Goal: Task Accomplishment & Management: Manage account settings

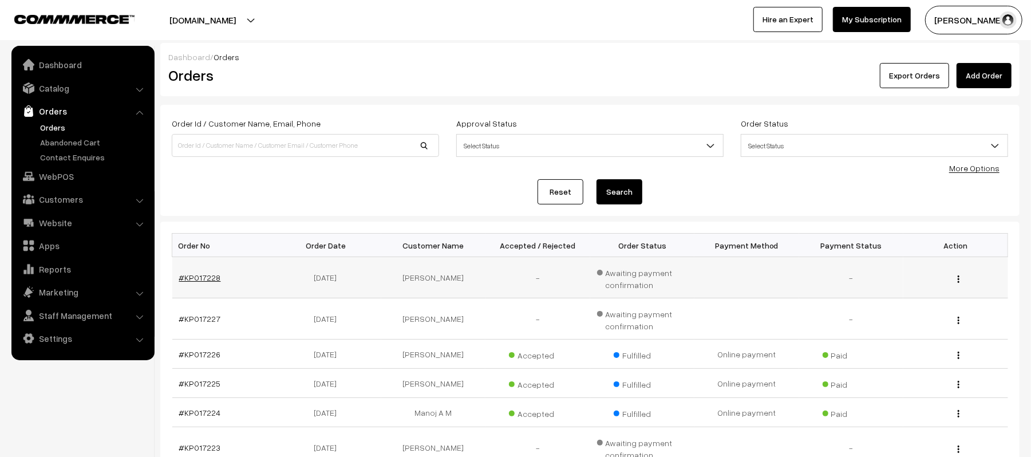
drag, startPoint x: 177, startPoint y: 277, endPoint x: 202, endPoint y: 274, distance: 25.4
click at [65, 86] on link "Catalog" at bounding box center [82, 88] width 136 height 21
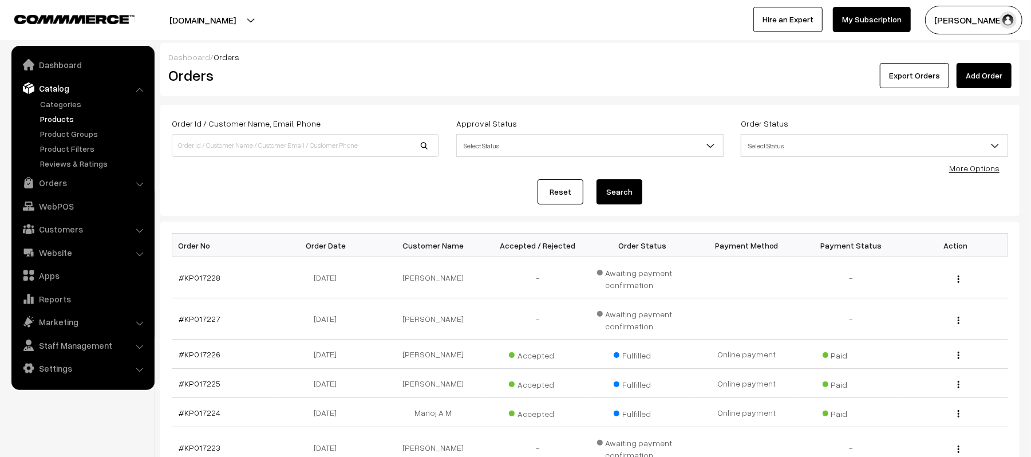
click at [60, 118] on link "Products" at bounding box center [93, 119] width 113 height 12
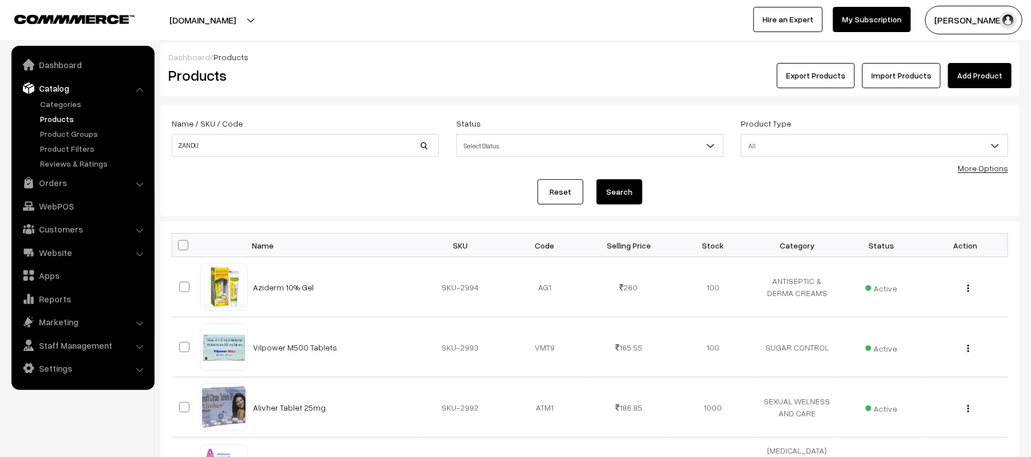
type input "ZANDU"
click at [597, 179] on button "Search" at bounding box center [620, 191] width 46 height 25
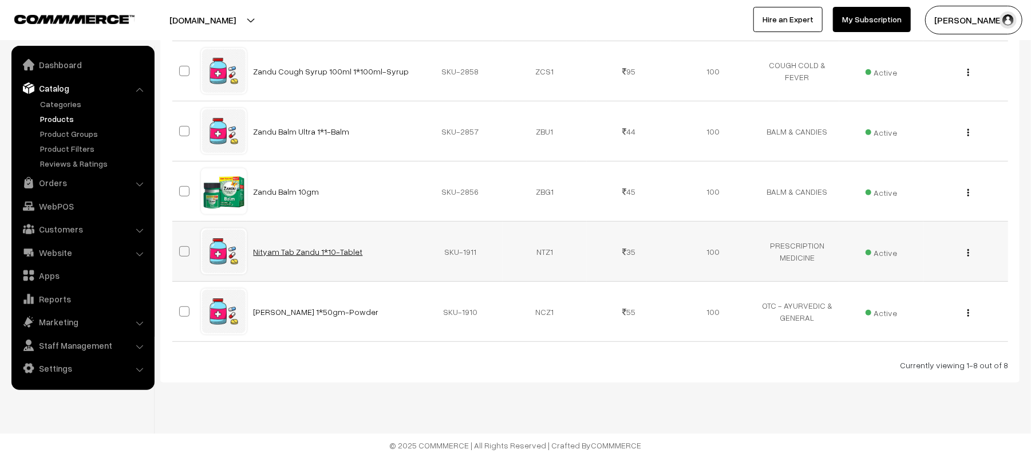
scroll to position [399, 0]
click at [56, 104] on link "Categories" at bounding box center [93, 104] width 113 height 12
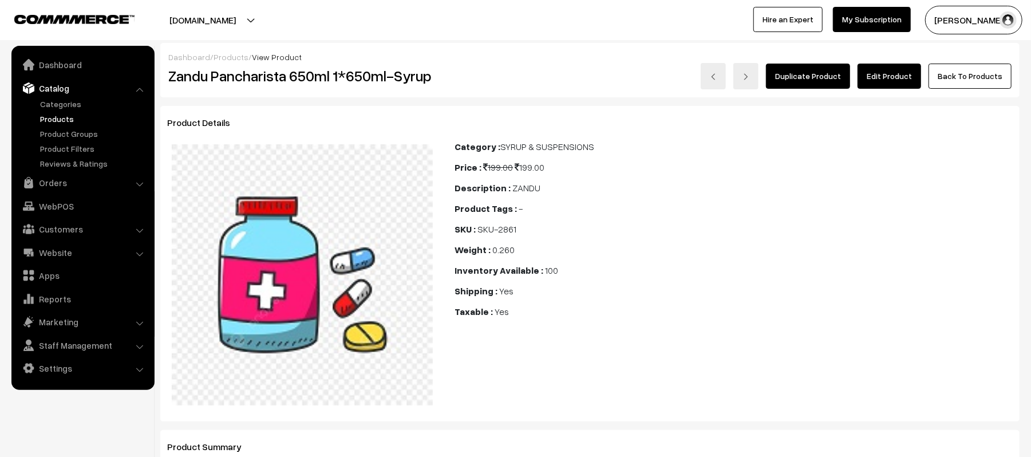
click at [882, 80] on link "Edit Product" at bounding box center [890, 76] width 64 height 25
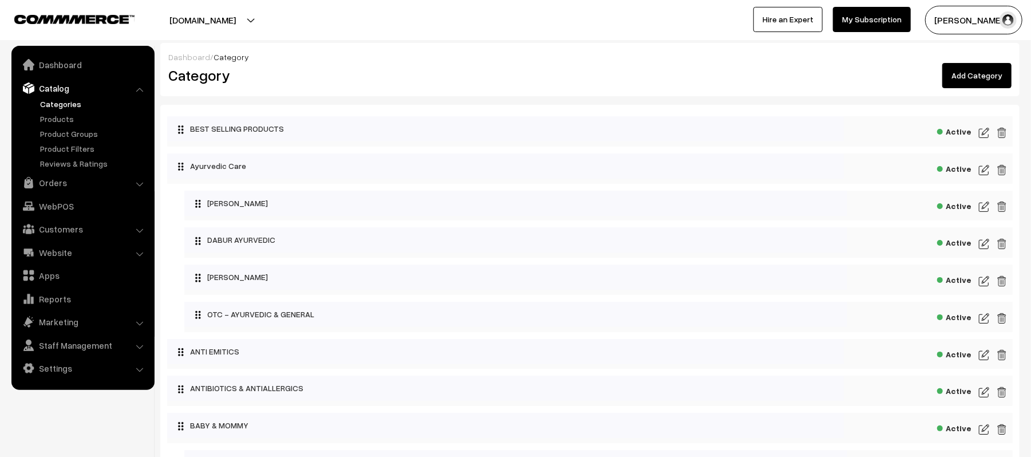
click at [996, 74] on link "Add Category" at bounding box center [977, 75] width 69 height 25
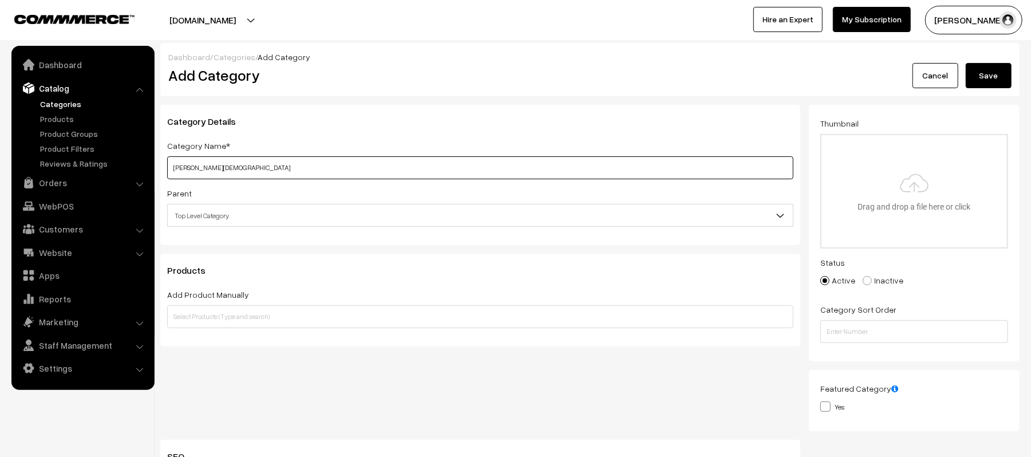
type input "[PERSON_NAME][DEMOGRAPHIC_DATA]"
click at [347, 261] on div "Products Add Product Manually Add Product Based on Conditions Products must mat…" at bounding box center [480, 300] width 640 height 93
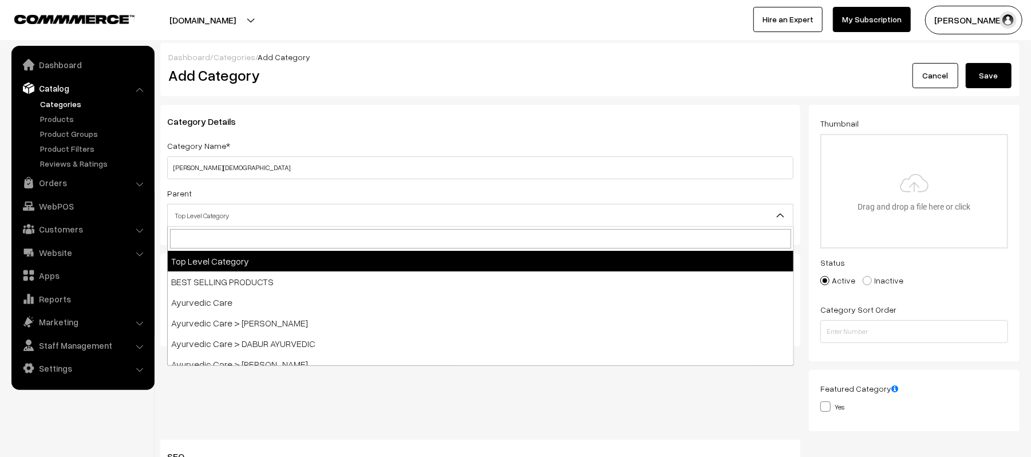
click at [251, 211] on span "Top Level Category" at bounding box center [480, 216] width 625 height 20
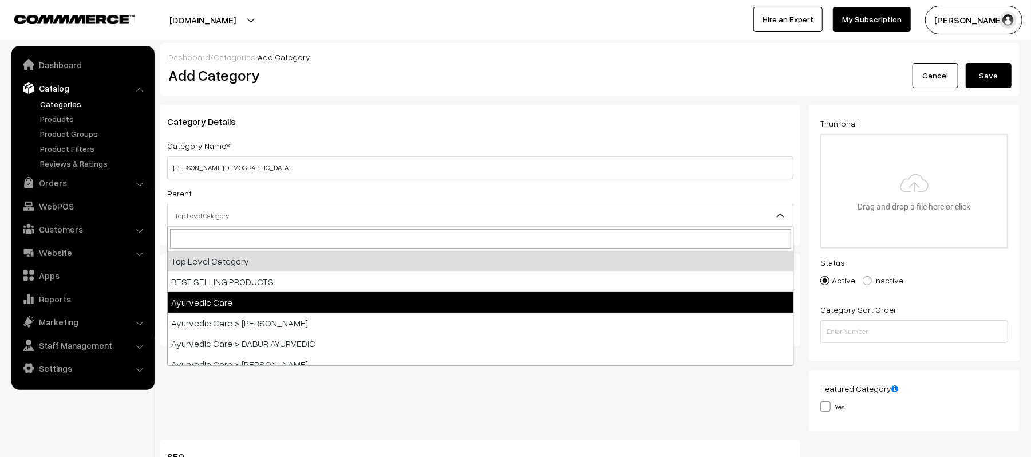
select select "194"
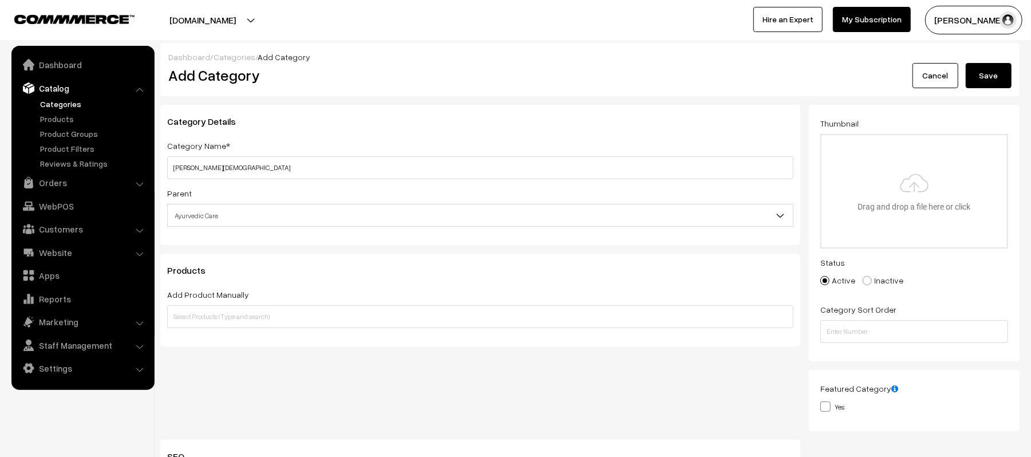
click at [258, 267] on h3 "Products" at bounding box center [480, 270] width 626 height 11
click at [267, 325] on input "text" at bounding box center [480, 316] width 626 height 23
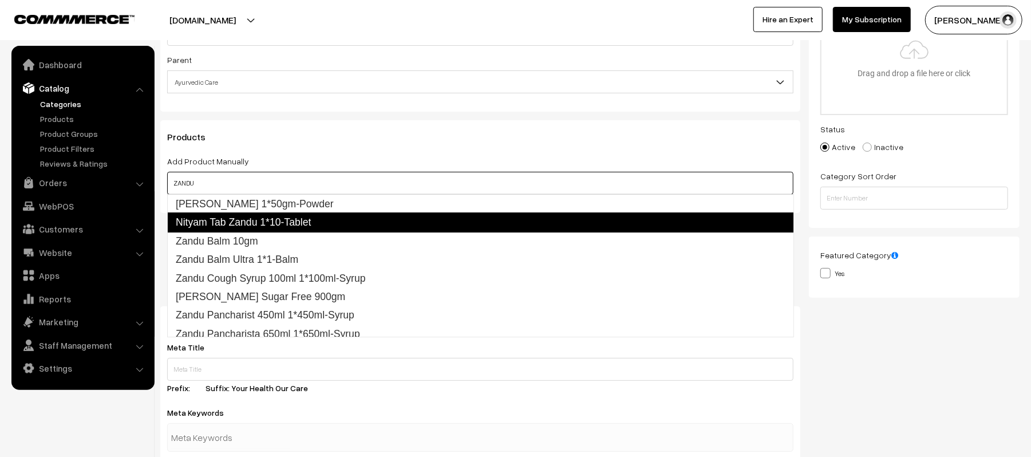
scroll to position [152, 0]
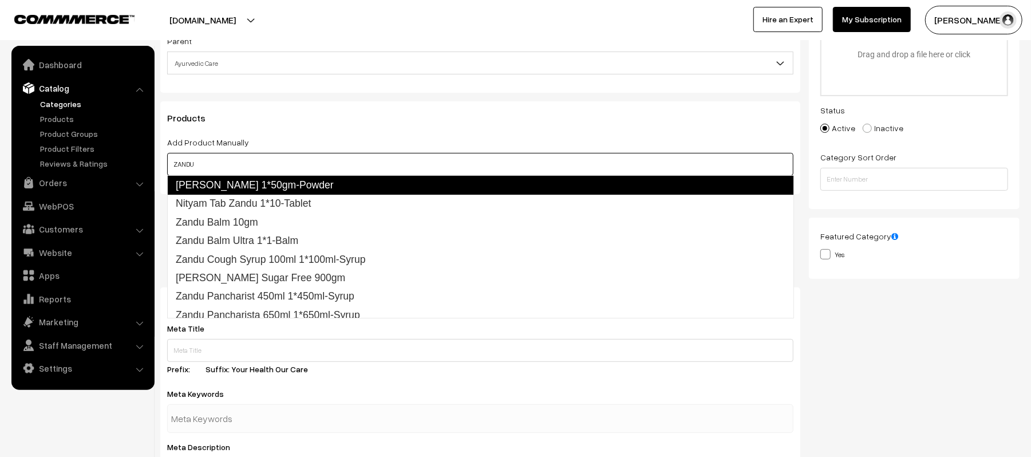
click at [289, 186] on link "Nityam Churn Zandu 1*50gm-Powder" at bounding box center [480, 184] width 627 height 19
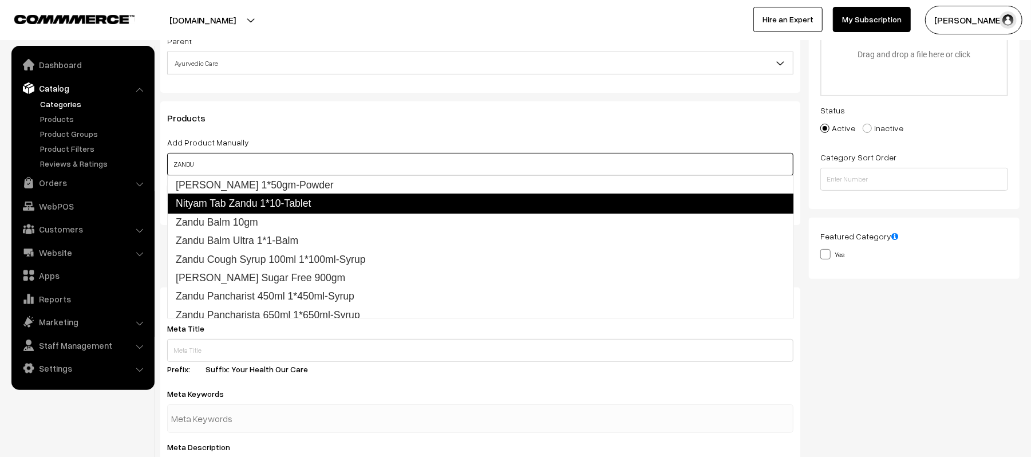
click at [254, 205] on link "Nityam Tab Zandu 1*10-Tablet" at bounding box center [480, 203] width 627 height 19
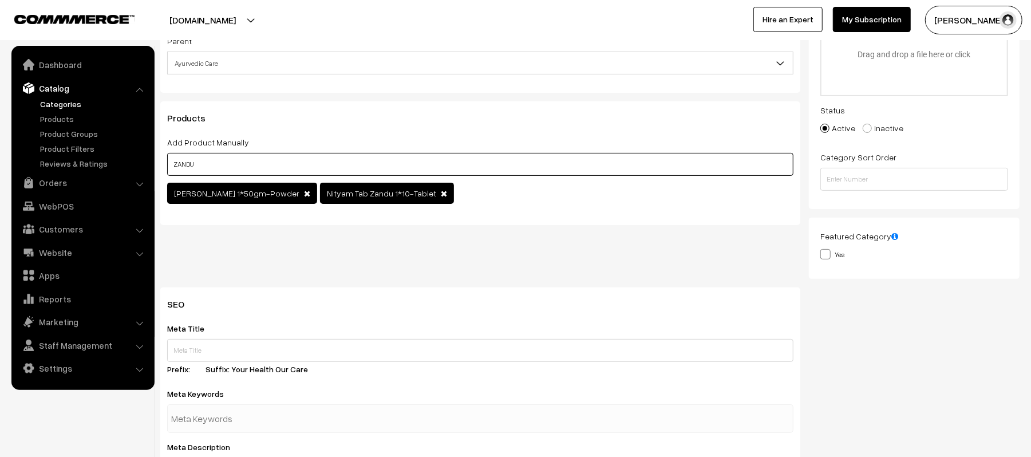
click at [276, 159] on input "ZANDU" at bounding box center [480, 164] width 626 height 23
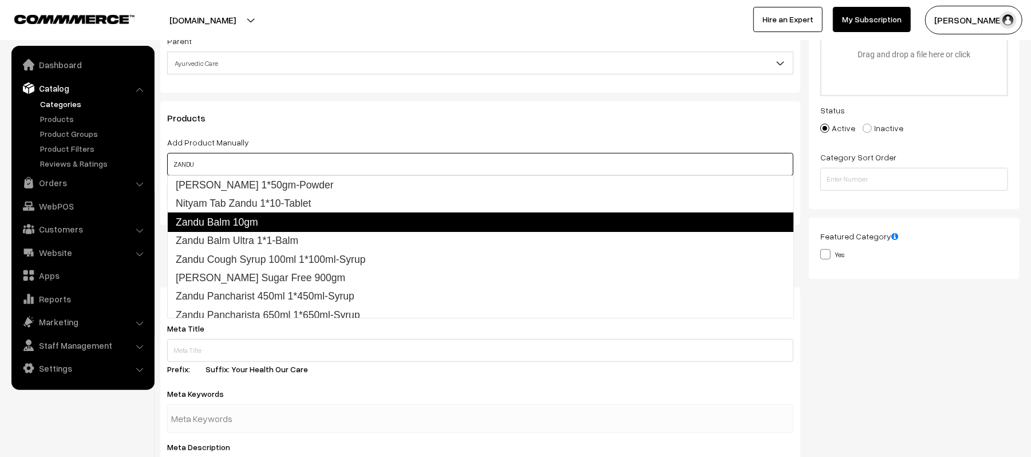
click at [277, 220] on link "Zandu Balm 10gm" at bounding box center [480, 221] width 627 height 19
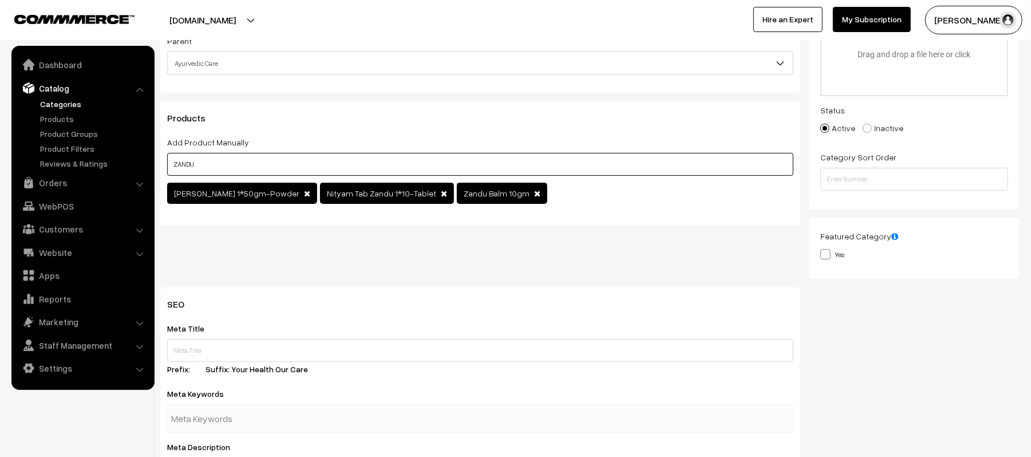
click at [280, 164] on input "ZANDU" at bounding box center [480, 164] width 626 height 23
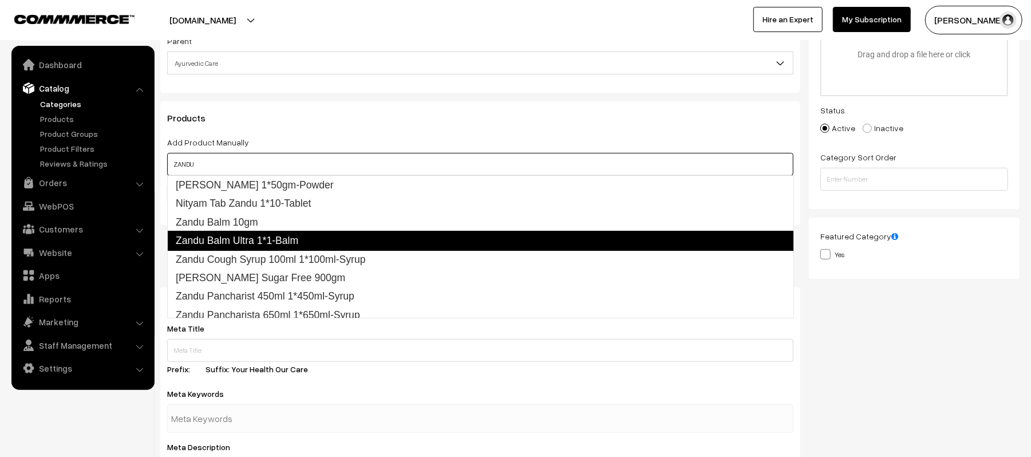
click at [268, 241] on link "Zandu Balm Ultra 1*1-Balm" at bounding box center [480, 240] width 627 height 19
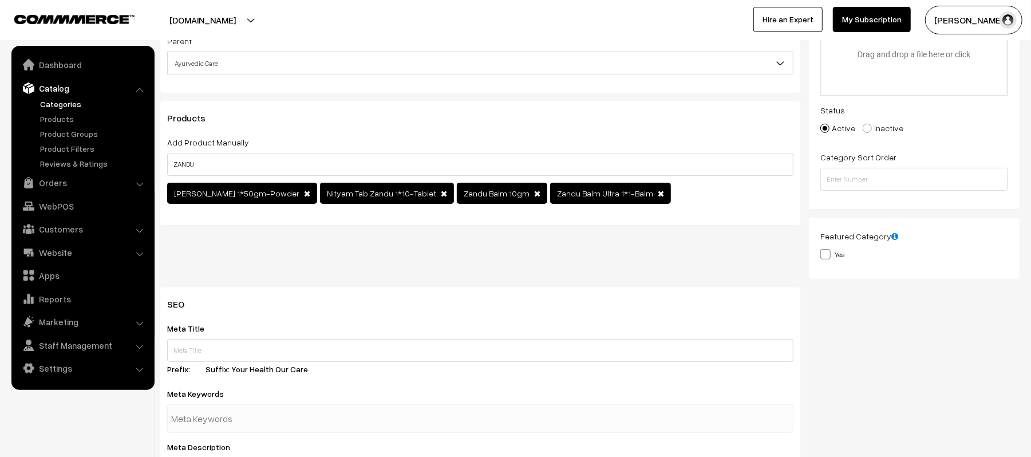
click at [267, 143] on div "Add Product Manually ZANDU Nityam Churn Zandu 1*50gm-Powder Nityam Tab Zandu 1*…" at bounding box center [480, 171] width 626 height 72
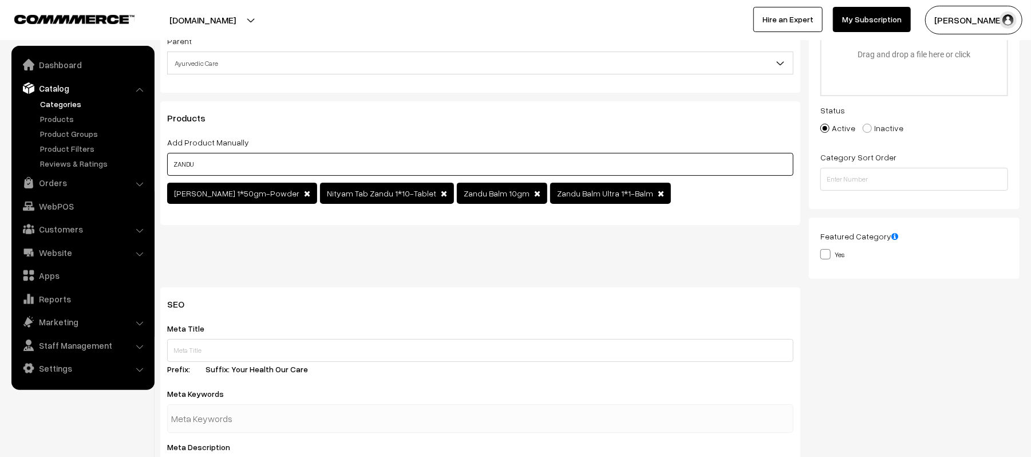
click at [267, 155] on input "ZANDU" at bounding box center [480, 164] width 626 height 23
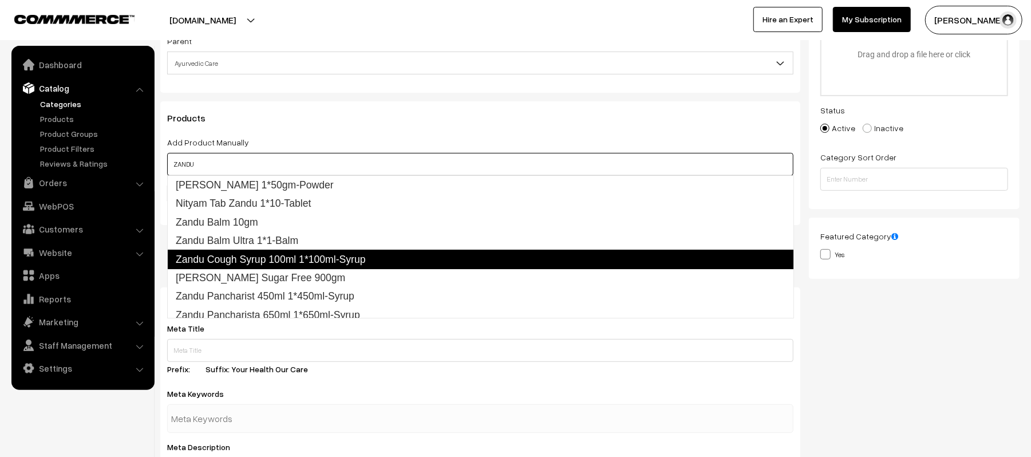
click at [254, 262] on link "Zandu Cough Syrup 100ml 1*100ml-Syrup" at bounding box center [480, 259] width 627 height 19
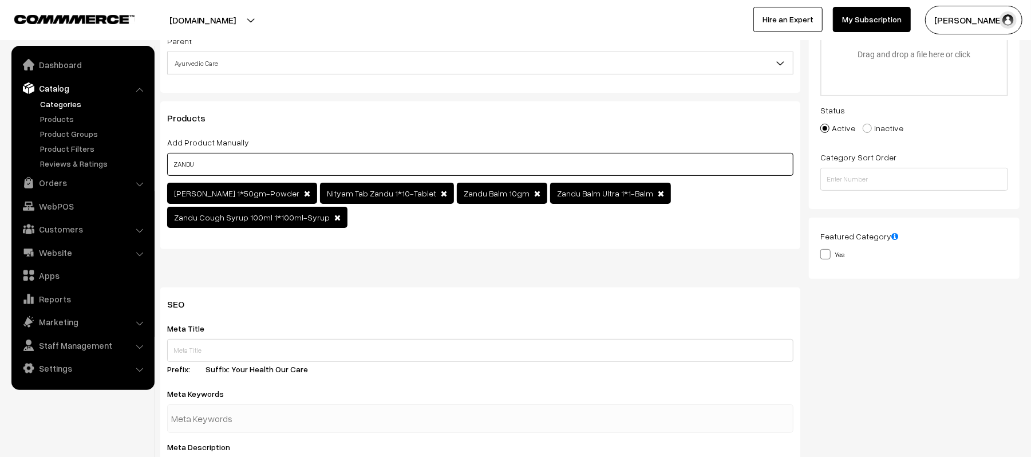
click at [232, 165] on input "ZANDU" at bounding box center [480, 164] width 626 height 23
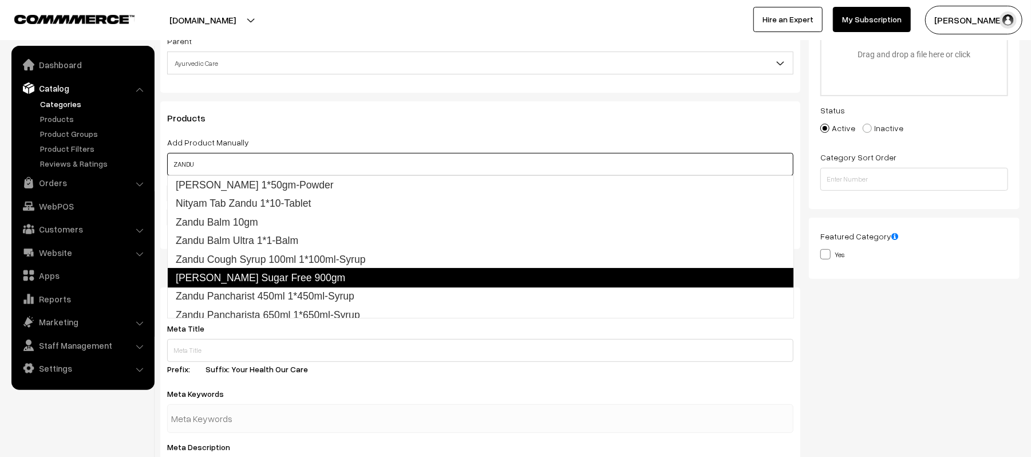
click at [224, 276] on link "Zandu Kesari Jiwan Sugar Free 900gm" at bounding box center [480, 277] width 627 height 19
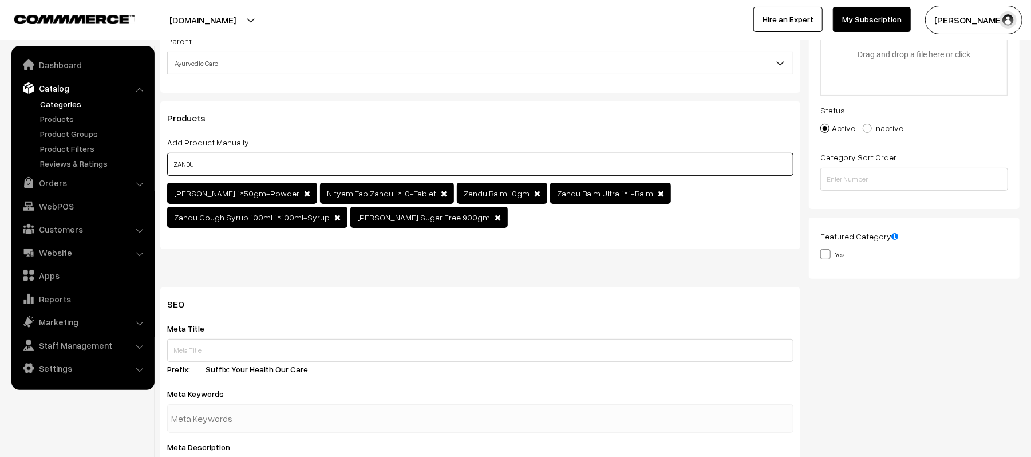
click at [234, 154] on input "ZANDU" at bounding box center [480, 164] width 626 height 23
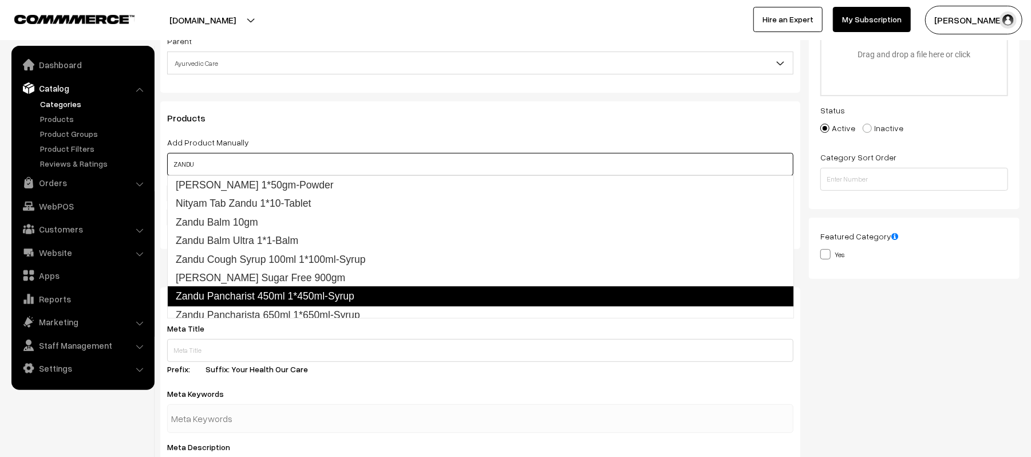
click at [255, 296] on link "Zandu Pancharist 450ml 1*450ml-Syrup" at bounding box center [480, 295] width 627 height 19
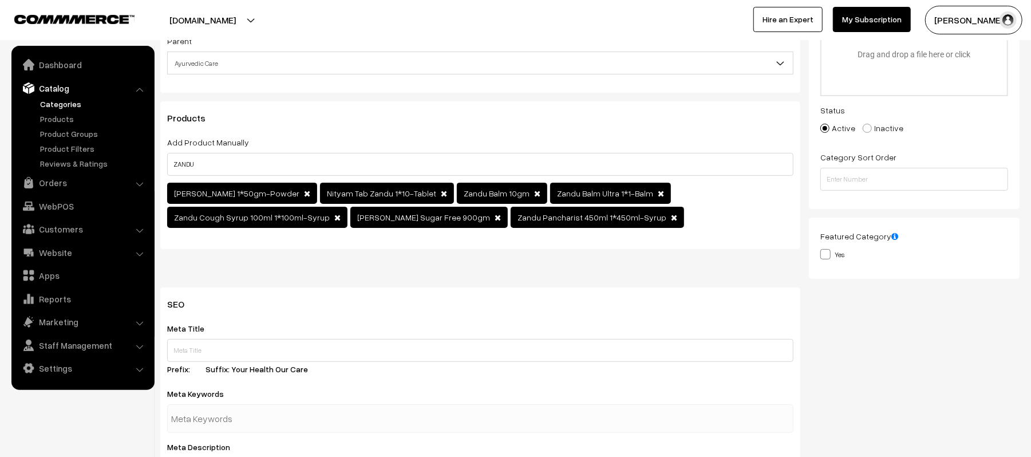
click at [251, 180] on div "ZANDU Nityam Churn Zandu 1*50gm-Powder Nityam Tab Zandu 1*10-Tablet Zandu Balm …" at bounding box center [480, 192] width 626 height 78
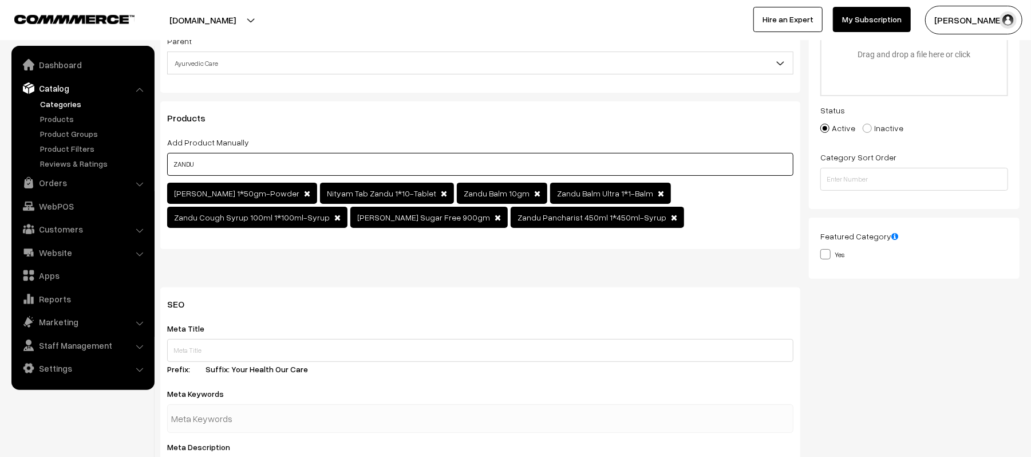
click at [249, 170] on input "ZANDU" at bounding box center [480, 164] width 626 height 23
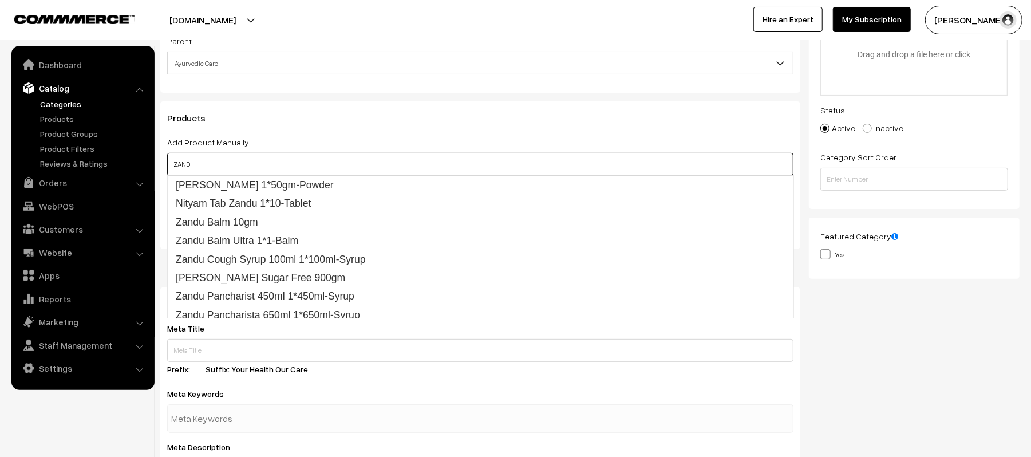
type input "ZANDU"
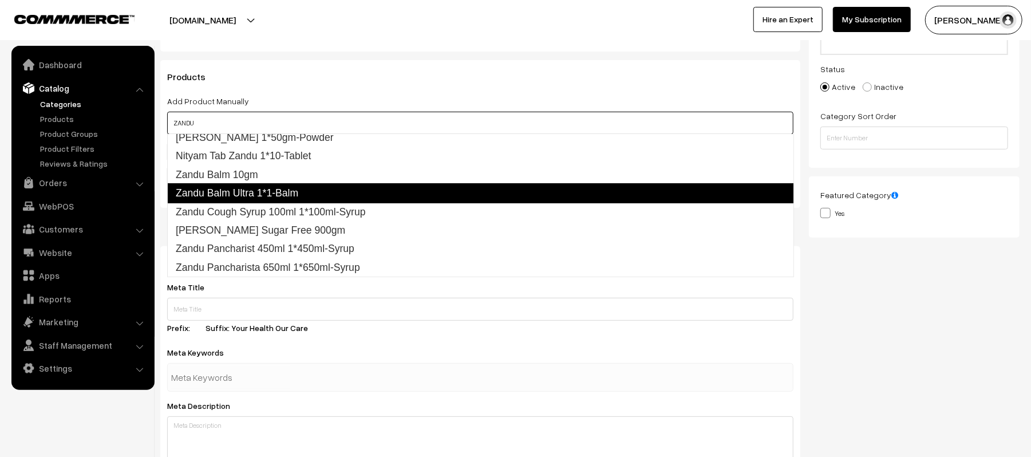
scroll to position [229, 0]
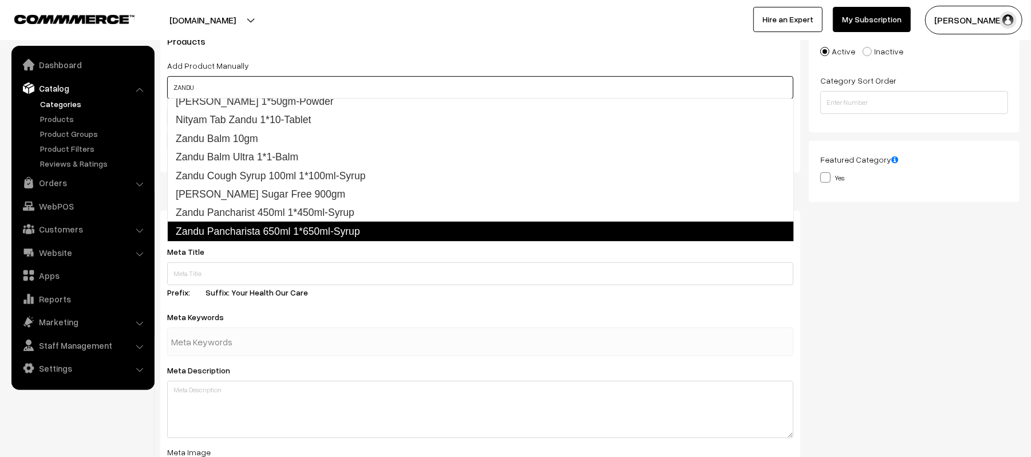
click at [251, 230] on link "Zandu Pancharista 650ml 1*650ml-Syrup" at bounding box center [480, 231] width 627 height 19
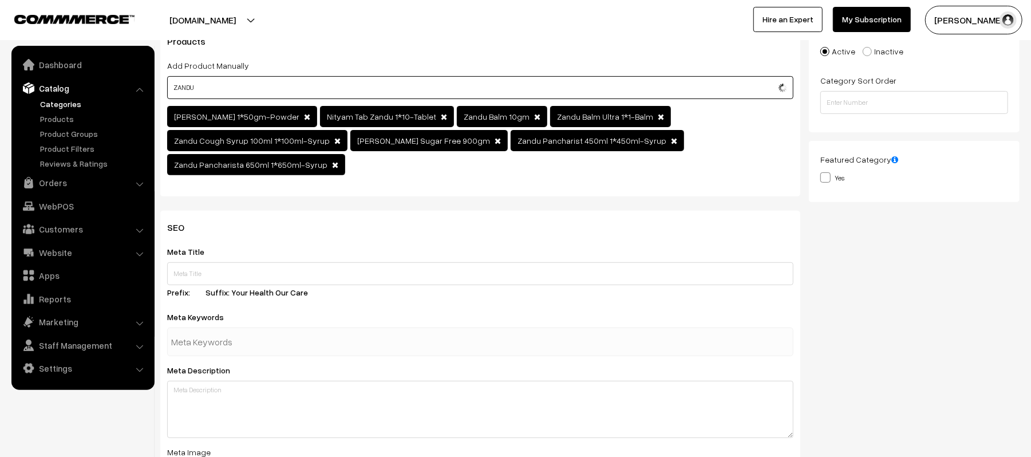
scroll to position [6, 0]
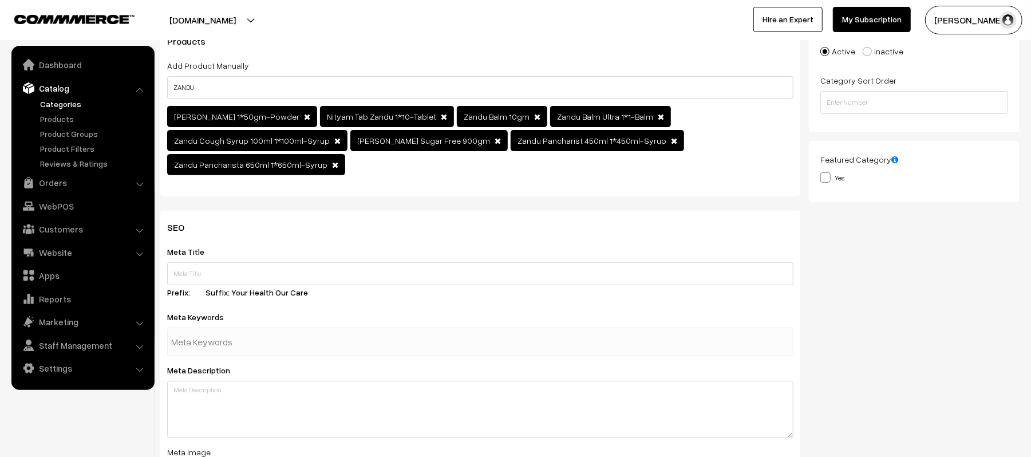
click at [369, 28] on div at bounding box center [255, 20] width 504 height 29
click at [371, 178] on div "Products Add Product Manually ZANDU Nityam Churn Zandu 1*50gm-Powder Nityam Tab…" at bounding box center [480, 111] width 640 height 172
click at [332, 165] on span at bounding box center [335, 165] width 6 height 8
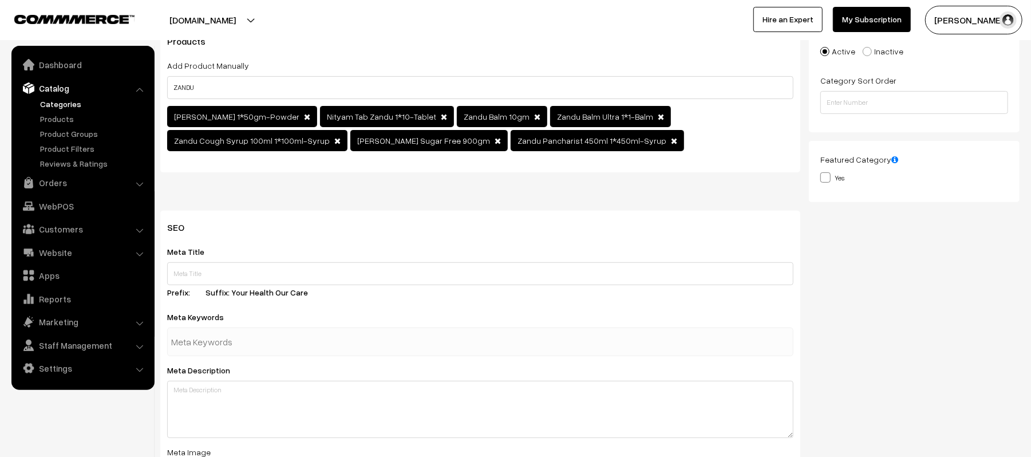
click at [306, 117] on span at bounding box center [307, 117] width 6 height 8
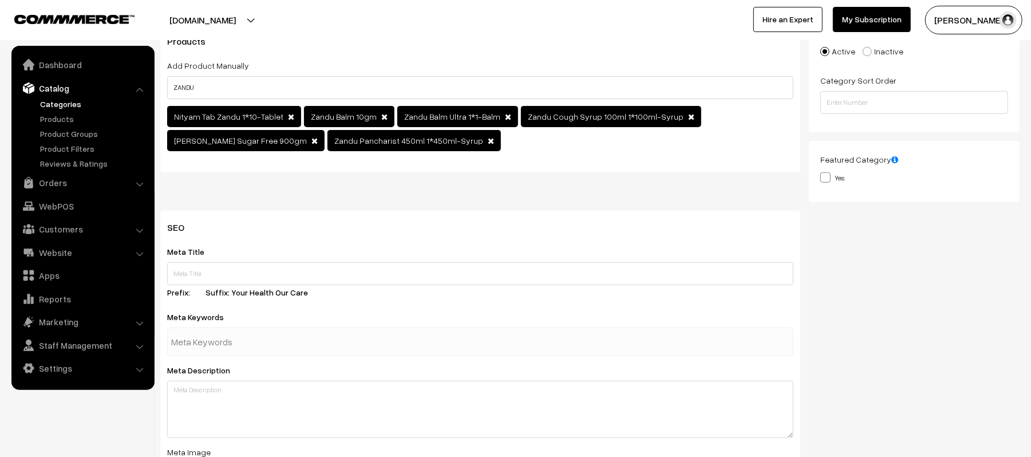
click at [311, 117] on span "Zandu Balm 10gm" at bounding box center [344, 117] width 66 height 10
click at [288, 116] on span at bounding box center [291, 117] width 6 height 8
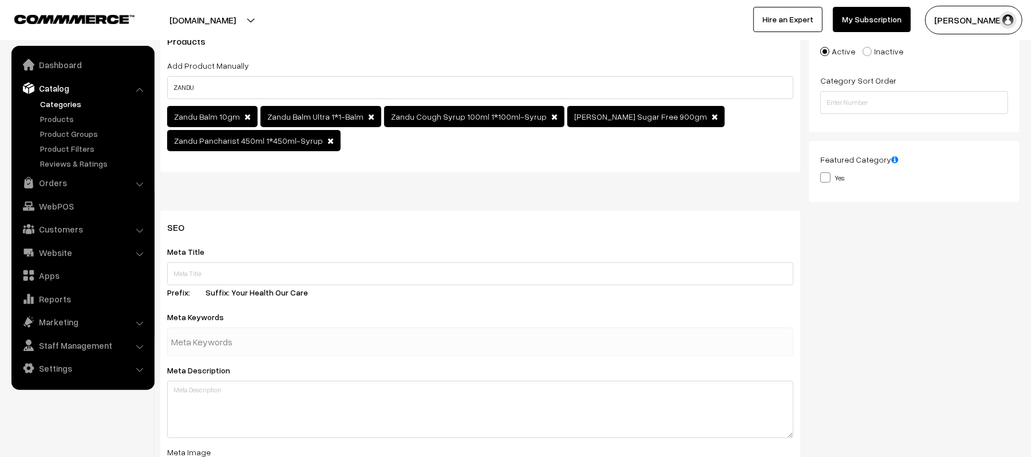
click at [245, 116] on span at bounding box center [248, 117] width 6 height 8
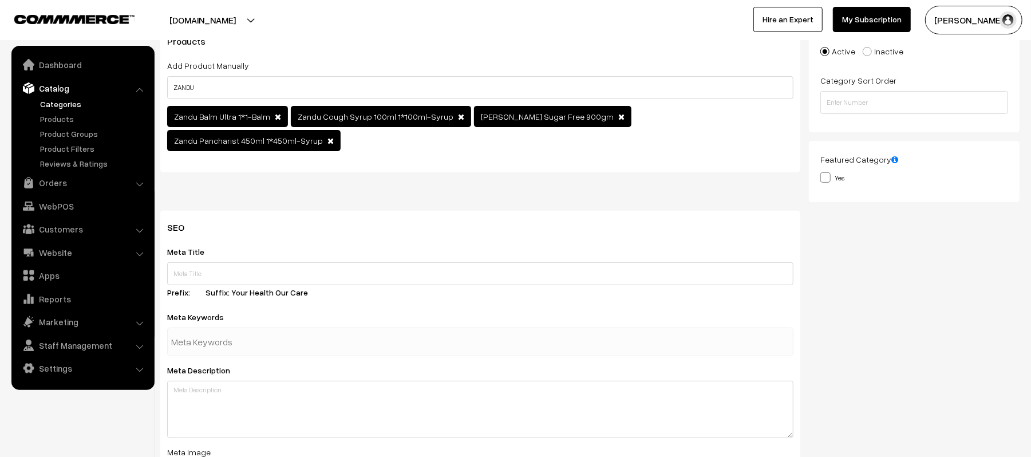
click at [273, 117] on span "Zandu Balm Ultra 1*1-Balm" at bounding box center [227, 116] width 121 height 21
click at [275, 117] on span at bounding box center [278, 117] width 6 height 8
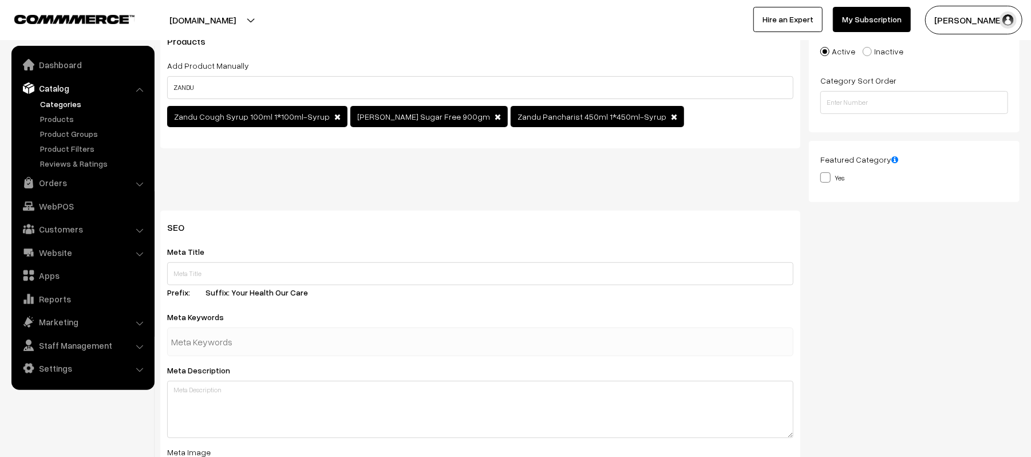
click at [334, 115] on span at bounding box center [337, 117] width 6 height 8
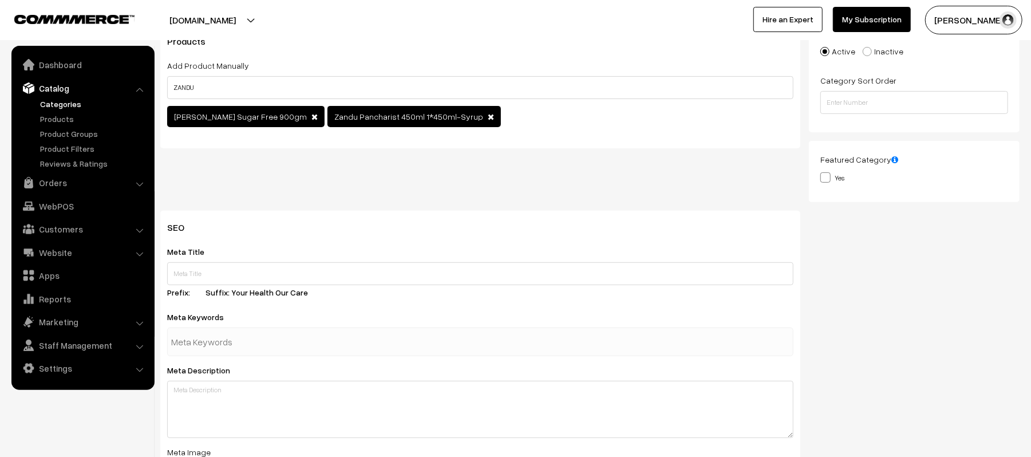
click at [303, 117] on span "Zandu Kesari Jiwan Sugar Free 900gm" at bounding box center [245, 116] width 157 height 21
click at [312, 117] on span at bounding box center [315, 117] width 6 height 8
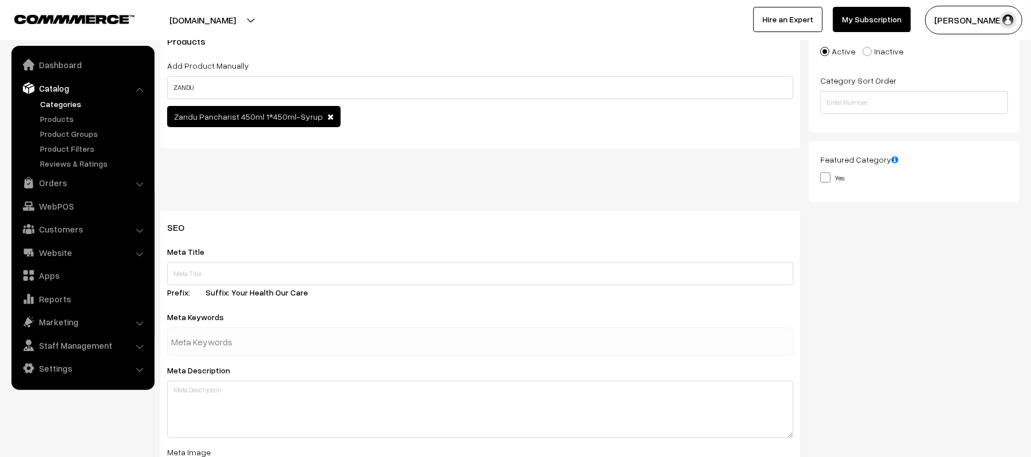
click at [328, 116] on span at bounding box center [331, 117] width 6 height 8
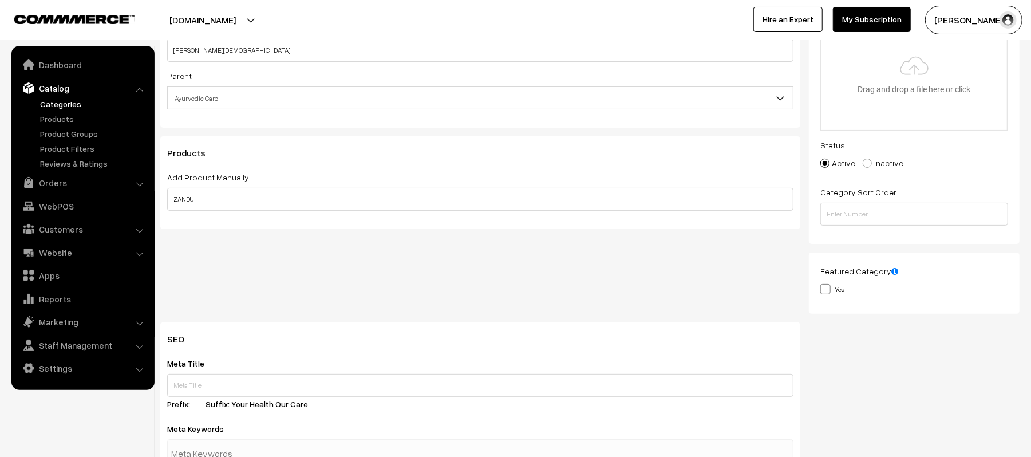
scroll to position [0, 0]
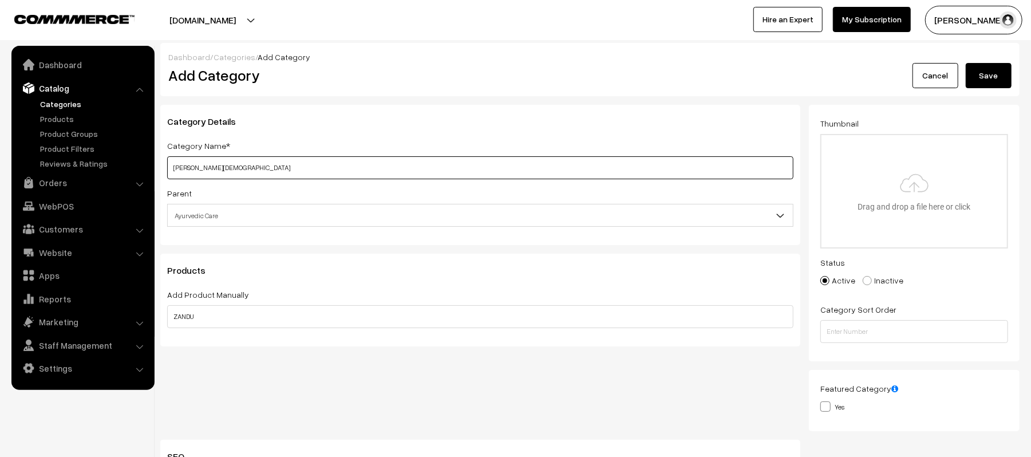
click at [249, 172] on input "Zandu Ayurveda" at bounding box center [480, 167] width 626 height 23
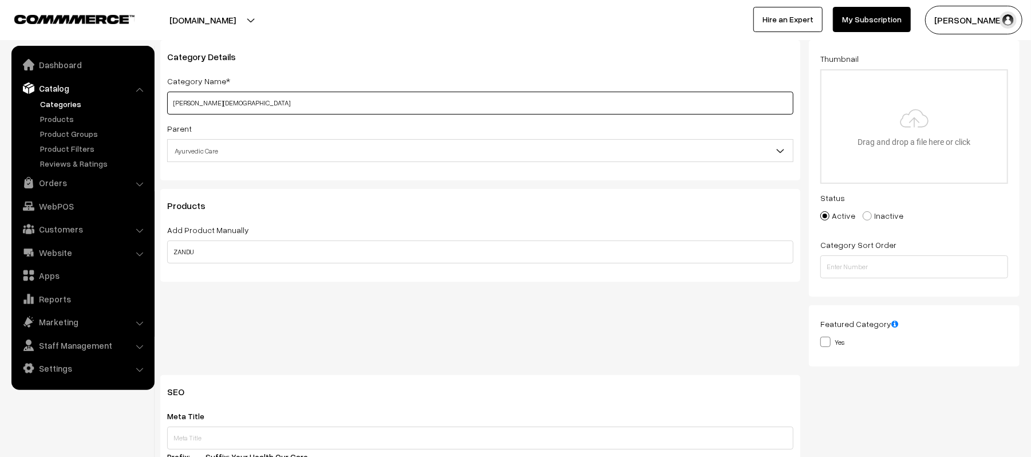
scroll to position [381, 0]
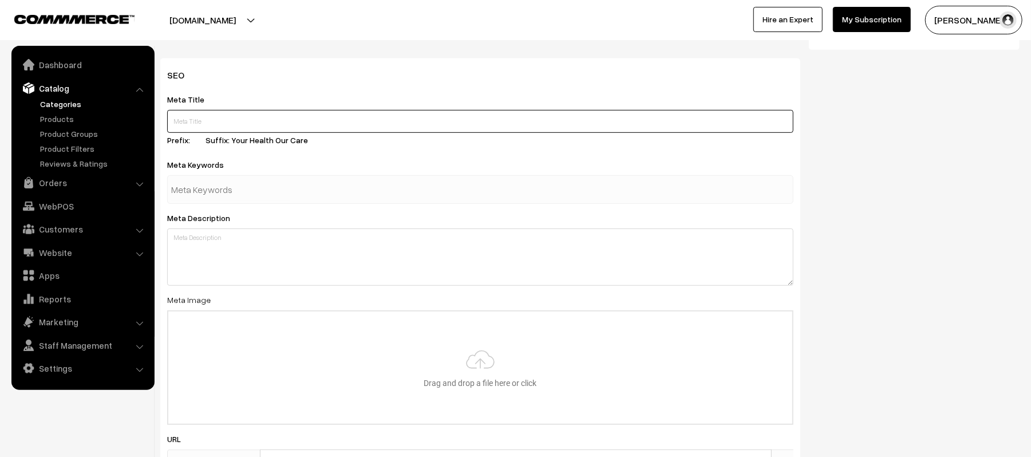
click at [237, 121] on input "text" at bounding box center [480, 121] width 626 height 23
paste input "Zandu Ayurveda"
type input "Zandu Ayurveda"
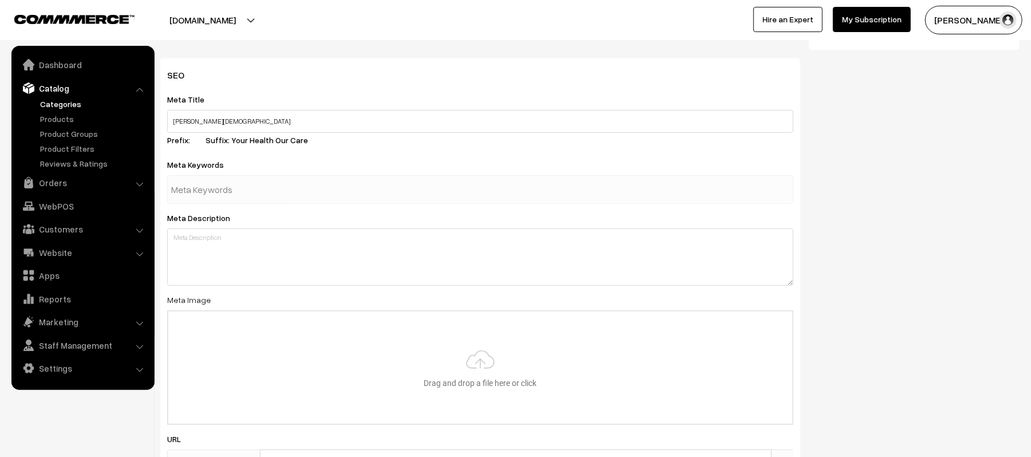
click at [224, 196] on input "text" at bounding box center [230, 189] width 119 height 23
paste input "Zandu Ayurveda"
type input "Zandu Ayurveda"
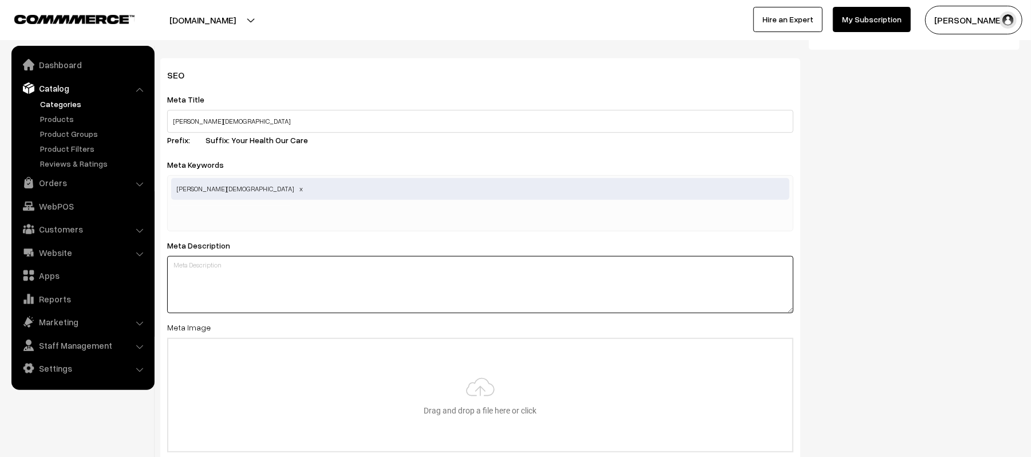
click at [520, 265] on textarea at bounding box center [480, 284] width 626 height 57
paste textarea "Zandu Ayurveda"
type textarea "Zandu Ayurveda Products"
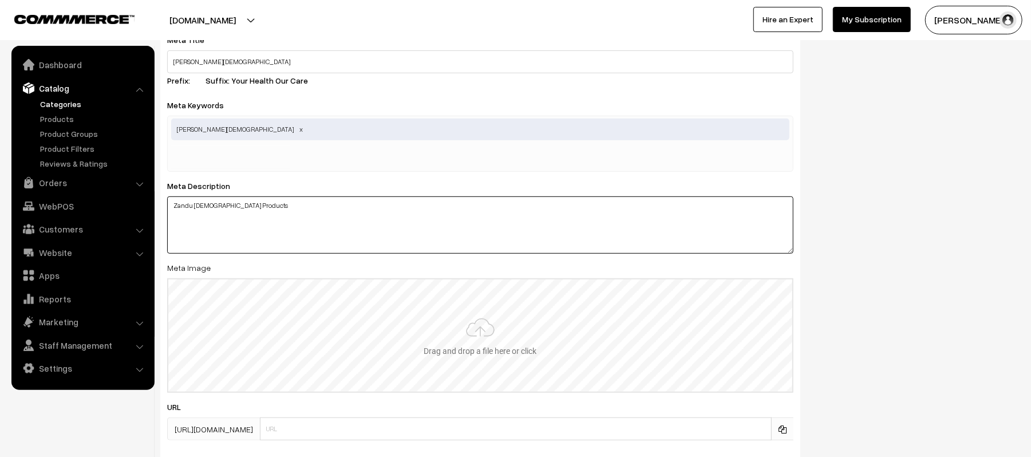
scroll to position [515, 0]
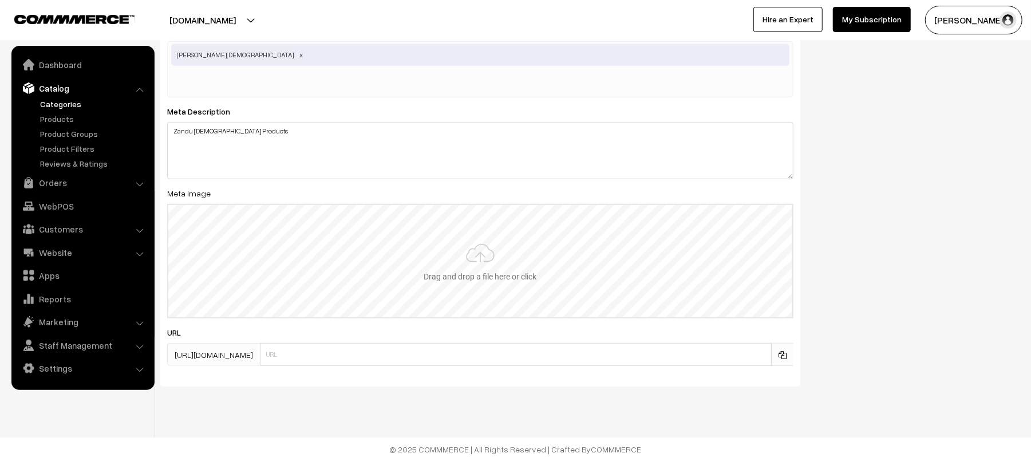
click at [503, 255] on input "file" at bounding box center [480, 261] width 624 height 112
type input "C:\fakepath\zandu.jpeg"
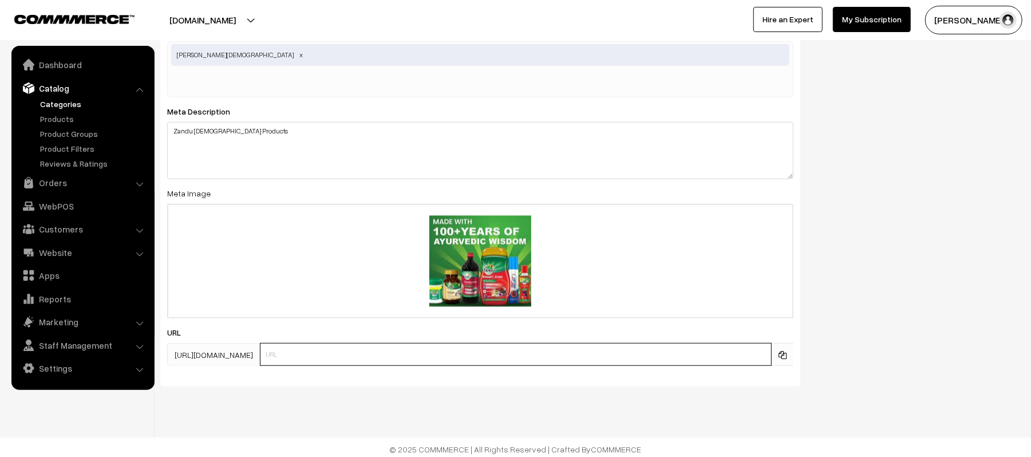
click at [334, 360] on input "text" at bounding box center [516, 354] width 512 height 23
type input "z"
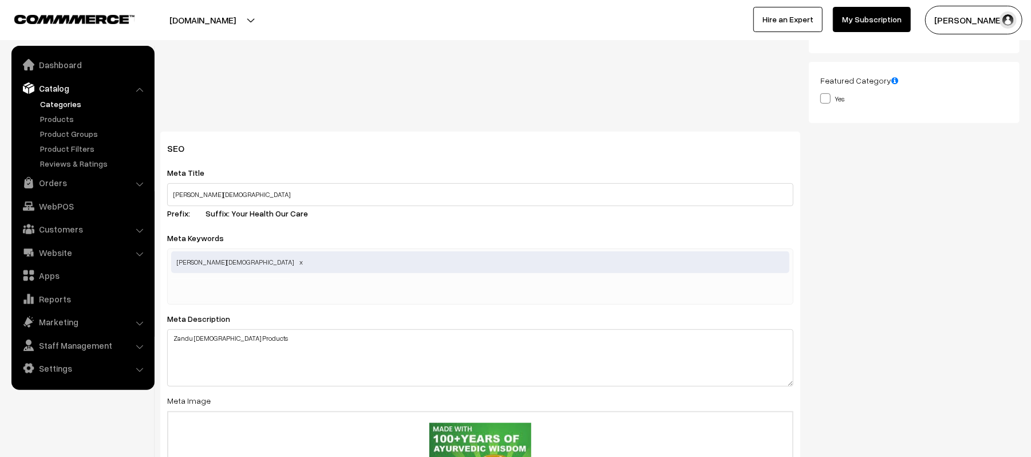
scroll to position [0, 0]
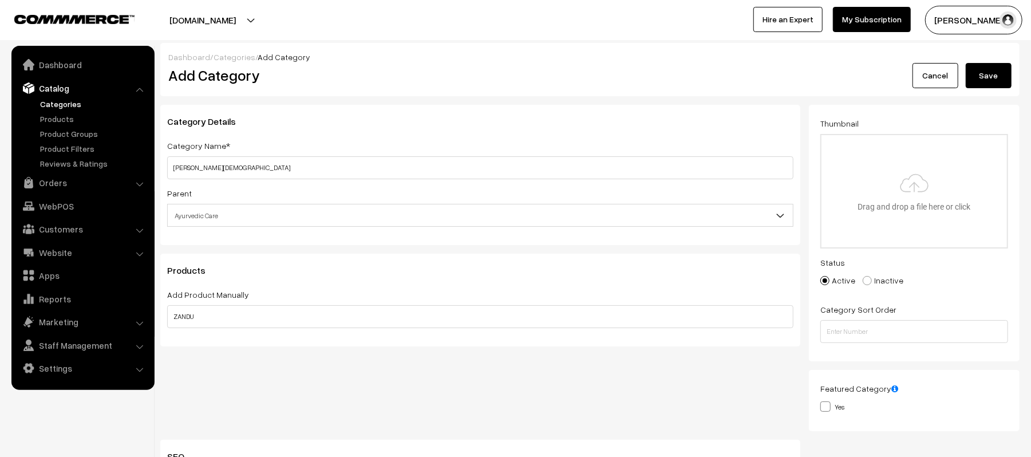
type input "Zandu_Ayurveda"
click at [1007, 78] on button "Save" at bounding box center [989, 75] width 46 height 25
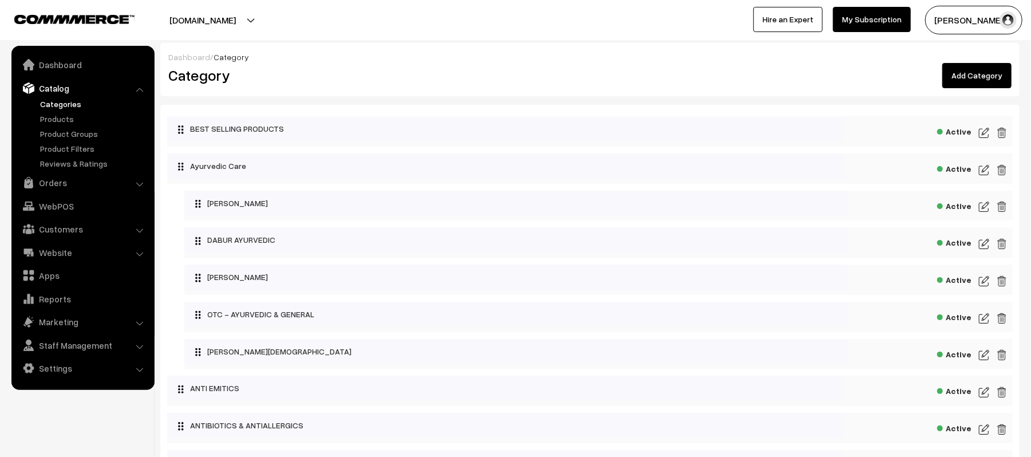
click at [984, 360] on img at bounding box center [984, 355] width 10 height 14
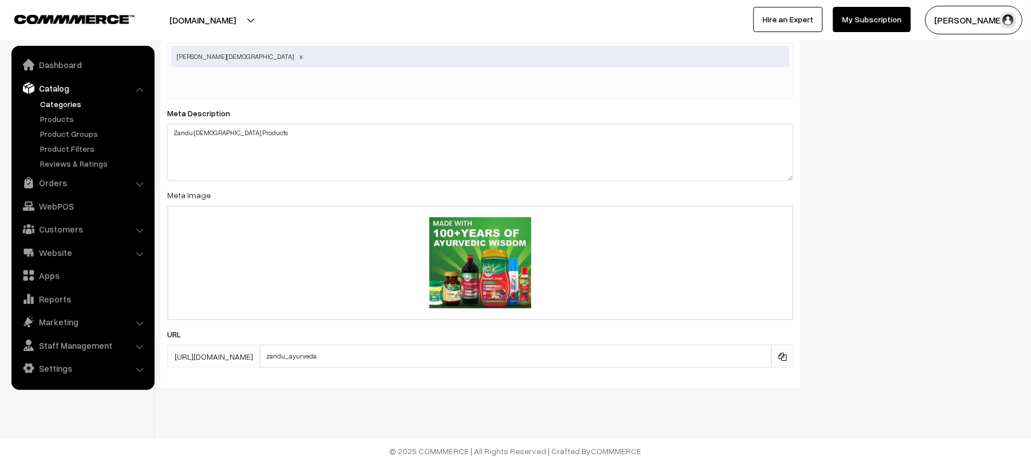
scroll to position [515, 0]
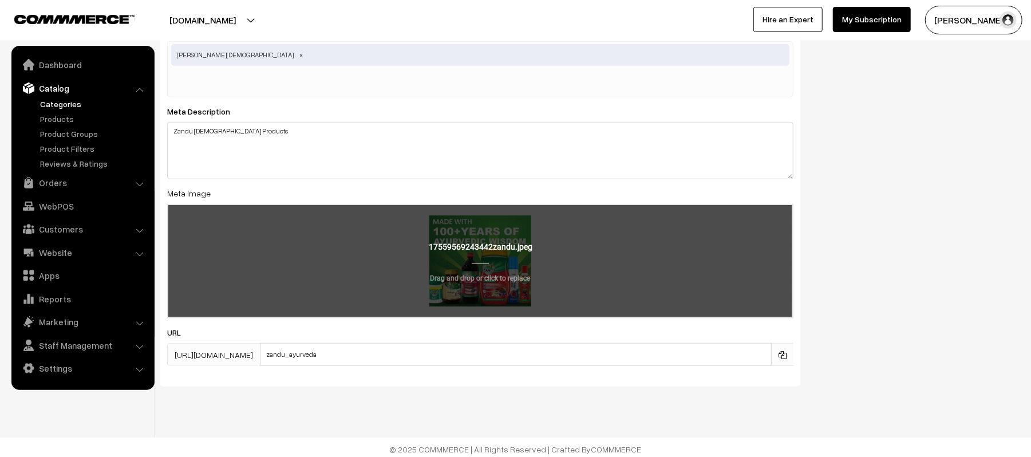
click at [479, 263] on input "file" at bounding box center [480, 261] width 624 height 112
click at [483, 260] on input "file" at bounding box center [480, 261] width 624 height 112
type input "C:\fakepath\ZANDUA.jpeg"
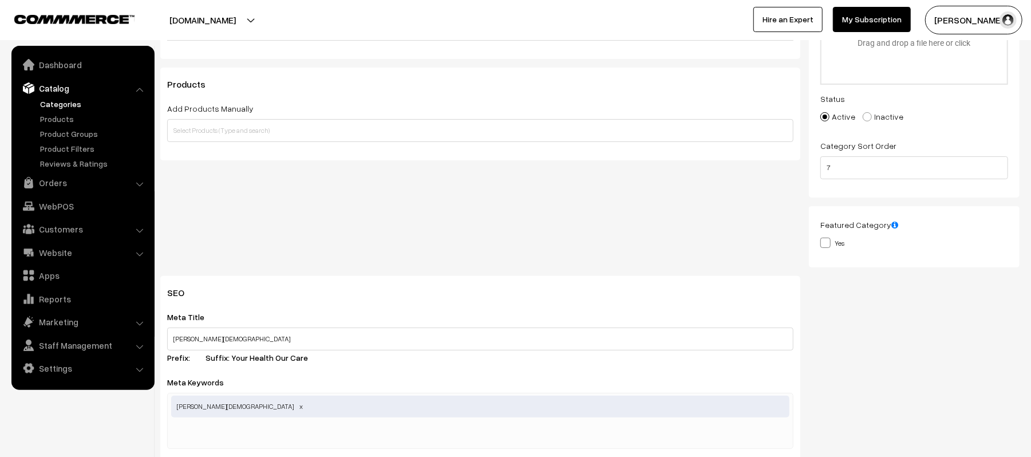
scroll to position [229, 0]
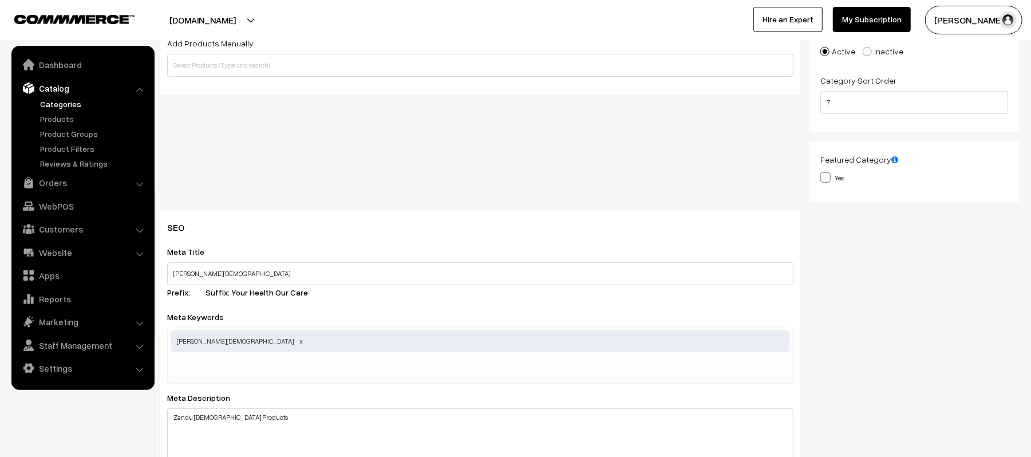
click at [389, 125] on div "Category Name * Zandu Ayurveda Parent Top Level Category BEST SELLING PRODUCTS …" at bounding box center [480, 43] width 657 height 335
click at [591, 155] on div "Category Name * Zandu Ayurveda Parent Top Level Category BEST SELLING PRODUCTS …" at bounding box center [480, 43] width 657 height 335
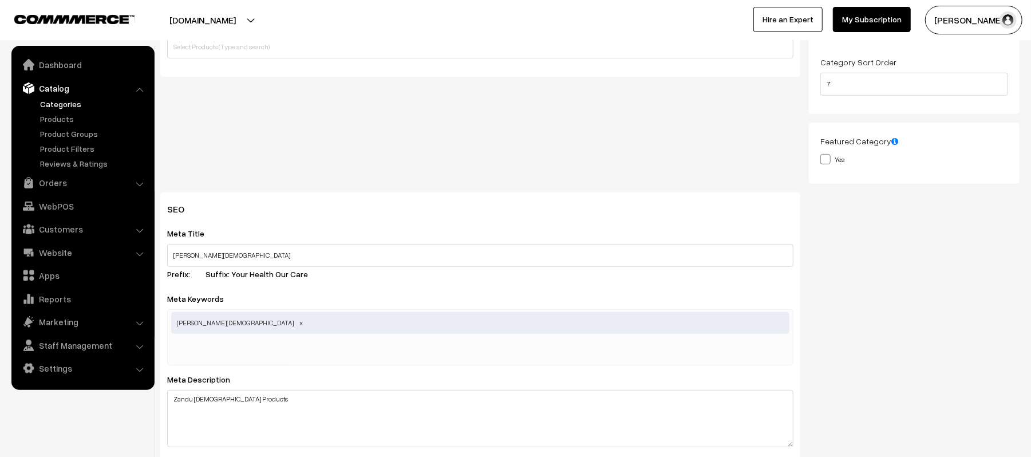
scroll to position [0, 0]
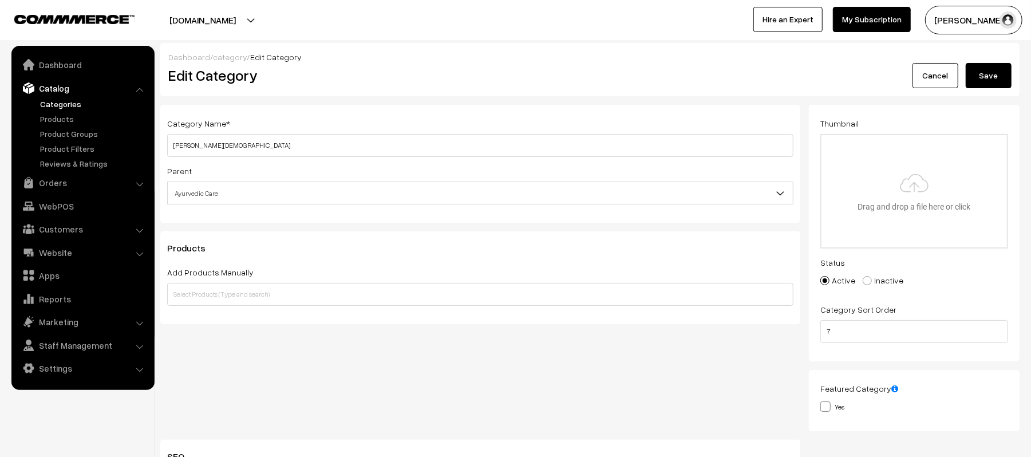
click at [985, 77] on button "Save" at bounding box center [989, 75] width 46 height 25
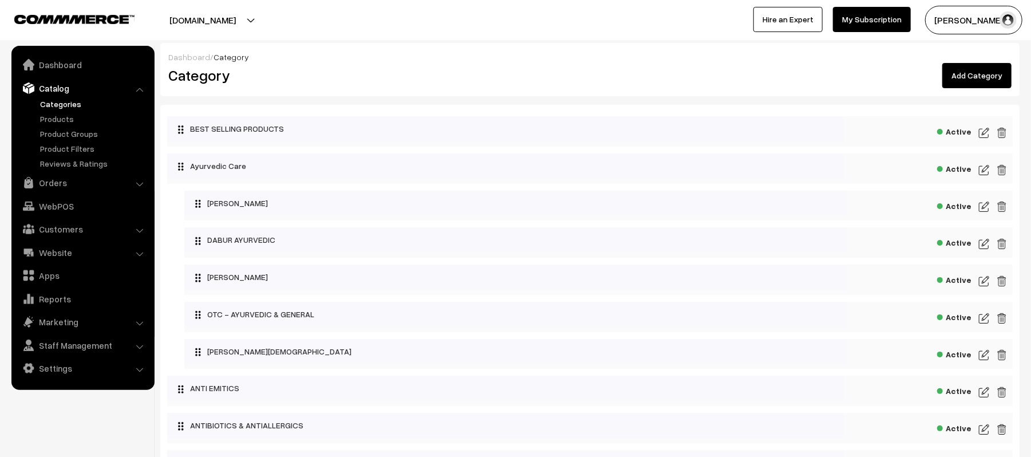
click at [72, 105] on link "Categories" at bounding box center [93, 104] width 113 height 12
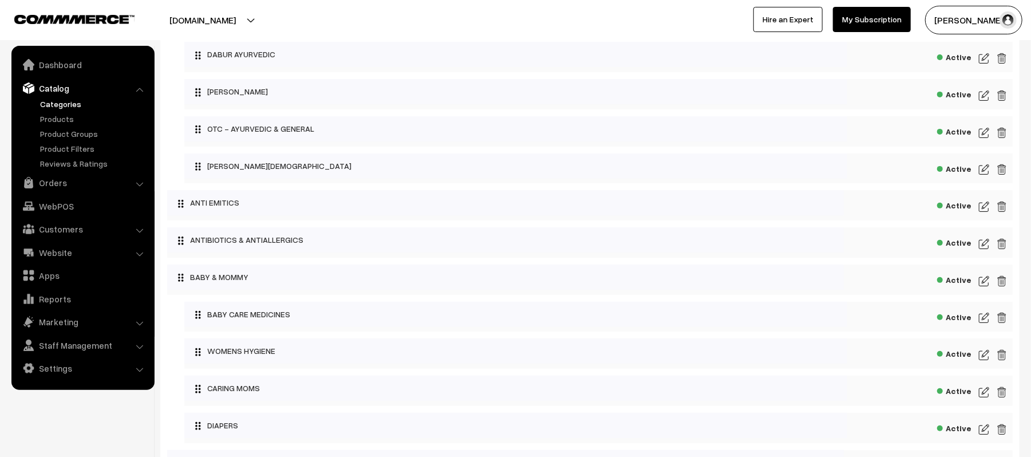
scroll to position [229, 0]
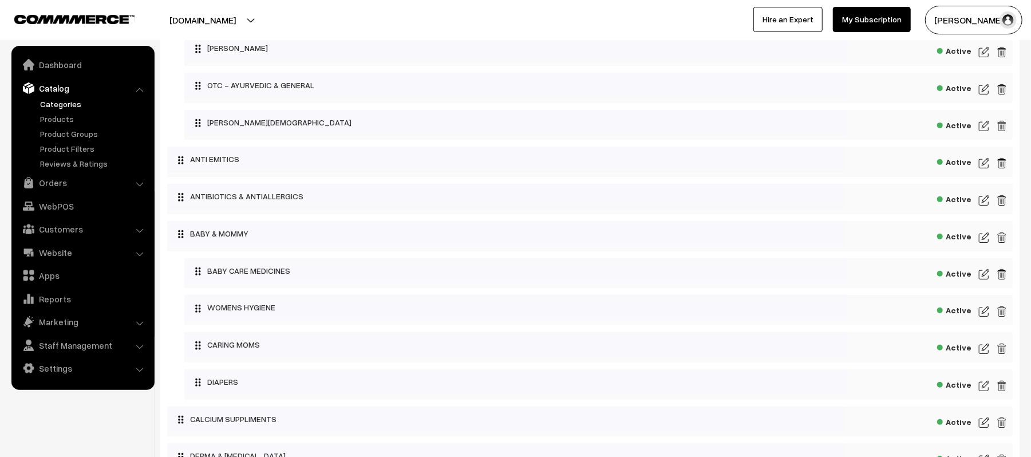
click at [986, 132] on img at bounding box center [984, 126] width 10 height 14
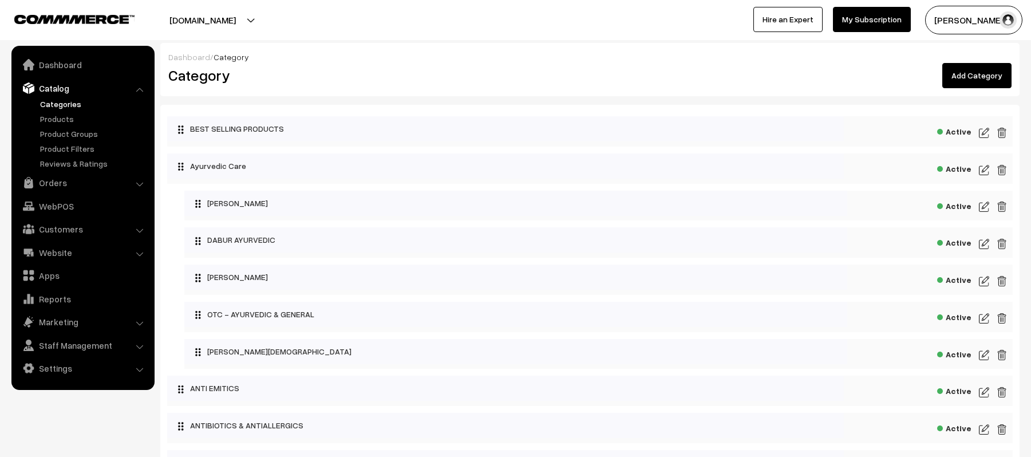
scroll to position [229, 0]
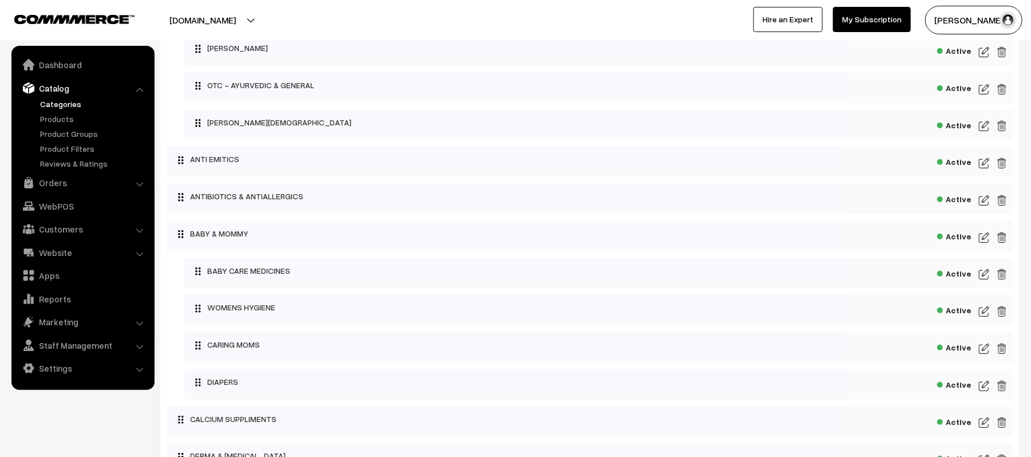
click at [1002, 129] on img at bounding box center [1002, 126] width 10 height 14
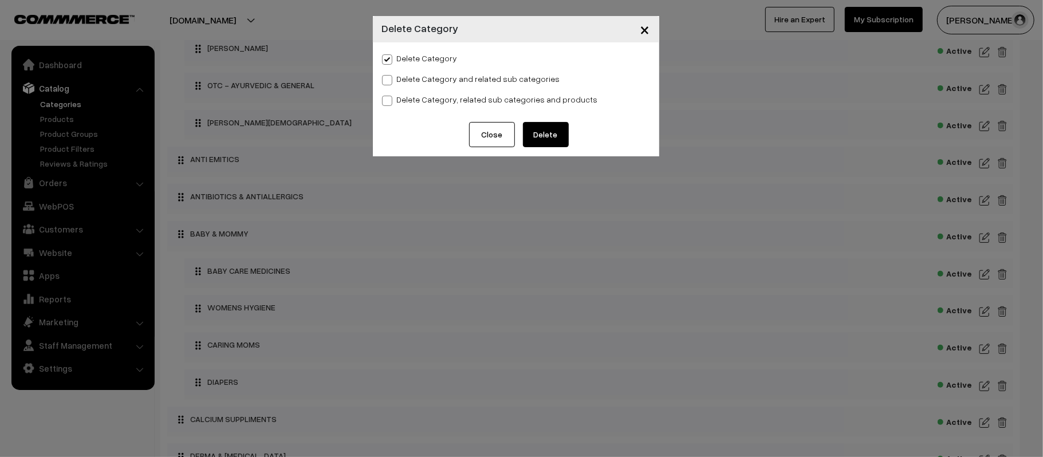
click at [487, 140] on button "Close" at bounding box center [492, 134] width 46 height 25
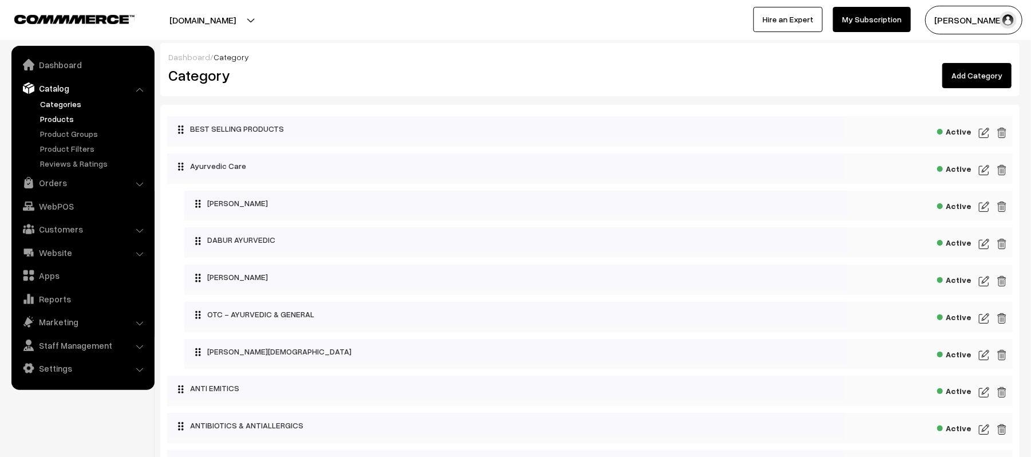
click at [67, 115] on link "Products" at bounding box center [93, 119] width 113 height 12
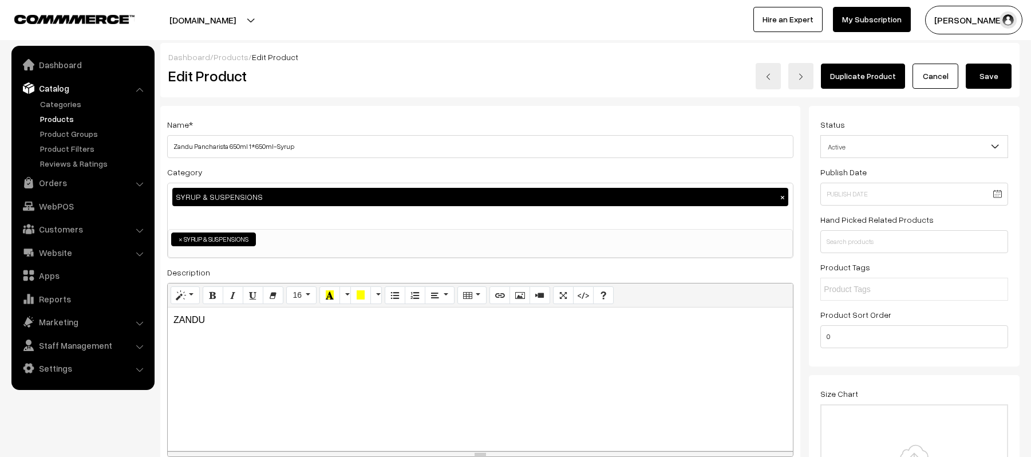
click at [321, 136] on input "Zandu Pancharista 650ml 1*650ml-Syrup" at bounding box center [480, 146] width 626 height 23
drag, startPoint x: 346, startPoint y: 153, endPoint x: 247, endPoint y: 145, distance: 99.4
click at [247, 145] on input "Zandu Pancharista 650ml 1*650ml-Syrup" at bounding box center [480, 146] width 626 height 23
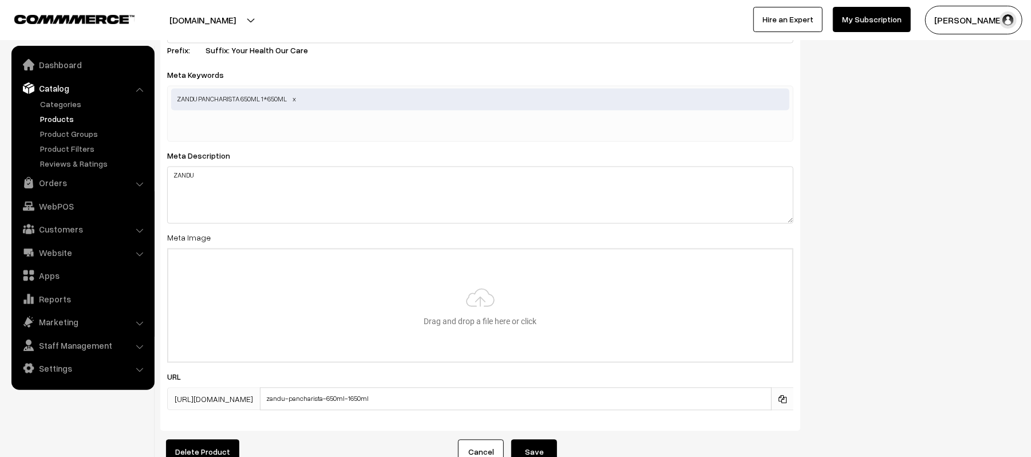
scroll to position [1735, 0]
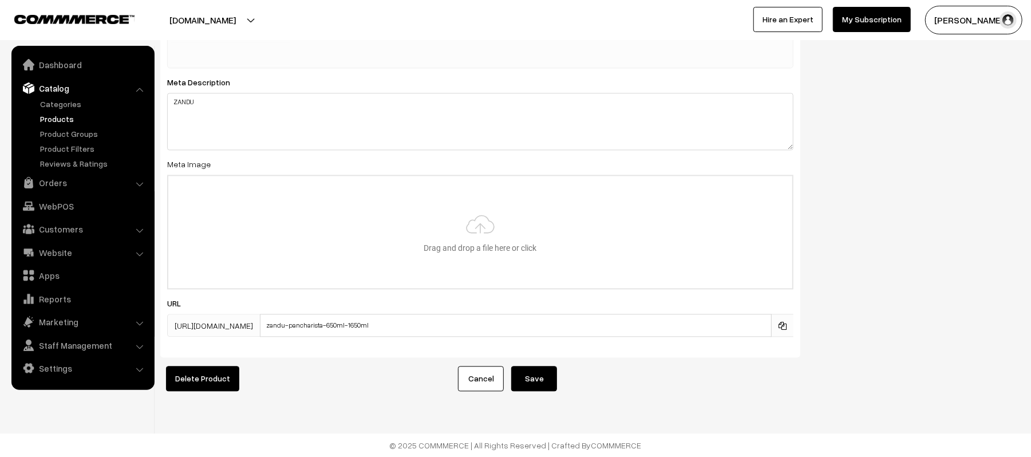
type input "Zandu Pancharista 650ml Syrup"
click at [331, 318] on input "zandu-pancharista-650ml-1650ml" at bounding box center [516, 325] width 512 height 23
drag, startPoint x: 308, startPoint y: 317, endPoint x: 621, endPoint y: 314, distance: 313.2
click at [621, 314] on input "zandu-pancharista-650ml-1650ml" at bounding box center [516, 325] width 512 height 23
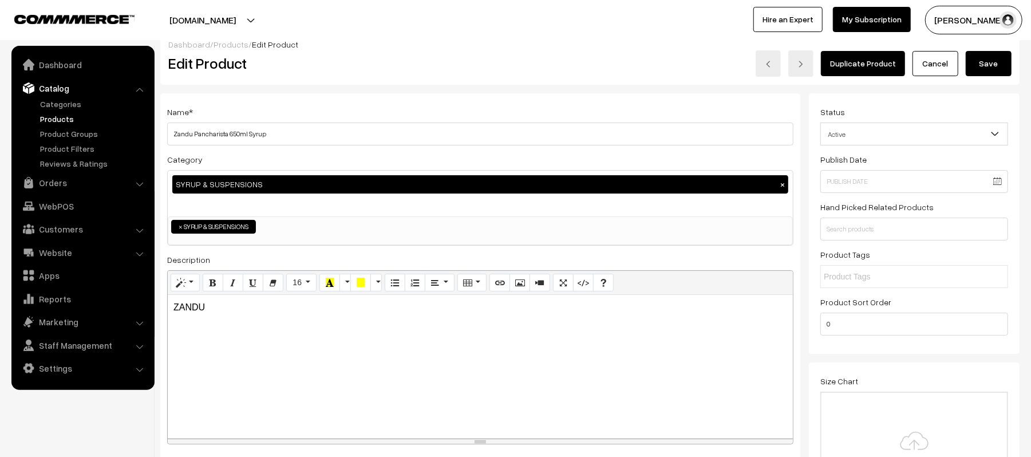
scroll to position [0, 0]
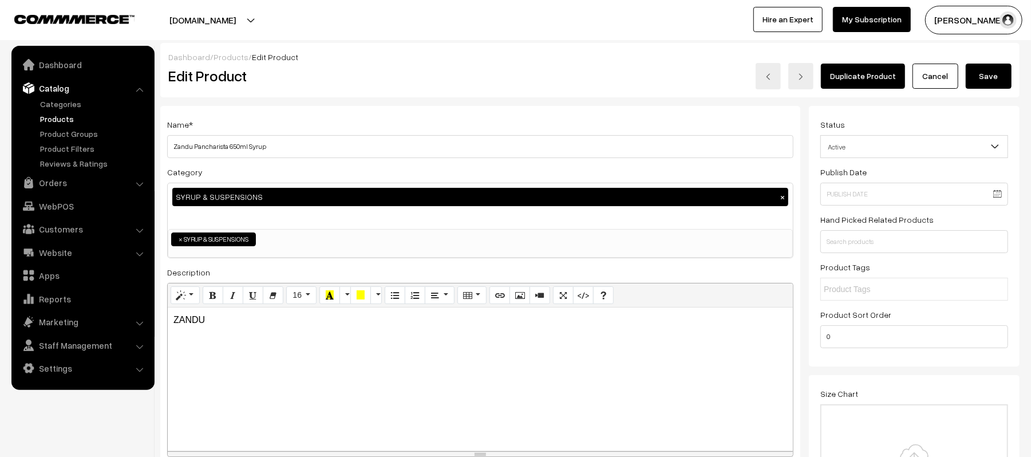
click at [181, 243] on span "×" at bounding box center [181, 239] width 4 height 10
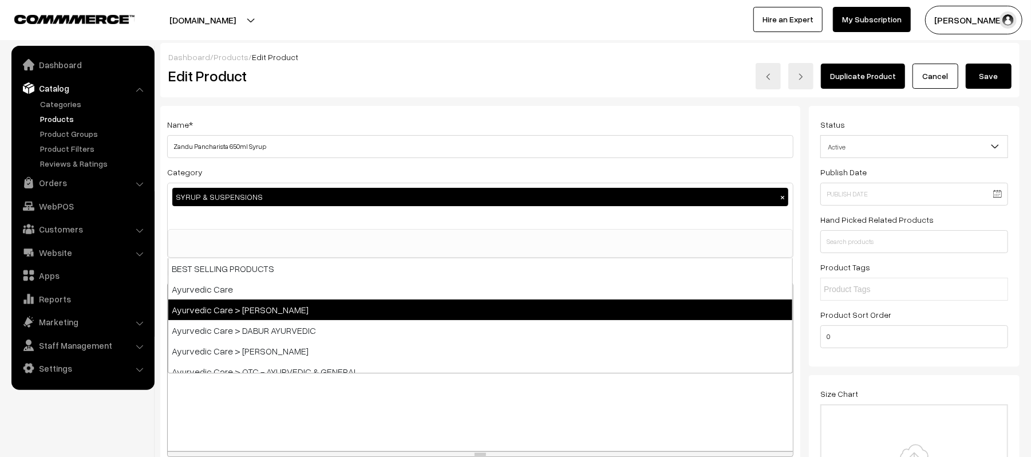
scroll to position [76, 0]
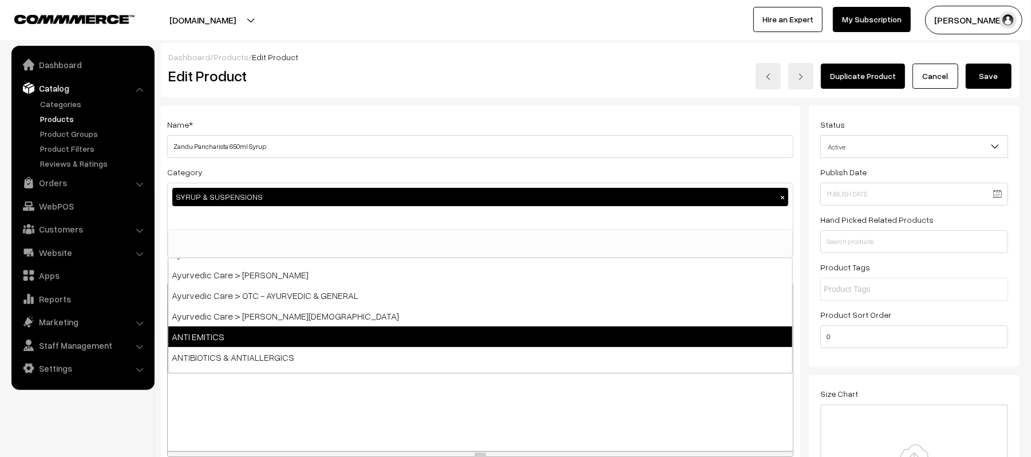
select select "202"
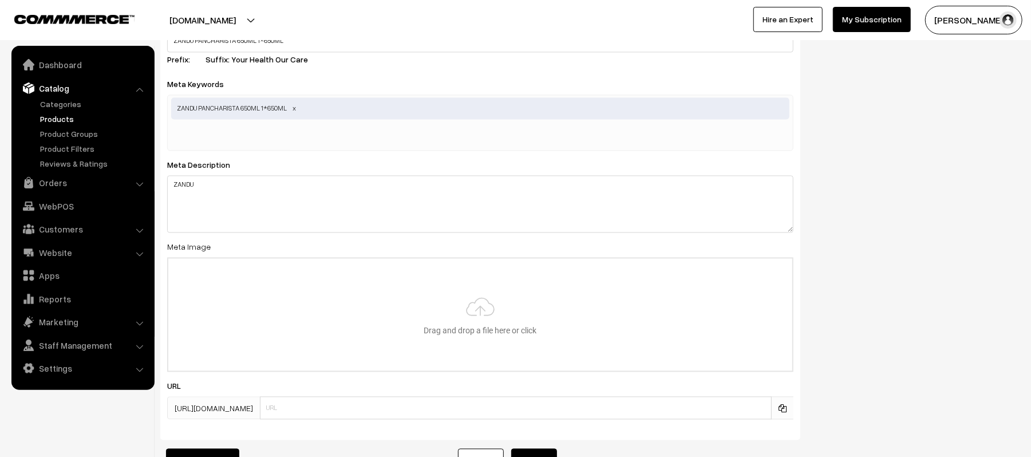
scroll to position [1735, 0]
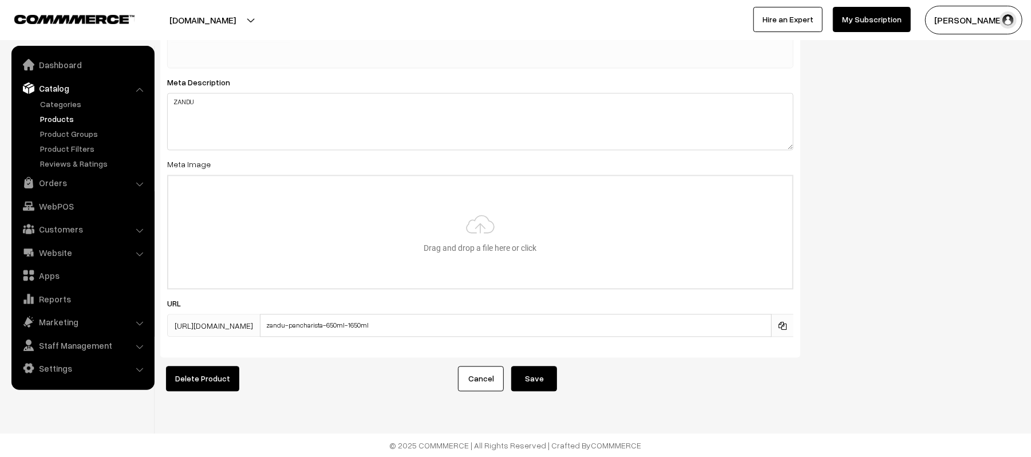
click at [393, 368] on div "Delete Product" at bounding box center [298, 378] width 292 height 25
click at [440, 314] on input "zandu-pancharista-650ml-1650ml" at bounding box center [516, 325] width 512 height 23
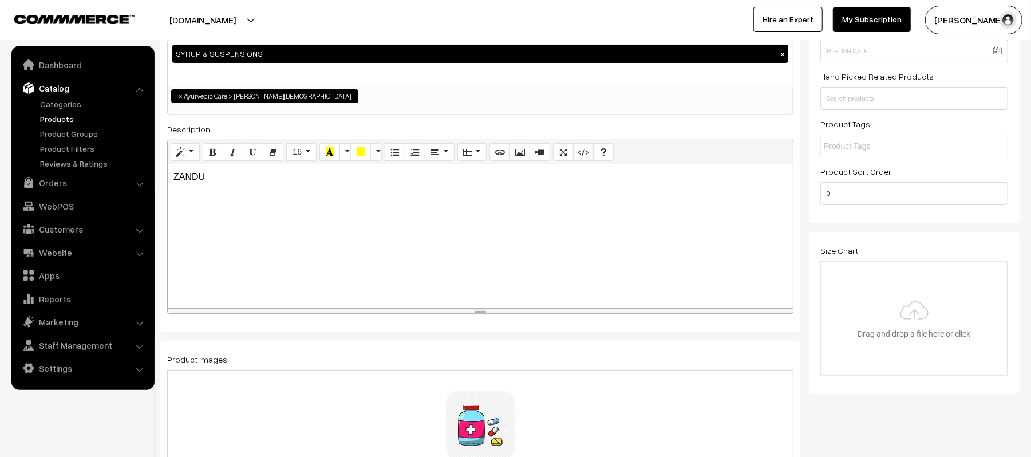
scroll to position [0, 0]
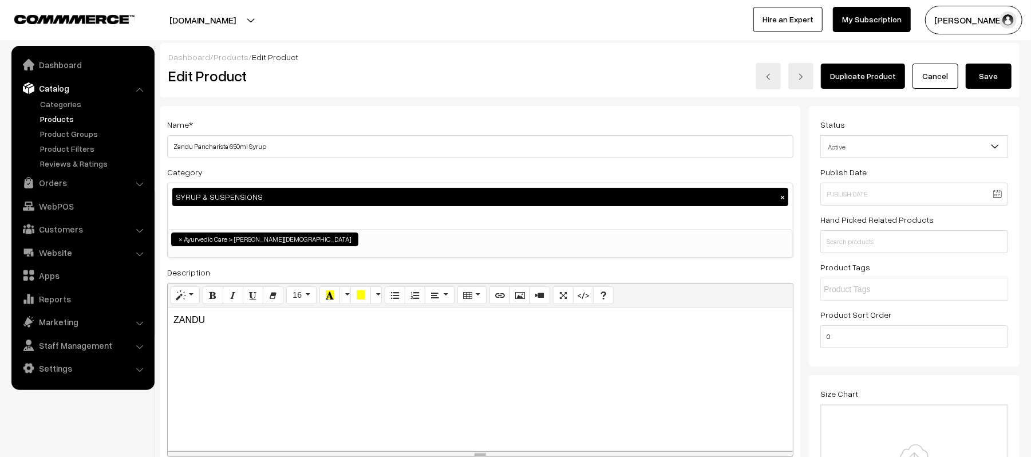
type input "zandu-pancharista-650ml"
click at [994, 67] on button "Save" at bounding box center [989, 76] width 46 height 25
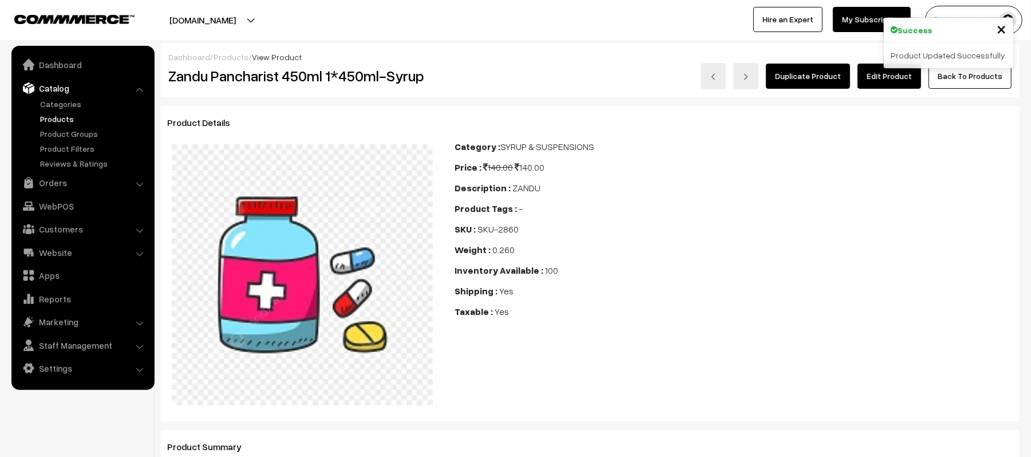
click at [874, 81] on link "Edit Product" at bounding box center [890, 76] width 64 height 25
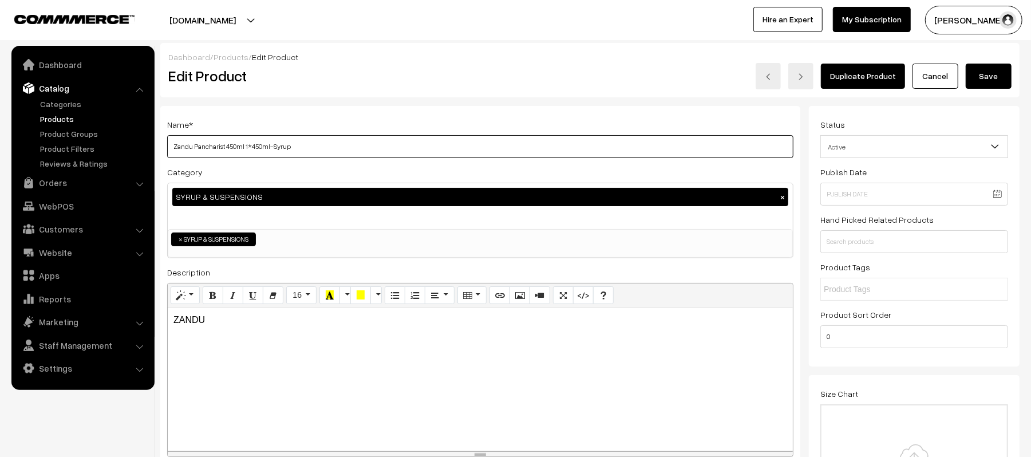
drag, startPoint x: 350, startPoint y: 143, endPoint x: 246, endPoint y: 159, distance: 106.1
click at [312, 138] on input "Zandu Pancharist 450ml 1*450ml-Syrup" at bounding box center [480, 146] width 626 height 23
drag, startPoint x: 273, startPoint y: 147, endPoint x: 243, endPoint y: 152, distance: 30.2
click at [243, 152] on input "Zandu Pancharist 450ml 1*450ml-Syrup" at bounding box center [480, 146] width 626 height 23
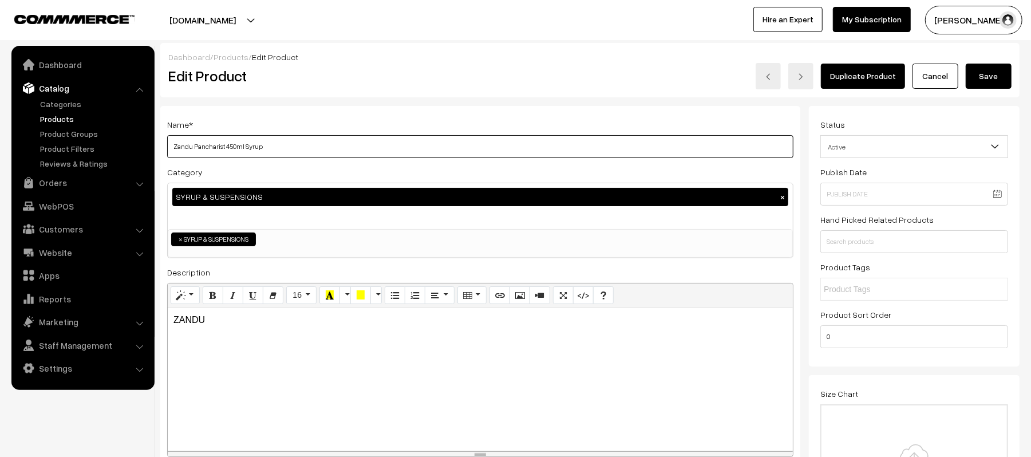
type input "Zandu Pancharist 450ml Syrup"
click at [181, 240] on span "×" at bounding box center [181, 239] width 4 height 10
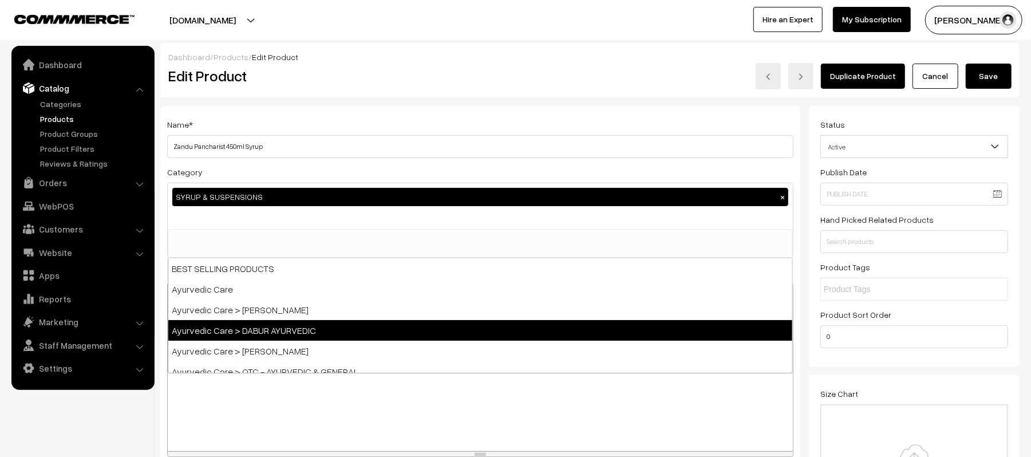
scroll to position [76, 0]
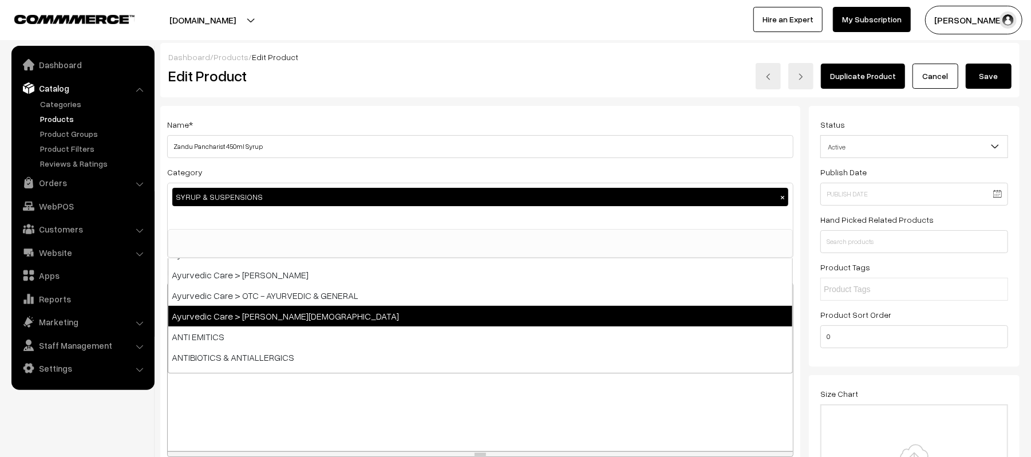
select select "202"
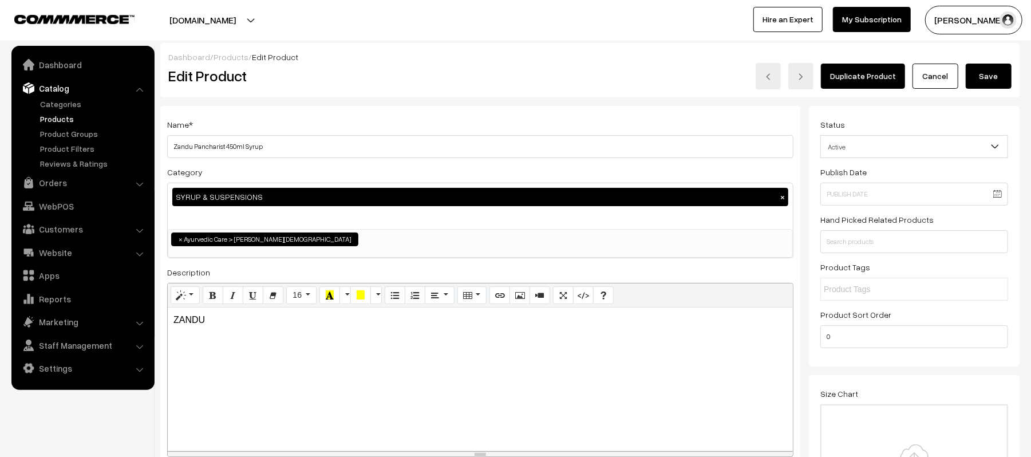
click at [1006, 72] on button "Save" at bounding box center [989, 76] width 46 height 25
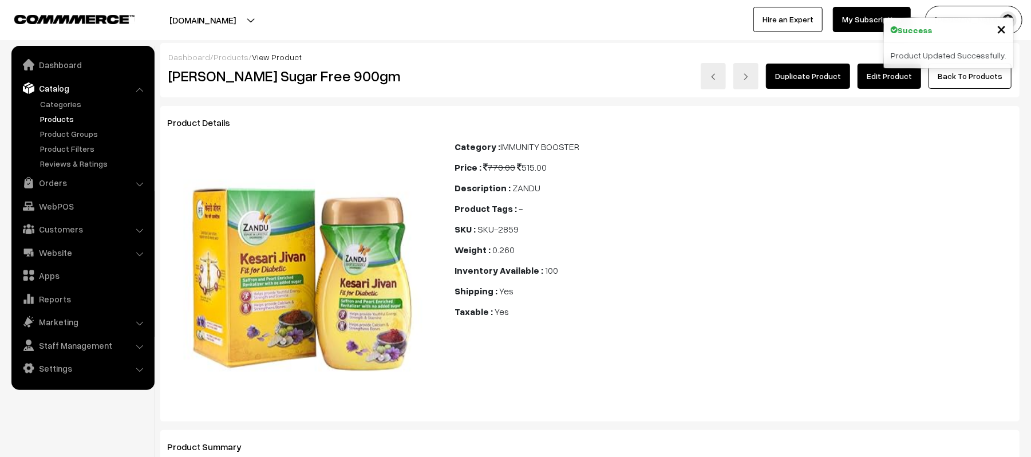
click at [900, 83] on link "Edit Product" at bounding box center [890, 76] width 64 height 25
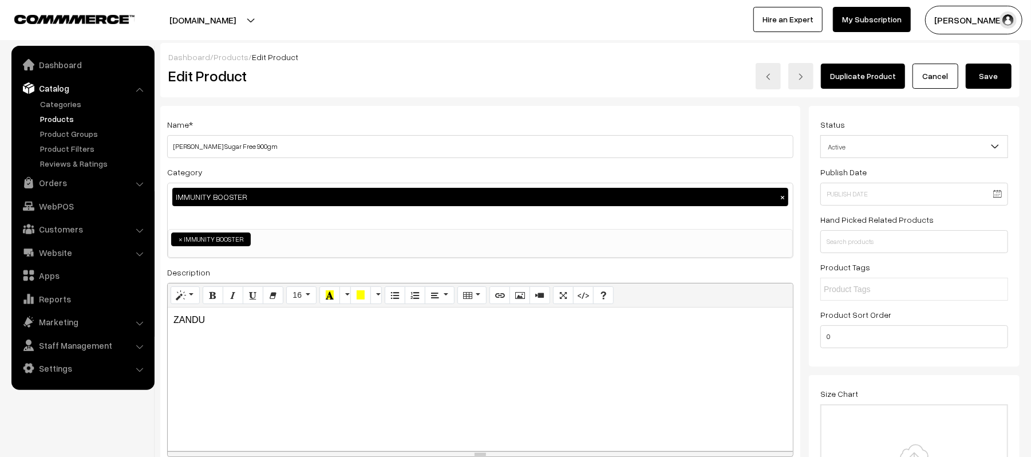
click at [344, 253] on span "× IMMUNITY BOOSTER" at bounding box center [480, 243] width 625 height 29
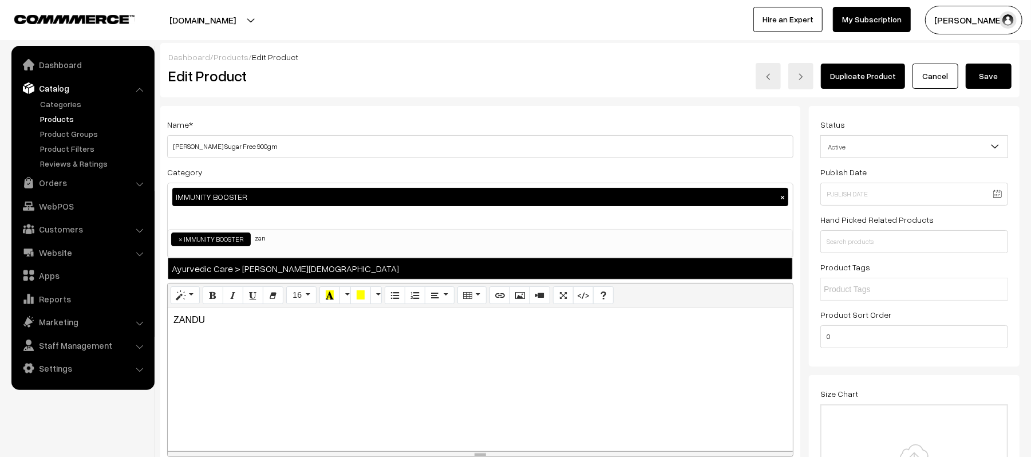
type input "zan"
select select "202"
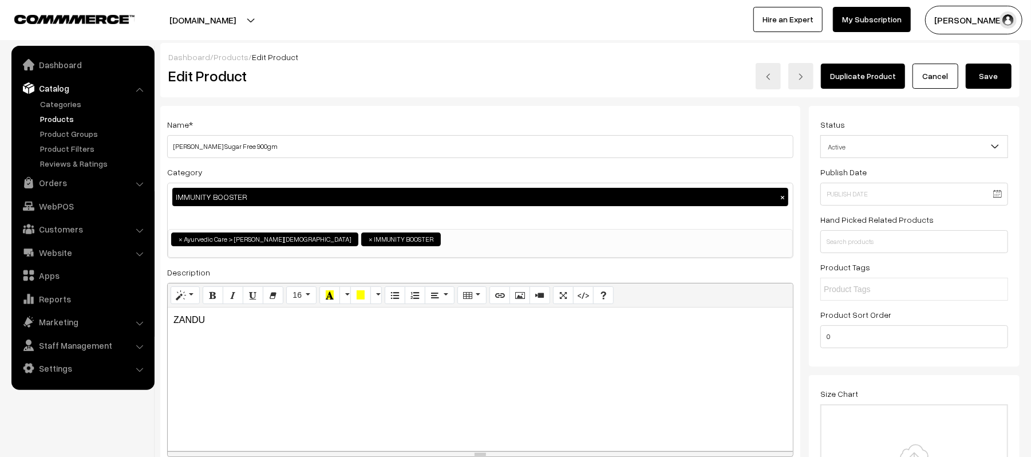
click at [984, 76] on button "Save" at bounding box center [989, 76] width 46 height 25
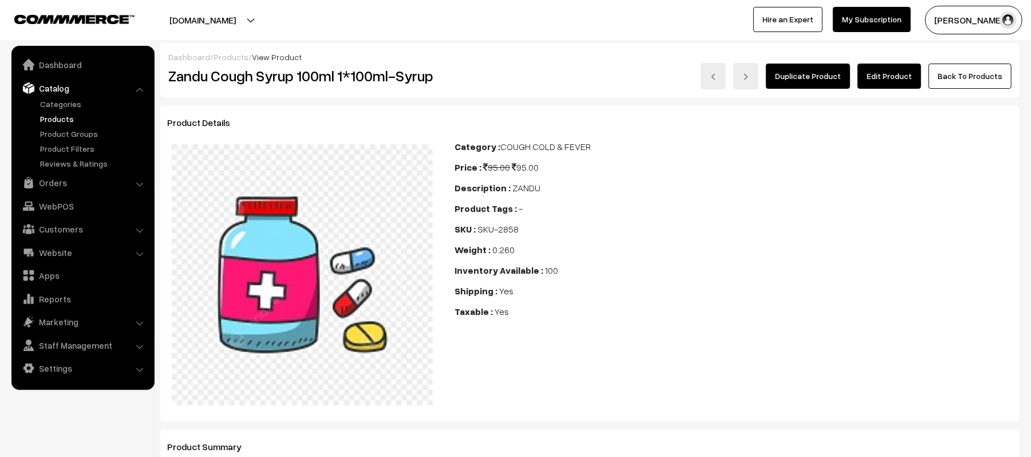
click at [885, 79] on link "Edit Product" at bounding box center [890, 76] width 64 height 25
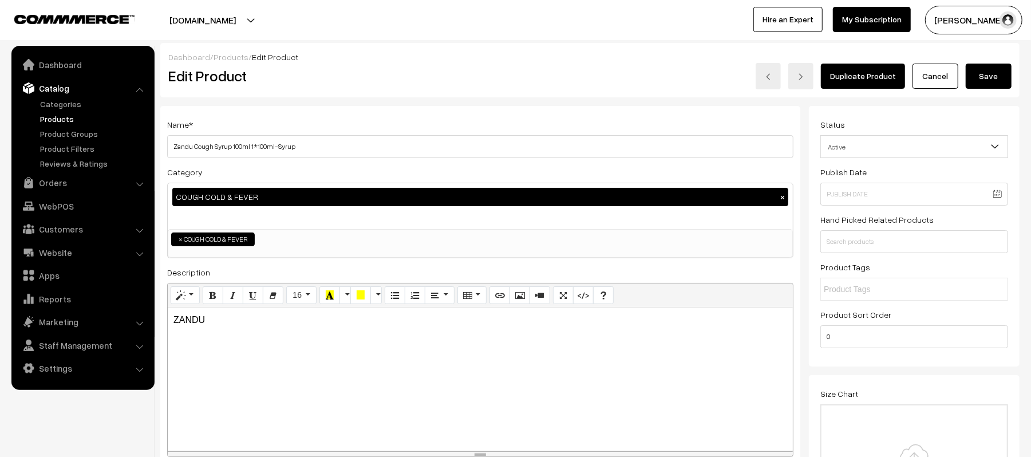
click at [340, 239] on ul "× COUGH COLD & FEVER" at bounding box center [480, 238] width 624 height 17
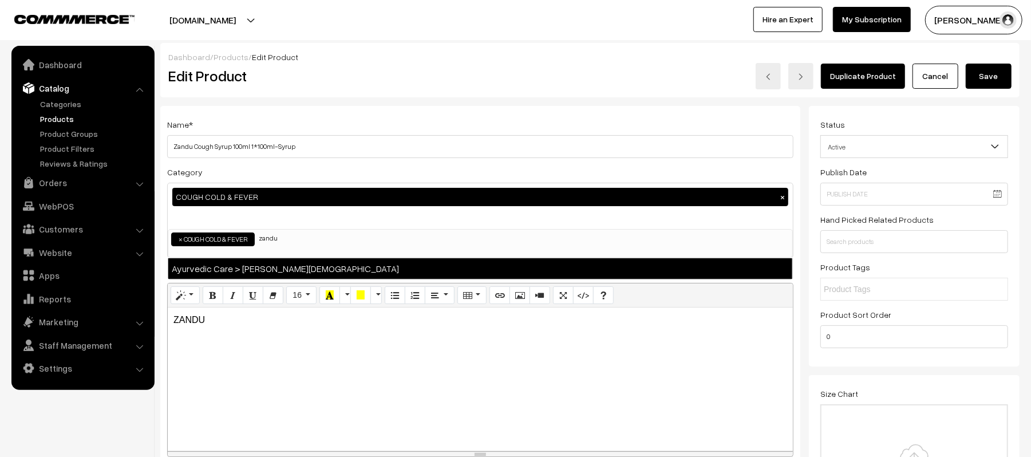
type input "zandu"
select select "202"
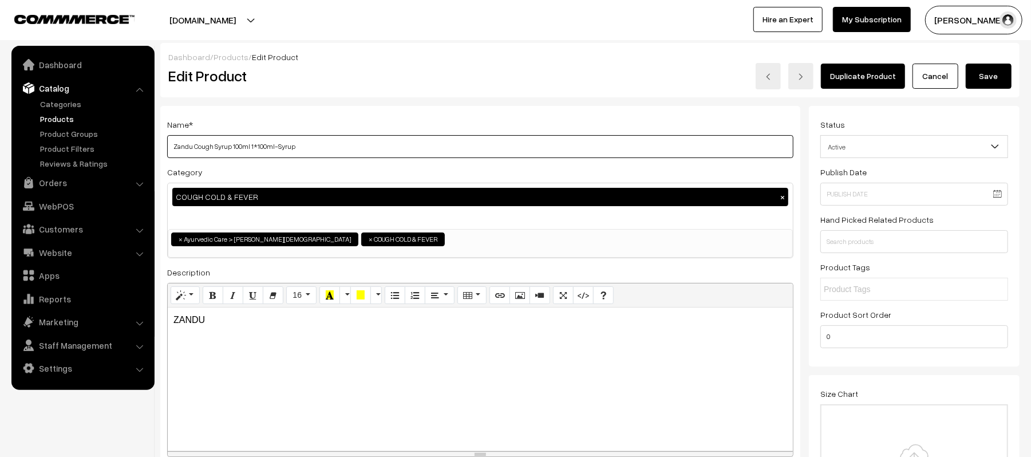
click at [349, 142] on input "Zandu Cough Syrup 100ml 1*100ml-Syrup" at bounding box center [480, 146] width 626 height 23
type input "Zandu Cough Syrup 100ml"
drag, startPoint x: 977, startPoint y: 76, endPoint x: 800, endPoint y: 85, distance: 177.2
click at [977, 76] on button "Save" at bounding box center [989, 76] width 46 height 25
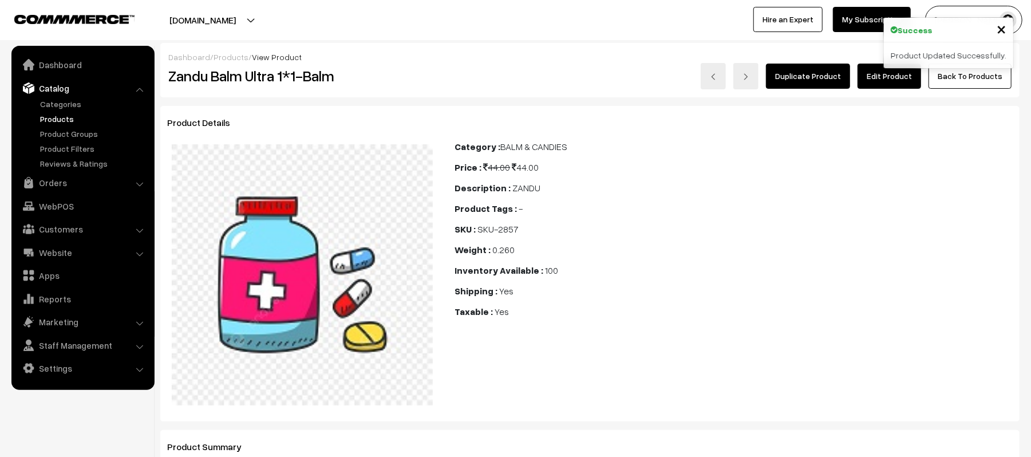
click at [880, 74] on link "Edit Product" at bounding box center [890, 76] width 64 height 25
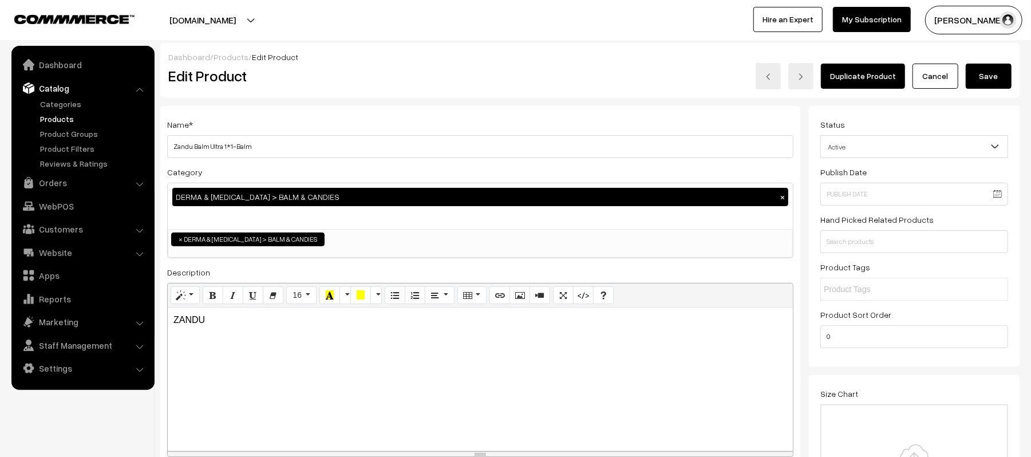
click at [354, 237] on ul "× DERMA & [MEDICAL_DATA] > BALM & CANDIES" at bounding box center [480, 238] width 624 height 17
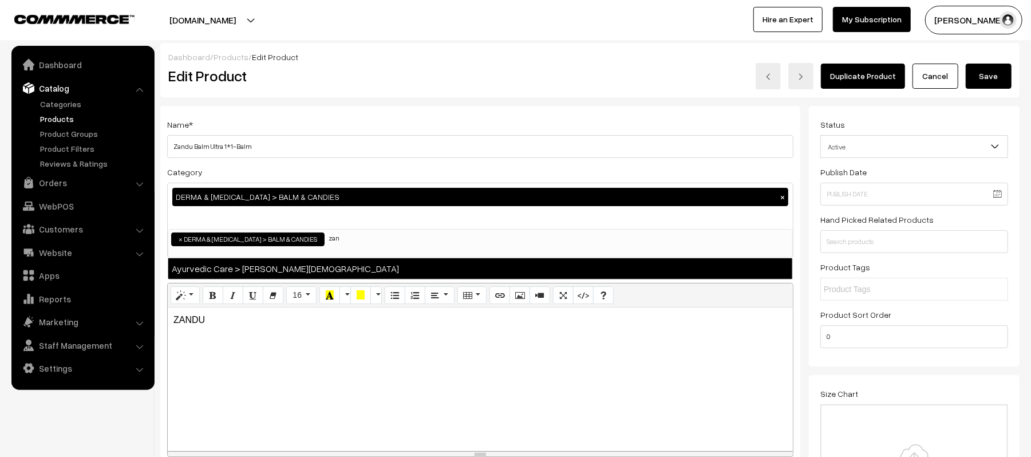
type input "zan"
select select "202"
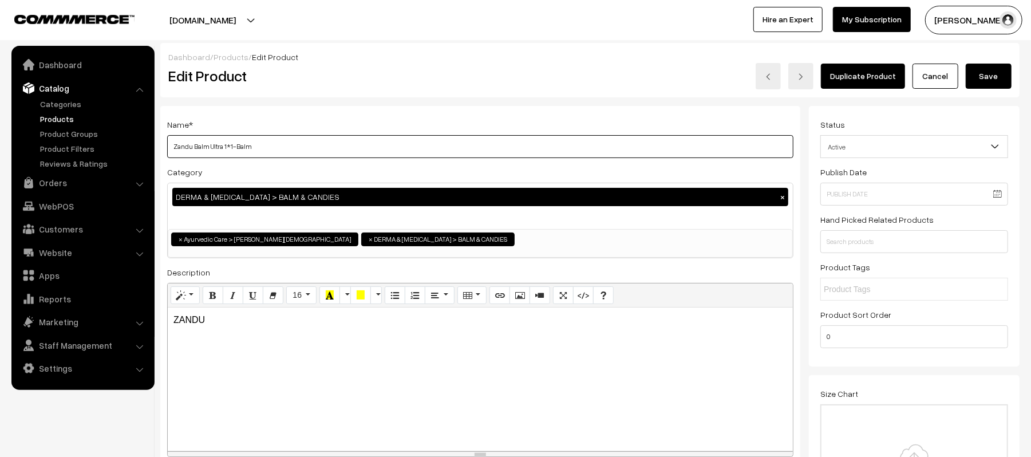
click at [309, 143] on input "Zandu Balm Ultra 1*1-Balm" at bounding box center [480, 146] width 626 height 23
type input "Zandu Balm Ultra"
click at [992, 78] on button "Save" at bounding box center [989, 76] width 46 height 25
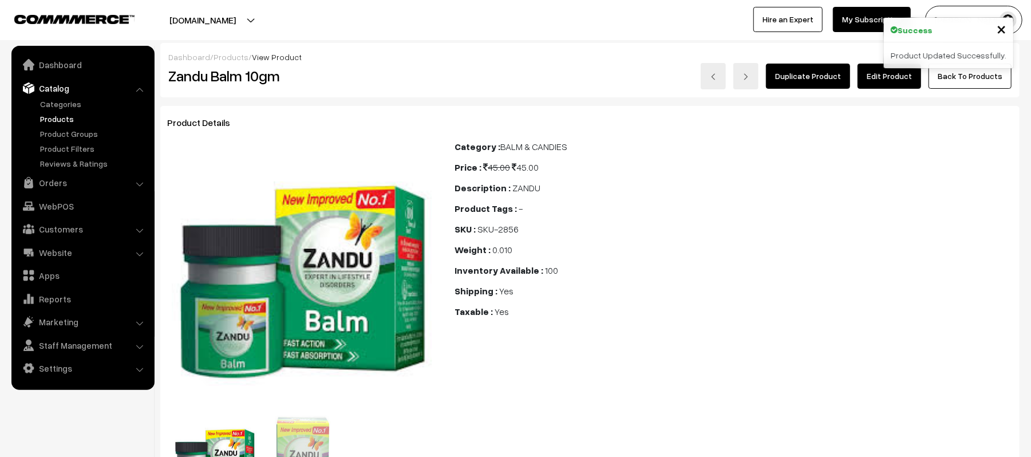
click at [889, 80] on link "Edit Product" at bounding box center [890, 76] width 64 height 25
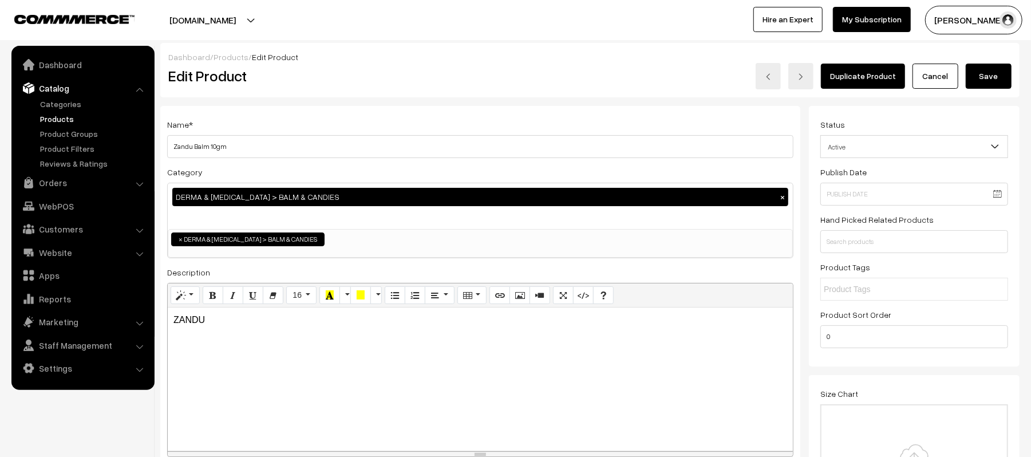
click at [328, 246] on ul "× DERMA & [MEDICAL_DATA] > BALM & CANDIES" at bounding box center [480, 238] width 624 height 17
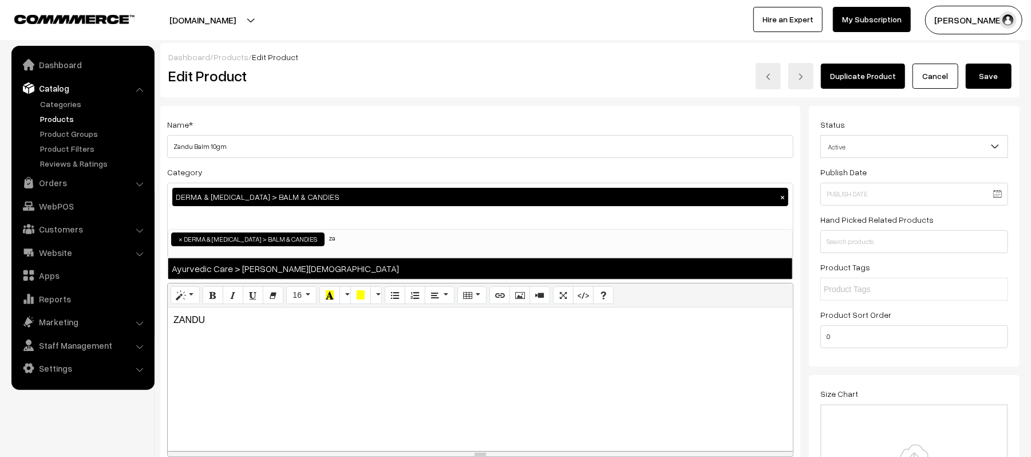
type input "za"
select select "202"
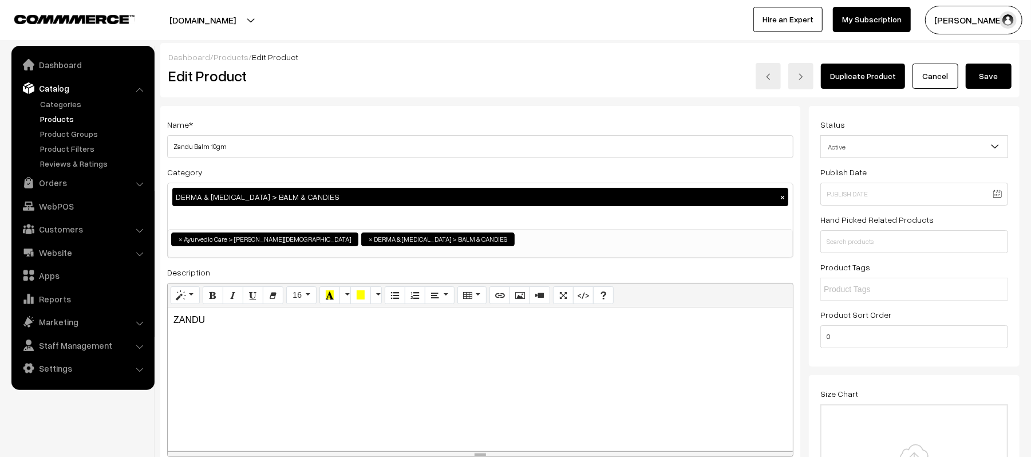
click at [972, 78] on button "Save" at bounding box center [989, 76] width 46 height 25
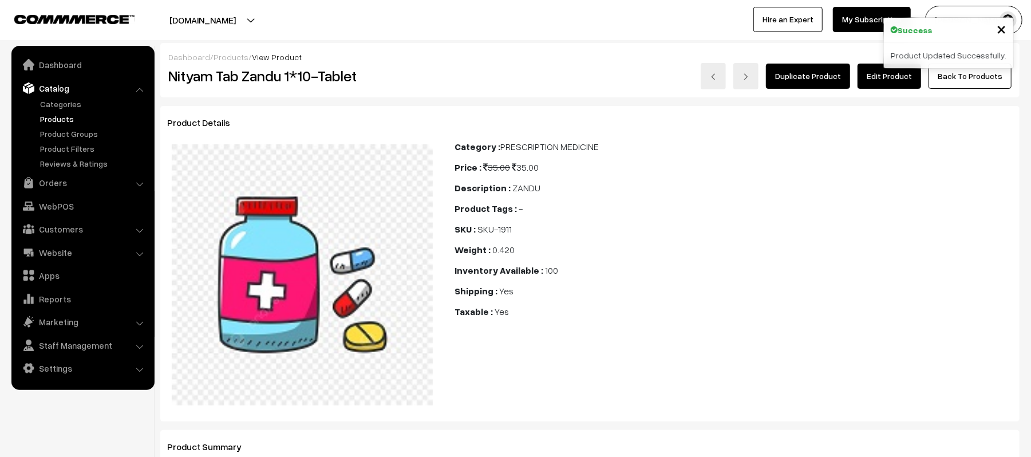
click at [898, 74] on link "Edit Product" at bounding box center [890, 76] width 64 height 25
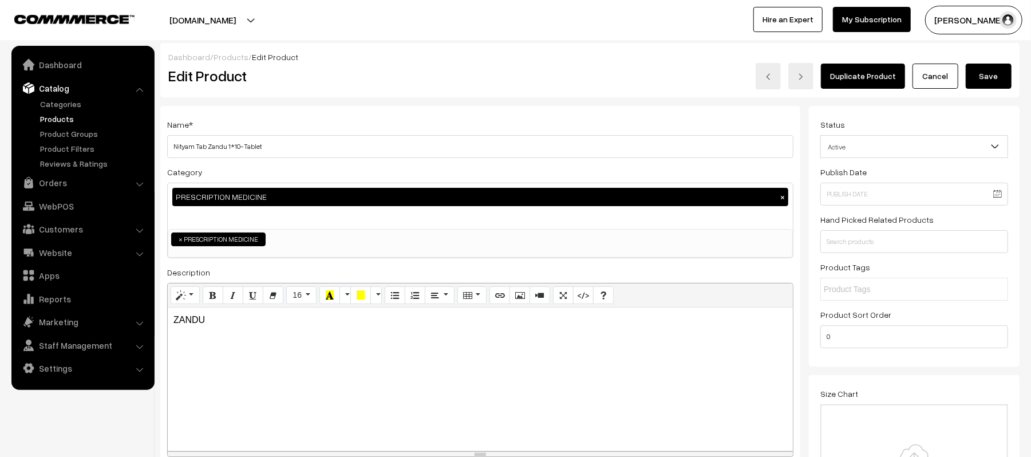
click at [307, 242] on ul "× PRESCRIPTION MEDICINE" at bounding box center [480, 238] width 624 height 17
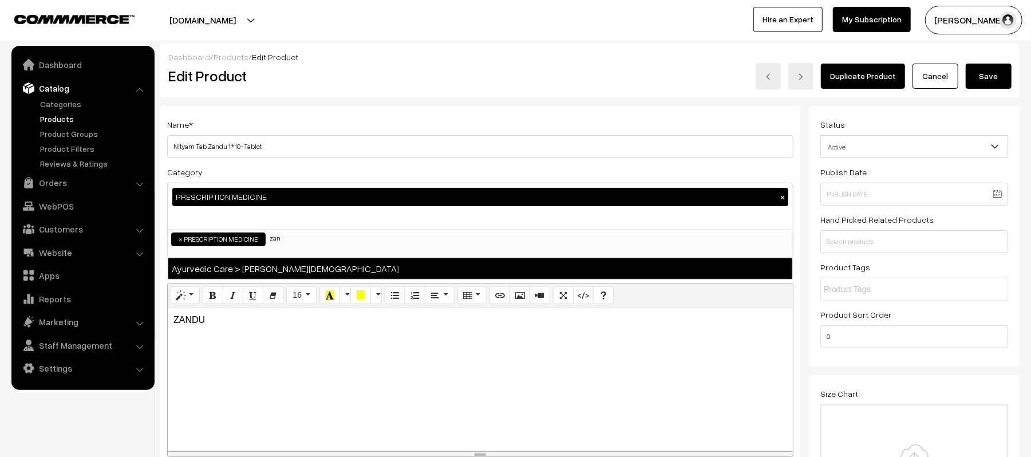
type input "zan"
select select "202"
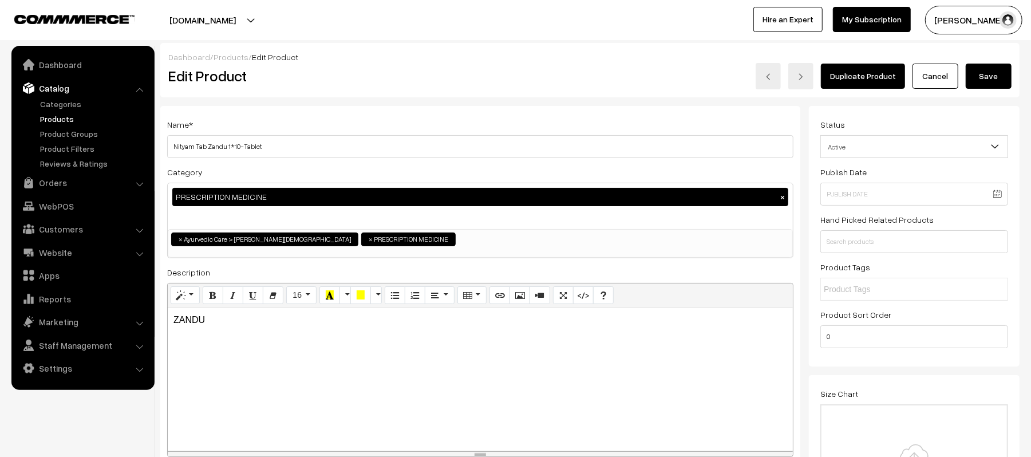
scroll to position [340, 0]
click at [314, 145] on input "Nityam Tab Zandu 1*10-Tablet" at bounding box center [480, 146] width 626 height 23
type input "Nityam Tablet"
click at [995, 74] on button "Save" at bounding box center [989, 76] width 46 height 25
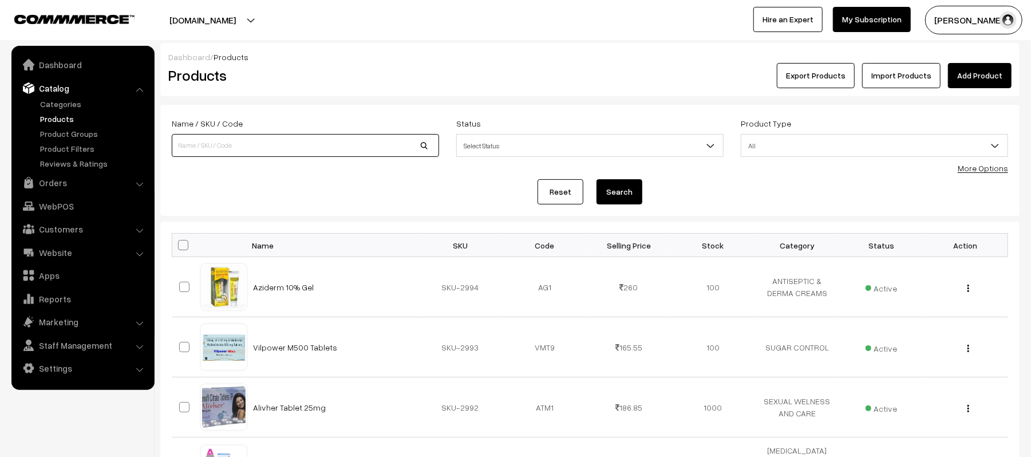
click at [260, 151] on input at bounding box center [305, 145] width 267 height 23
type input "nityam"
click at [597, 179] on button "Search" at bounding box center [620, 191] width 46 height 25
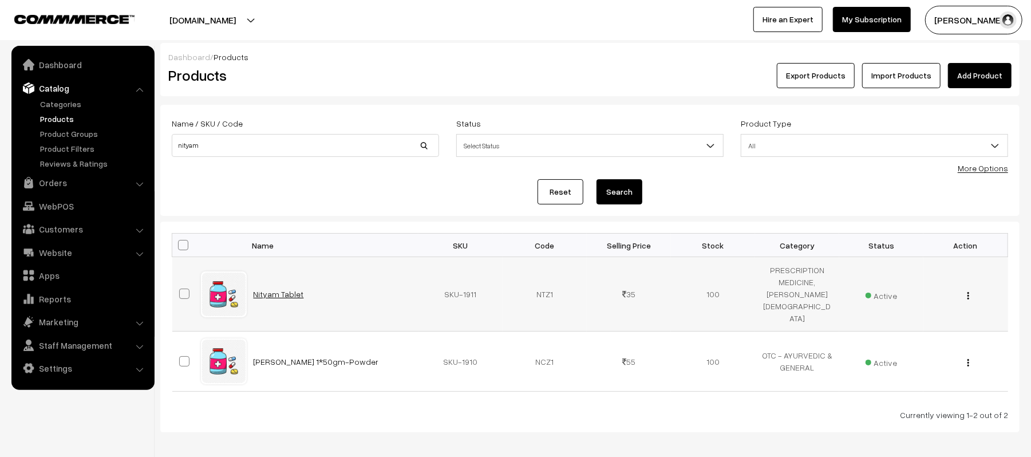
click at [275, 289] on link "Nityam Tablet" at bounding box center [279, 294] width 50 height 10
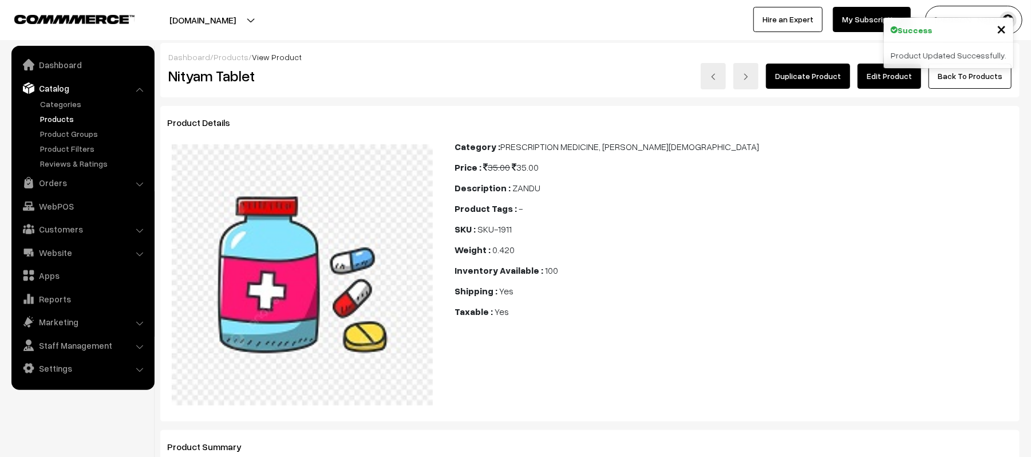
click at [881, 81] on link "Edit Product" at bounding box center [890, 76] width 64 height 25
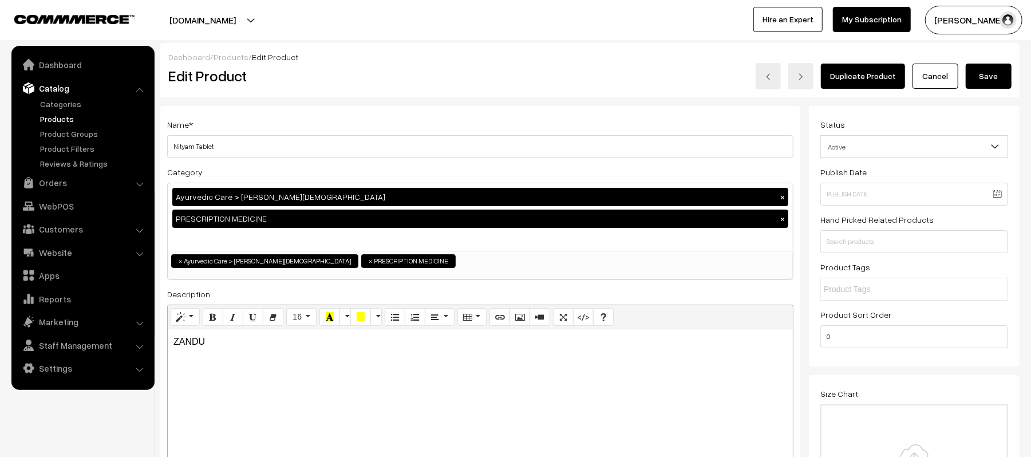
click at [447, 271] on span "× Ayurvedic Care > Zandu Ayurveda × PRESCRIPTION MEDICINE" at bounding box center [480, 265] width 625 height 29
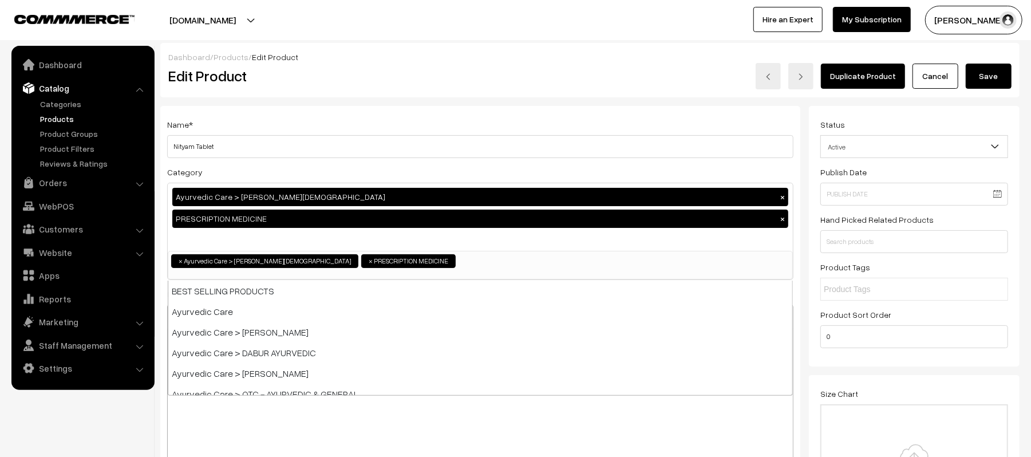
scroll to position [82, 0]
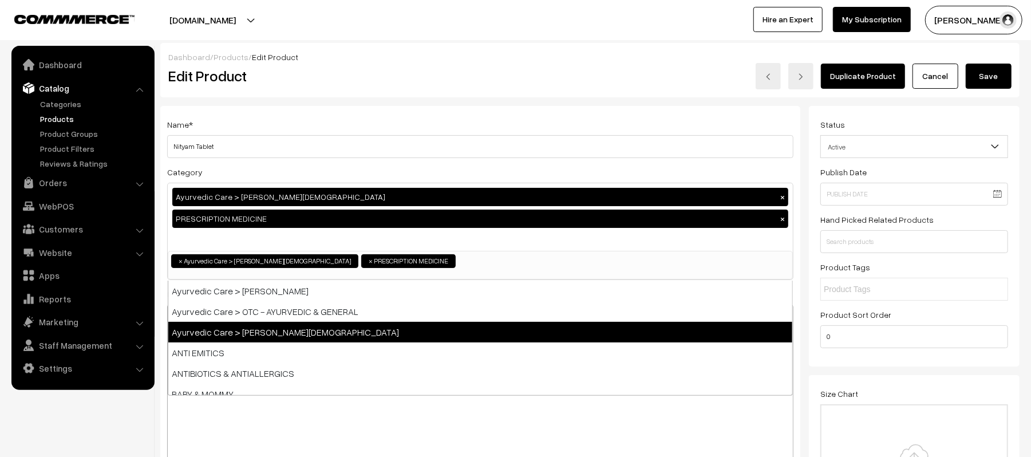
type input "PRESCRIPTION MEDICINE"
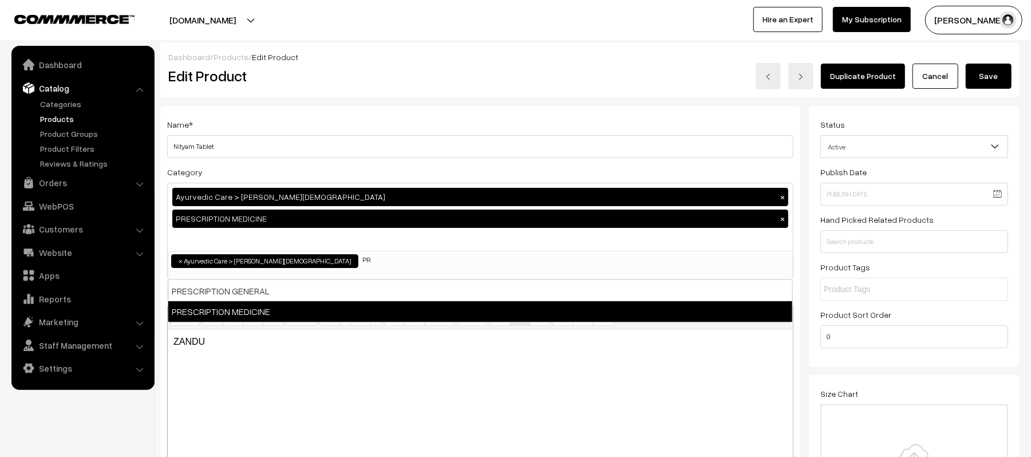
type input "P"
type input "s"
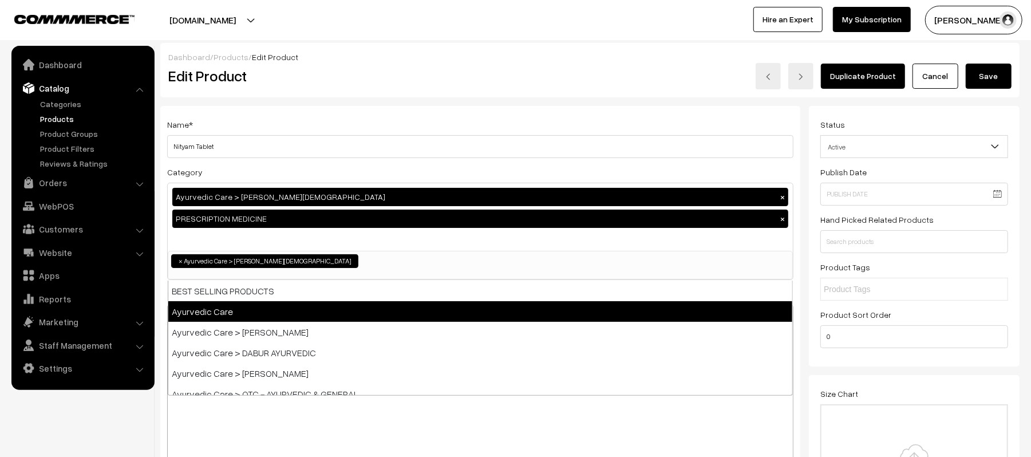
select select
type input "Ayurvedic Care > [PERSON_NAME][DEMOGRAPHIC_DATA]"
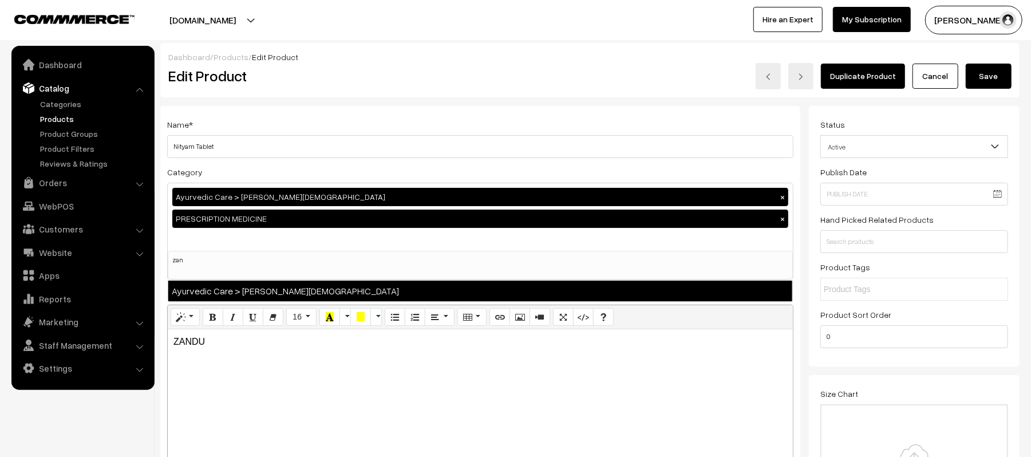
type input "zan"
select select "202"
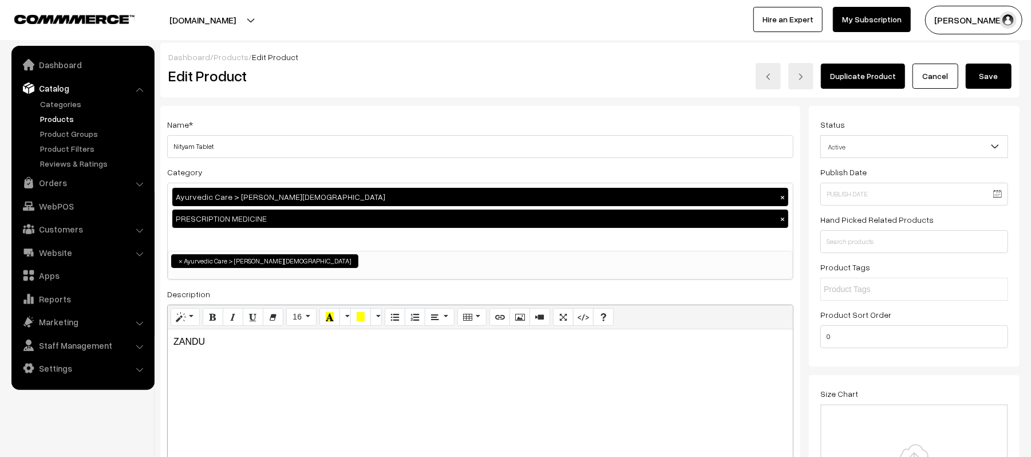
drag, startPoint x: 984, startPoint y: 74, endPoint x: 945, endPoint y: 181, distance: 113.9
click at [984, 74] on button "Save" at bounding box center [989, 76] width 46 height 25
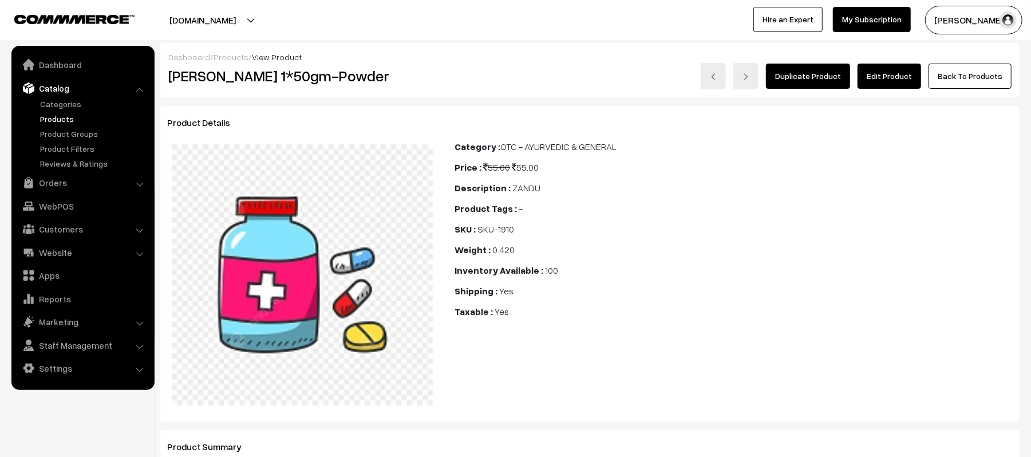
click at [892, 65] on link "Edit Product" at bounding box center [890, 76] width 64 height 25
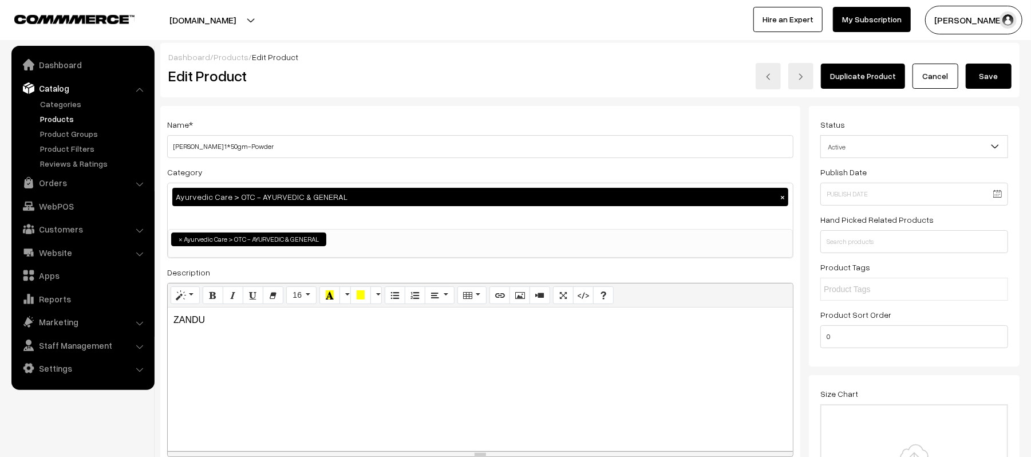
click at [403, 246] on ul "× Ayurvedic Care > OTC - AYURVEDIC & GENERAL" at bounding box center [480, 238] width 624 height 17
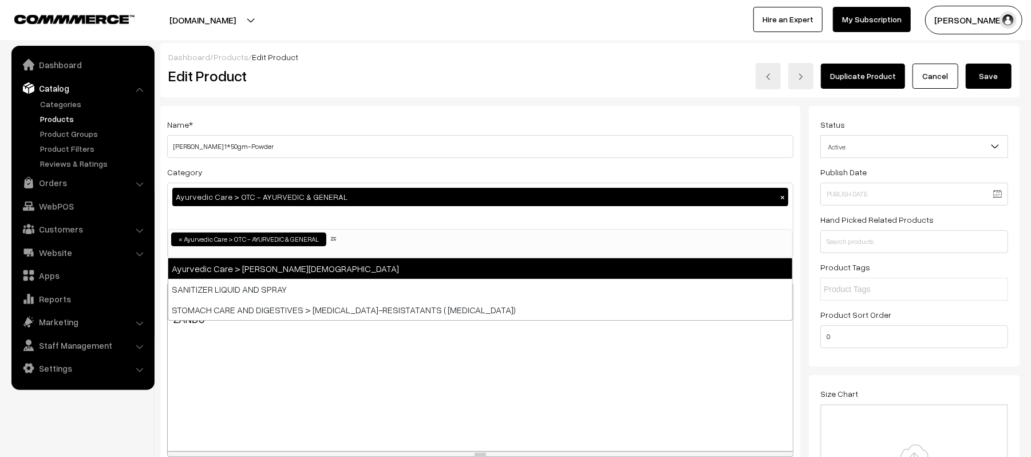
type input "zan"
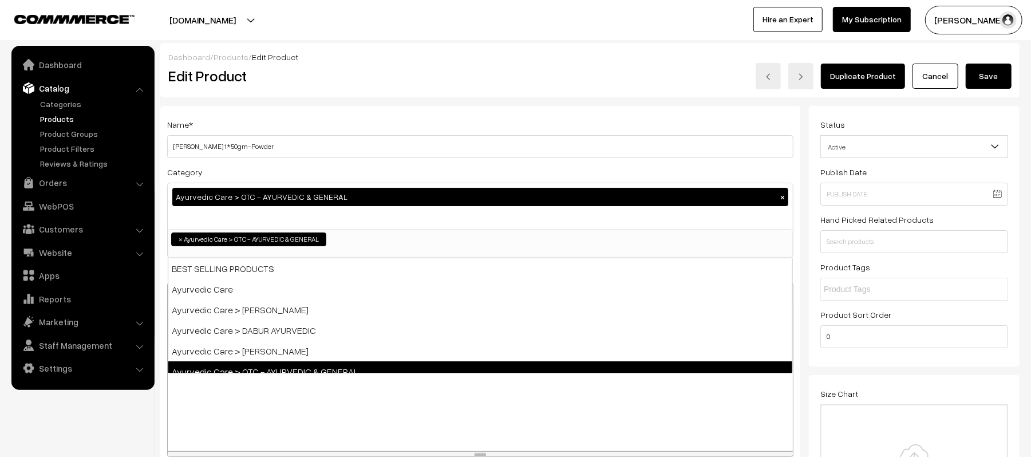
select select
type input "Ayurvedic Care > OTC - AYURVEDIC & GENERAL"
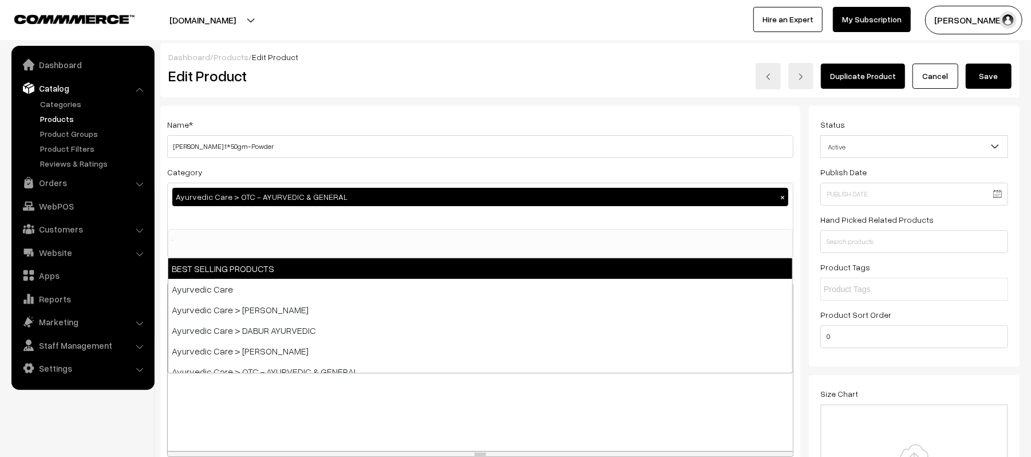
scroll to position [19, 0]
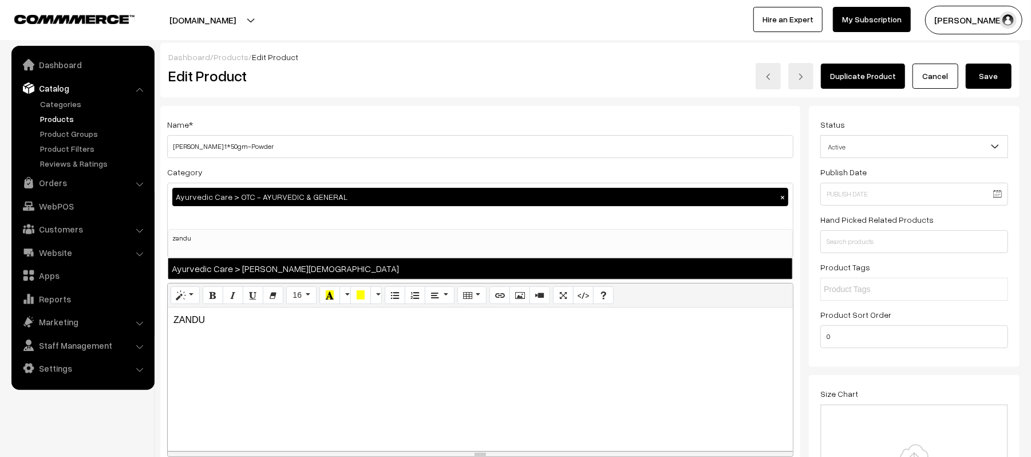
type input "zandu"
select select "202"
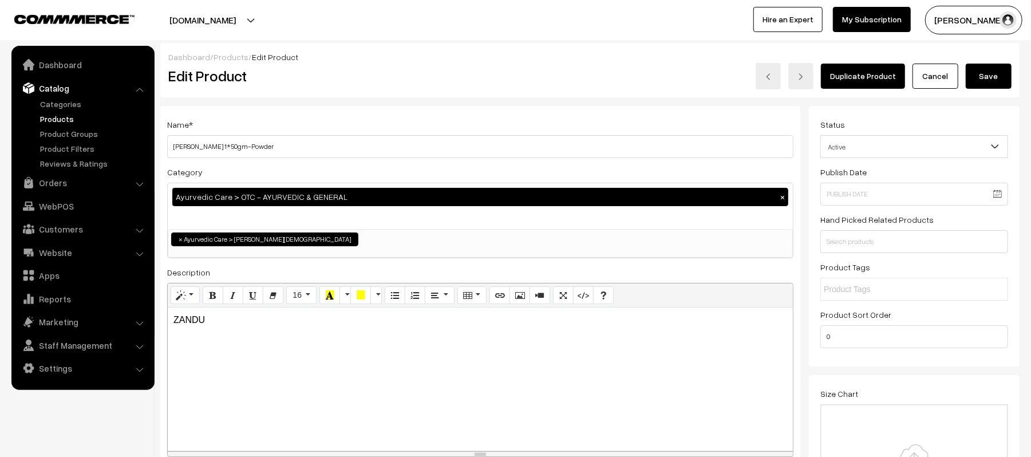
click at [1002, 79] on button "Save" at bounding box center [989, 76] width 46 height 25
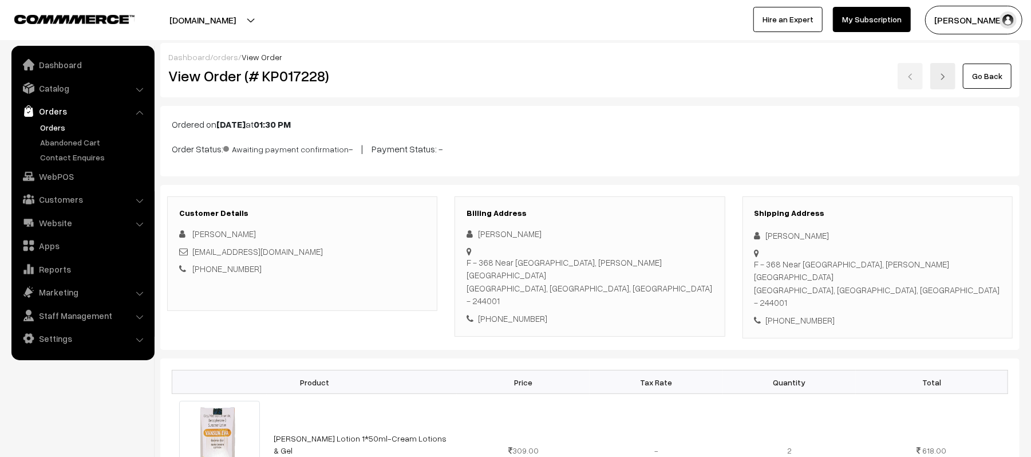
click at [61, 126] on link "Orders" at bounding box center [93, 127] width 113 height 12
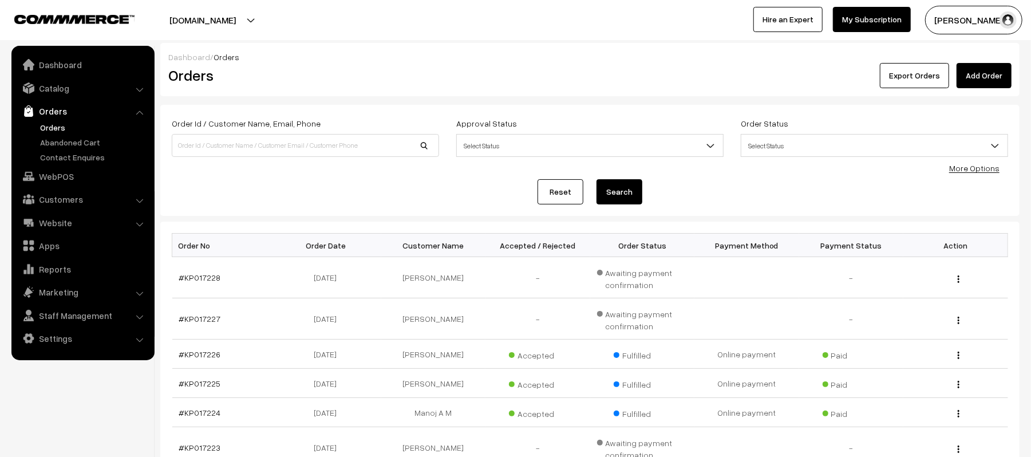
click at [70, 148] on ul "Orders" at bounding box center [82, 142] width 137 height 42
click at [47, 246] on link "Apps" at bounding box center [82, 245] width 136 height 21
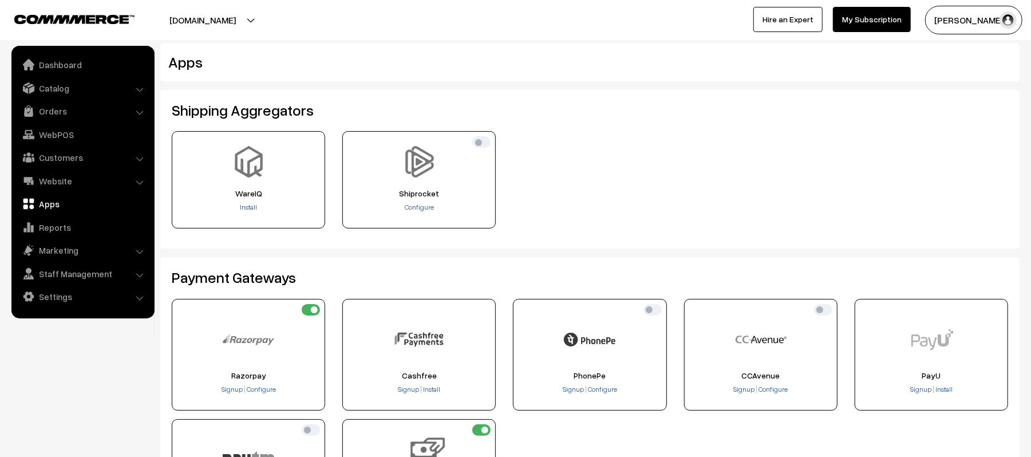
click at [825, 312] on input "checkbox" at bounding box center [823, 309] width 18 height 11
checkbox input "true"
click at [307, 314] on input "checkbox" at bounding box center [311, 309] width 18 height 11
checkbox input "false"
click at [644, 187] on div "WareIQ Install" at bounding box center [590, 184] width 854 height 106
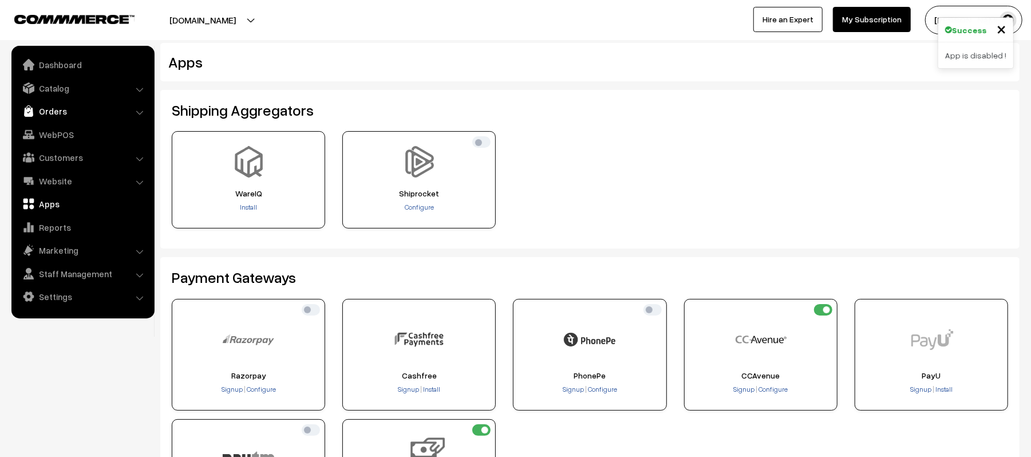
click at [42, 120] on link "Orders" at bounding box center [82, 111] width 136 height 21
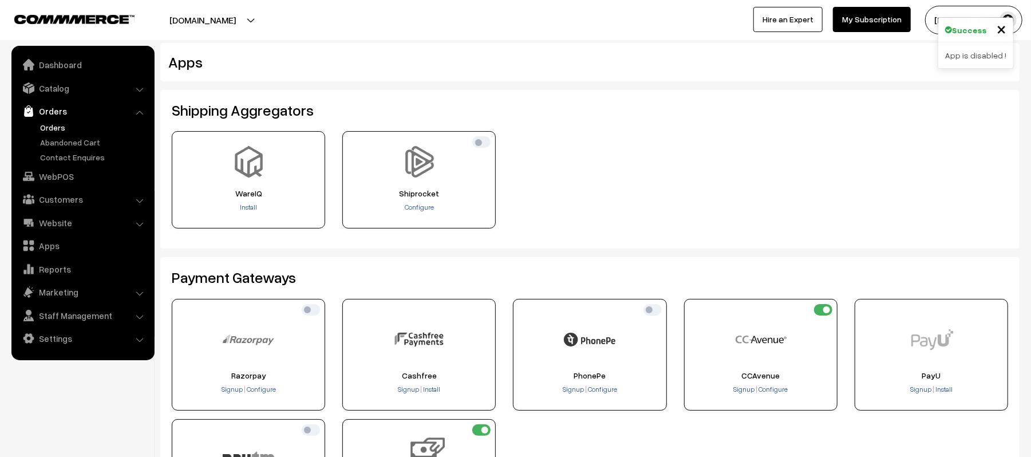
click at [48, 129] on link "Orders" at bounding box center [93, 127] width 113 height 12
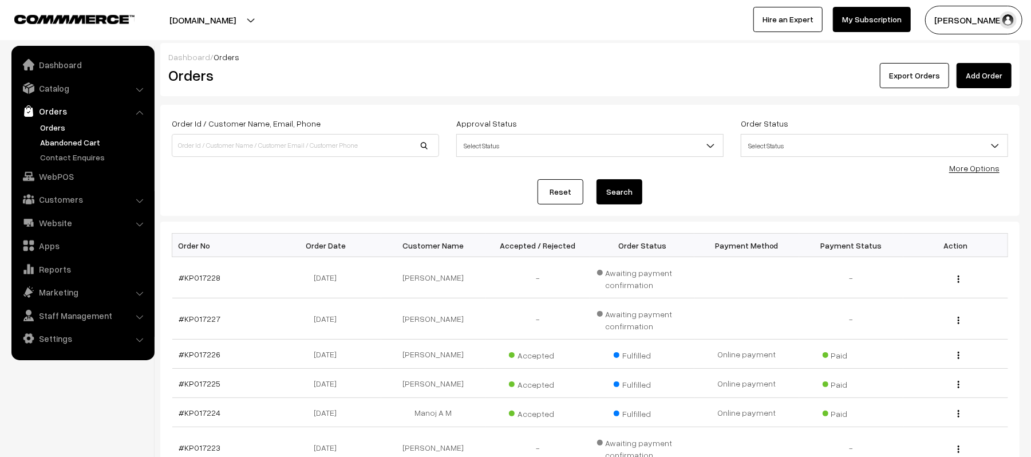
click at [52, 145] on link "Abandoned Cart" at bounding box center [93, 142] width 113 height 12
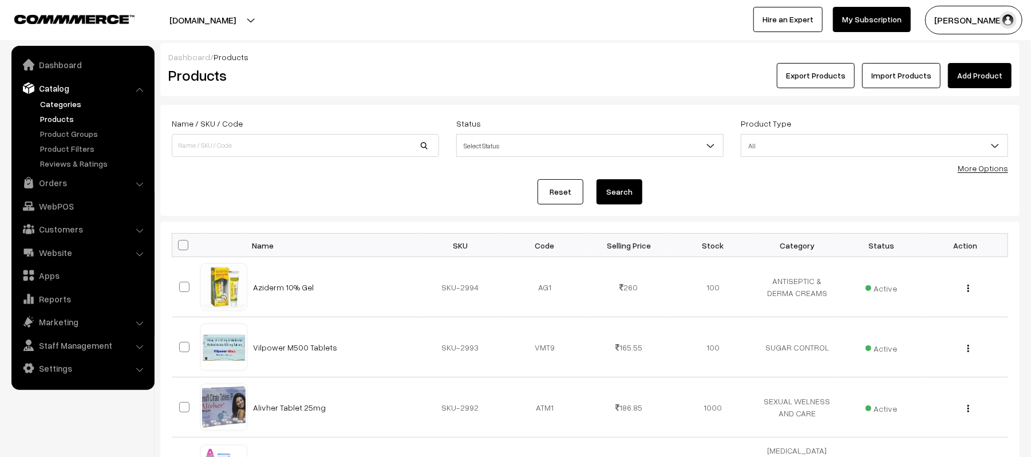
click at [67, 101] on link "Categories" at bounding box center [93, 104] width 113 height 12
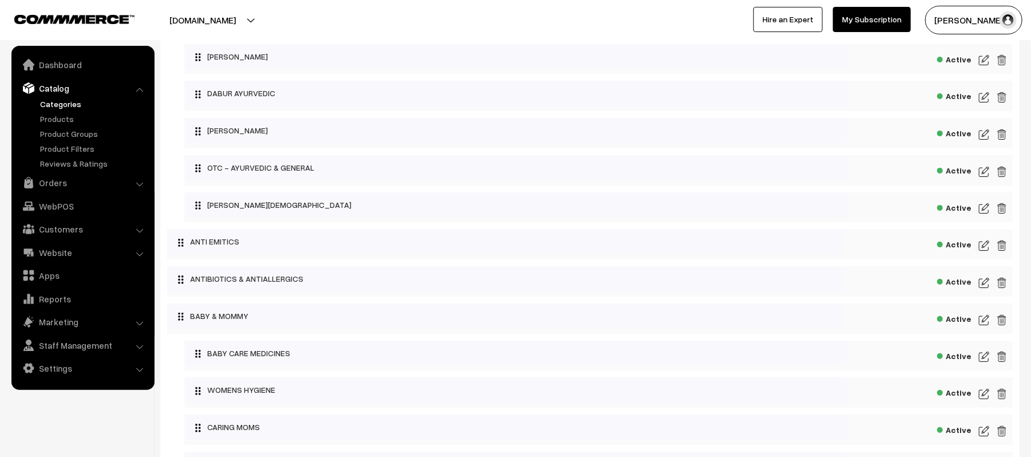
scroll to position [152, 0]
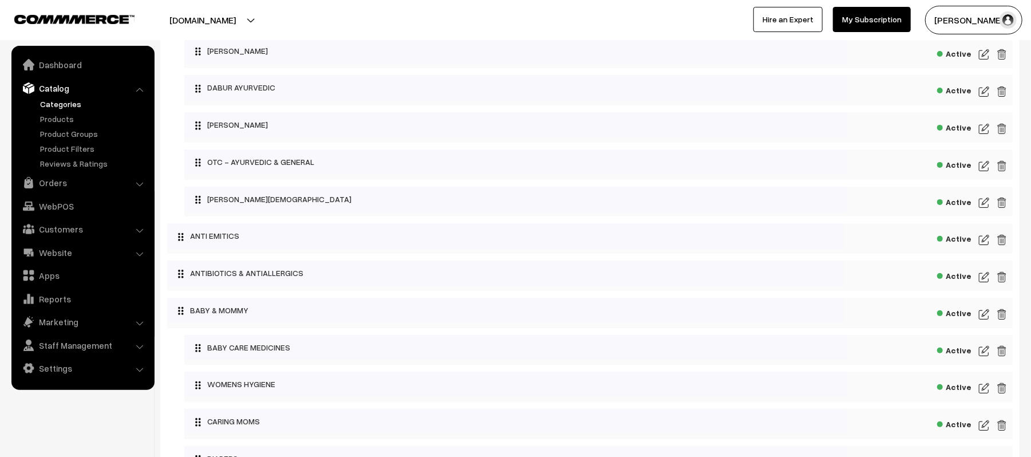
click at [988, 207] on img at bounding box center [984, 203] width 10 height 14
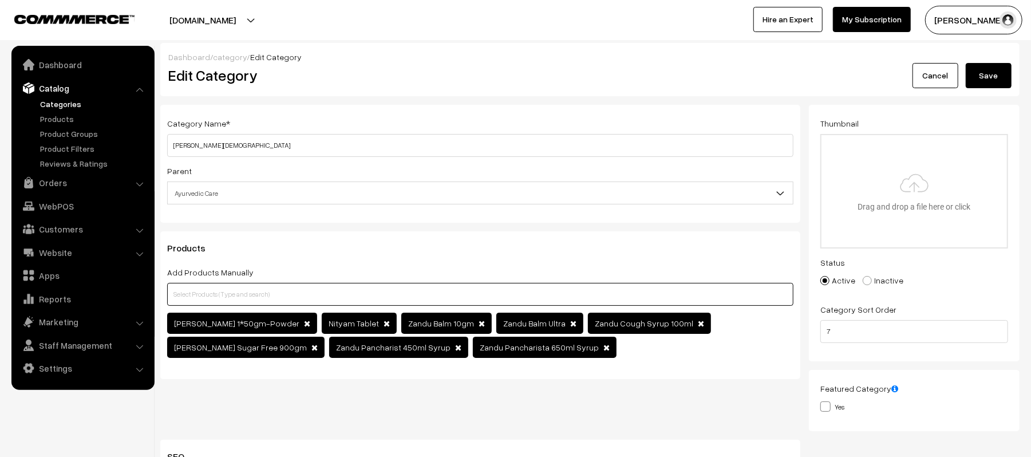
click at [234, 287] on input "text" at bounding box center [480, 294] width 626 height 23
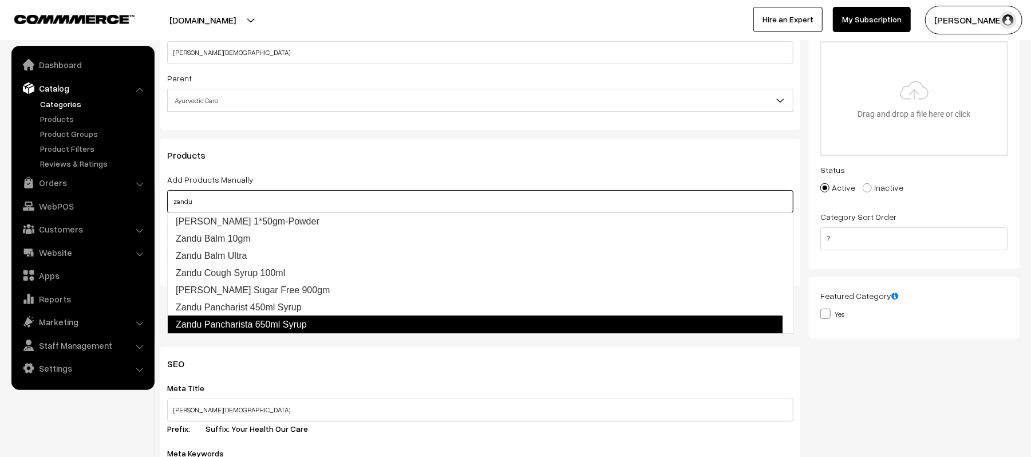
scroll to position [152, 0]
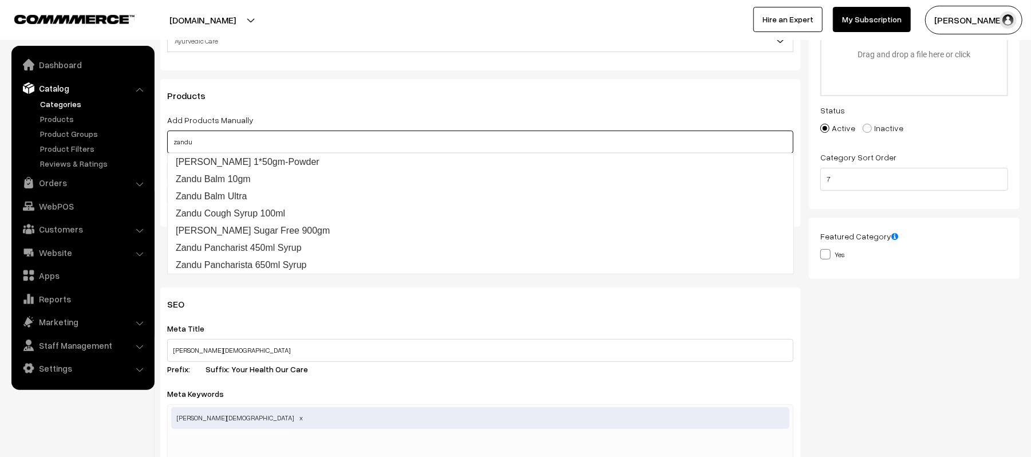
type input "zandu"
click at [66, 424] on nav "Dashboard Catalog" at bounding box center [77, 274] width 155 height 457
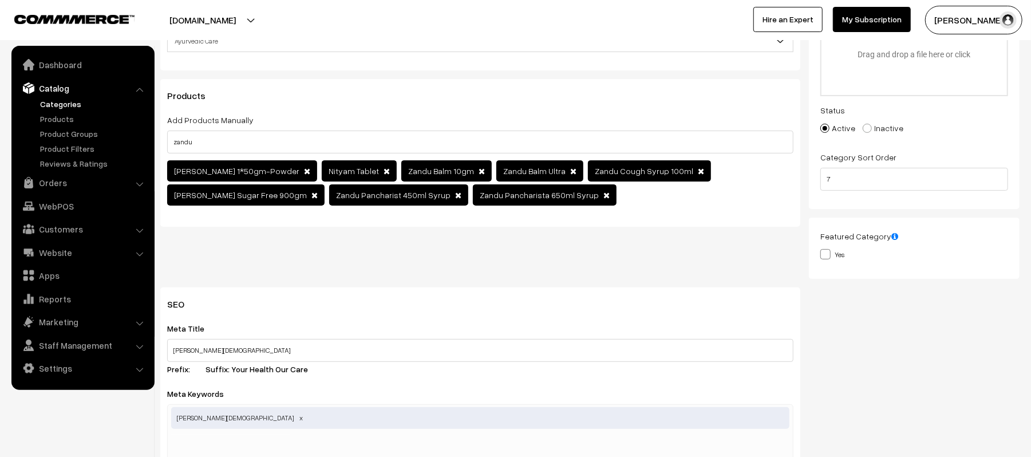
click at [53, 413] on nav "Dashboard Catalog" at bounding box center [77, 274] width 155 height 457
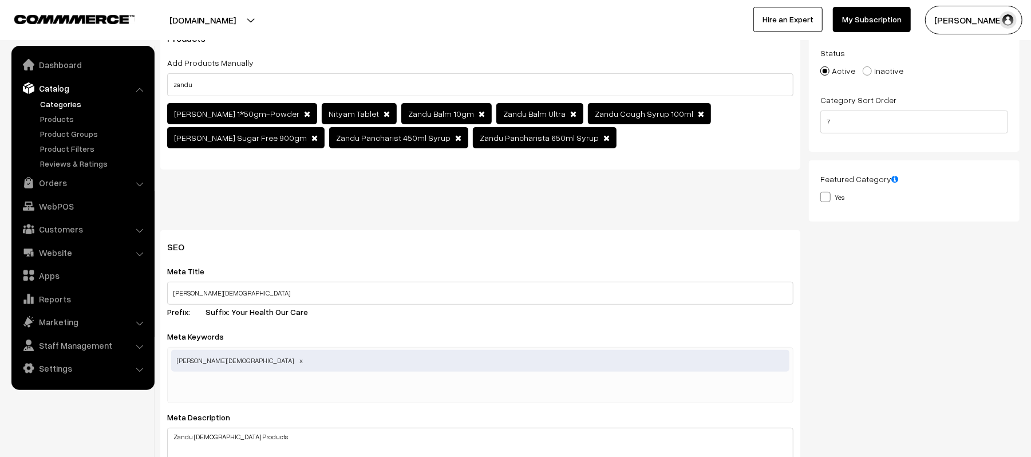
scroll to position [0, 0]
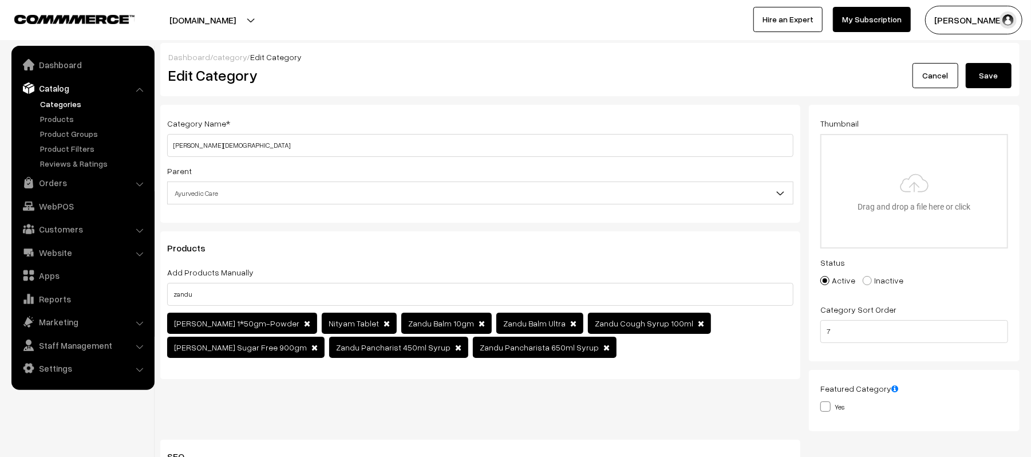
click at [1001, 76] on button "Save" at bounding box center [989, 75] width 46 height 25
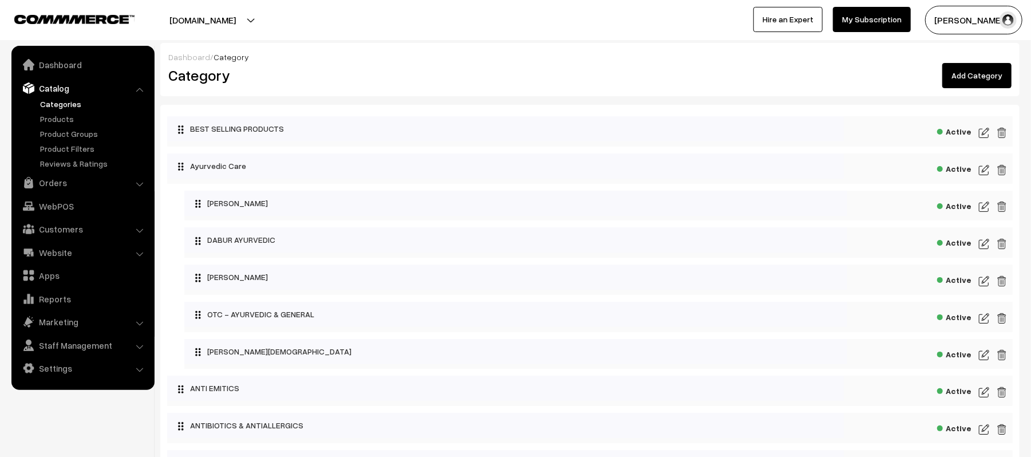
click at [979, 72] on link "Add Category" at bounding box center [977, 75] width 69 height 25
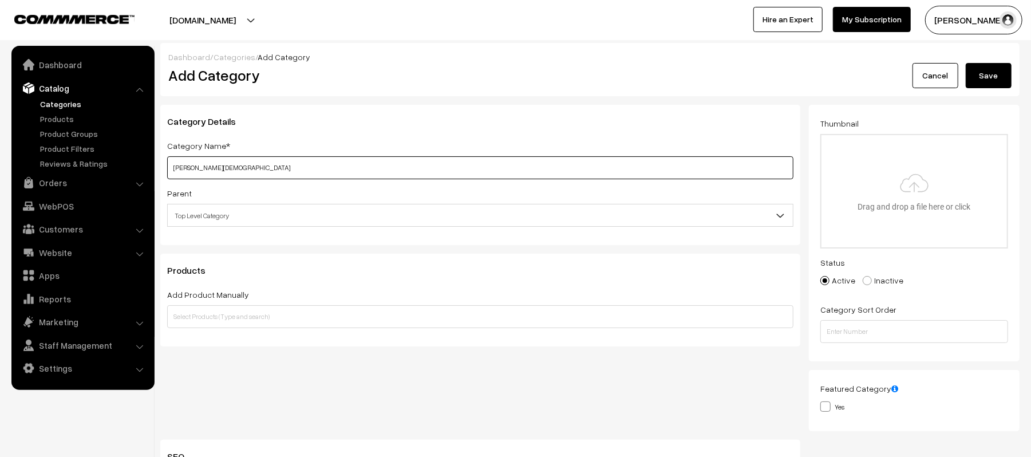
type input "ZANDU AYURVEDA"
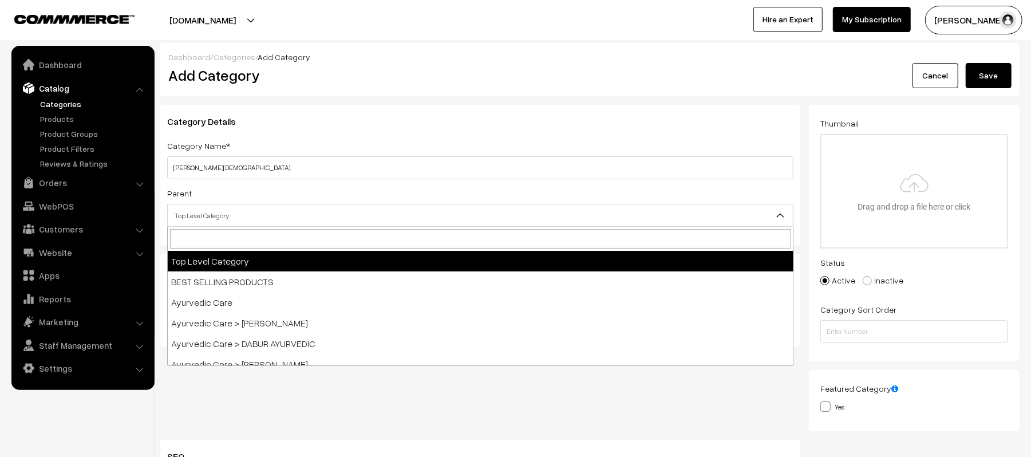
click at [247, 218] on span "Top Level Category" at bounding box center [480, 216] width 625 height 20
type input "Z"
type input "AYU"
select select "194"
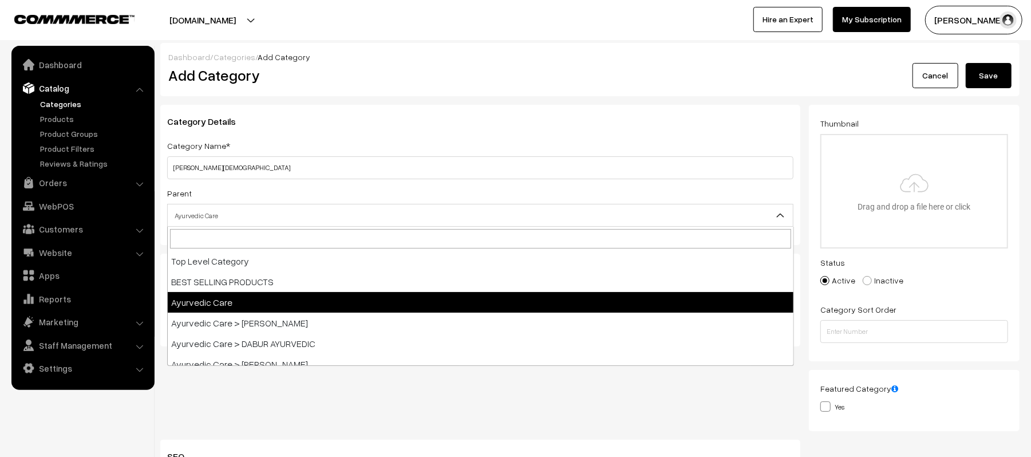
click at [319, 216] on span "Ayurvedic Care" at bounding box center [480, 216] width 625 height 20
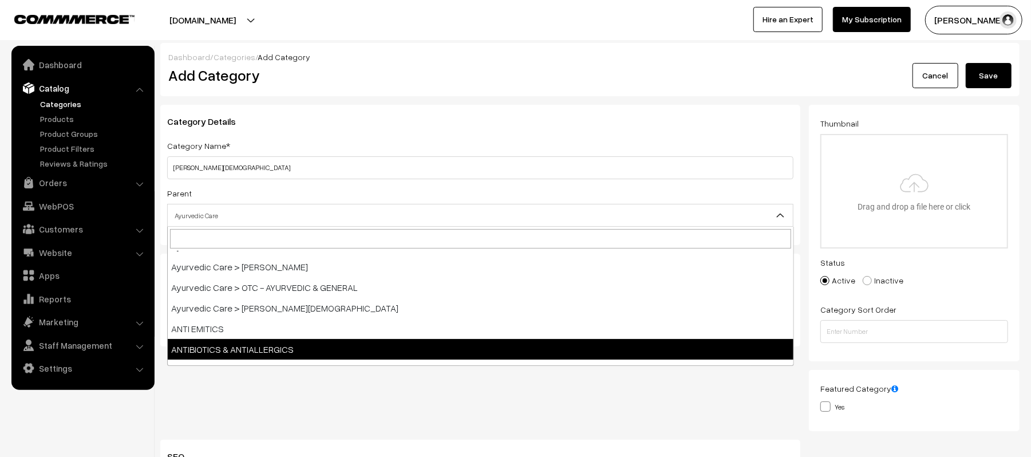
scroll to position [76, 0]
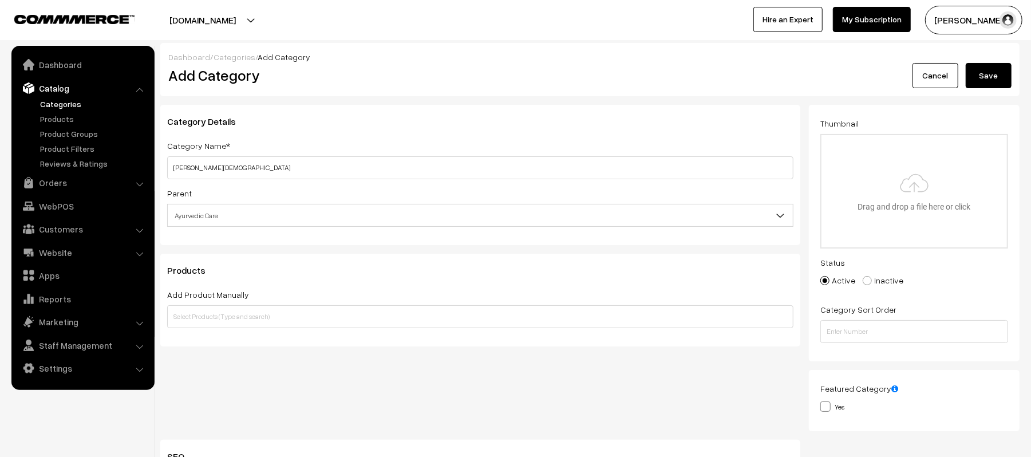
click at [951, 69] on link "Cancel" at bounding box center [936, 75] width 46 height 25
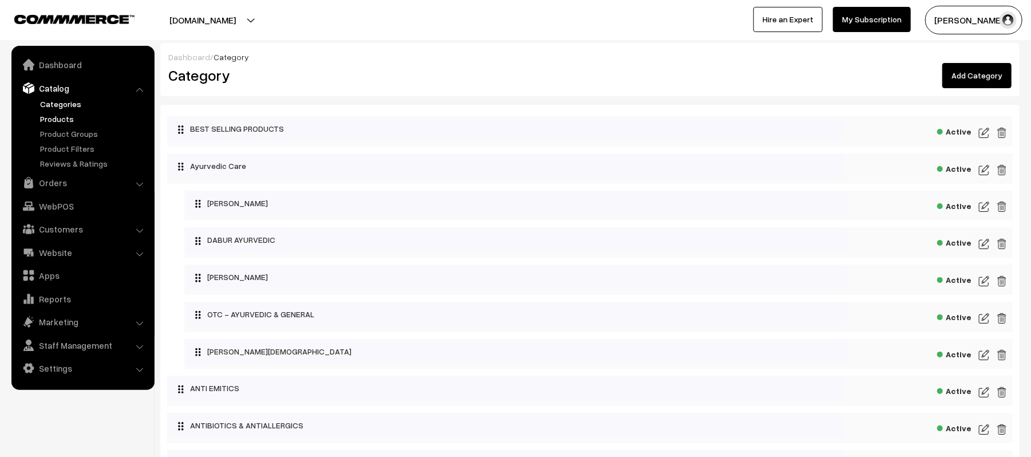
click at [65, 119] on link "Products" at bounding box center [93, 119] width 113 height 12
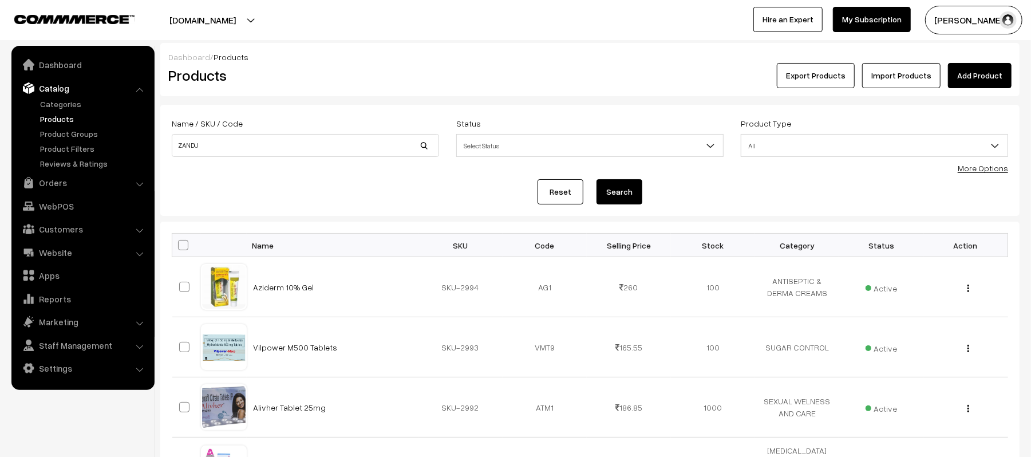
type input "ZANDU"
click at [597, 179] on button "Search" at bounding box center [620, 191] width 46 height 25
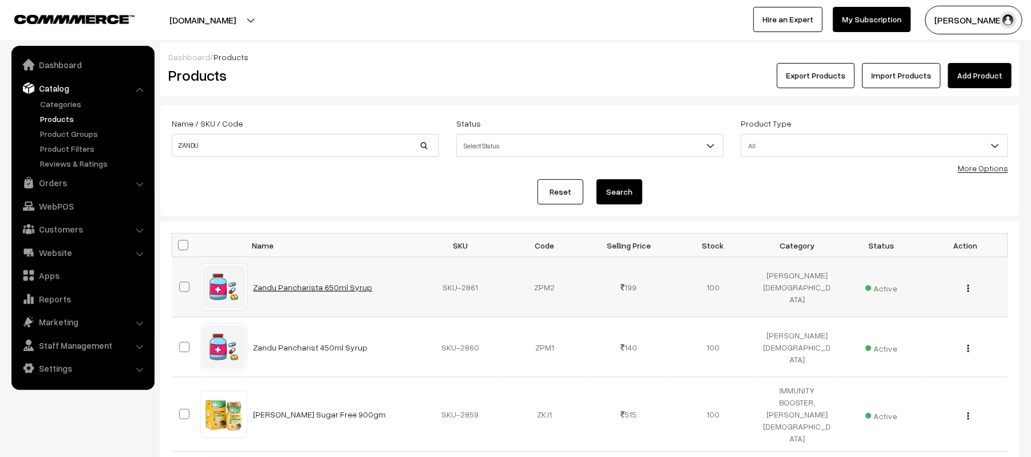
drag, startPoint x: 324, startPoint y: 281, endPoint x: 282, endPoint y: 290, distance: 42.2
drag, startPoint x: 284, startPoint y: 202, endPoint x: 270, endPoint y: 30, distance: 172.9
click at [284, 198] on div "Reset Search" at bounding box center [590, 191] width 837 height 25
click at [242, 137] on input "ZANDU" at bounding box center [305, 145] width 267 height 23
click at [621, 184] on button "Search" at bounding box center [620, 191] width 46 height 25
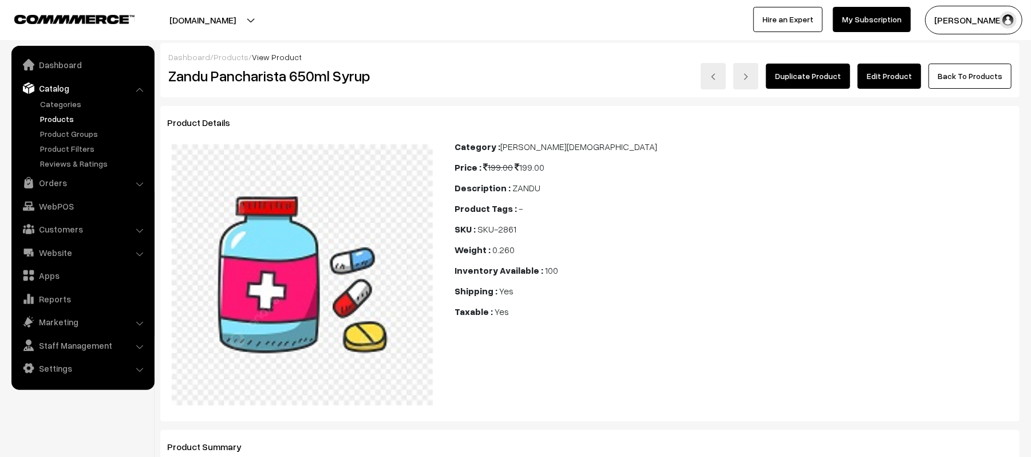
click at [846, 347] on div "Category : [PERSON_NAME][DEMOGRAPHIC_DATA] Price : 199.00 199.00 Description : …" at bounding box center [733, 275] width 575 height 270
click at [880, 78] on link "Edit Product" at bounding box center [890, 76] width 64 height 25
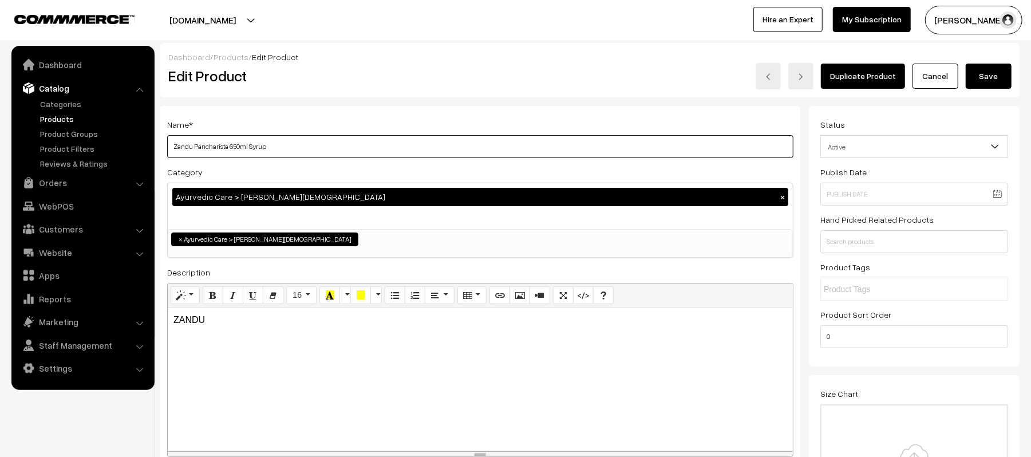
click at [324, 143] on input "Zandu Pancharista 650ml Syrup" at bounding box center [480, 146] width 626 height 23
paste input "hta 650ml"
type input "Zandu Pancharishta 650ml"
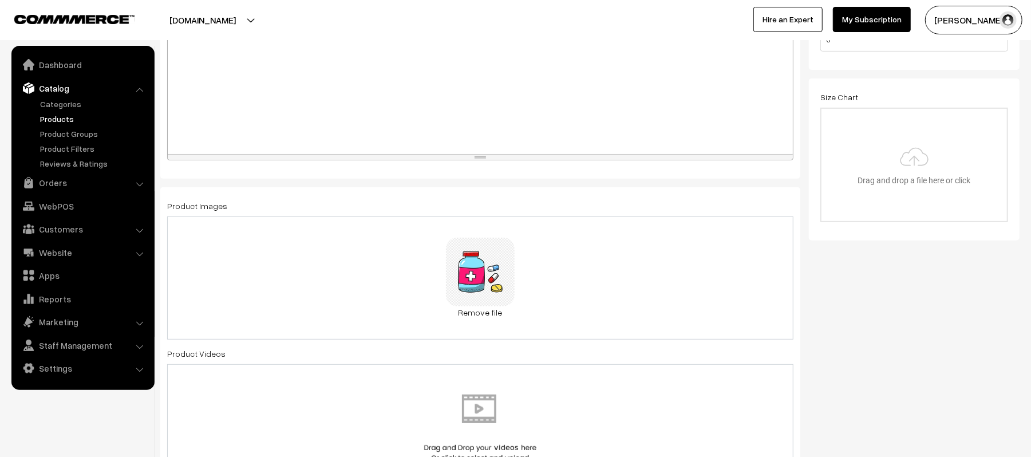
scroll to position [305, 0]
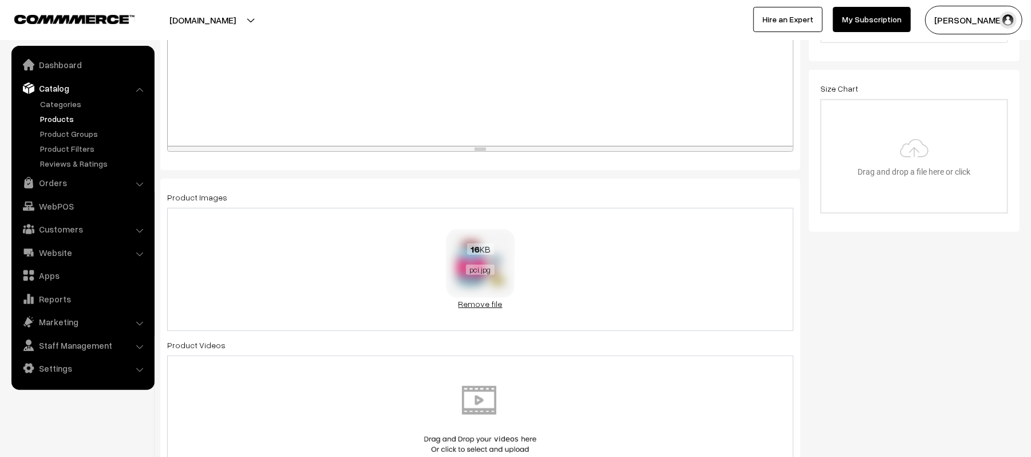
click at [479, 307] on link "Remove file" at bounding box center [480, 304] width 69 height 12
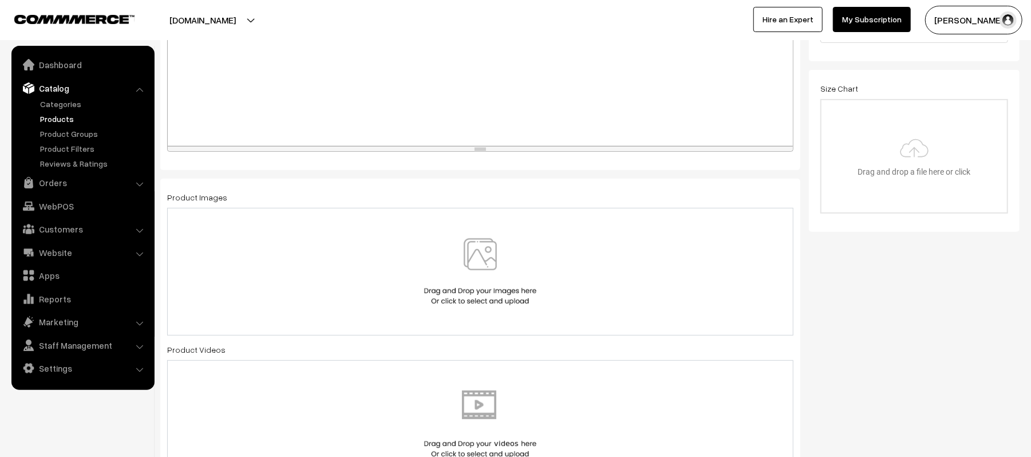
click at [441, 243] on img at bounding box center [480, 271] width 118 height 67
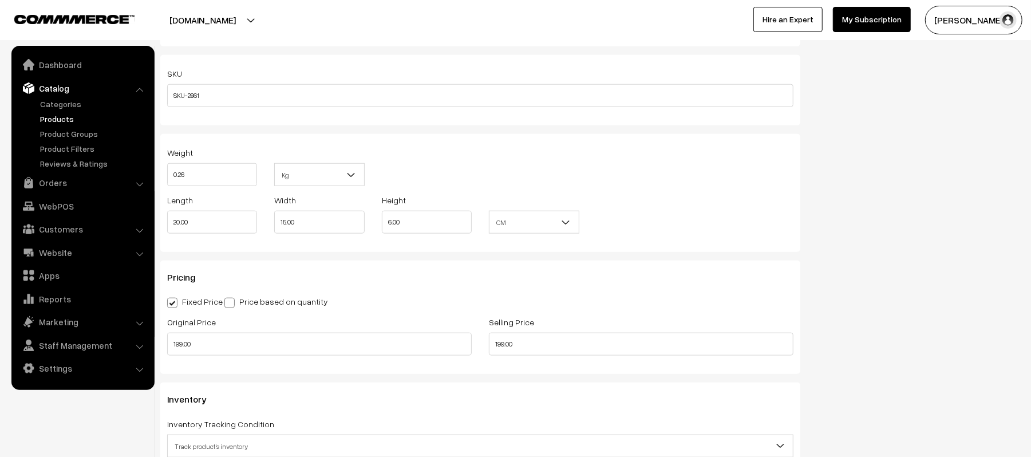
scroll to position [763, 0]
click at [203, 170] on input "0.26" at bounding box center [212, 171] width 90 height 23
click at [525, 150] on div "Weight 0.7 Kg Kg" at bounding box center [481, 167] width 644 height 48
click at [222, 157] on div "Weight 0.7" at bounding box center [212, 163] width 90 height 41
click at [238, 176] on input "0.7" at bounding box center [212, 171] width 90 height 23
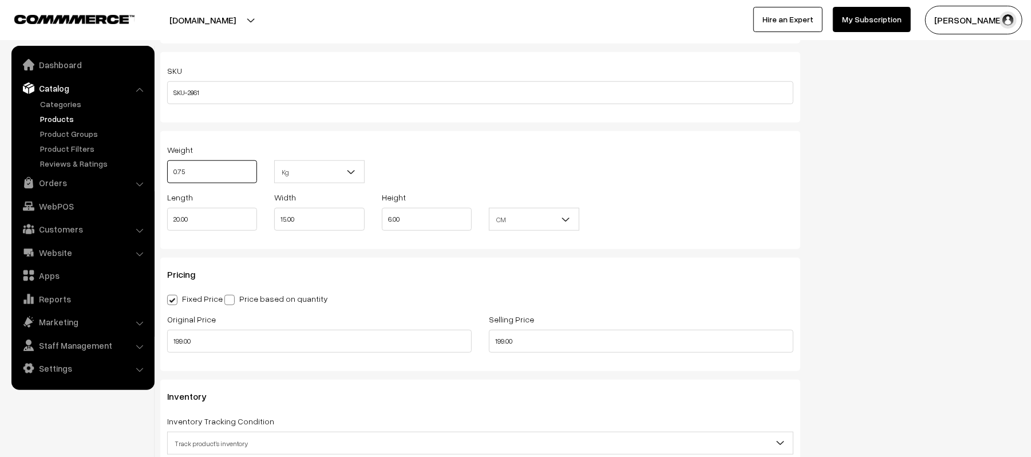
type input "0.75"
click at [478, 155] on div "Weight 0.75 Kg Kg" at bounding box center [481, 167] width 644 height 48
click at [275, 340] on input "199.00" at bounding box center [319, 341] width 305 height 23
type input "240.00"
type input "210.00"
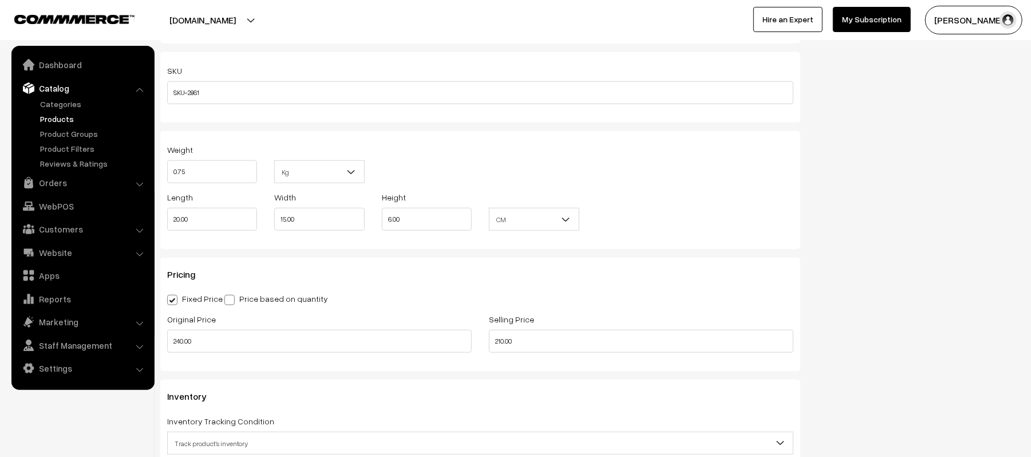
click at [407, 303] on div "Fixed Price Price based on quantity" at bounding box center [480, 298] width 626 height 14
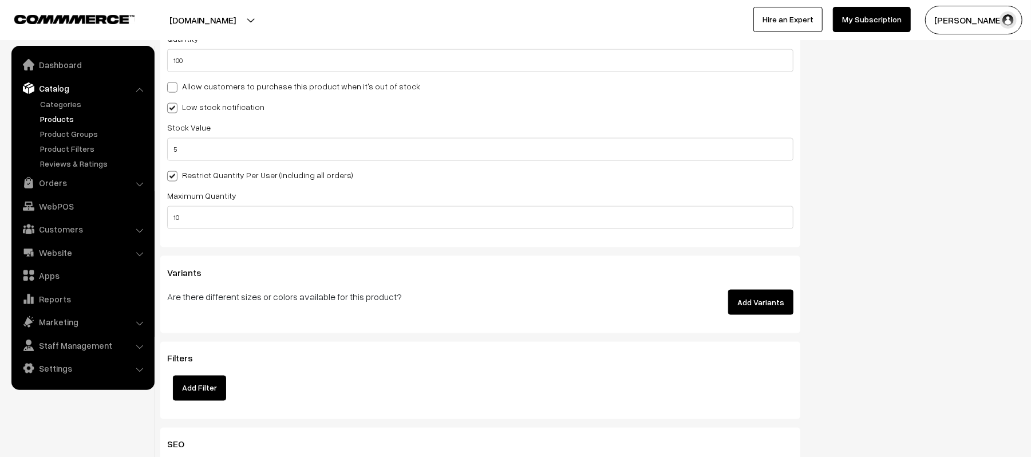
scroll to position [1221, 0]
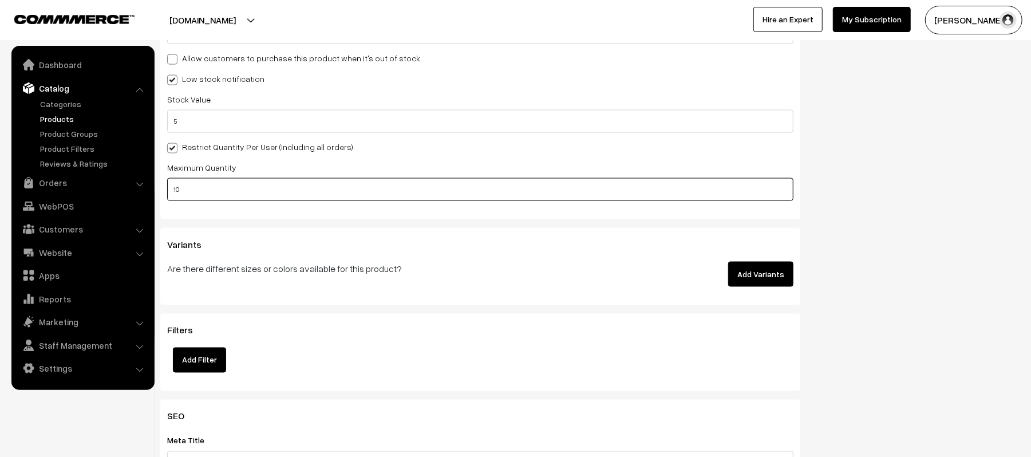
click at [229, 188] on input "10" at bounding box center [480, 189] width 626 height 23
type input "2"
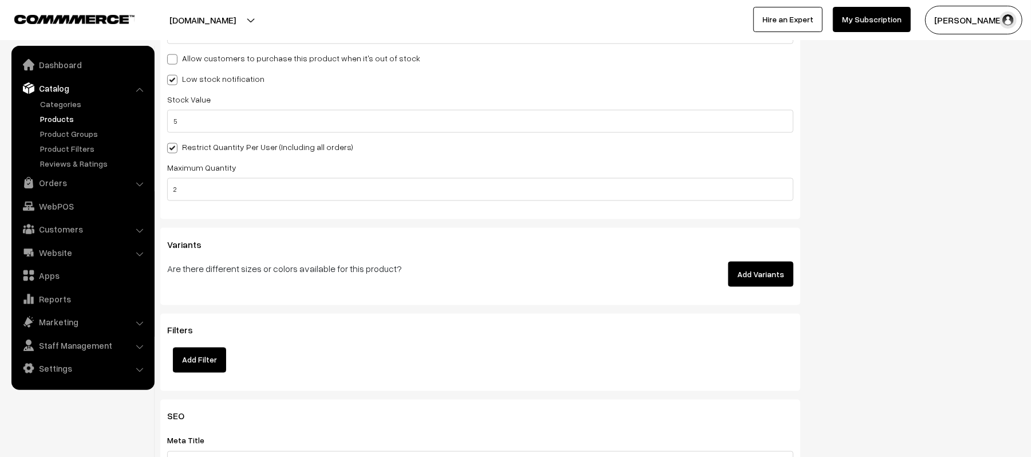
click at [526, 246] on h3 "Variants" at bounding box center [480, 244] width 626 height 11
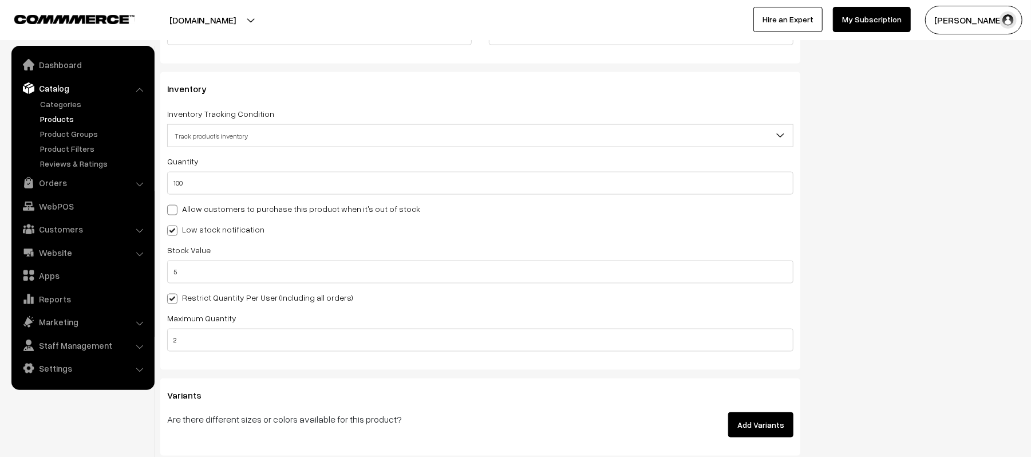
scroll to position [1069, 0]
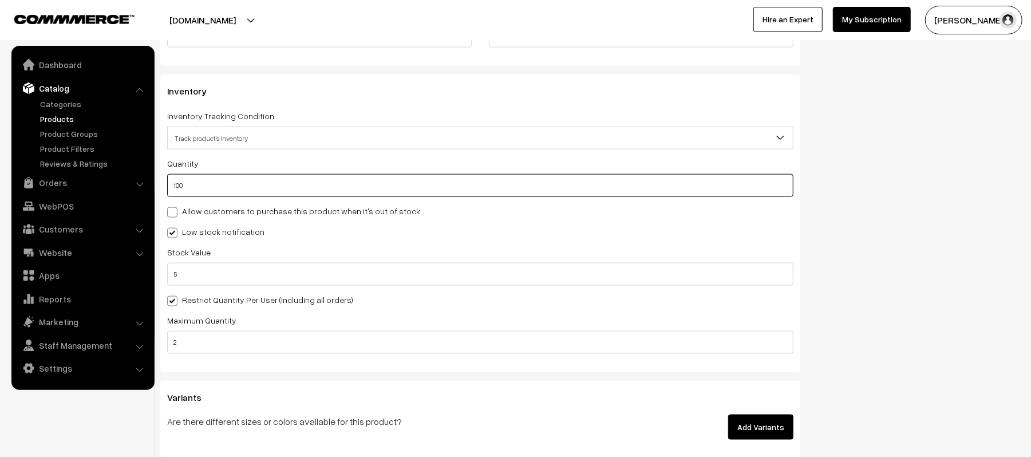
click at [238, 179] on input "100" at bounding box center [480, 185] width 626 height 23
type input "1000"
type input "1100"
type input "1000"
click at [497, 227] on div "Low stock notification" at bounding box center [480, 231] width 626 height 14
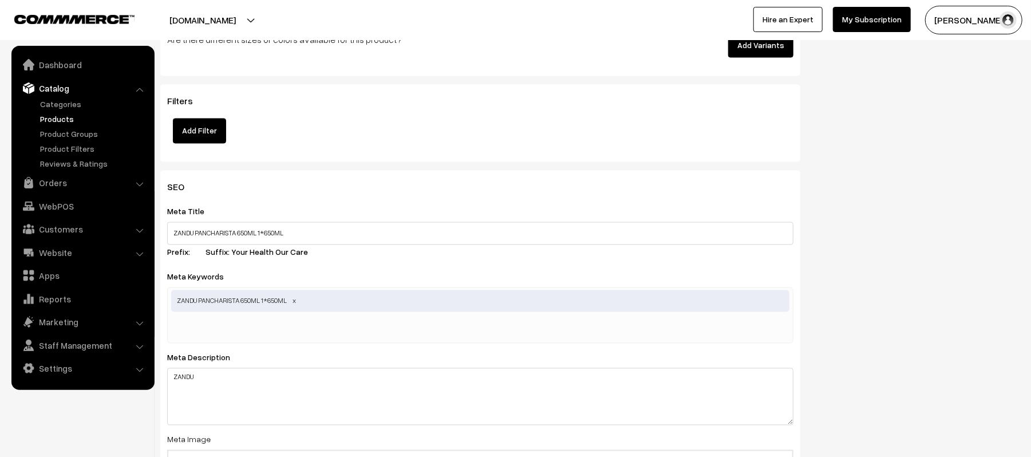
scroll to position [1527, 0]
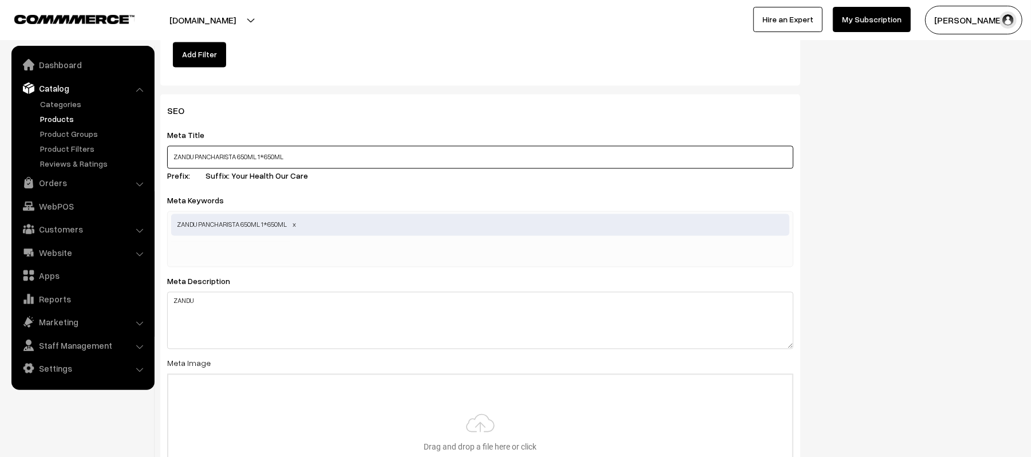
click at [319, 157] on input "ZANDU PANCHARISTA 650ML 1*650ML" at bounding box center [480, 157] width 626 height 23
paste input "andu Pancharishta 650ml"
type input "Zandu Pancharishta 650ml"
click at [336, 247] on div "ZANDU PANCHARISTA 650ML 1*650ML" at bounding box center [480, 239] width 626 height 56
paste input "Zandu Pancharishta 650ml"
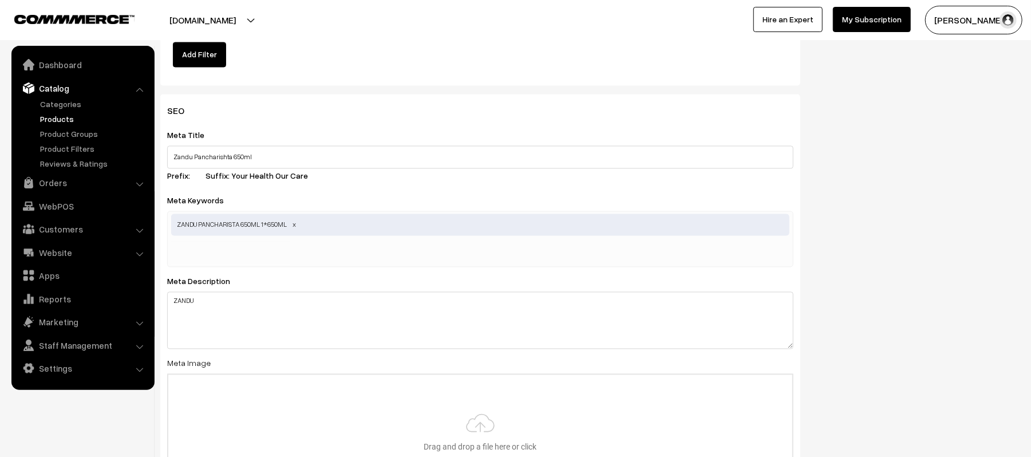
type input "Zandu Pancharishta 650ml"
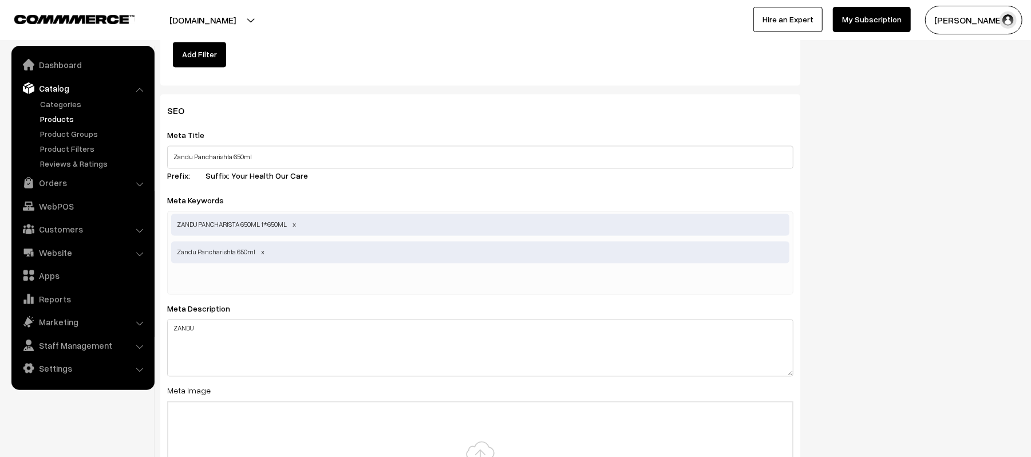
paste input "Zandu Pancharishta 650ml"
type input "Zandu Pancharishta 650 ML"
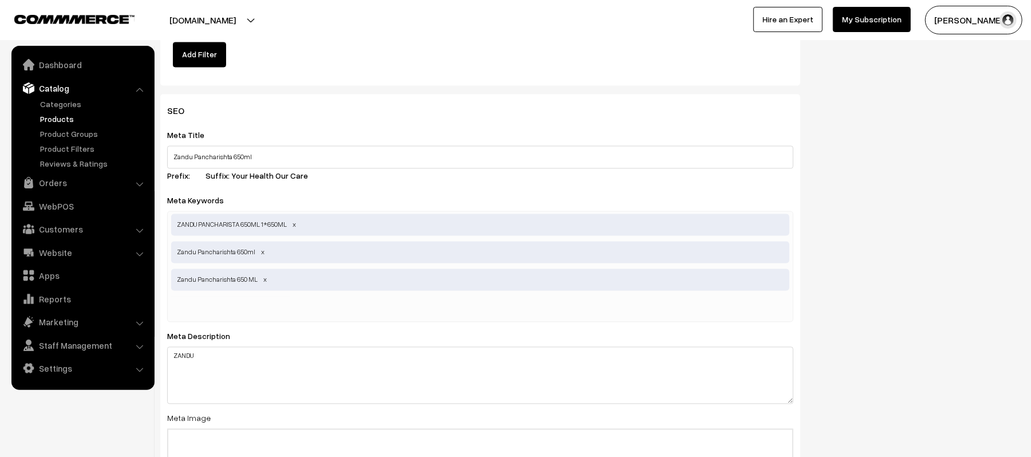
paste input "Zandu Pancharishta 650ml"
type input "Zandu Pancharishta 650 ml"
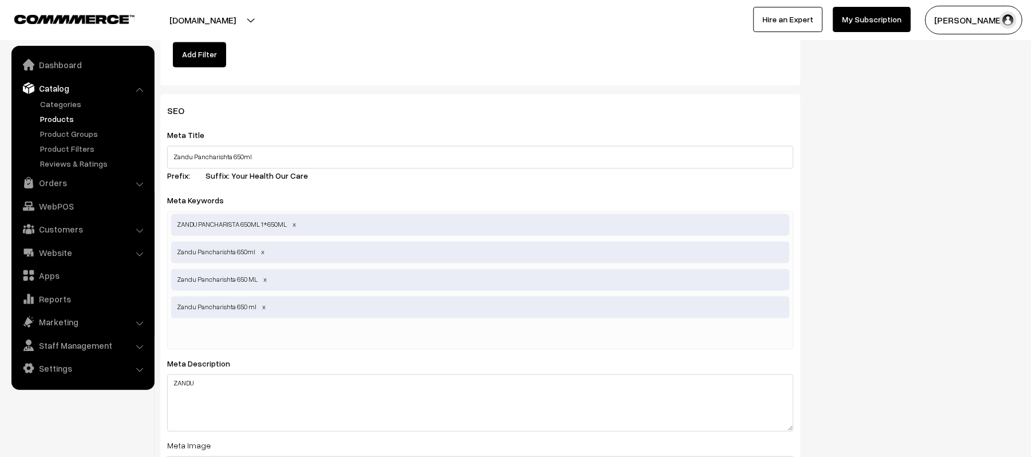
paste input "Zandu Pancharishta 650ml"
type input "Zandu Pancharishta"
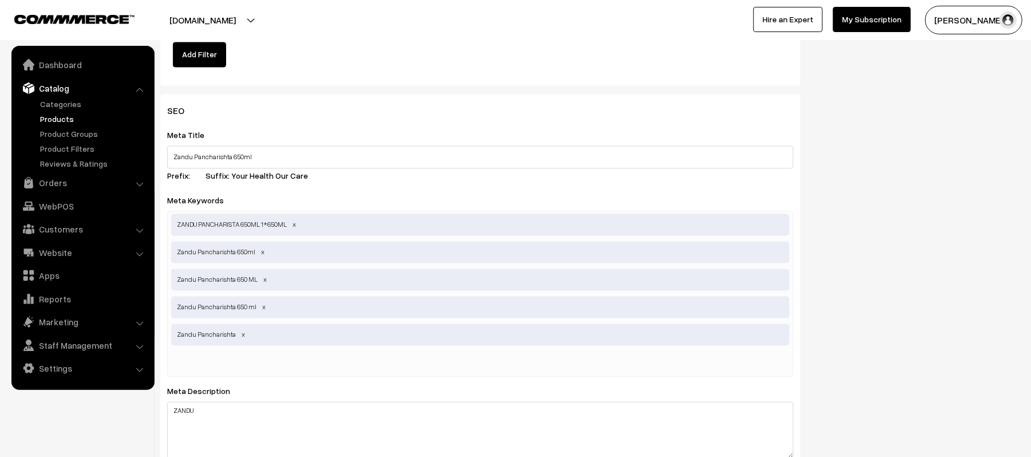
paste input "Zandu Pancharishta 650ml"
type input "Zandu Pancharishta SYP"
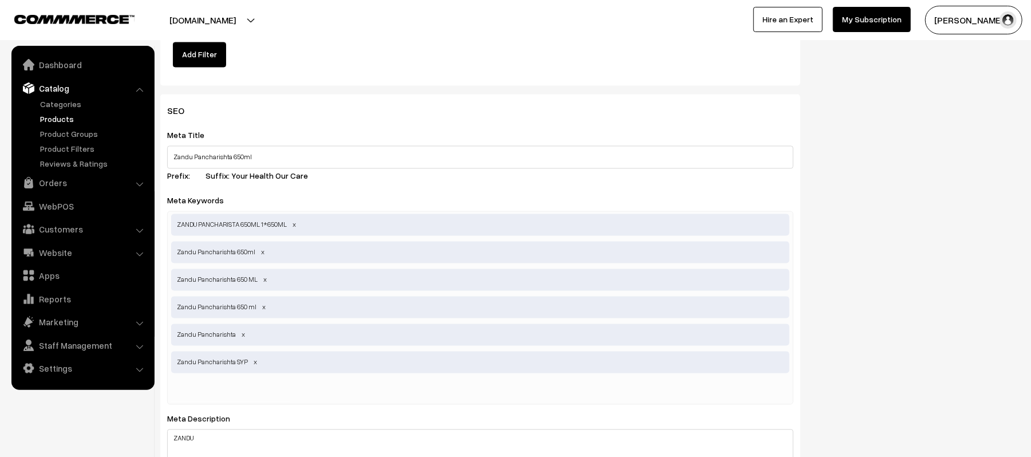
paste input "Zandu Pancharishta 650ml"
click at [262, 388] on input "Zandu Pancharishta 650ml" at bounding box center [230, 390] width 119 height 23
drag, startPoint x: 224, startPoint y: 390, endPoint x: 227, endPoint y: 397, distance: 7.2
click at [225, 390] on input "Zandu Pancharishta 650 ml" at bounding box center [230, 390] width 119 height 23
type input "Zandu Pancha rishta 650 ml"
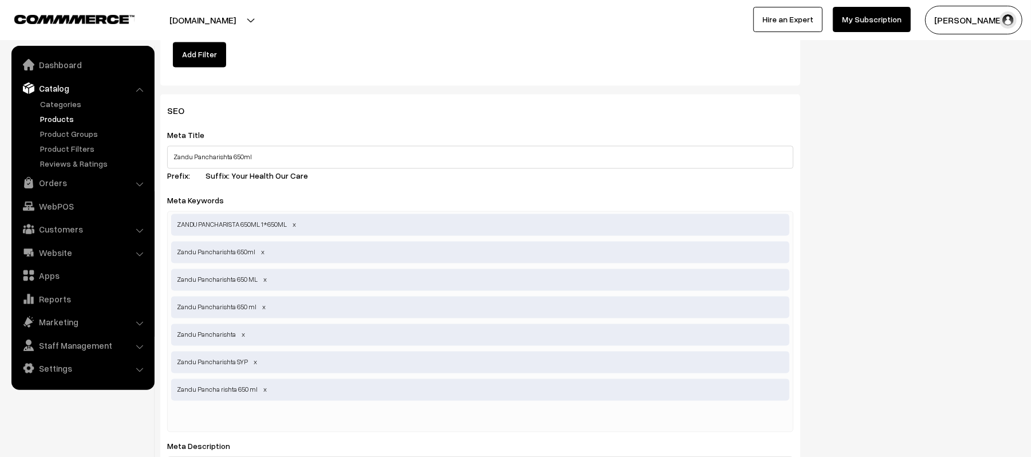
paste input "Zandu Pancharishta 650ml"
click at [177, 415] on input "Zandu Pancharishta 650ml" at bounding box center [230, 418] width 119 height 23
type input "Zhandu Pancharishta 650ml"
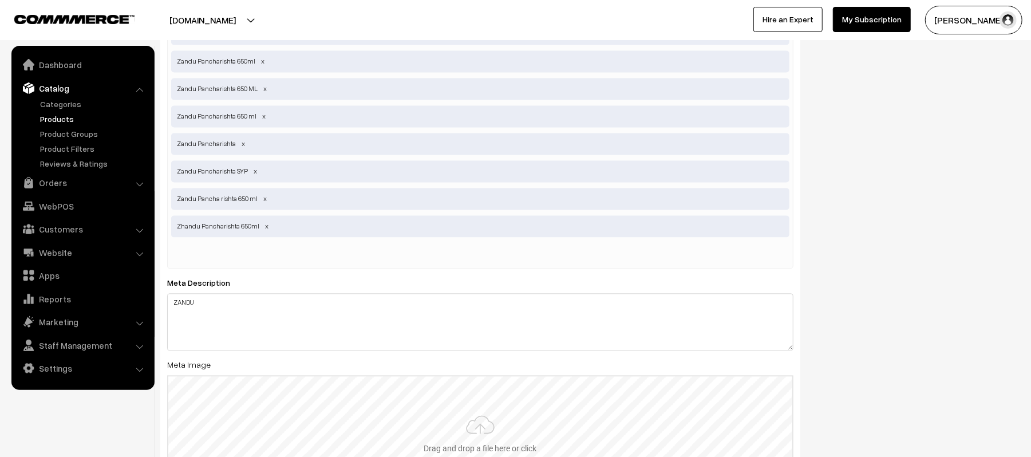
scroll to position [1756, 0]
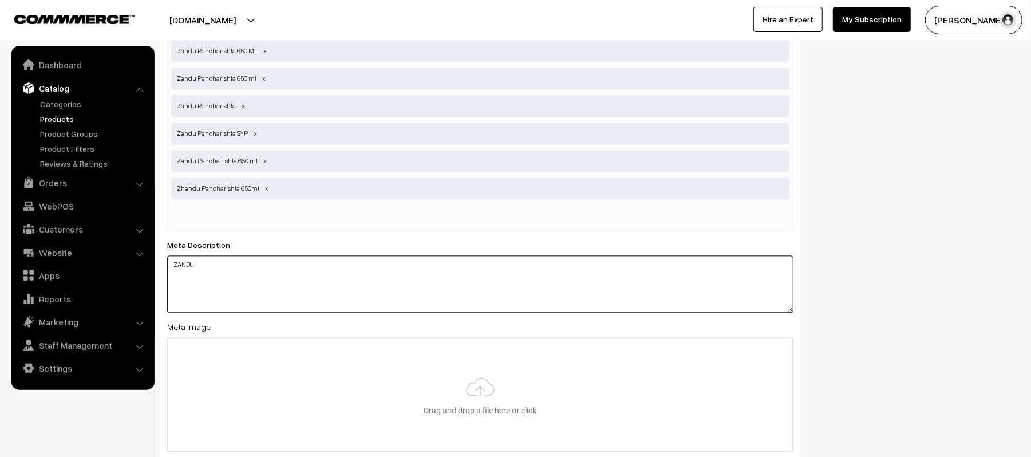
click at [243, 282] on textarea "ZANDU" at bounding box center [480, 283] width 626 height 57
paste textarea "andu Pancharishta 650ml"
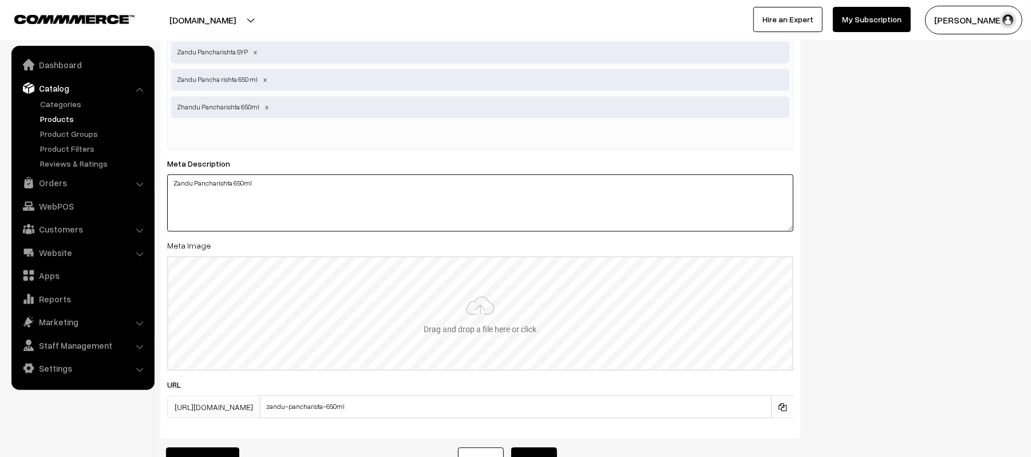
scroll to position [1909, 0]
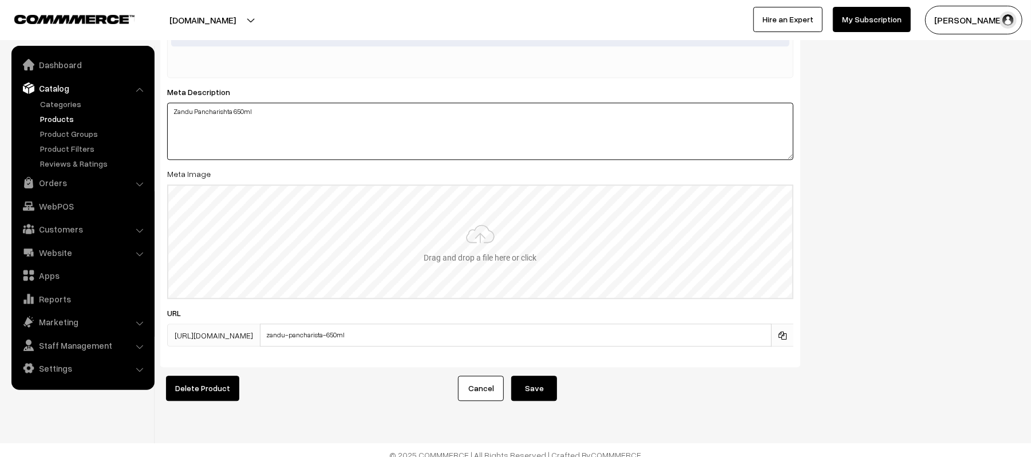
type textarea "Zandu Pancharishta 650ml"
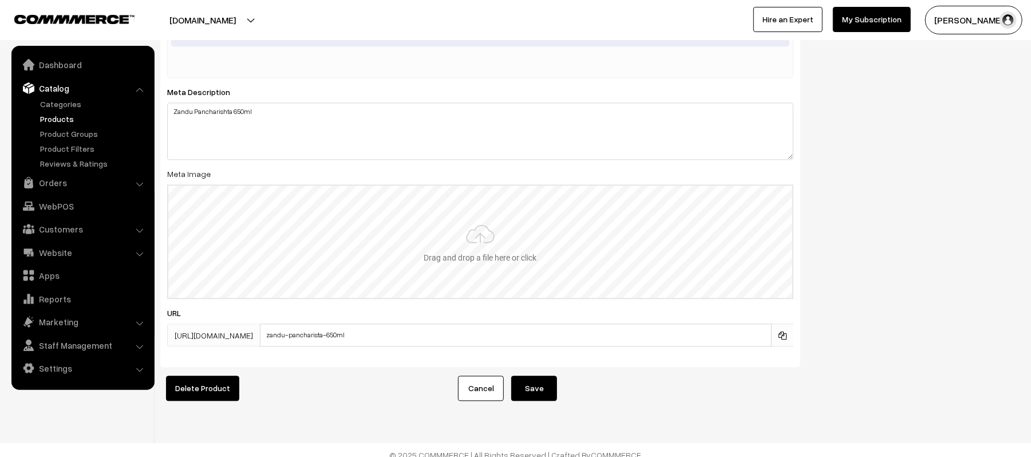
click at [479, 251] on input "file" at bounding box center [480, 242] width 624 height 112
type input "C:\fakepath\Zandu Pancharishta 650ml.jpeg"
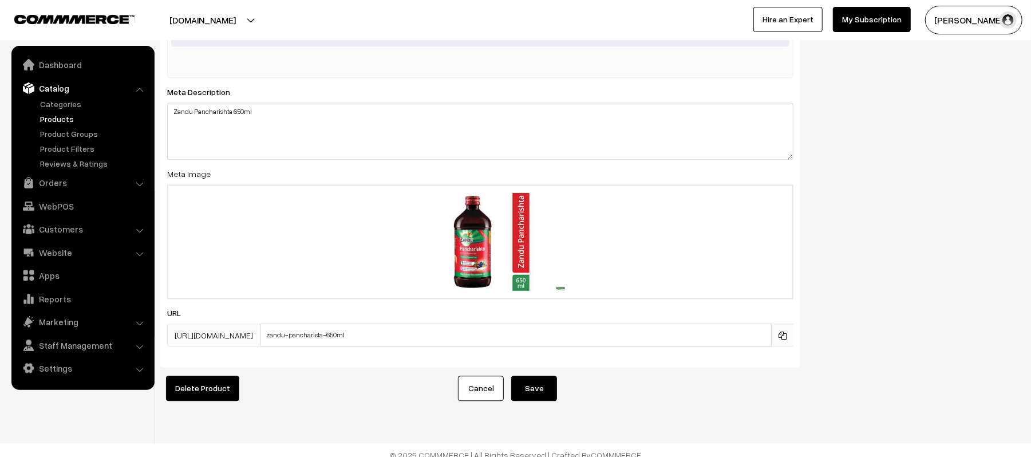
click at [428, 348] on div "SEO Meta Title Zandu Pancharishta 650ml Prefix: Suffix: Your Health Our Care Me…" at bounding box center [480, 40] width 640 height 655
click at [431, 339] on input "zandu-pancharista-650ml" at bounding box center [516, 335] width 512 height 23
type input "Zandu_Pancharista_650ml"
click at [336, 384] on div "Delete Product" at bounding box center [298, 388] width 292 height 25
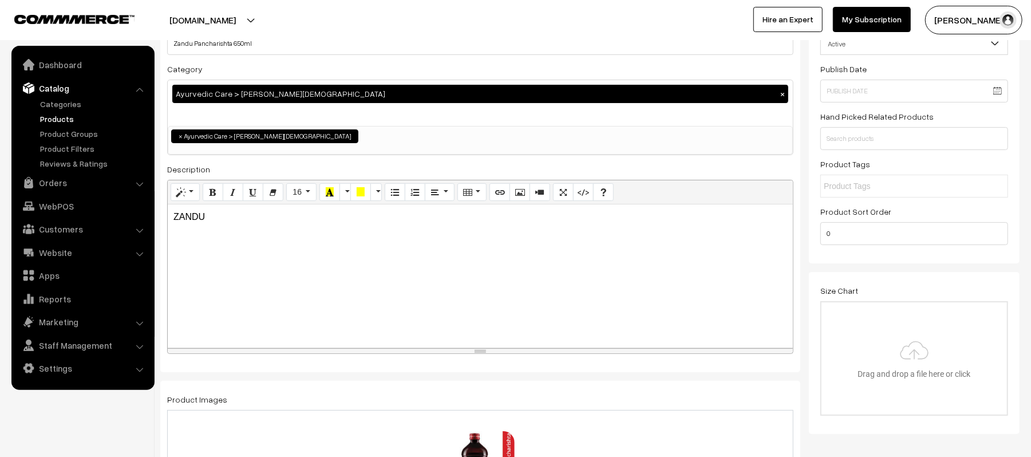
scroll to position [0, 0]
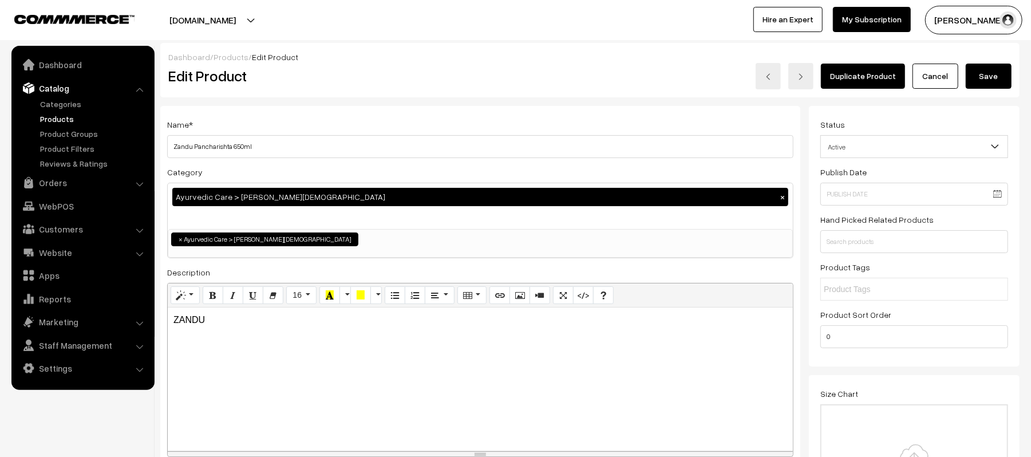
click at [397, 344] on div "ZANDU" at bounding box center [480, 378] width 625 height 143
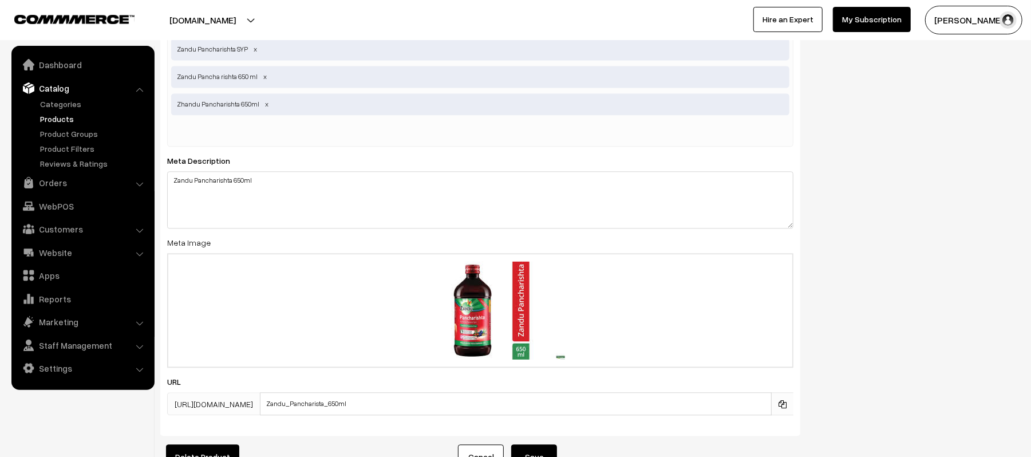
scroll to position [1927, 0]
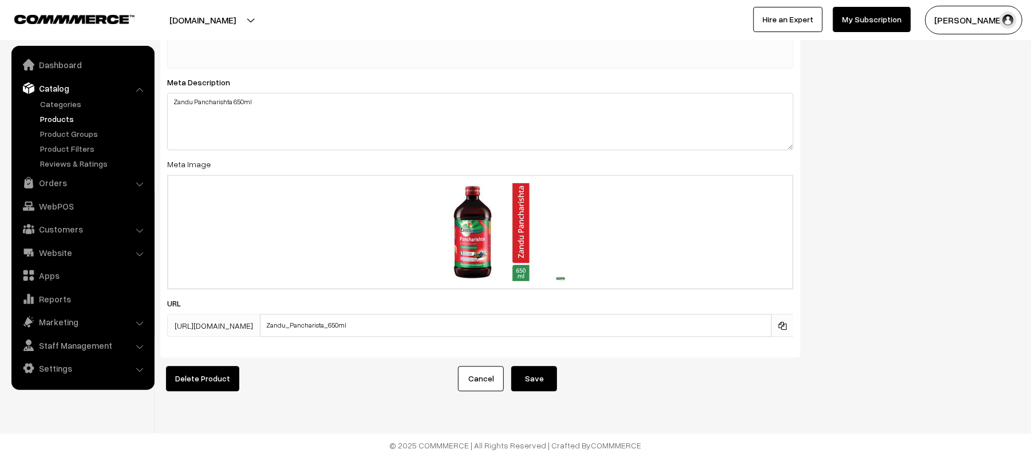
click at [335, 377] on div "Delete Product" at bounding box center [298, 378] width 292 height 25
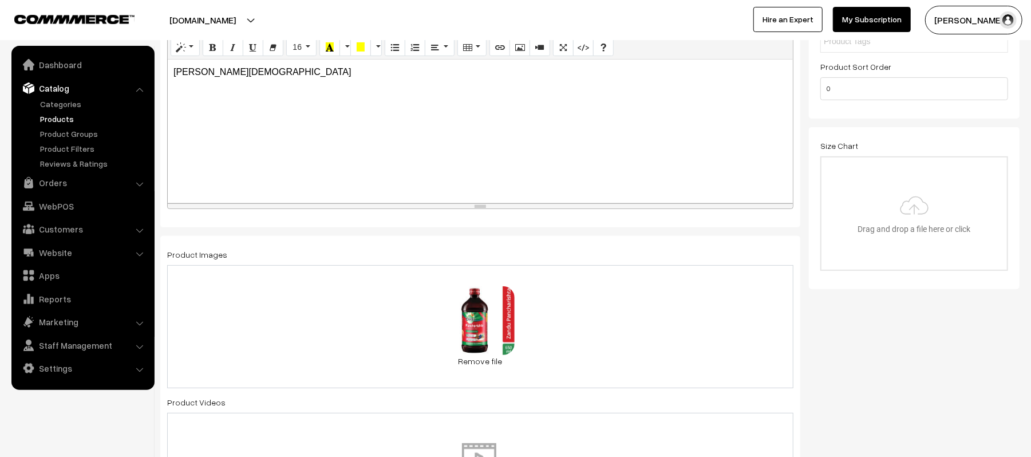
scroll to position [0, 0]
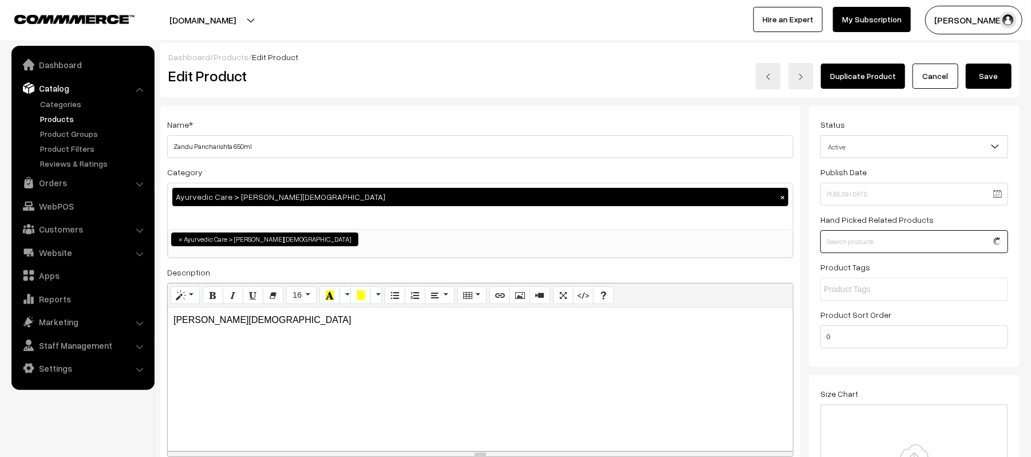
click at [914, 246] on input "text" at bounding box center [915, 241] width 188 height 23
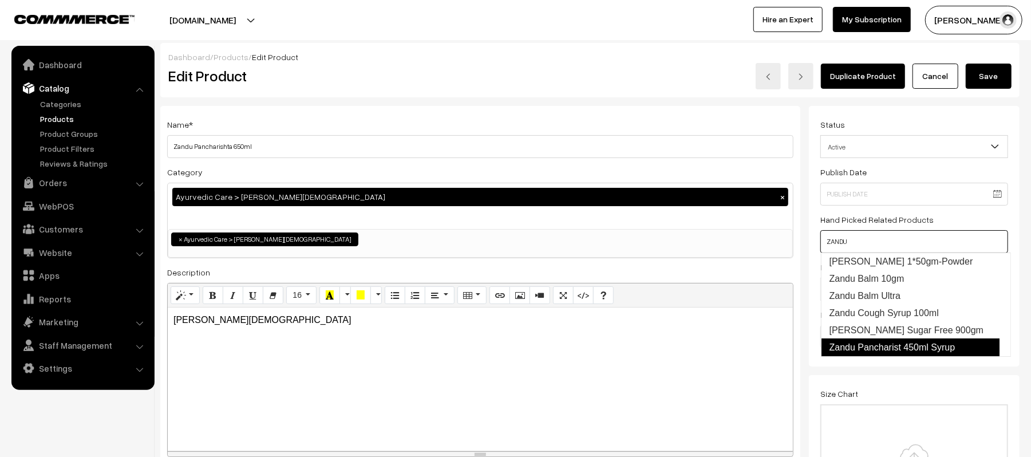
click at [920, 345] on link "Zandu Pancharist 450ml Syrup" at bounding box center [910, 347] width 179 height 18
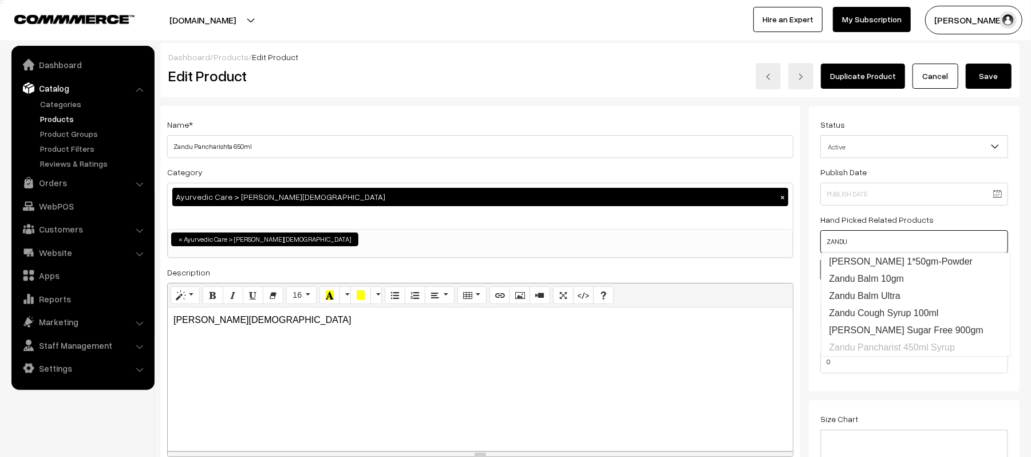
type input "ZANDU"
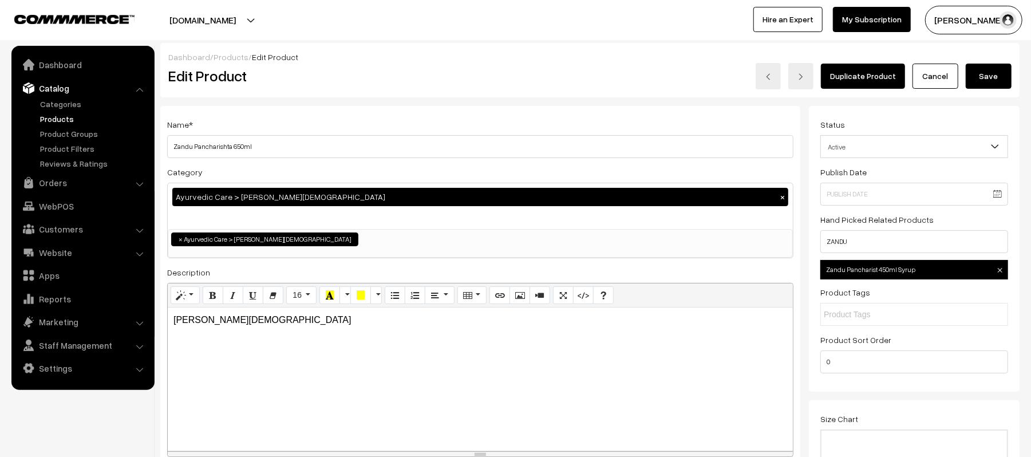
click at [999, 69] on button "Save" at bounding box center [989, 76] width 46 height 25
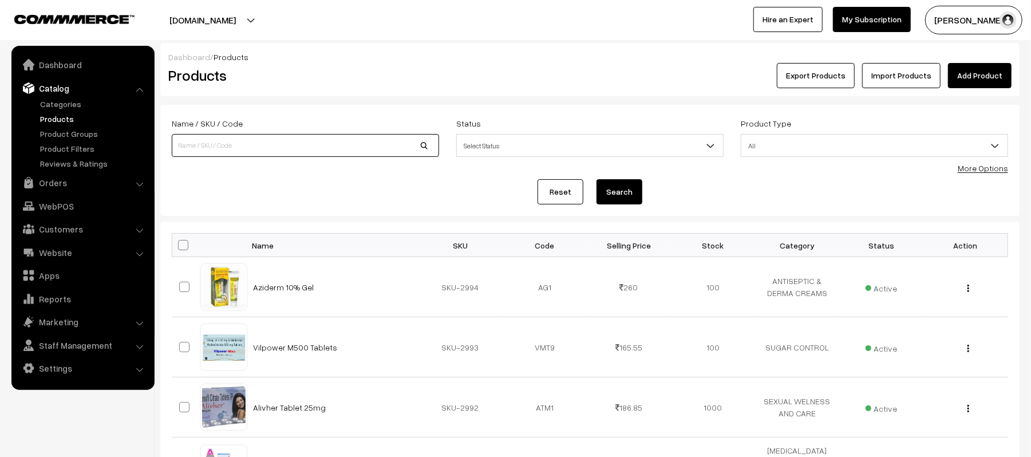
click at [253, 139] on input at bounding box center [305, 145] width 267 height 23
type input "ZANDU"
click at [597, 179] on button "Search" at bounding box center [620, 191] width 46 height 25
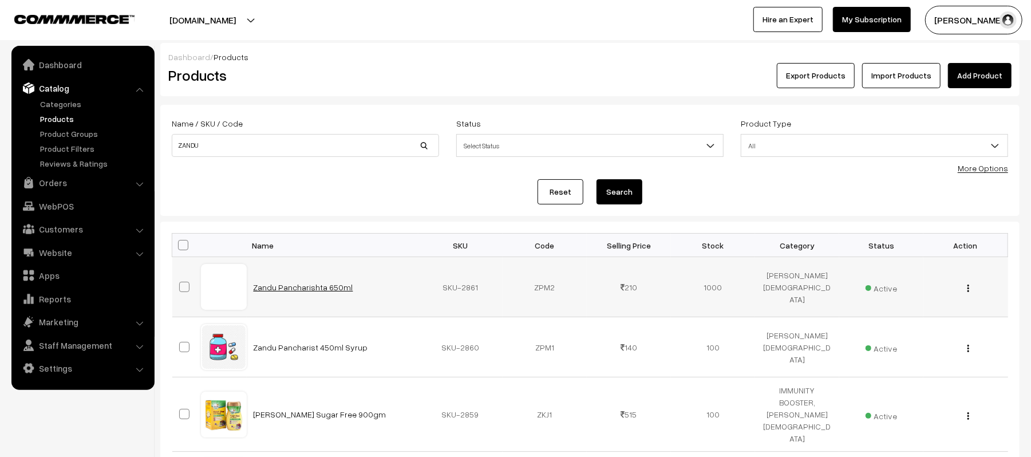
click at [321, 285] on link "Zandu Pancharishta 650ml" at bounding box center [304, 287] width 100 height 10
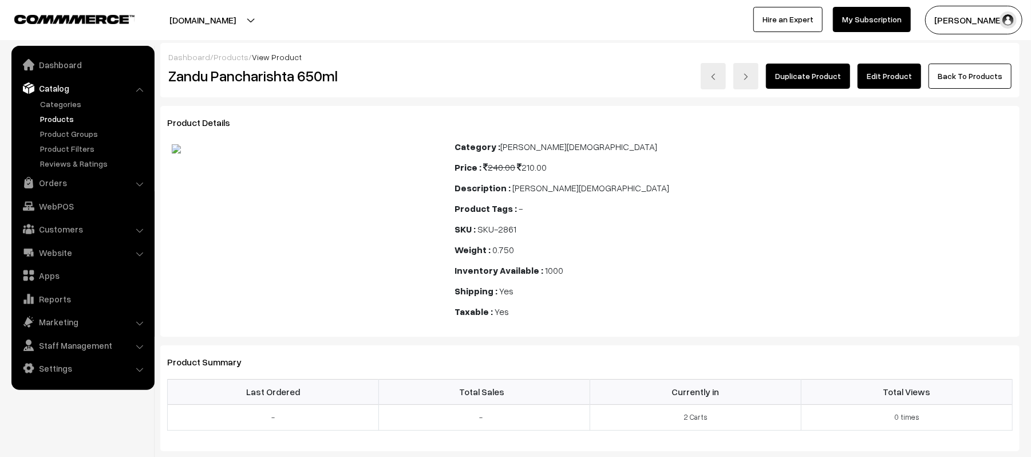
click at [891, 73] on link "Edit Product" at bounding box center [890, 76] width 64 height 25
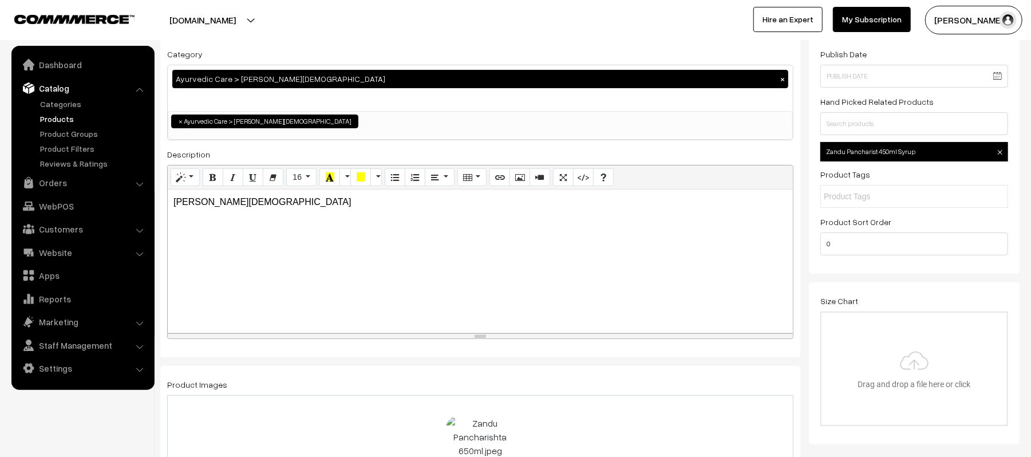
scroll to position [229, 0]
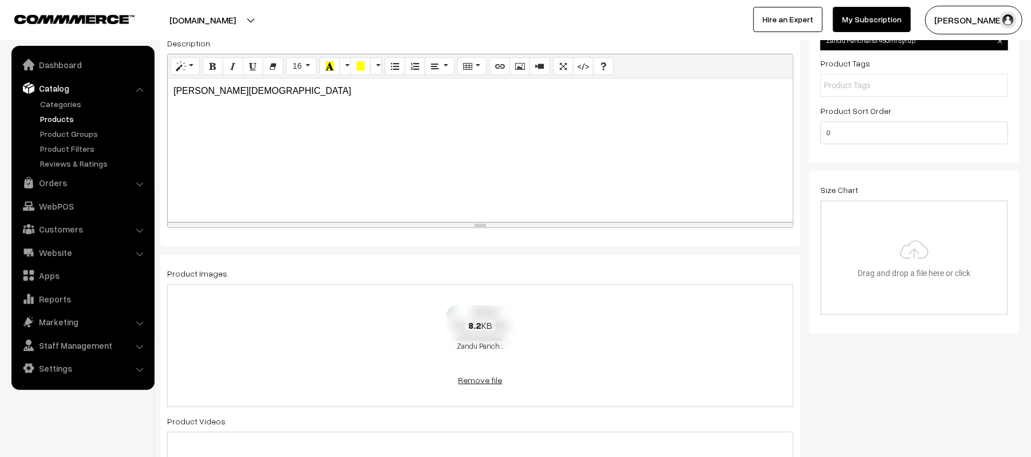
click at [482, 386] on link "Remove file" at bounding box center [480, 380] width 69 height 12
click at [459, 345] on img at bounding box center [480, 347] width 118 height 67
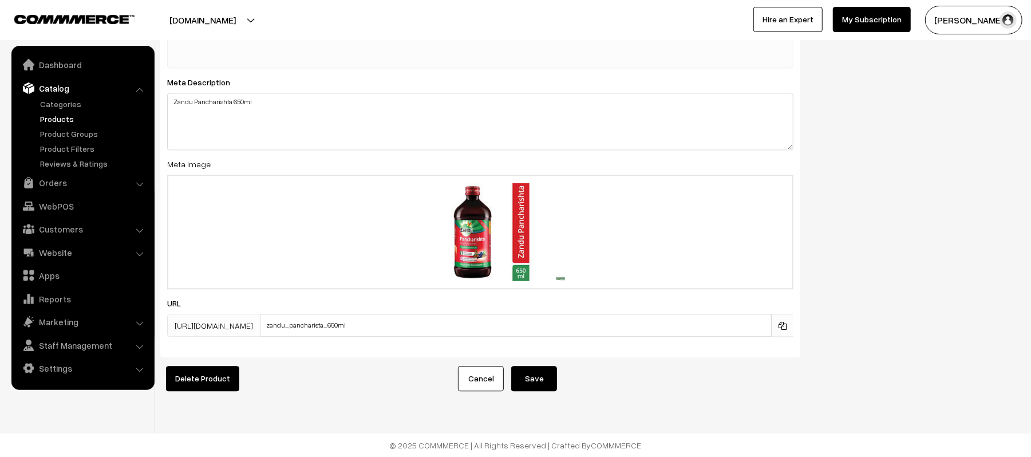
scroll to position [1927, 0]
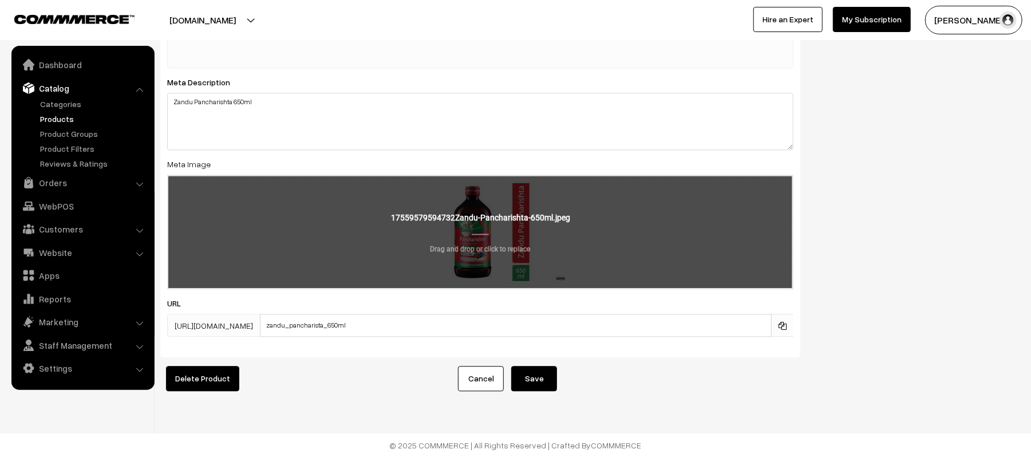
click at [495, 239] on input "file" at bounding box center [480, 232] width 624 height 112
type input "C:\fakepath\Zandu Pancharishta 650ml.jpeg"
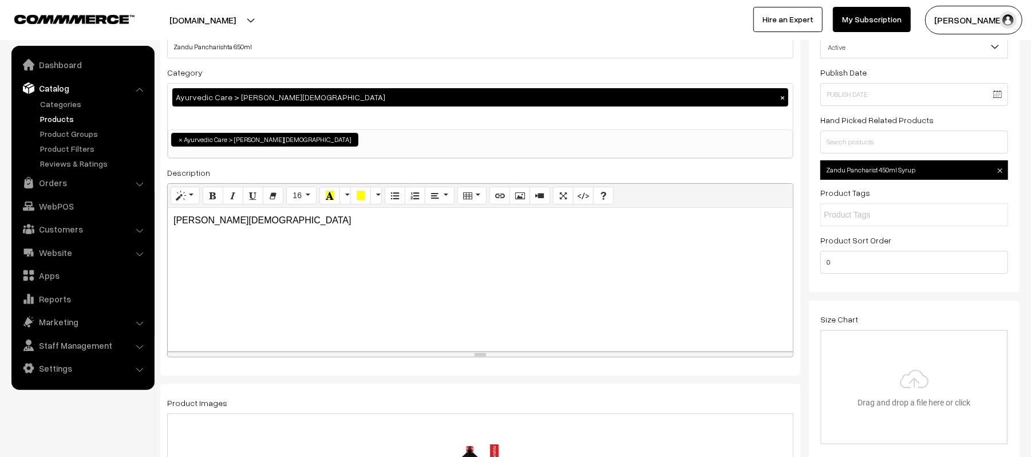
scroll to position [0, 0]
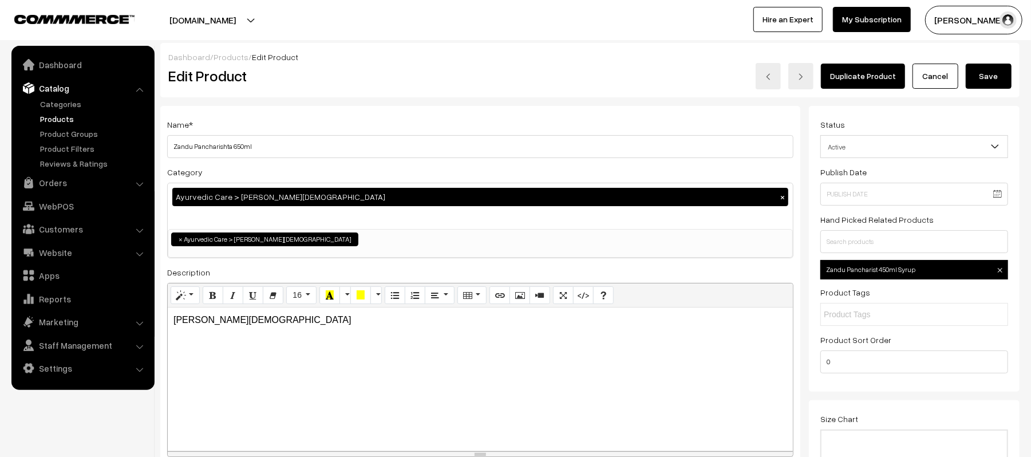
click at [1001, 78] on button "Save" at bounding box center [989, 76] width 46 height 25
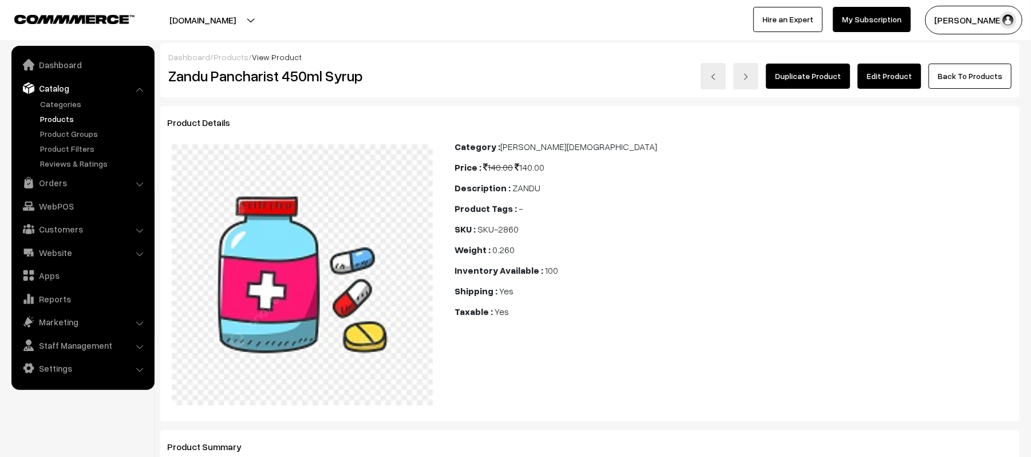
click at [889, 85] on link "Edit Product" at bounding box center [890, 76] width 64 height 25
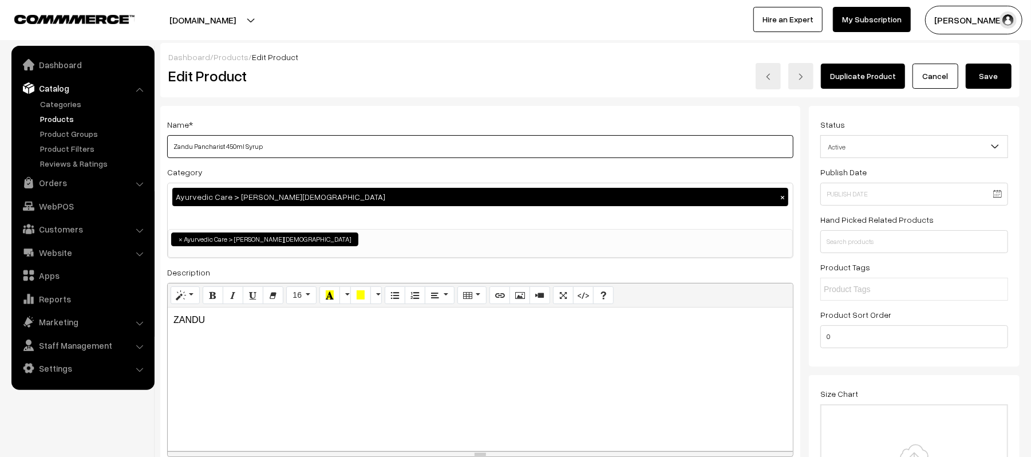
click at [287, 152] on input "Zandu Pancharist 450ml Syrup" at bounding box center [480, 146] width 626 height 23
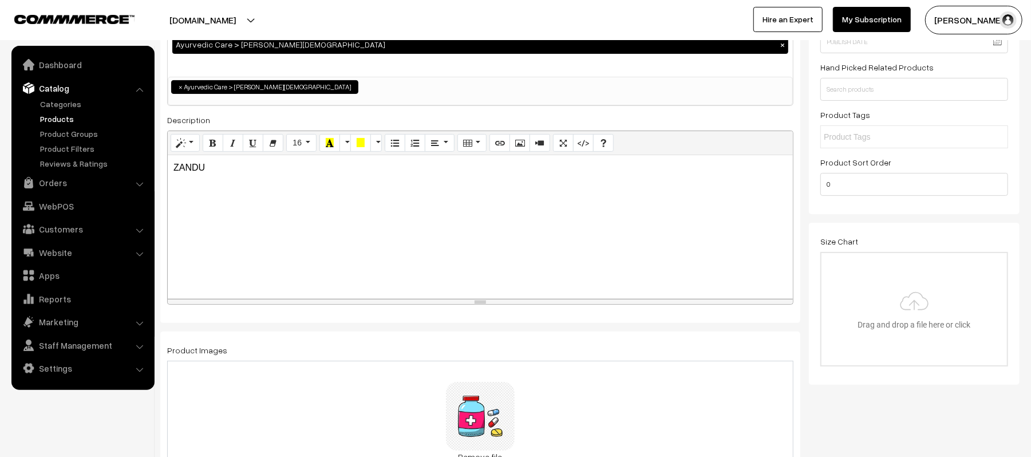
scroll to position [381, 0]
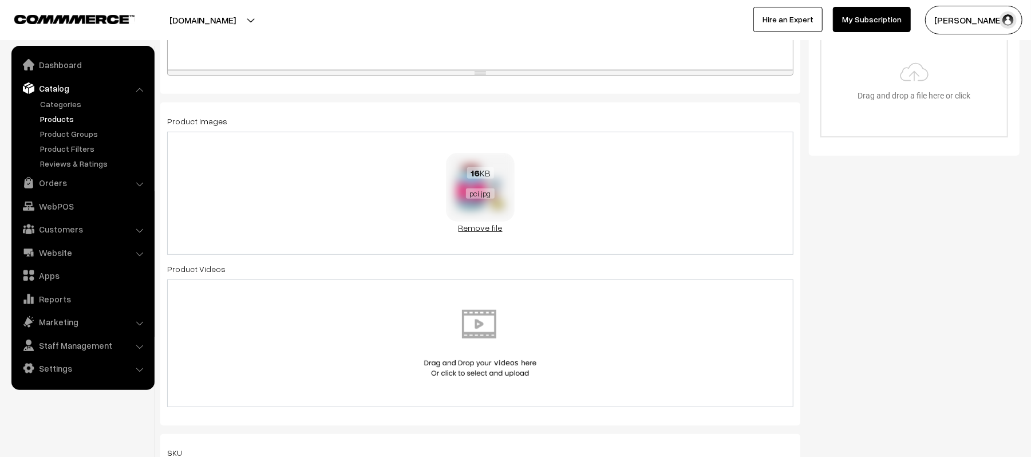
click at [491, 232] on link "Remove file" at bounding box center [480, 228] width 69 height 12
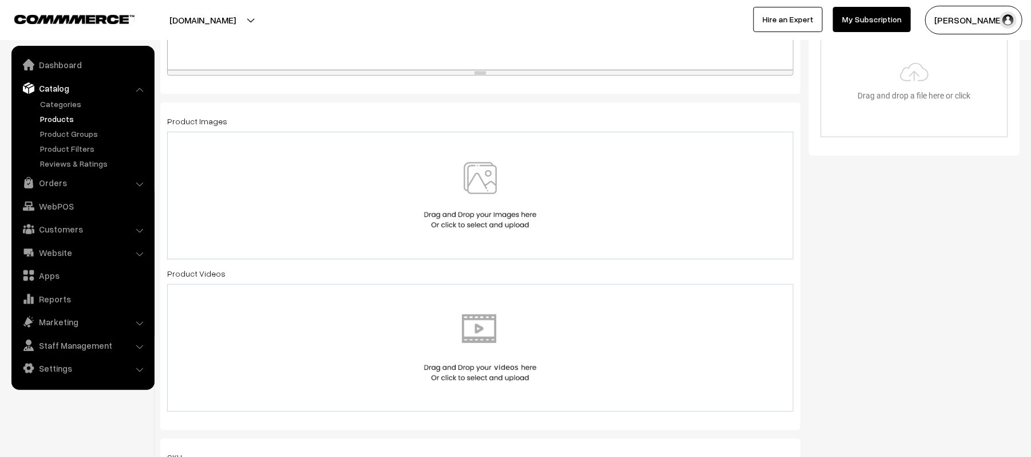
click at [468, 207] on img at bounding box center [480, 195] width 118 height 67
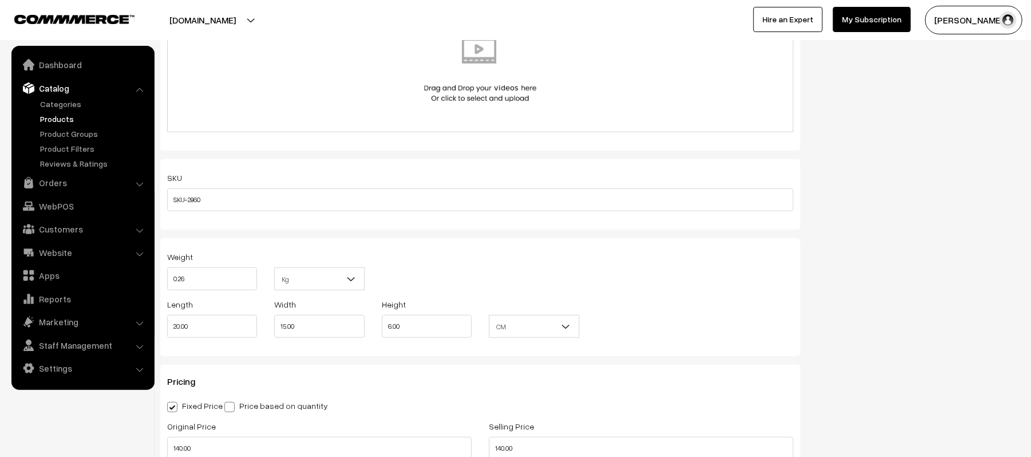
scroll to position [916, 0]
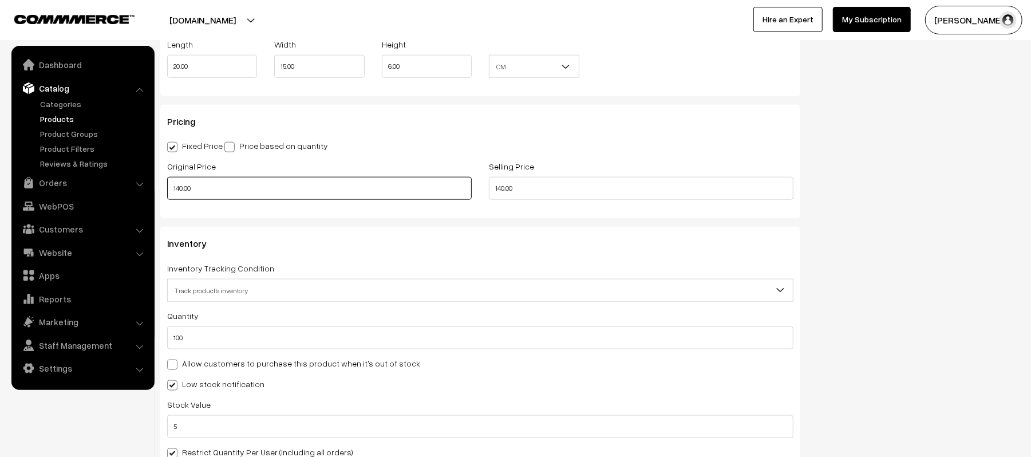
click at [276, 195] on input "140.00" at bounding box center [319, 188] width 305 height 23
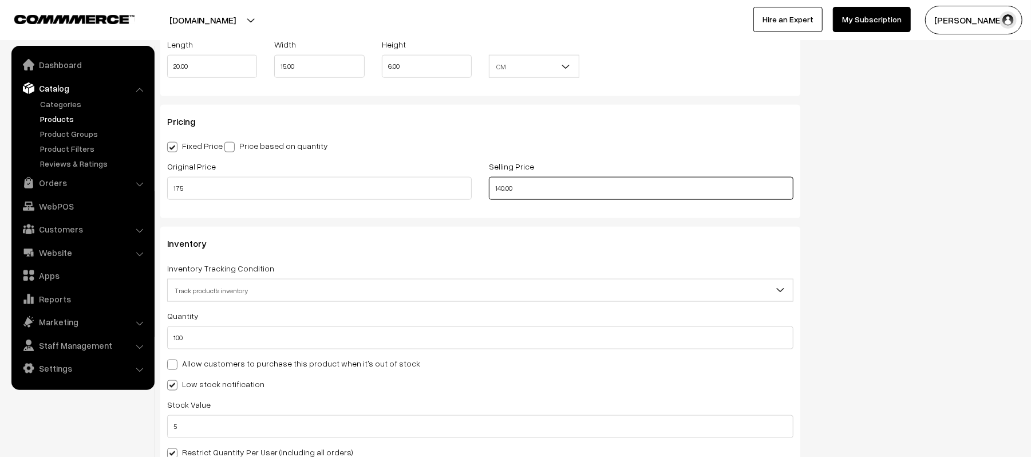
type input "175.00"
type input "152.00"
click at [482, 143] on div "Fixed Price Price based on quantity" at bounding box center [480, 146] width 626 height 14
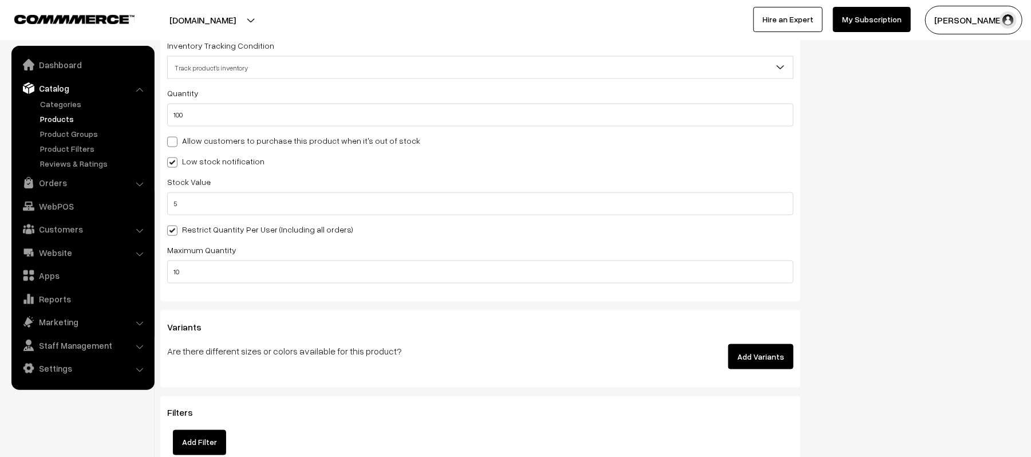
scroll to position [1145, 0]
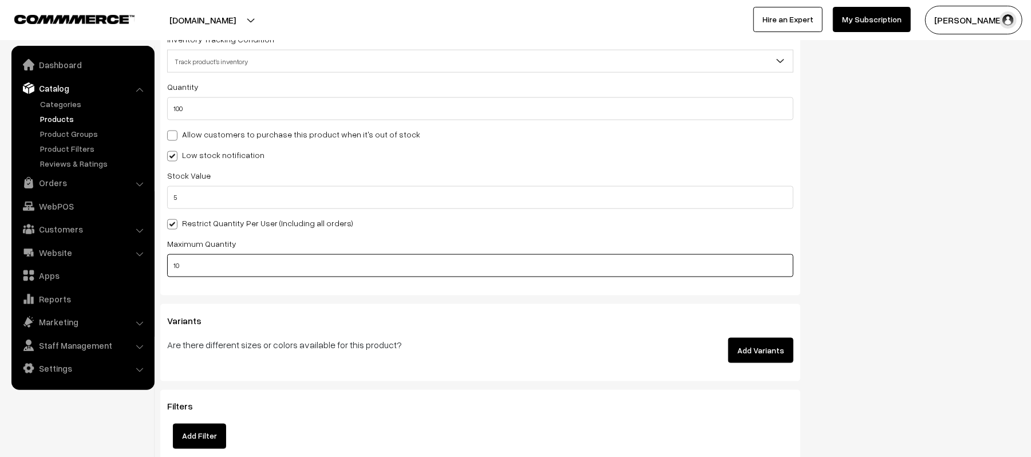
click at [259, 262] on input "10" at bounding box center [480, 265] width 626 height 23
type input "2"
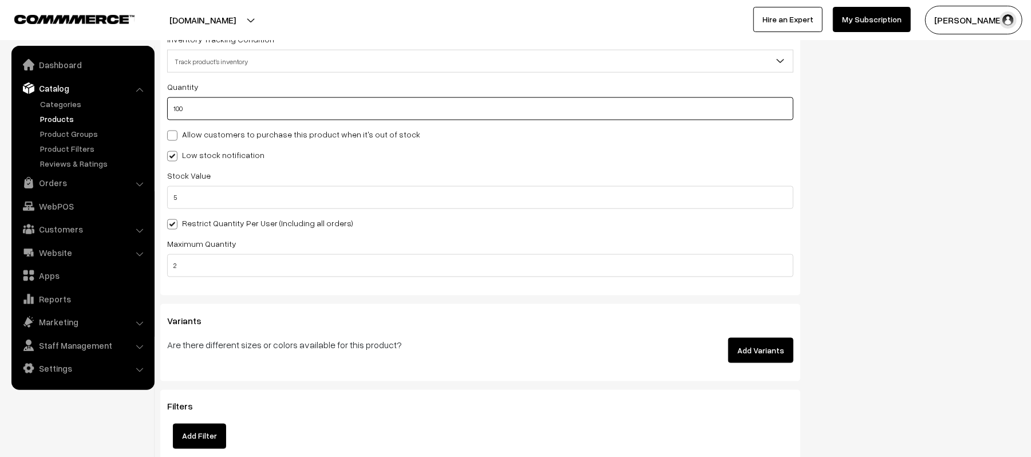
click at [392, 99] on input "100" at bounding box center [480, 108] width 626 height 23
type input "1000"
type input "1100"
type input "1000"
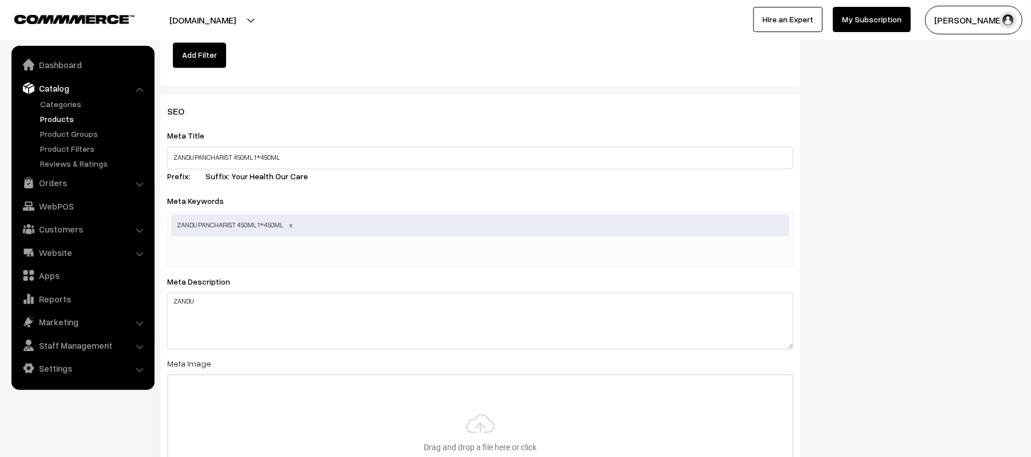
scroll to position [1527, 0]
click at [356, 151] on input "ZANDU PANCHARIST 450ML 1*450ML" at bounding box center [480, 157] width 626 height 23
paste input "andu Pancharist 450ml Syrup"
type input "Zandu Pancharist 450ml Syrup"
click at [328, 257] on div "ZANDU PANCHARIST 450ML 1*450ML" at bounding box center [480, 239] width 626 height 56
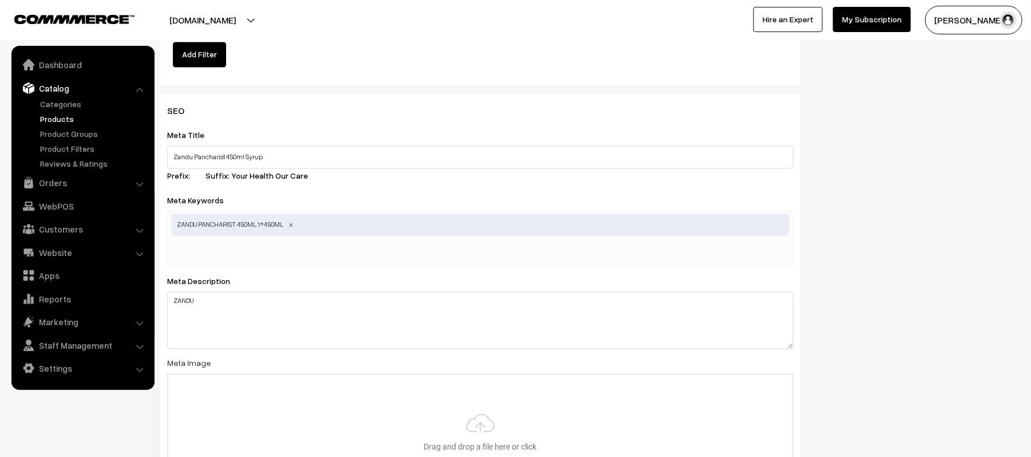
paste input "Zandu Pancharist 450ml Syrup"
type input "Zandu Pancharist 450ml Syrup"
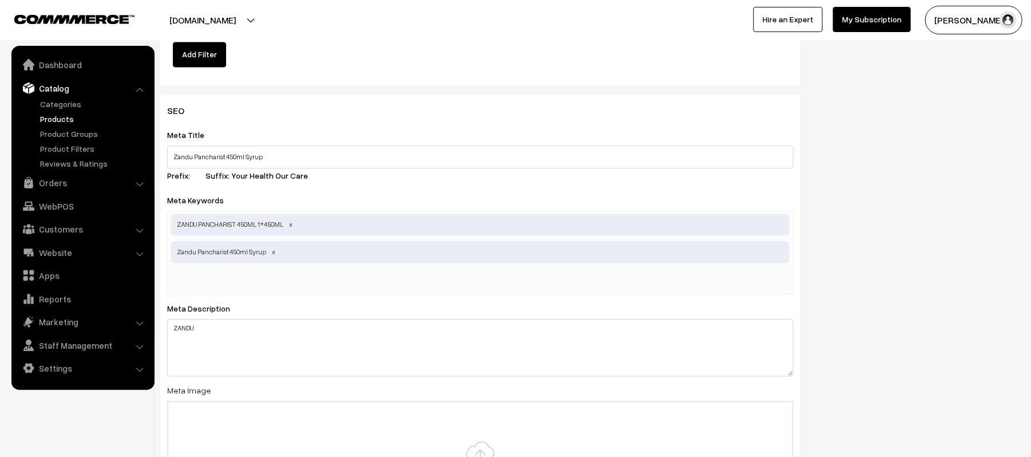
paste input "Zandu Pancharist 450ml Syrup"
type input "Zandu Pancharist 450ml Syp"
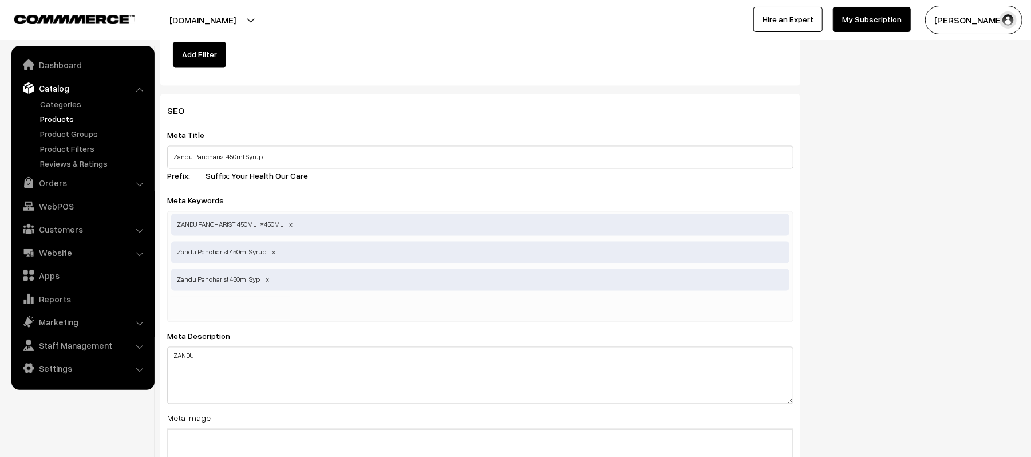
paste input "Zandu Pancharist 450ml Syrup"
type input "Zandu Pancharist 450ml"
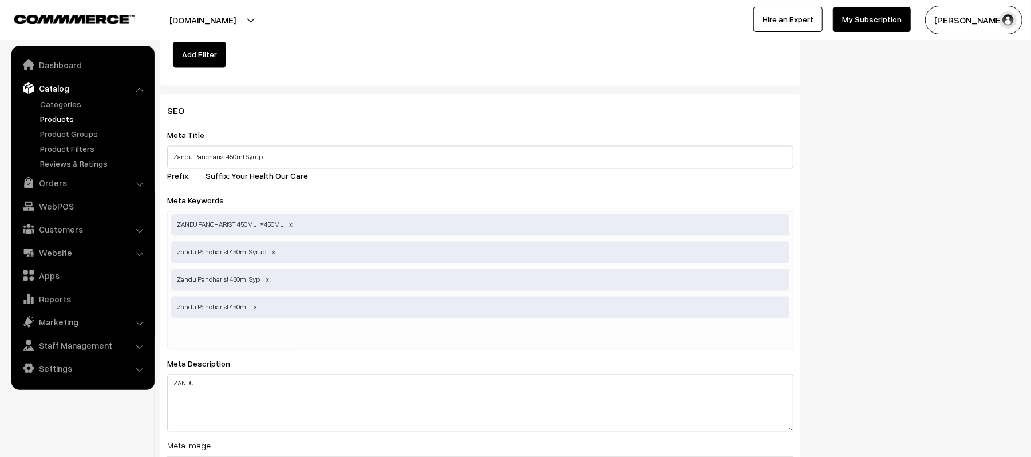
paste input "Zandu Pancharist 450ml Syrup"
type input "Zandu Pancharist 450 ml Syrup"
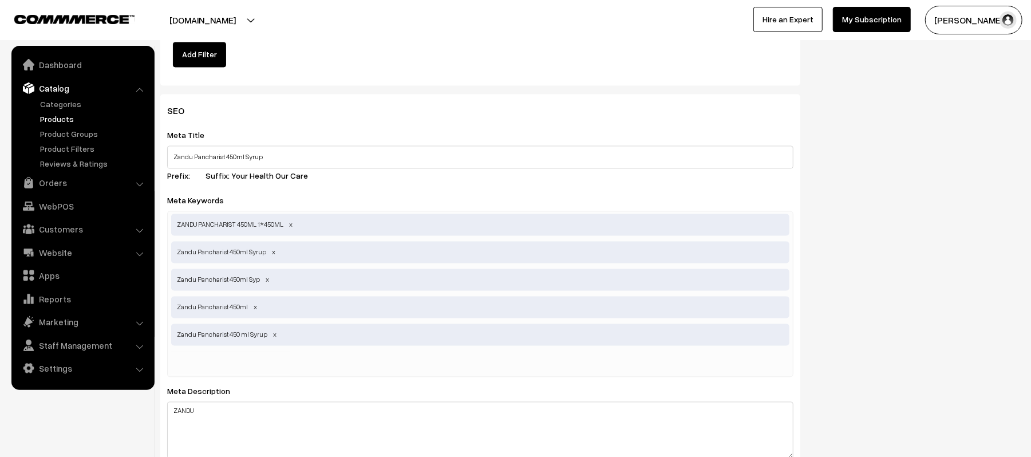
paste input "Zandu Pancharist 450ml Syrup"
type input "Zandu Pancharist"
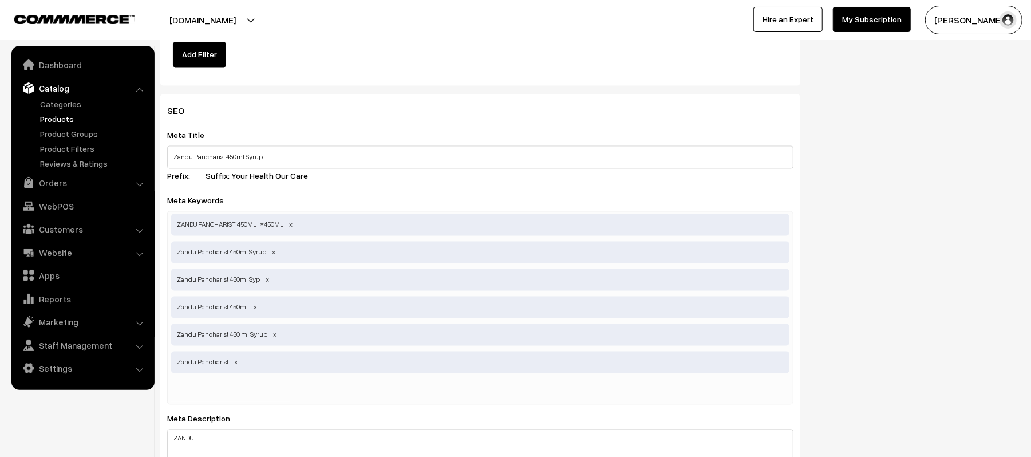
paste input "Zandu Pancharist 450ml Syrup"
type input "Zandu Pancharist Syrup"
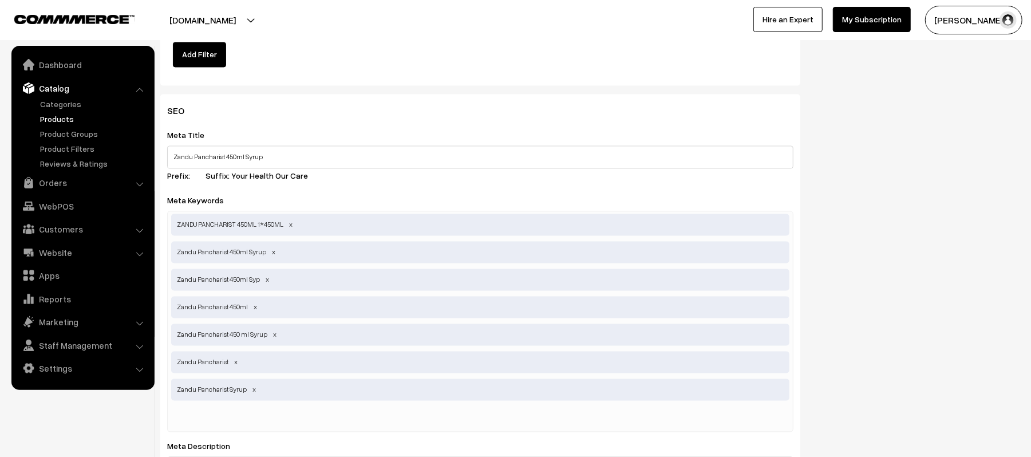
paste input "Zandu Pancharist 450ml Syrup"
type input "Zandu Pancharist 450 ML"
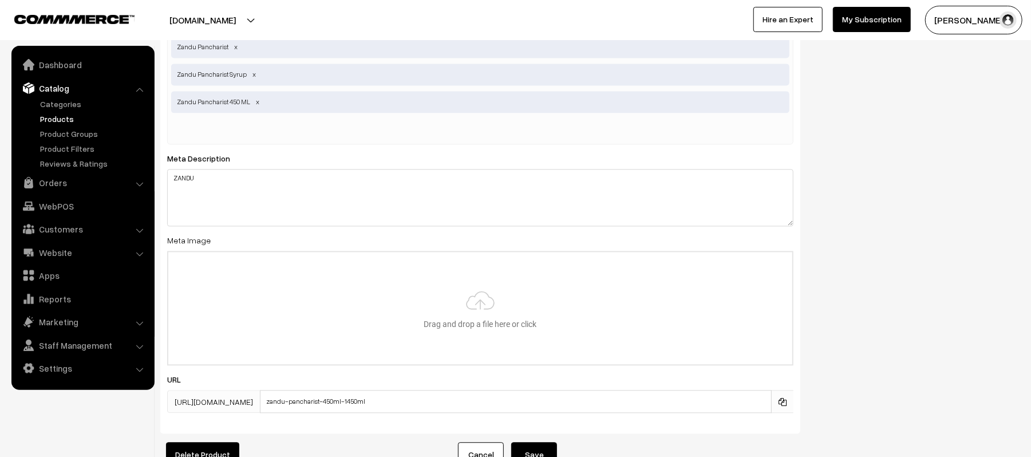
scroll to position [1909, 0]
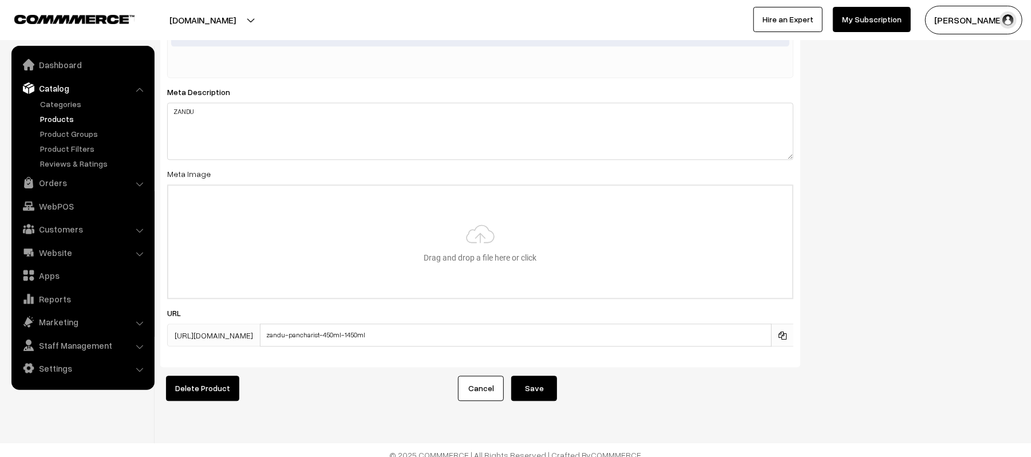
click at [282, 94] on div "Meta Description ZANDU" at bounding box center [480, 122] width 626 height 75
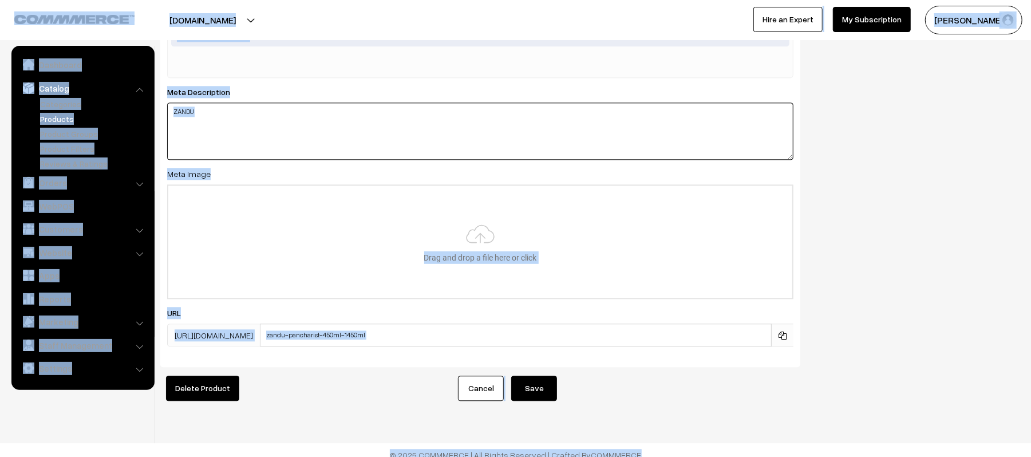
click at [276, 131] on textarea "ZANDU" at bounding box center [480, 130] width 626 height 57
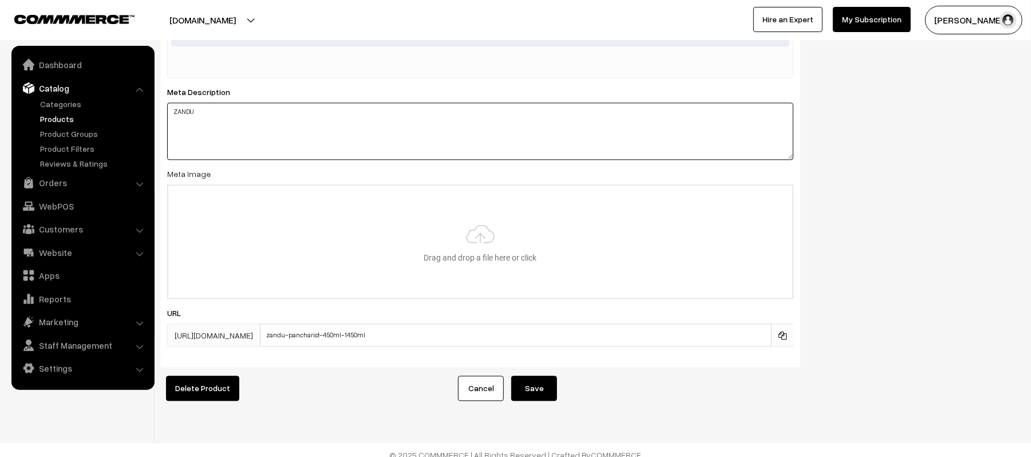
paste textarea "andu Pancharist 450ml Syrup"
type textarea "Zandu Pancharist 450ml Syrup"
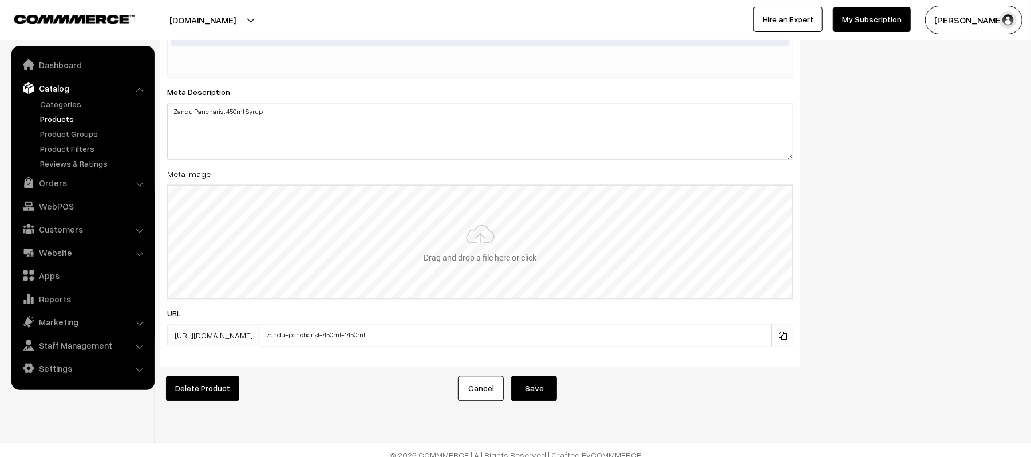
click at [442, 241] on input "file" at bounding box center [480, 242] width 624 height 112
type input "C:\fakepath\Zandu Pancharishta 450ml.jpeg"
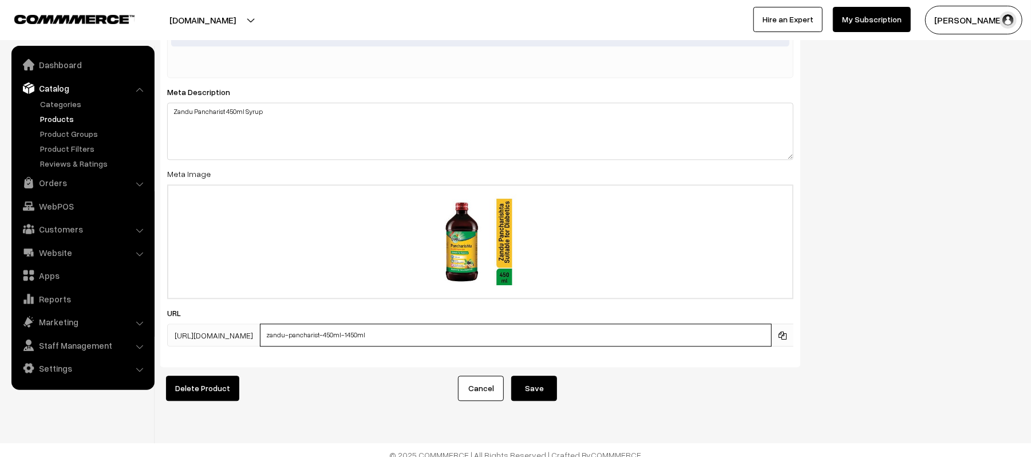
click at [460, 328] on input "zandu-pancharist-450ml-1450ml" at bounding box center [516, 335] width 512 height 23
paste input "Zandu Pancharist 450ml Syrup"
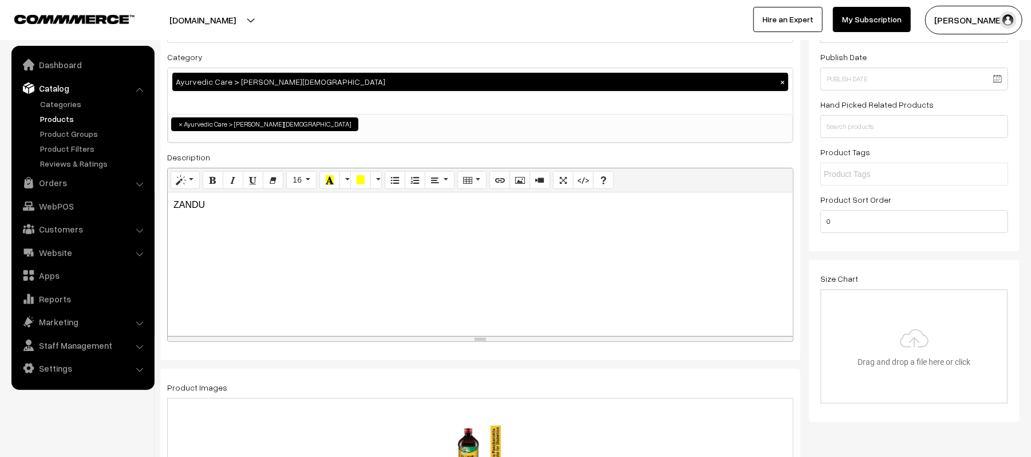
scroll to position [0, 0]
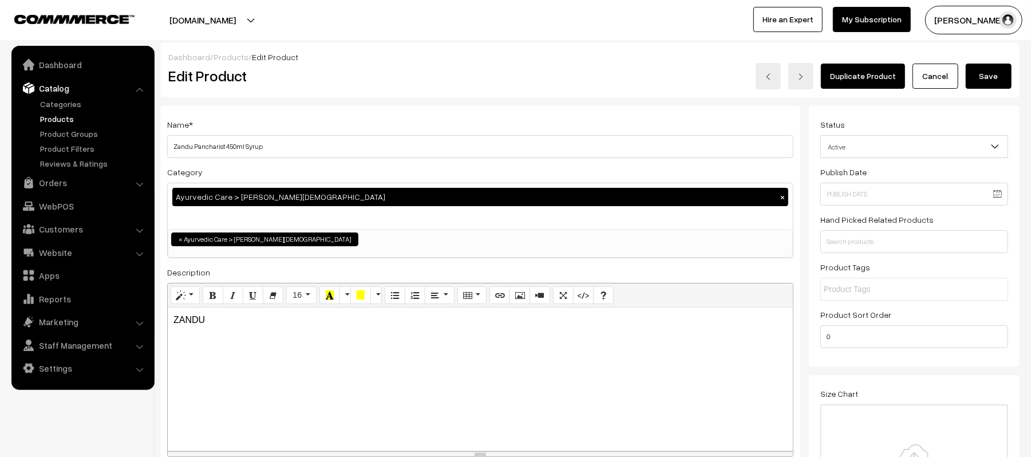
type input "Zandu_Pancharist_450ml"
click at [912, 239] on input "text" at bounding box center [915, 241] width 188 height 23
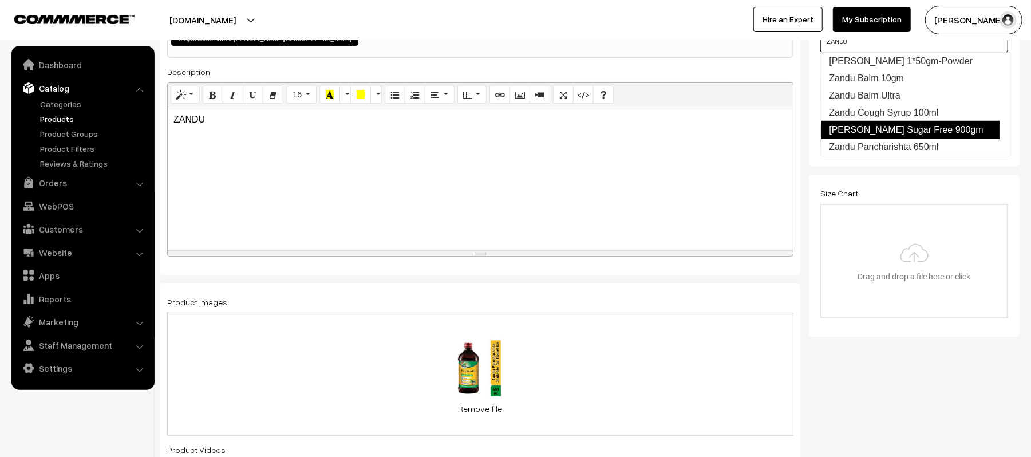
scroll to position [229, 0]
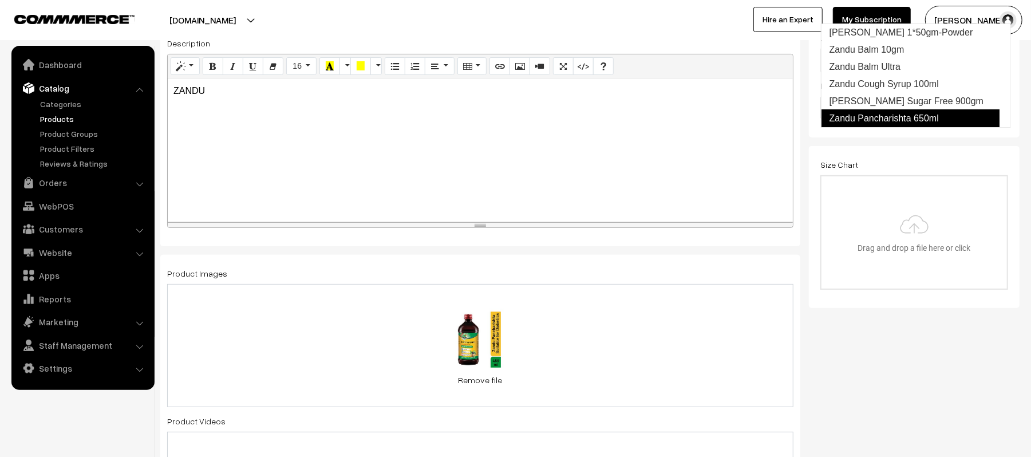
click at [908, 124] on link "Zandu Pancharishta 650ml" at bounding box center [910, 118] width 179 height 18
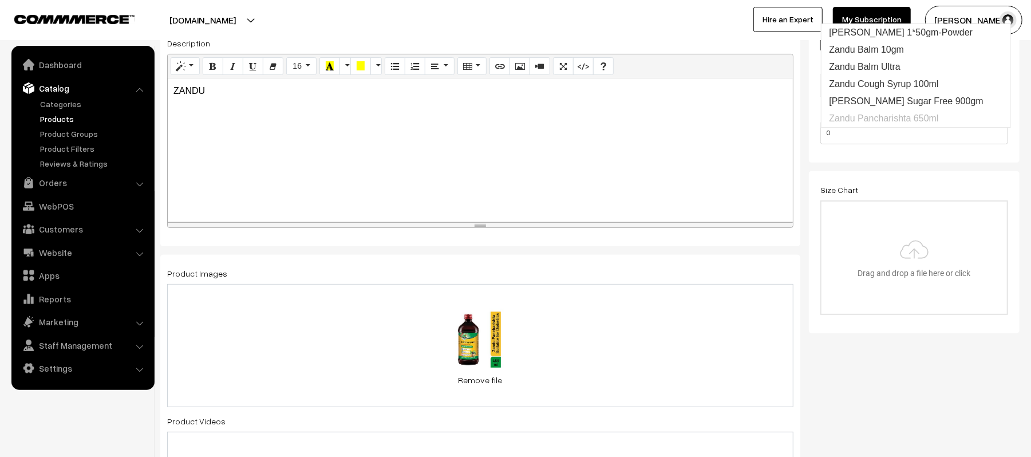
scroll to position [0, 0]
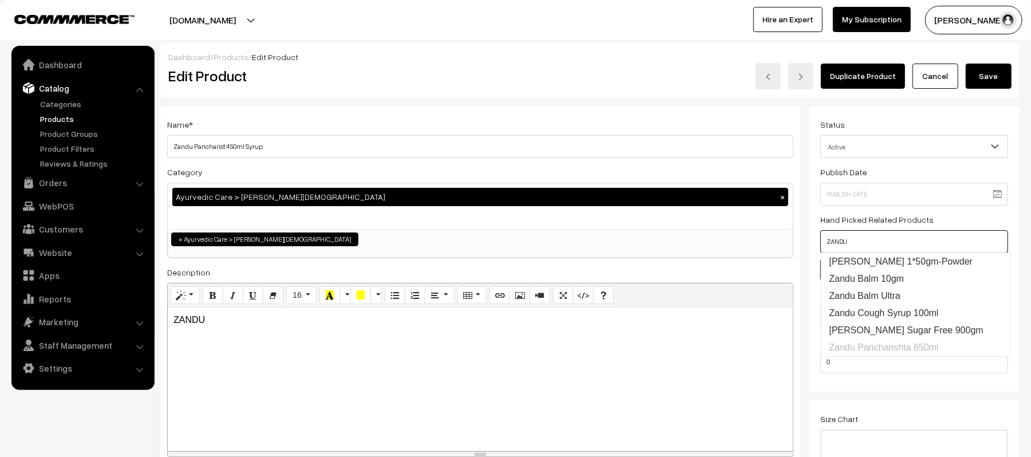
type input "ZANDU"
click at [985, 69] on button "Save" at bounding box center [989, 76] width 46 height 25
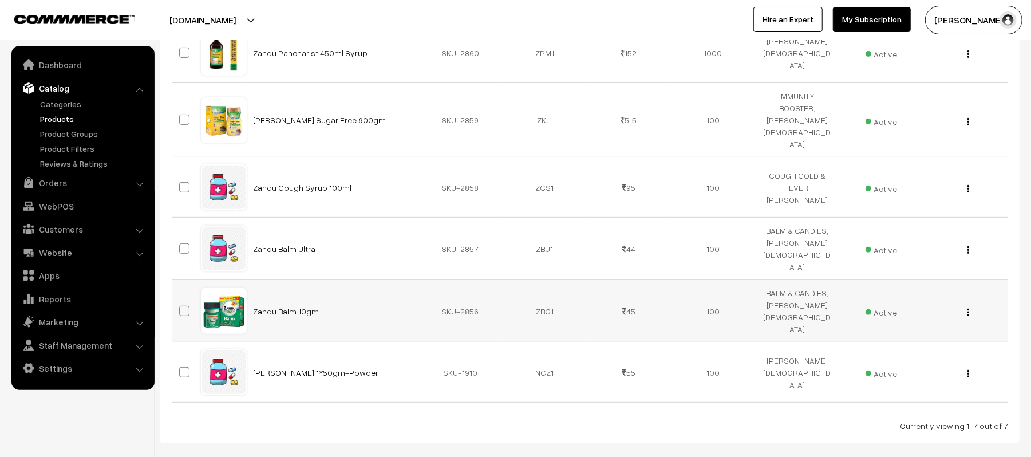
scroll to position [305, 0]
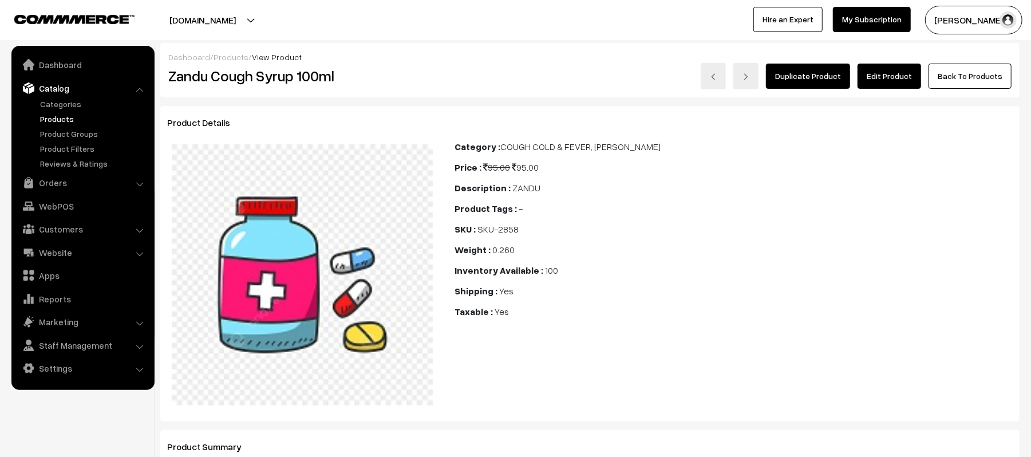
click at [882, 72] on link "Edit Product" at bounding box center [890, 76] width 64 height 25
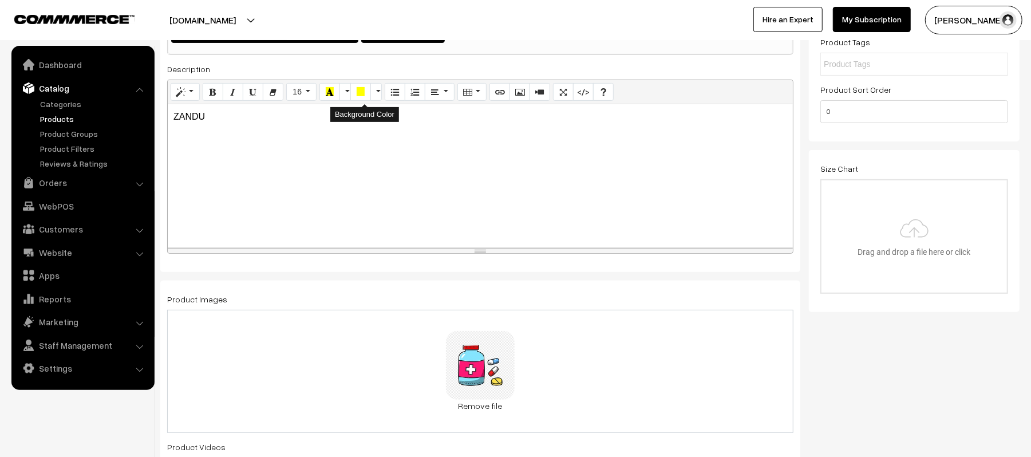
scroll to position [229, 0]
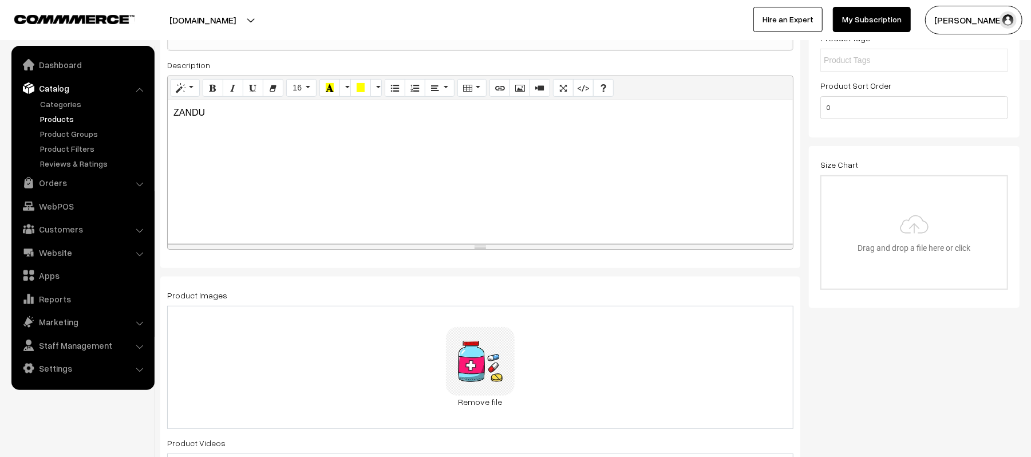
click at [365, 147] on div "ZANDU" at bounding box center [480, 171] width 625 height 143
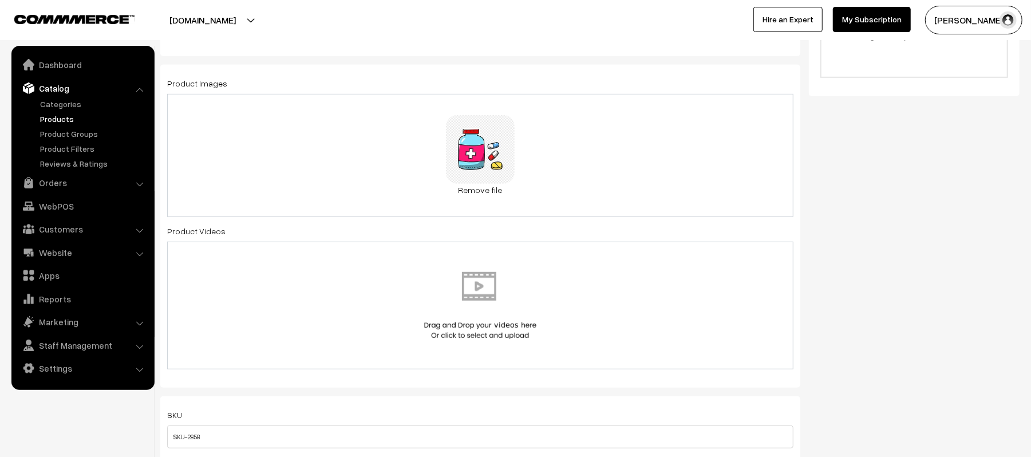
scroll to position [458, 0]
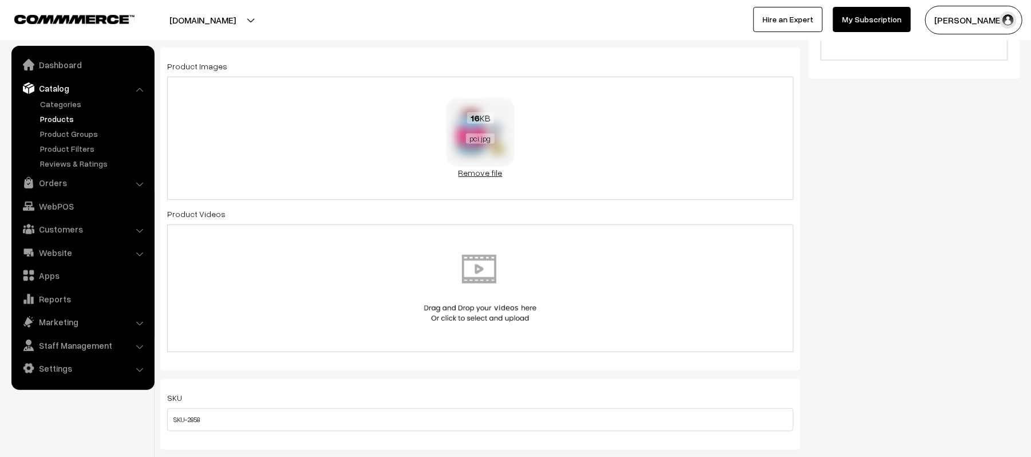
click at [486, 172] on link "Remove file" at bounding box center [480, 173] width 69 height 12
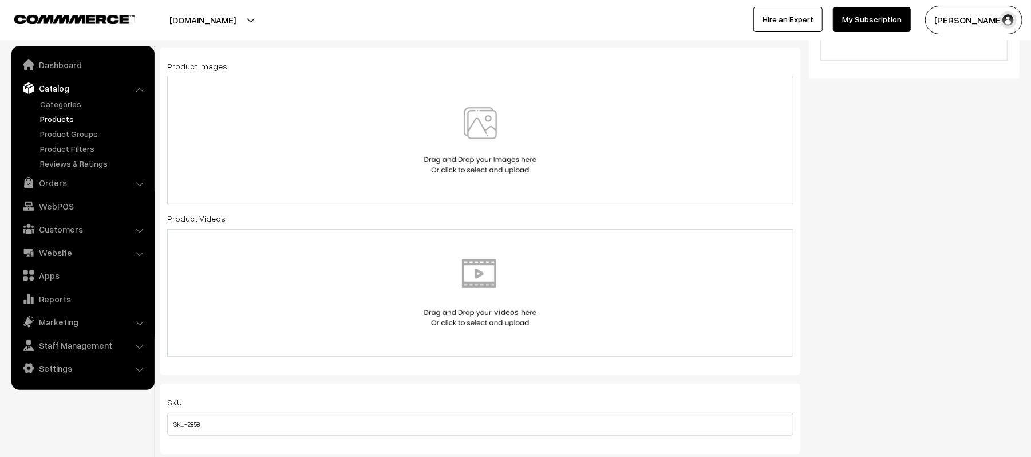
click at [424, 161] on img at bounding box center [480, 140] width 118 height 67
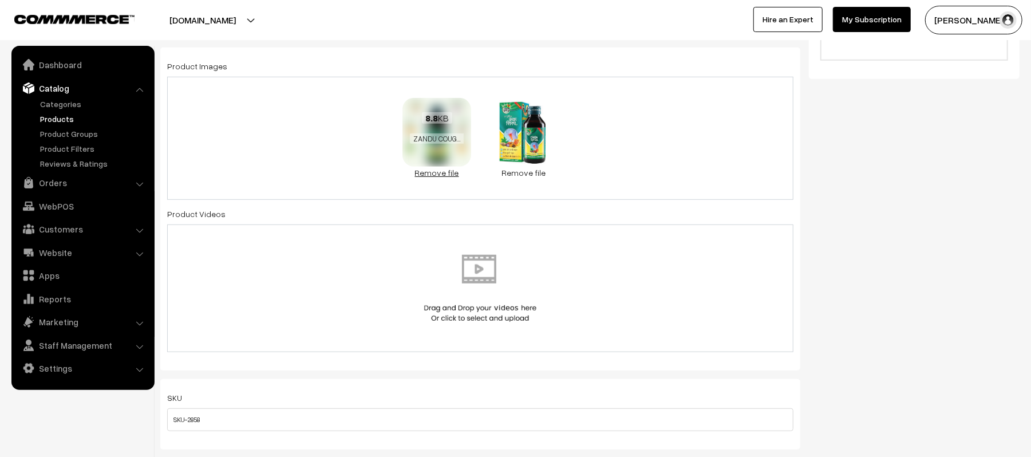
click at [452, 177] on link "Remove file" at bounding box center [437, 173] width 69 height 12
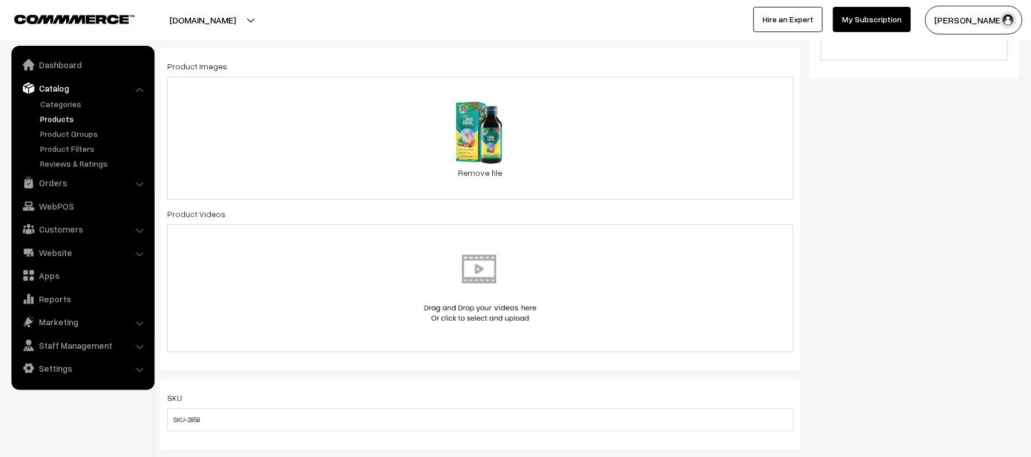
click at [664, 152] on div "12.6 KB ZANDU COUGH 100ML.jpeg Check Error Remove file" at bounding box center [480, 138] width 626 height 123
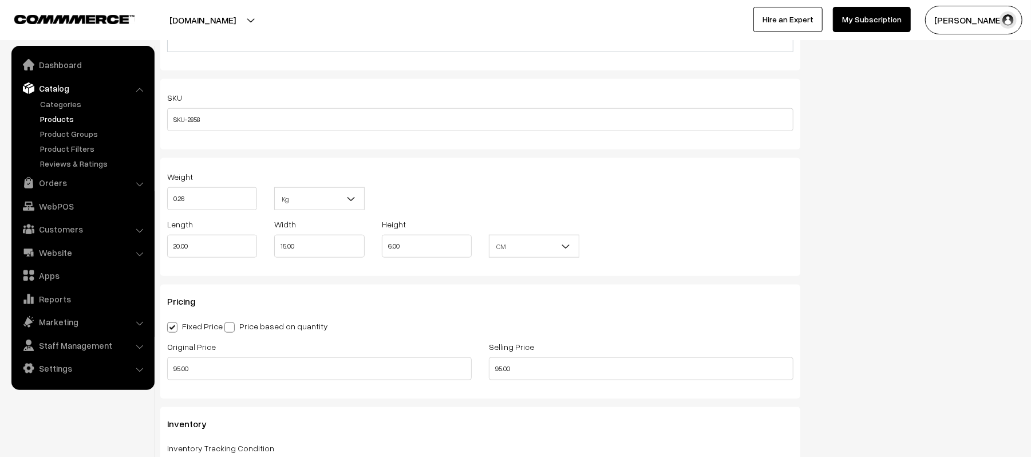
scroll to position [763, 0]
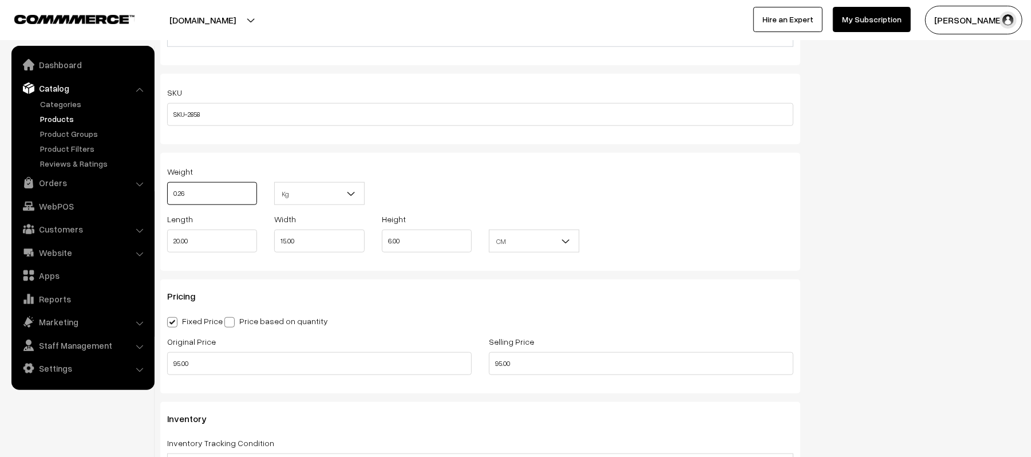
click at [251, 198] on input "0.26" at bounding box center [212, 193] width 90 height 23
type input "0.15"
click at [491, 177] on div "Weight 0.15 Kg Kg" at bounding box center [481, 188] width 644 height 48
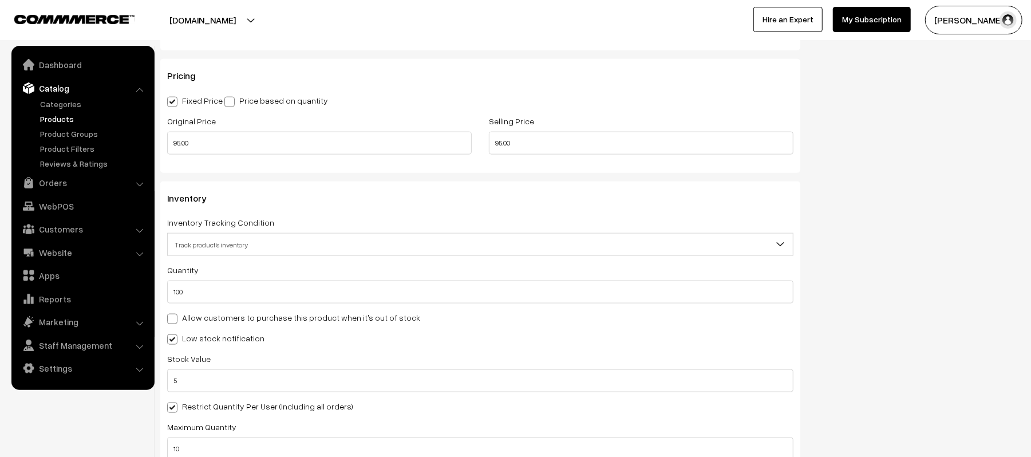
scroll to position [992, 0]
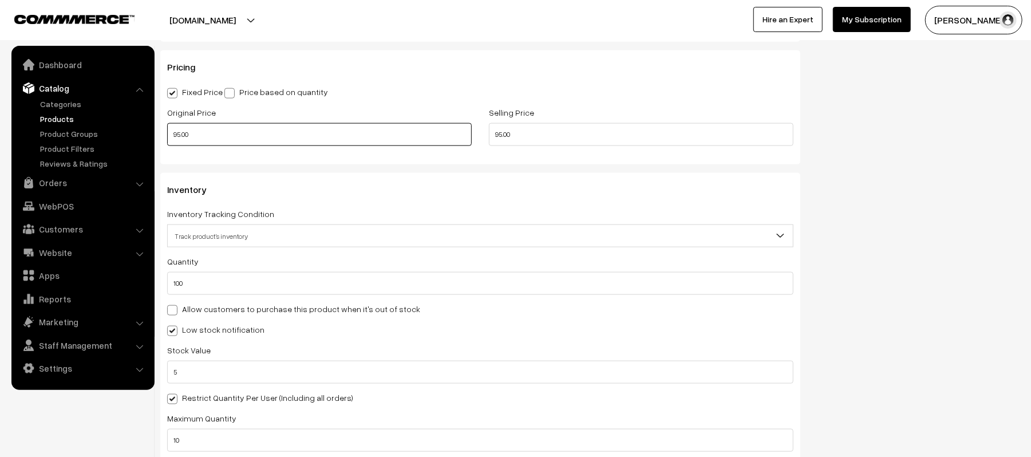
click at [257, 131] on input "95.00" at bounding box center [319, 134] width 305 height 23
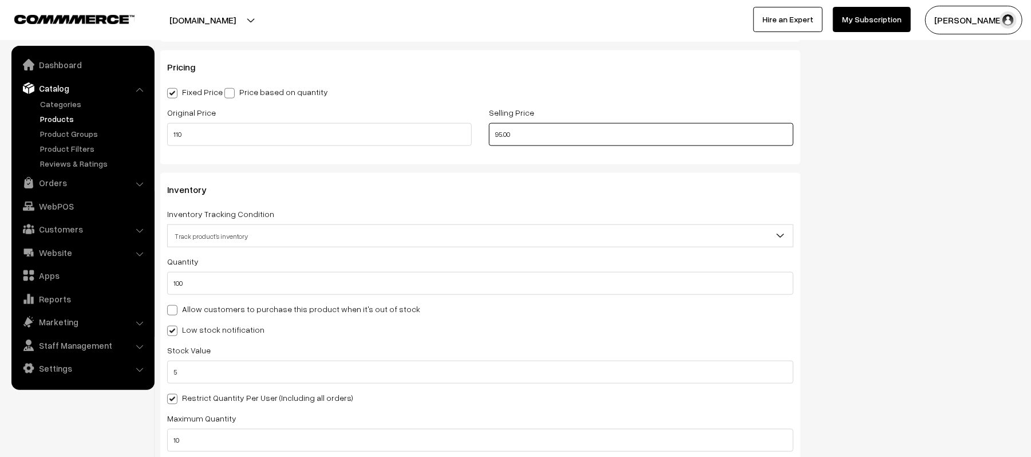
type input "110.00"
type input "1"
type input "9"
type input "100.00"
click at [415, 84] on div "Pricing Fixed Price Price based on quantity Original Price 110.00 Selling Price…" at bounding box center [480, 106] width 640 height 113
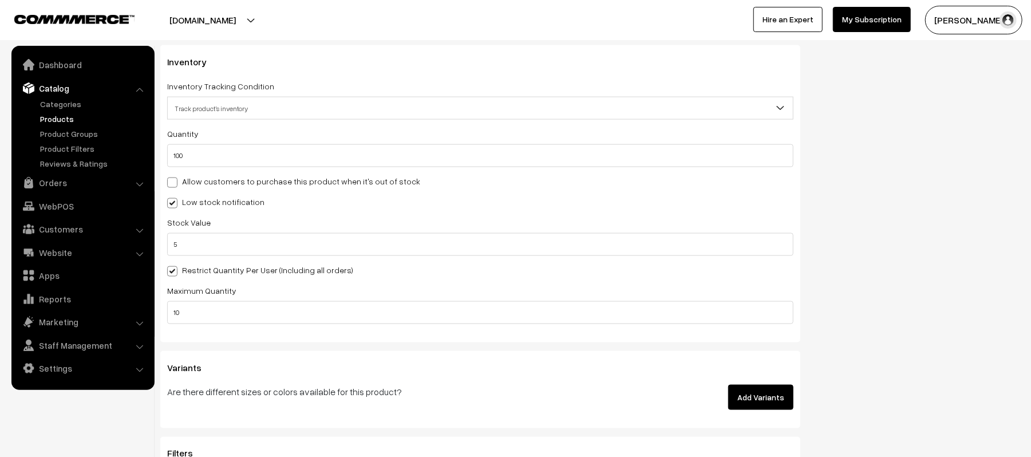
scroll to position [1145, 0]
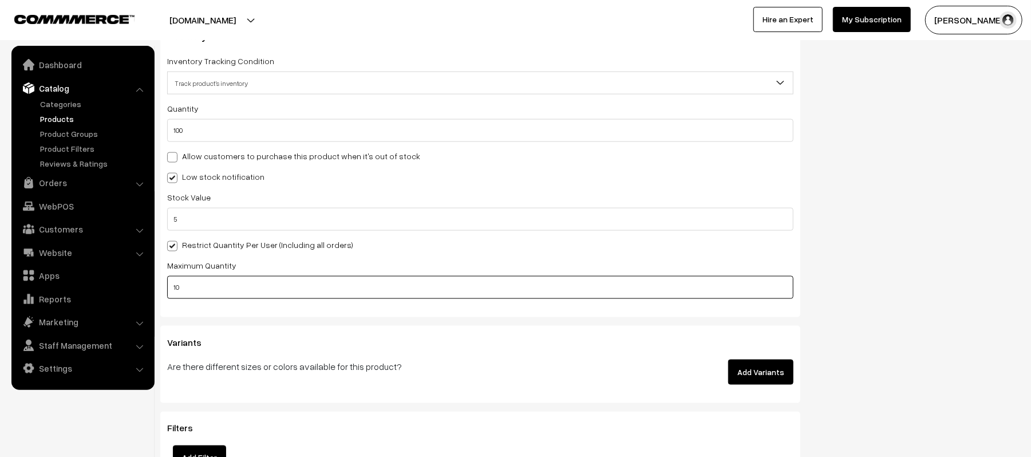
click at [252, 292] on input "10" at bounding box center [480, 287] width 626 height 23
type input "3"
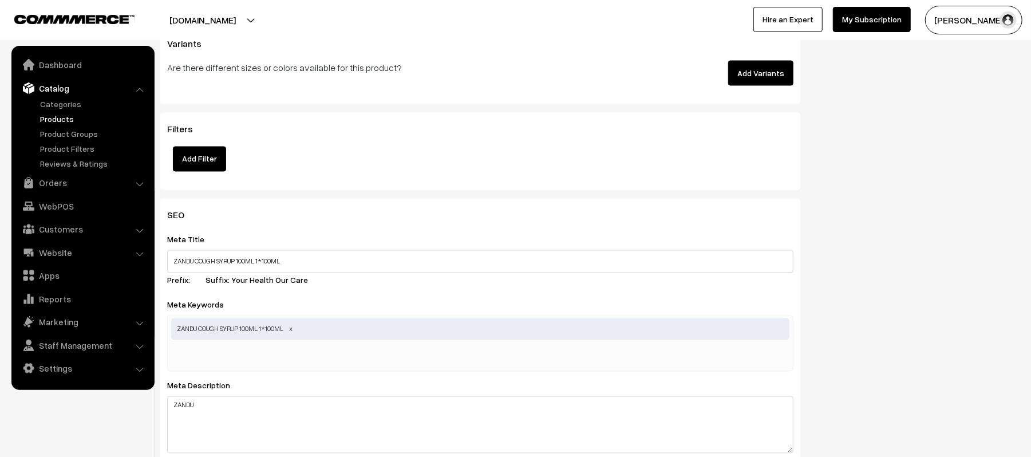
scroll to position [1450, 0]
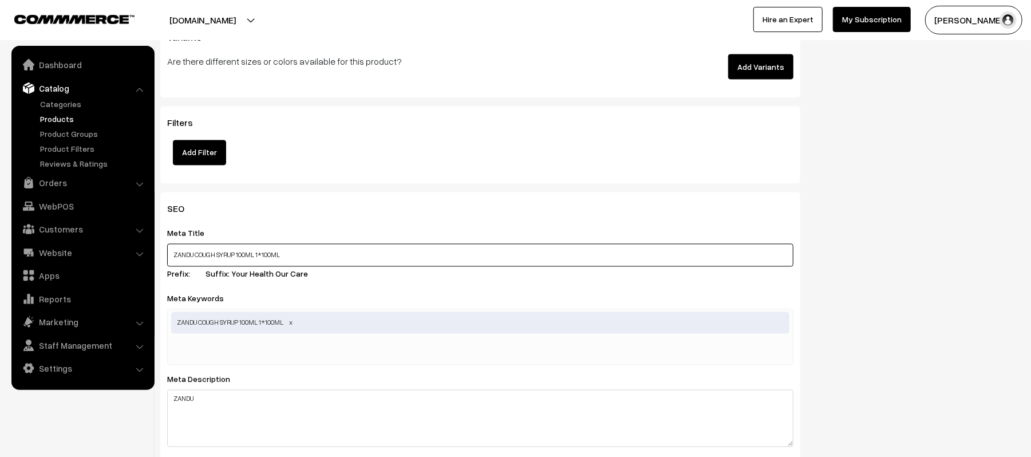
click at [371, 245] on input "ZANDU COUGH SYRUP 100ML 1*100ML" at bounding box center [480, 255] width 626 height 23
paste input "andu Pancharist 450ml Syrup"
click at [337, 245] on input "ZANDU COUGH SYRUP 100ML 1*100ML" at bounding box center [480, 255] width 626 height 23
click at [261, 257] on input "ZANDU COUGH SYRUP 100ML 1*100ML" at bounding box center [480, 255] width 626 height 23
drag, startPoint x: 257, startPoint y: 253, endPoint x: 366, endPoint y: 248, distance: 110.0
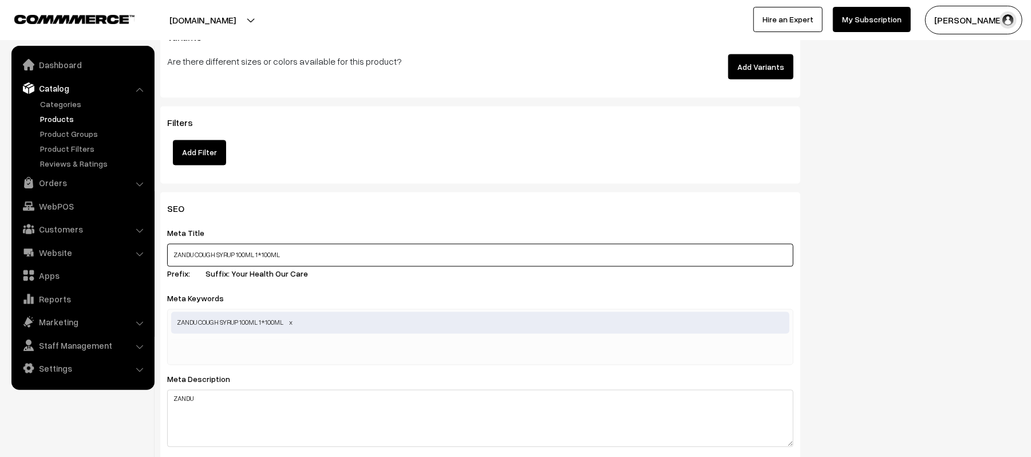
click at [366, 248] on input "ZANDU COUGH SYRUP 100ML 1*100ML" at bounding box center [480, 255] width 626 height 23
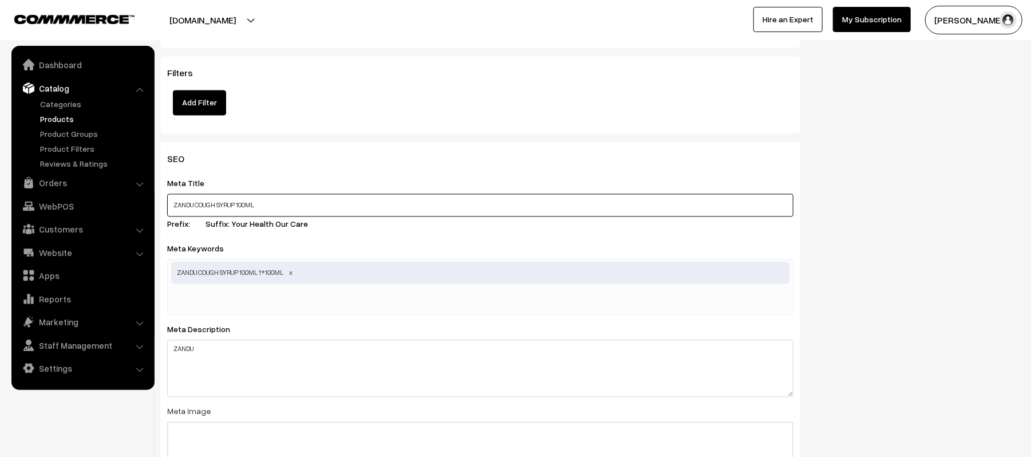
scroll to position [1527, 0]
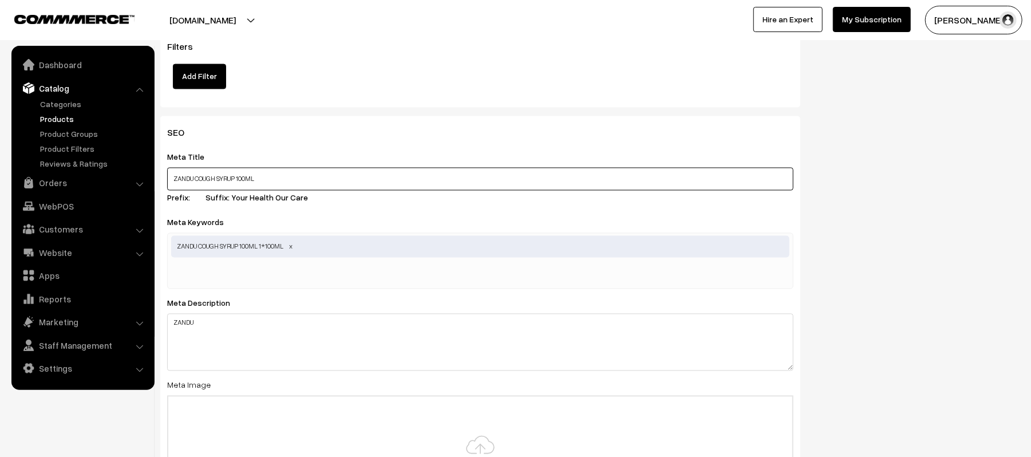
type input "ZANDU COUGH SYRUP 100ML"
click at [438, 275] on div "ZANDU COUGH SYRUP 100ML 1*100ML" at bounding box center [480, 261] width 626 height 56
paste input "ZANDU COUGH SYRUP 100ML"
type input "ZANDU COUGH SYRUP 100ML"
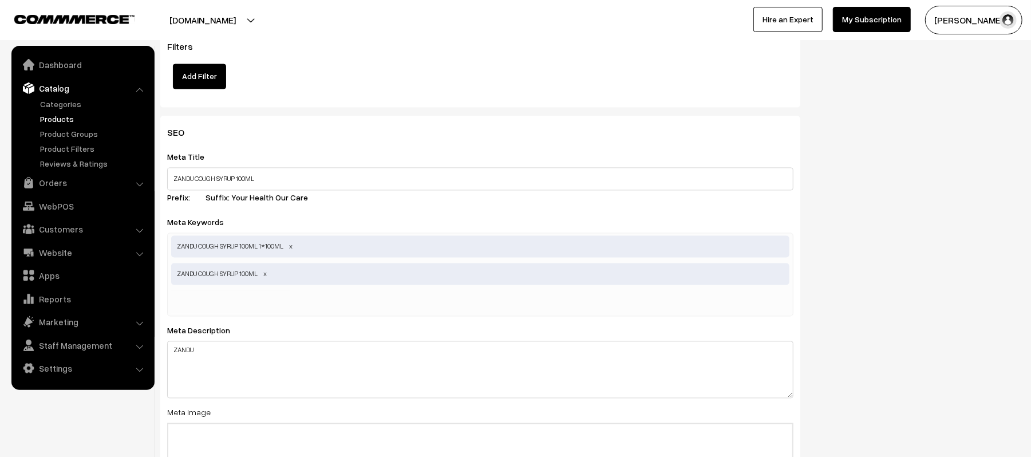
paste input "ZANDU COUGH SYRUP 100ML"
type input "ZANDU COUGH SYRUP 100 ML"
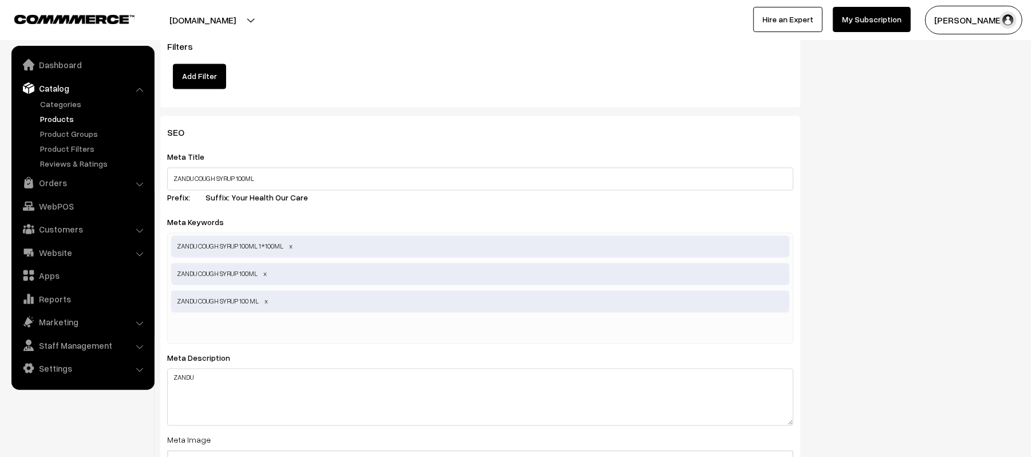
paste input "ZANDU COUGH SYRUP 100ML"
type input "ZANDU COUGH SYRUP"
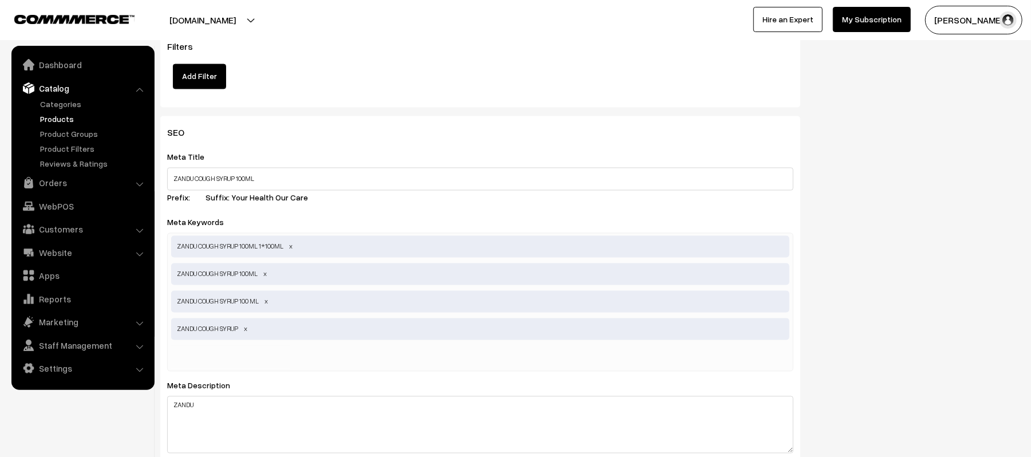
scroll to position [1756, 0]
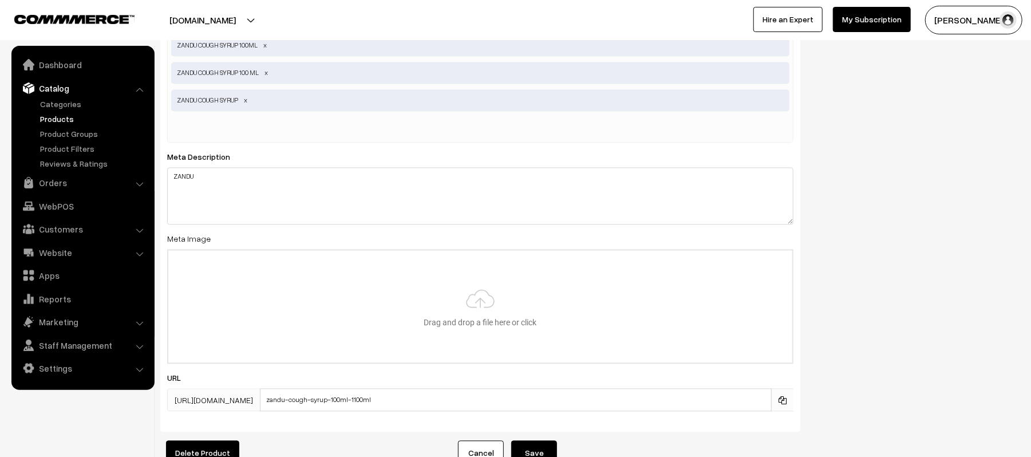
paste input "ZANDU COUGH SYRUP 100ML"
click at [239, 126] on input "ZANDU COUGH SYRUP 100ML" at bounding box center [230, 128] width 119 height 23
type input "ZANDU COUGH 100ML SYP"
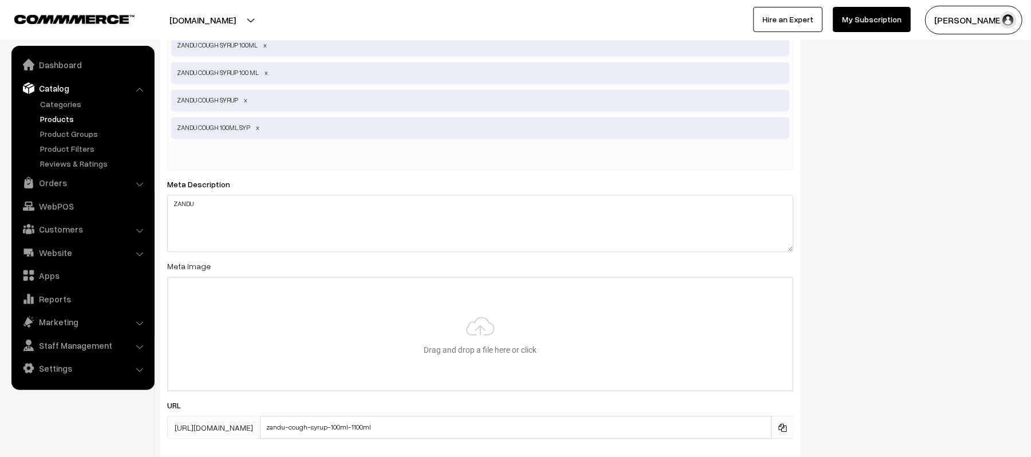
paste input "ZANDU COUGH SYRUP 100ML"
click at [243, 155] on input "ZANDU COUGH SYRUP 100ML" at bounding box center [230, 155] width 119 height 23
type input "ZANDU COUGH 100 ML SYP"
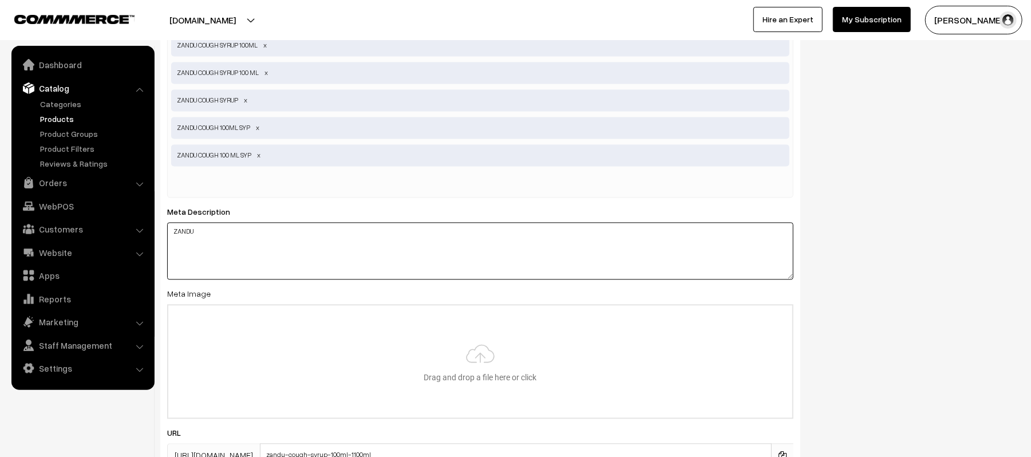
click at [310, 246] on textarea "ZANDU" at bounding box center [480, 250] width 626 height 57
paste textarea "COUGH SYRUP 100ML"
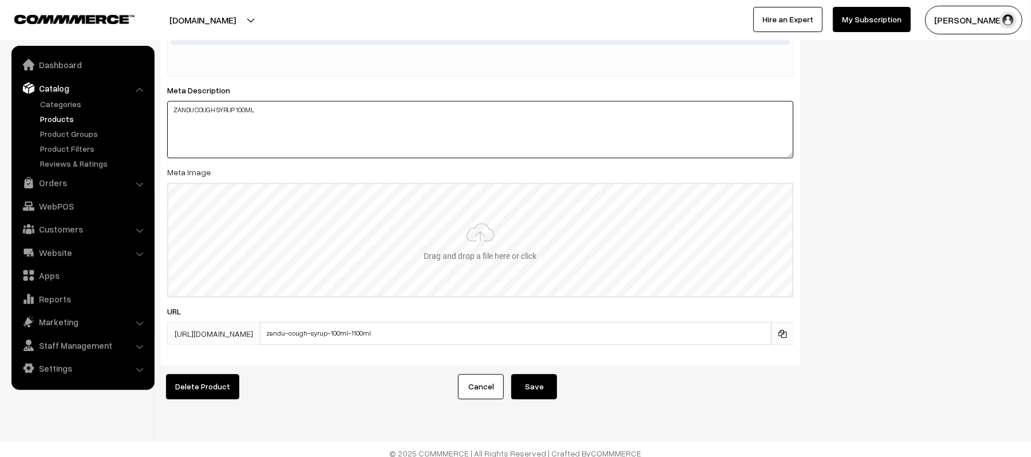
scroll to position [1895, 0]
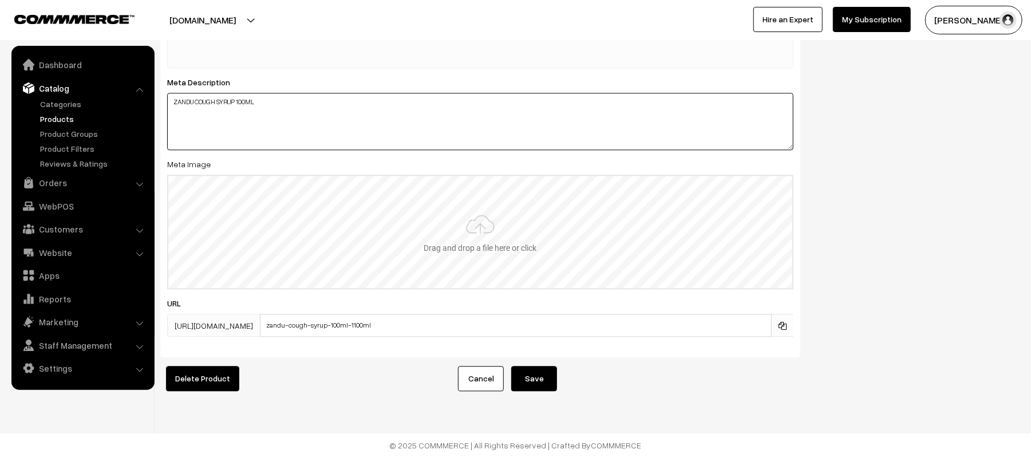
type textarea "ZANDU COUGH SYRUP 100ML"
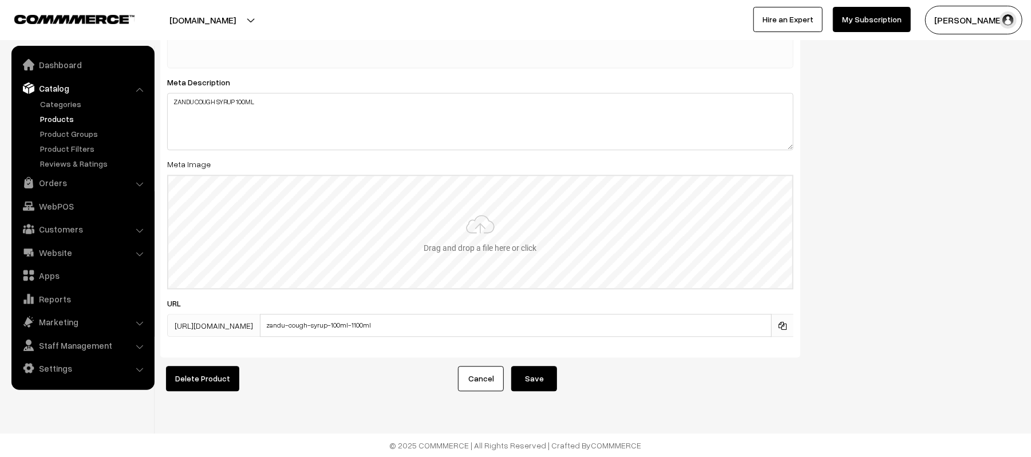
click at [406, 262] on input "file" at bounding box center [480, 232] width 624 height 112
type input "C:\fakepath\ZANDU COUGH 100ML.jpeg"
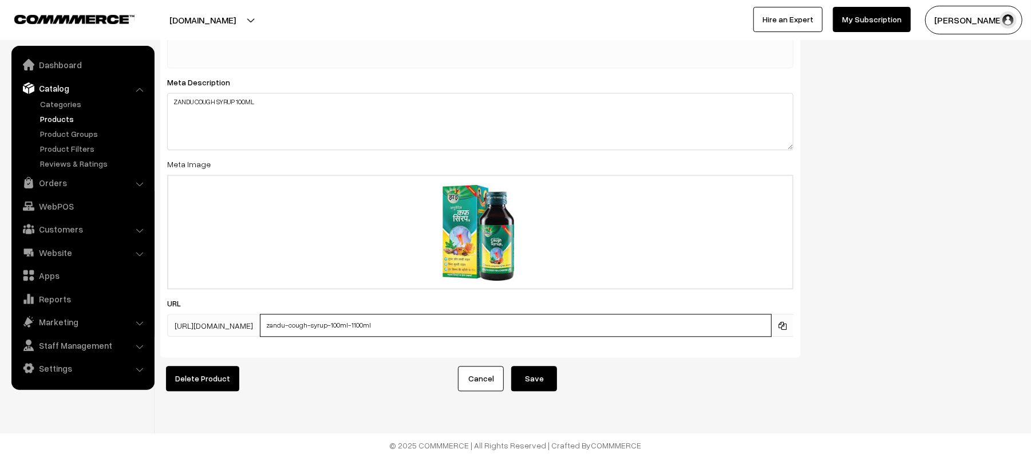
click at [480, 314] on input "zandu-cough-syrup-100ml-1100ml" at bounding box center [516, 325] width 512 height 23
paste input "ZANDU COUGH SYRUP 100ML"
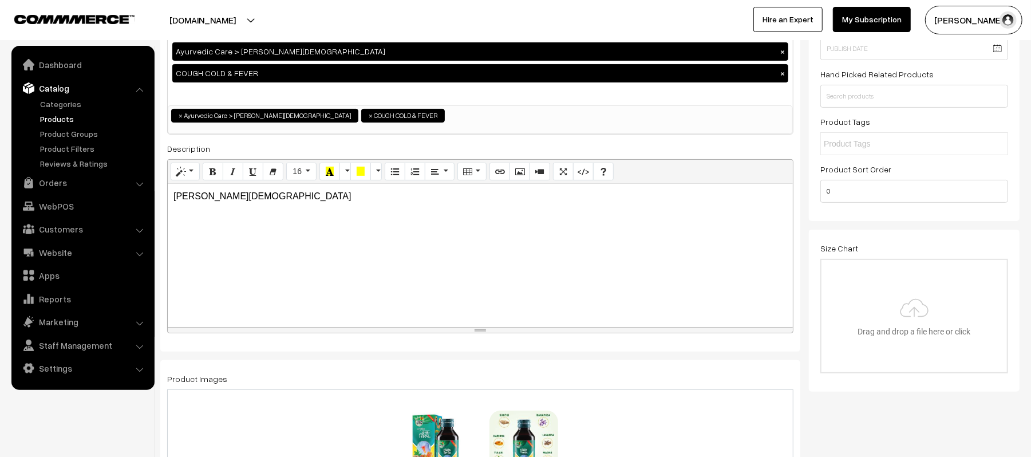
scroll to position [0, 0]
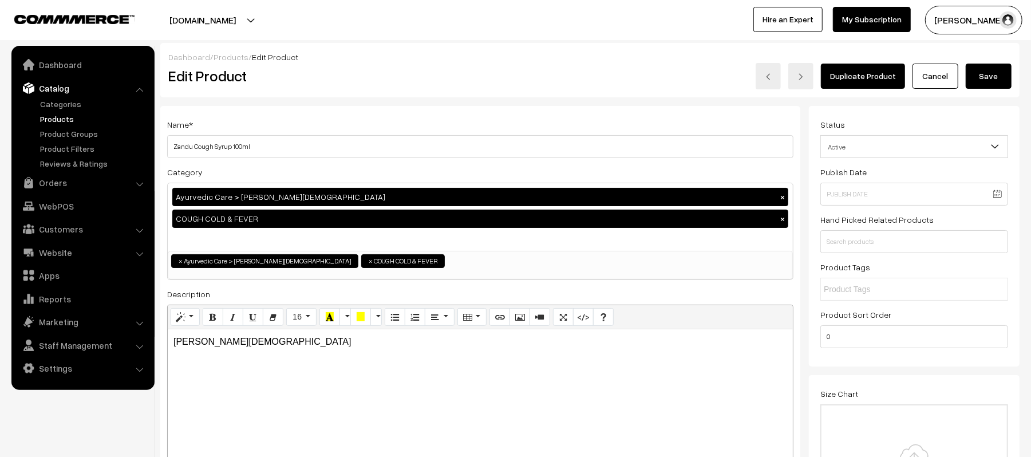
type input "ZANDU_COUGH_SYRUP_100ML"
click at [845, 249] on input "text" at bounding box center [915, 241] width 188 height 23
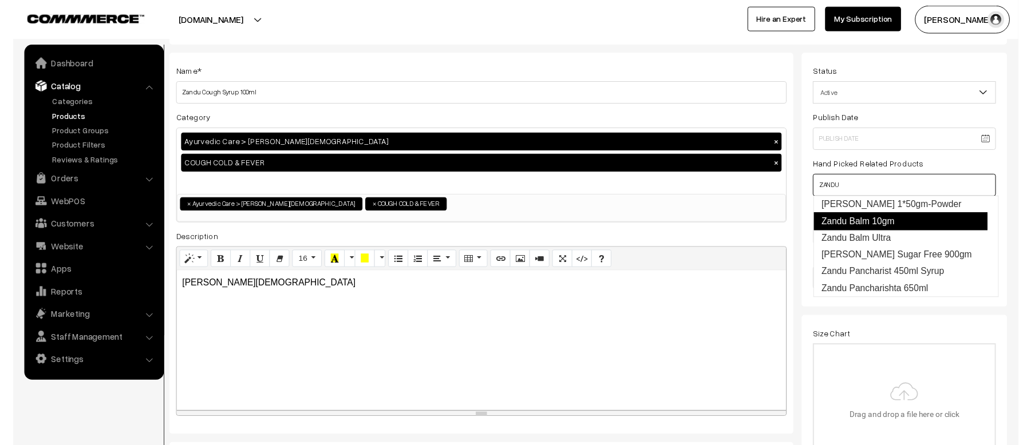
scroll to position [76, 0]
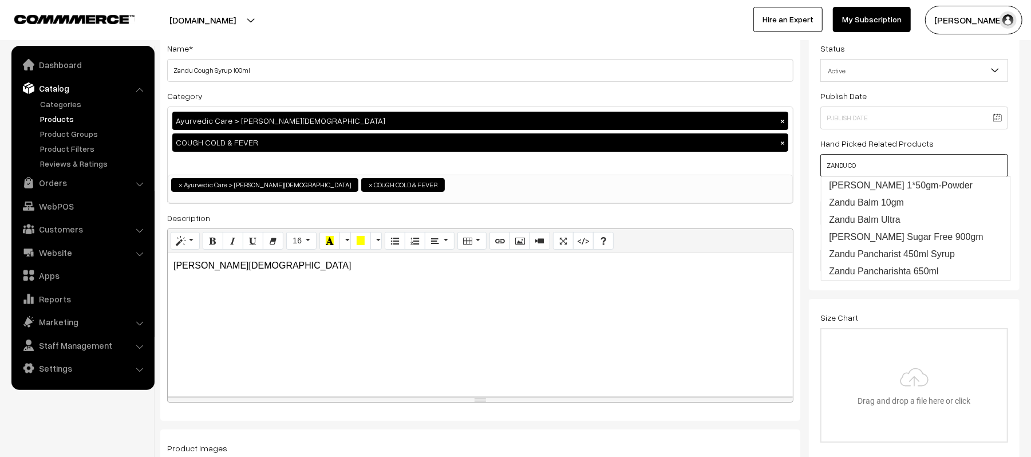
type input "ZANDU COU"
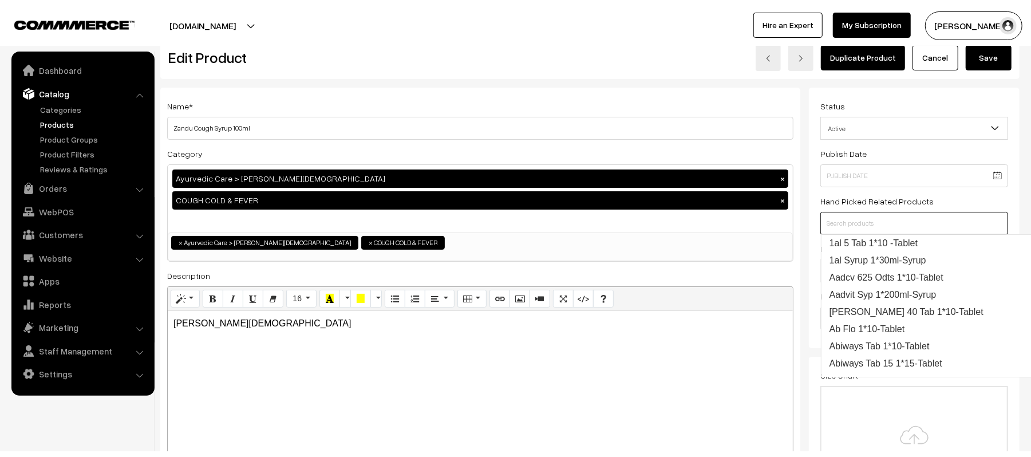
scroll to position [0, 0]
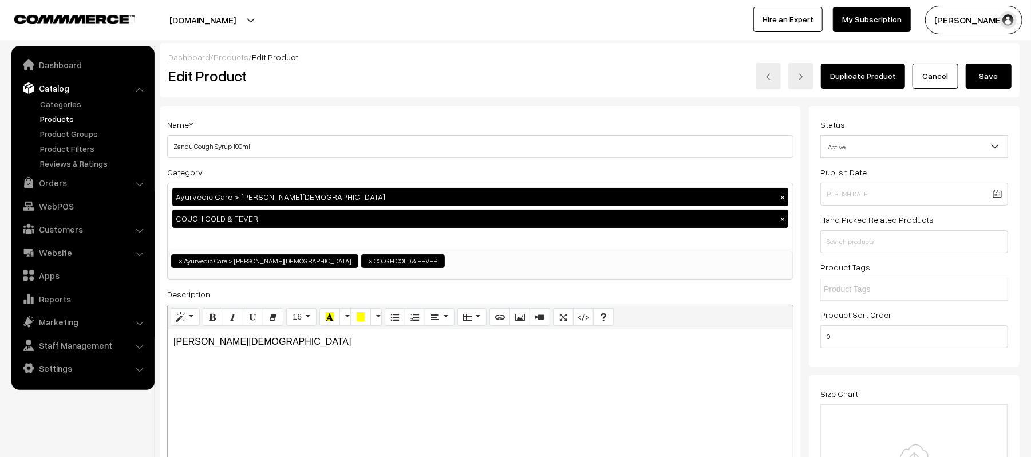
click at [990, 76] on button "Save" at bounding box center [989, 76] width 46 height 25
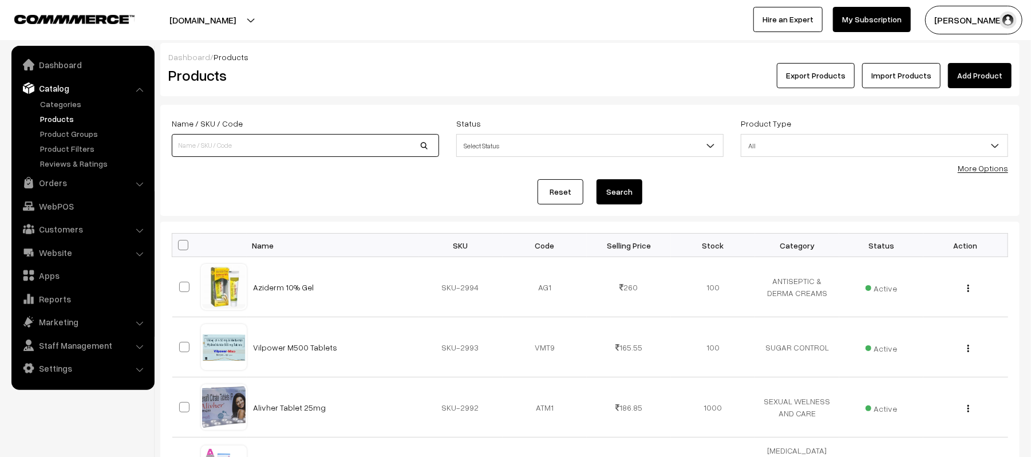
click at [255, 149] on input at bounding box center [305, 145] width 267 height 23
type input "NITYAM"
click at [597, 179] on button "Search" at bounding box center [620, 191] width 46 height 25
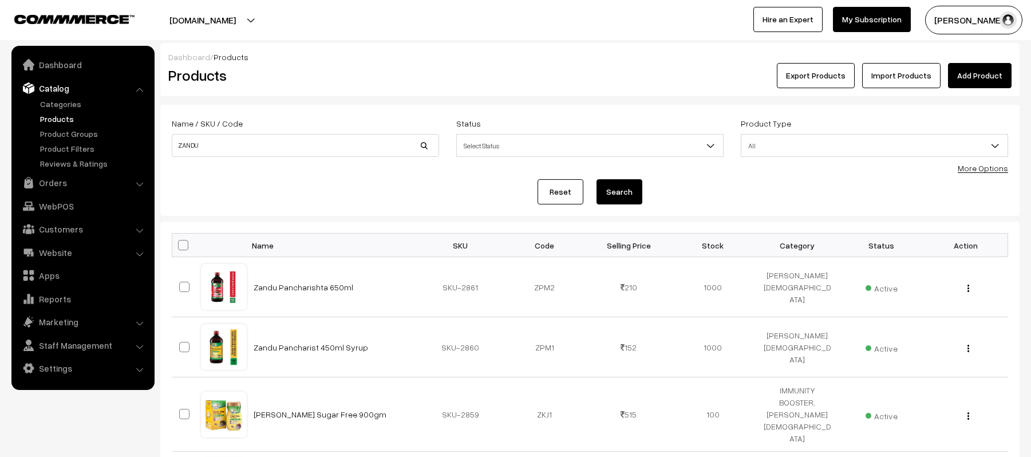
scroll to position [338, 0]
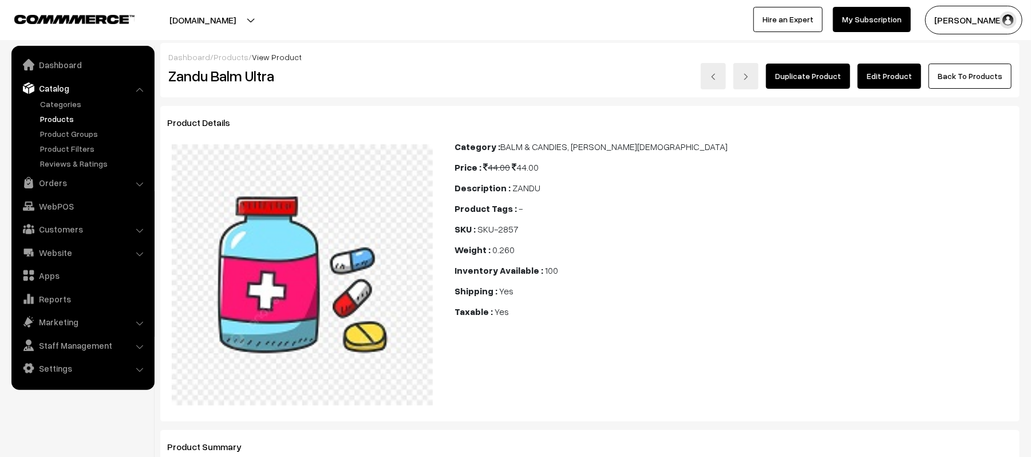
click at [890, 69] on link "Edit Product" at bounding box center [890, 76] width 64 height 25
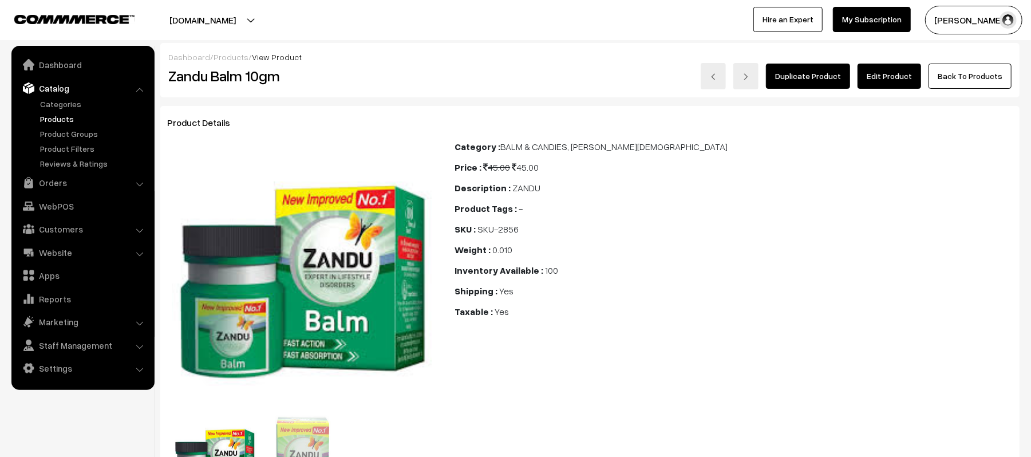
click at [880, 74] on link "Edit Product" at bounding box center [890, 76] width 64 height 25
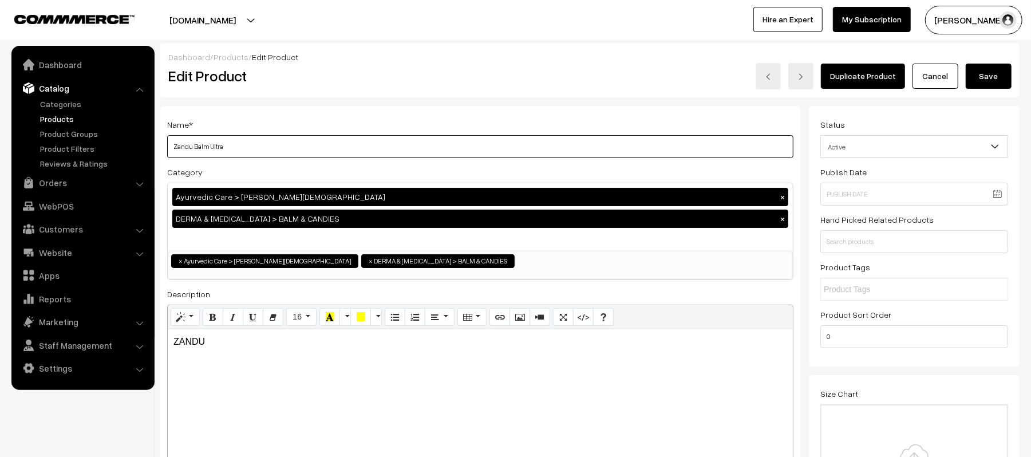
click at [278, 149] on input "Zandu Balm Ultra" at bounding box center [480, 146] width 626 height 23
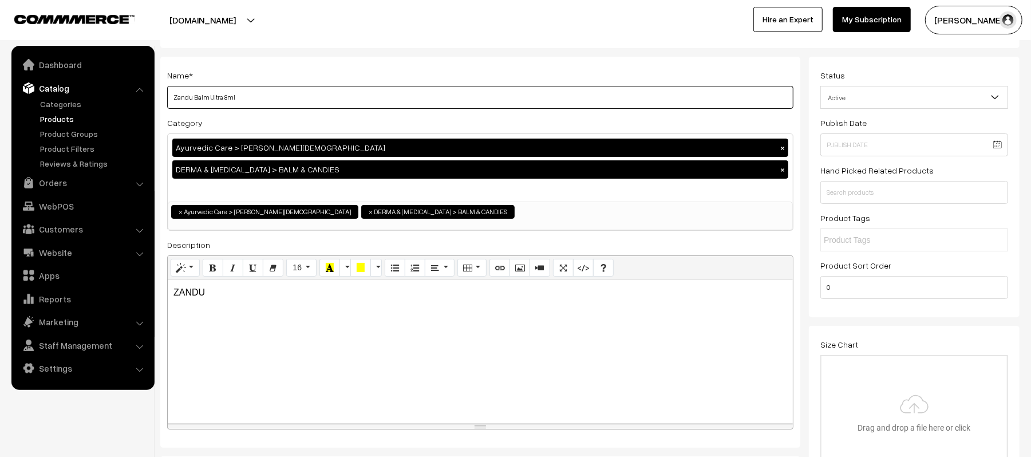
scroll to position [76, 0]
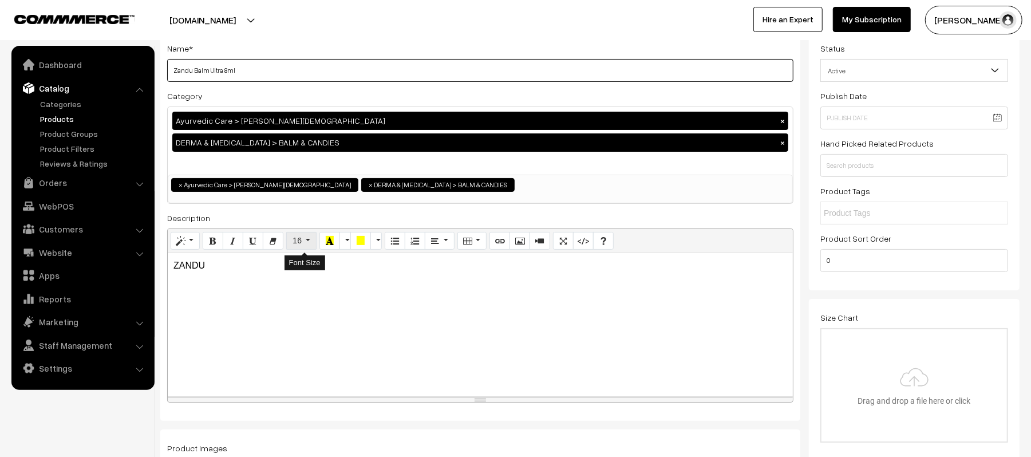
type input "Zandu Balm Ultra 8ml"
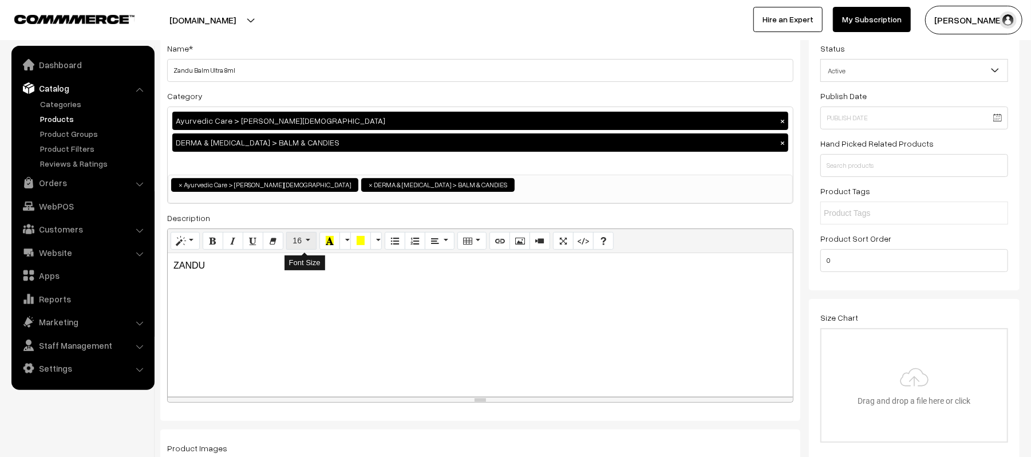
click at [302, 245] on span "16" at bounding box center [297, 240] width 9 height 9
click at [251, 290] on div "ZANDU" at bounding box center [480, 324] width 625 height 143
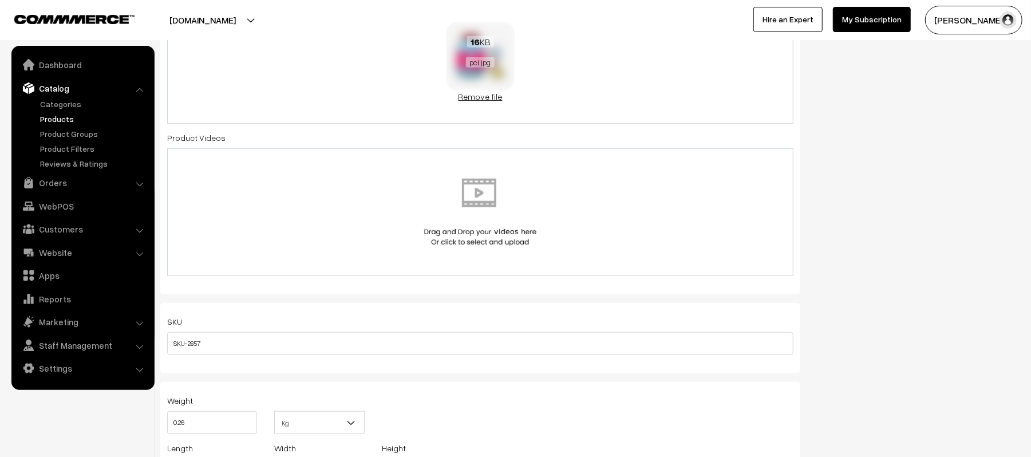
click at [463, 102] on link "Remove file" at bounding box center [480, 96] width 69 height 12
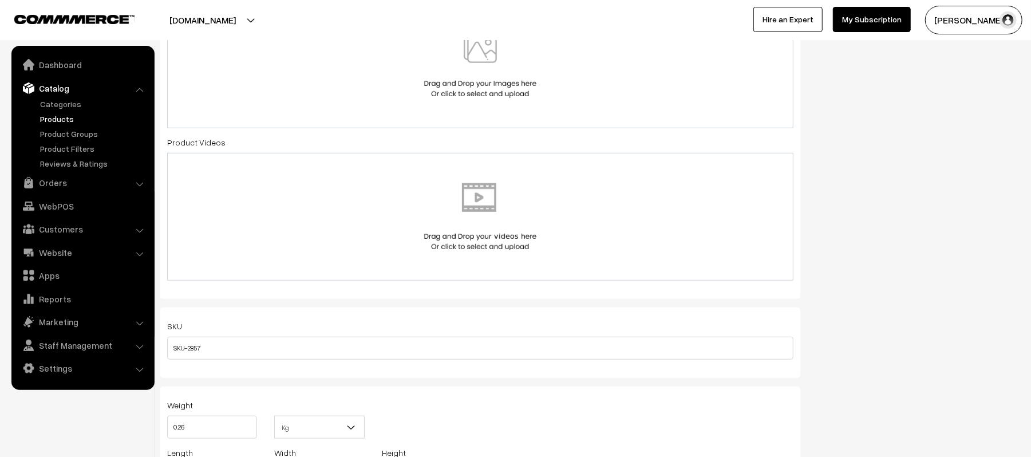
click at [393, 108] on div at bounding box center [480, 65] width 626 height 128
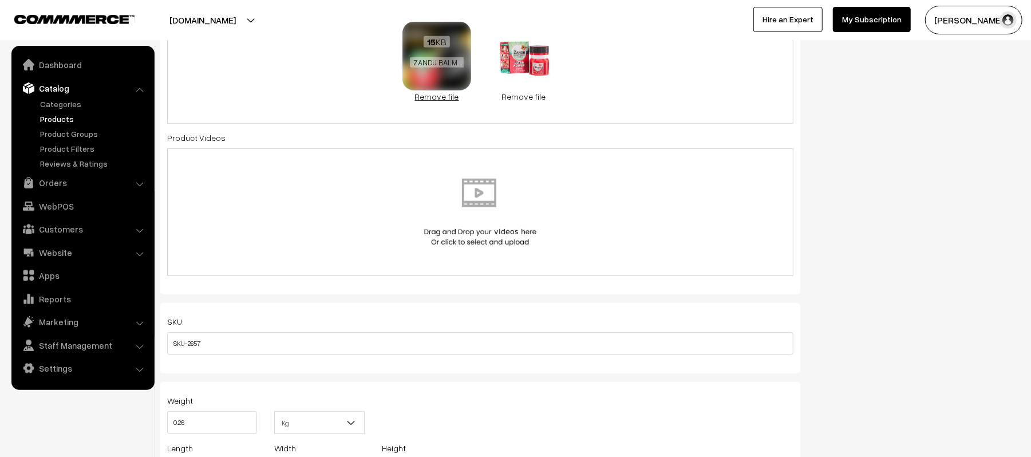
click at [427, 97] on link "Remove file" at bounding box center [437, 96] width 69 height 12
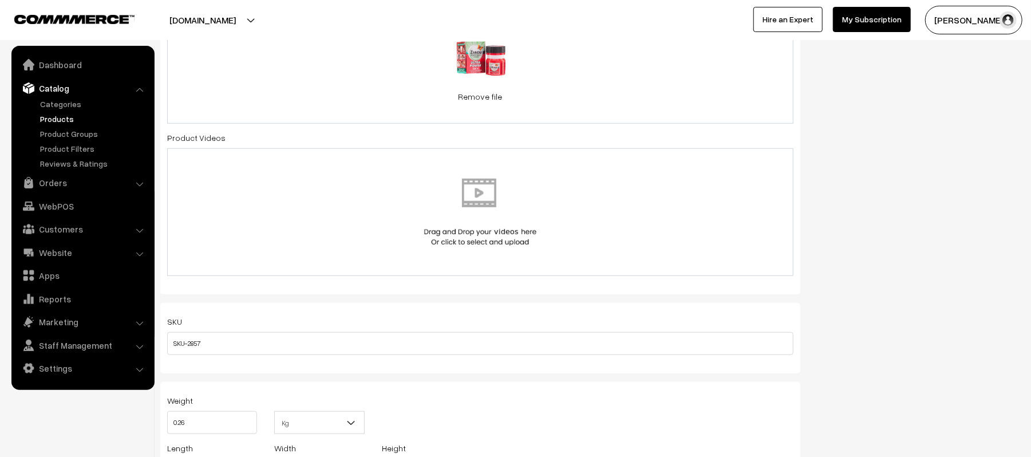
click at [665, 86] on div "8.6 KB ZANDU BALM ULTRA.jpeg Check Error Remove file" at bounding box center [480, 62] width 626 height 123
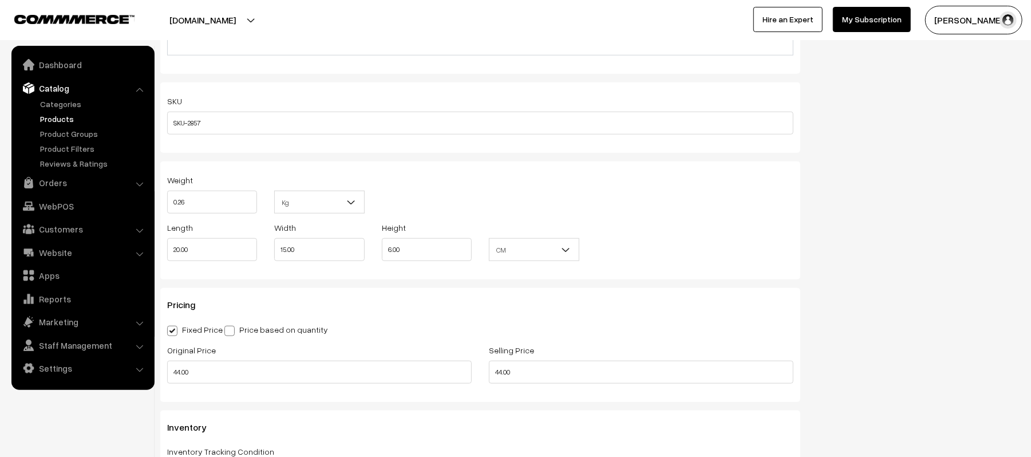
scroll to position [763, 0]
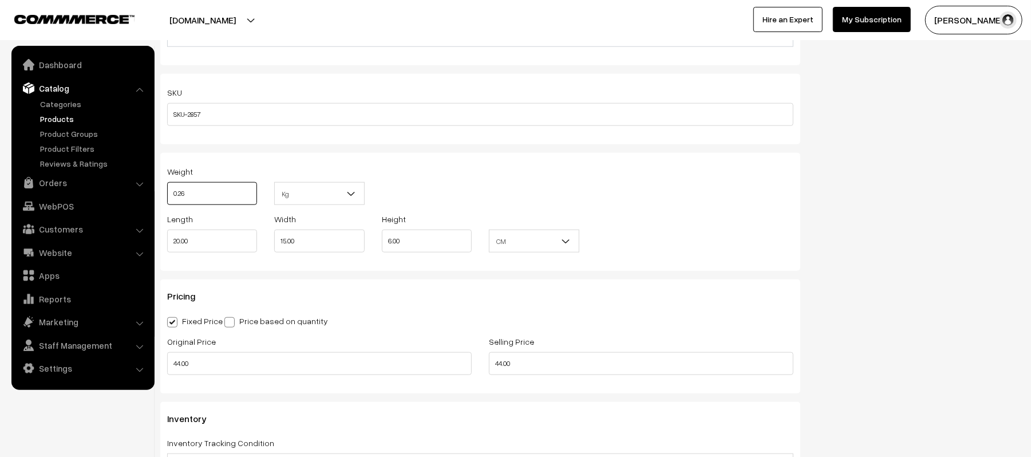
click at [227, 198] on input "0.26" at bounding box center [212, 193] width 90 height 23
type input "0.1"
click at [479, 169] on div "Weight 0.1 Kg Kg" at bounding box center [481, 188] width 644 height 48
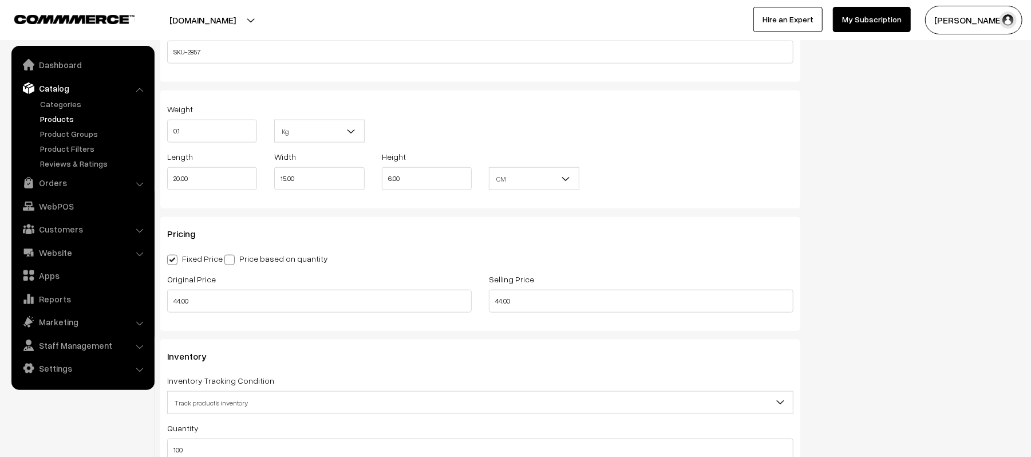
scroll to position [916, 0]
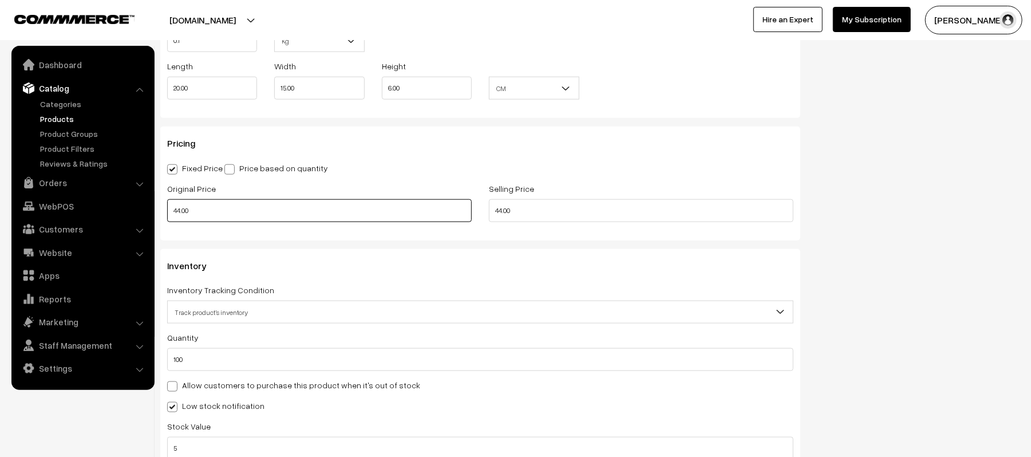
click at [200, 214] on input "44.00" at bounding box center [319, 210] width 305 height 23
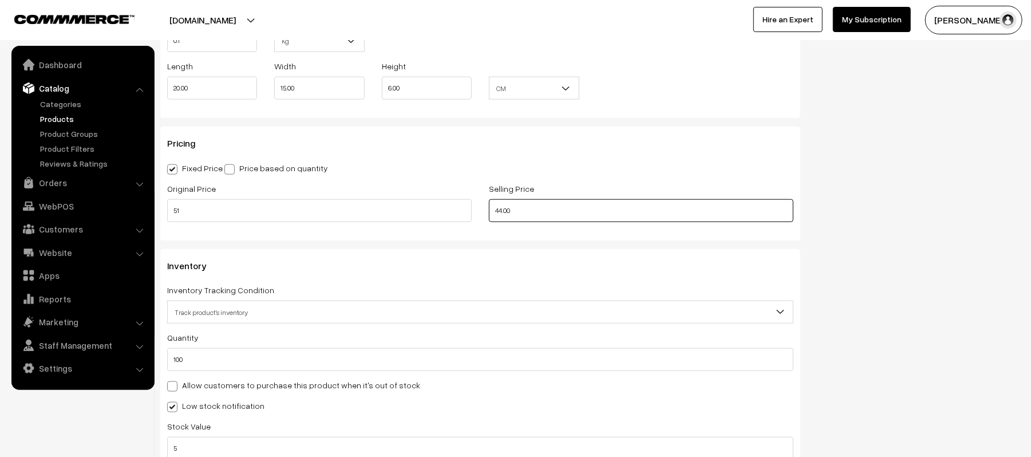
type input "51.00"
type input "50.00"
click at [479, 128] on div "Pricing Fixed Price Price based on quantity Original Price 51.00 Selling Price …" at bounding box center [480, 183] width 640 height 113
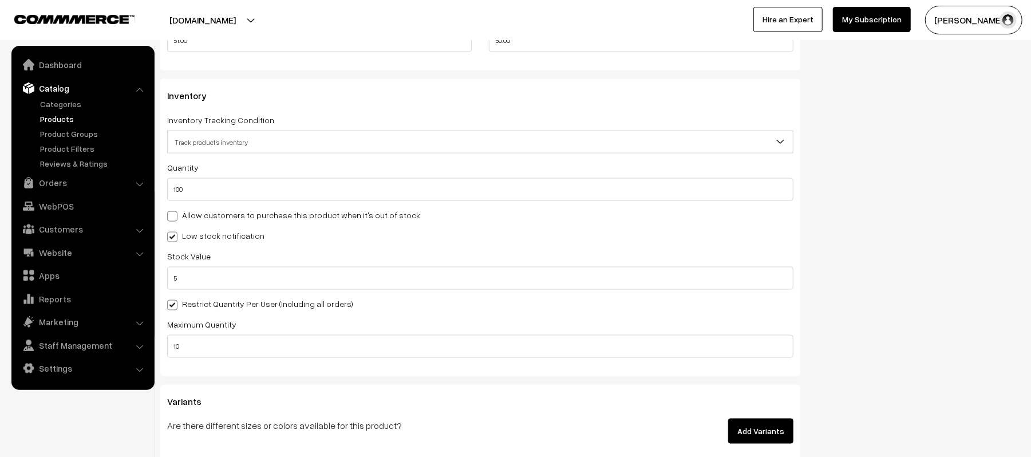
scroll to position [1145, 0]
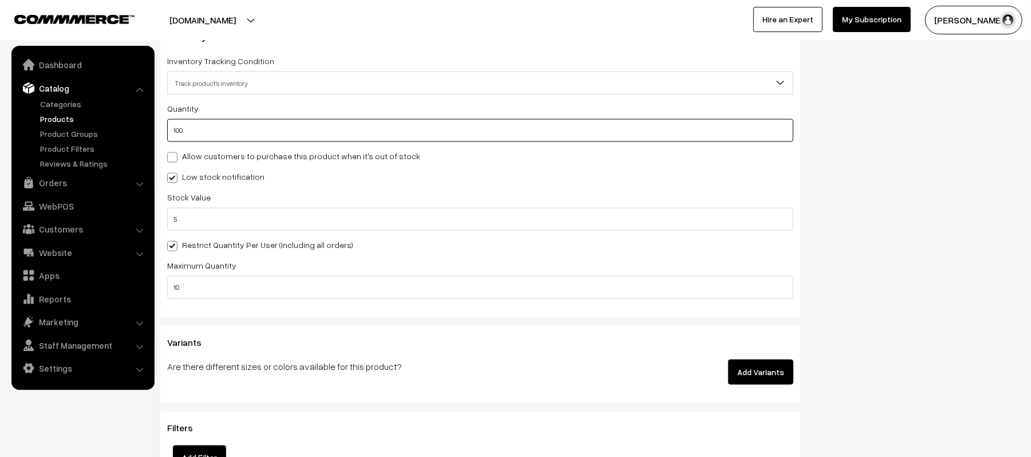
click at [221, 140] on input "100" at bounding box center [480, 130] width 626 height 23
type input "1000"
type input "1100"
type input "1000"
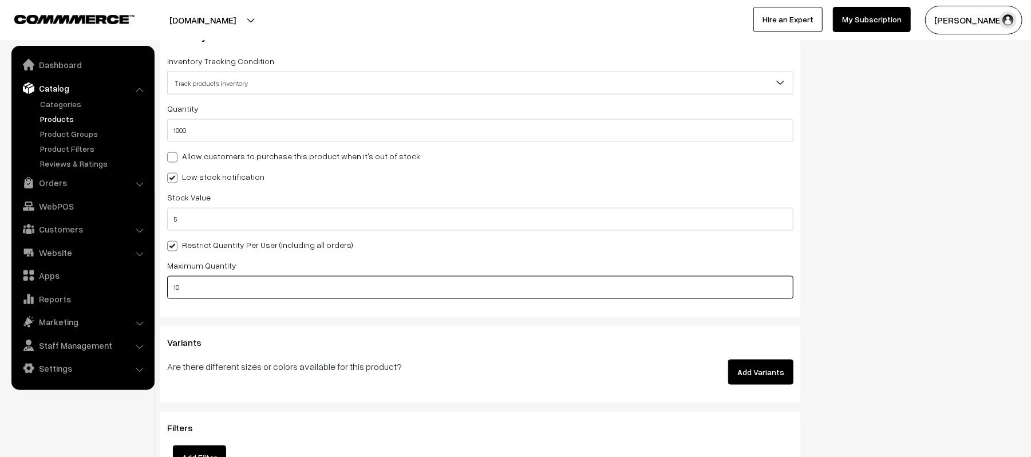
click at [184, 289] on input "10" at bounding box center [480, 287] width 626 height 23
type input "4"
click at [381, 338] on h3 "Variants" at bounding box center [480, 342] width 626 height 11
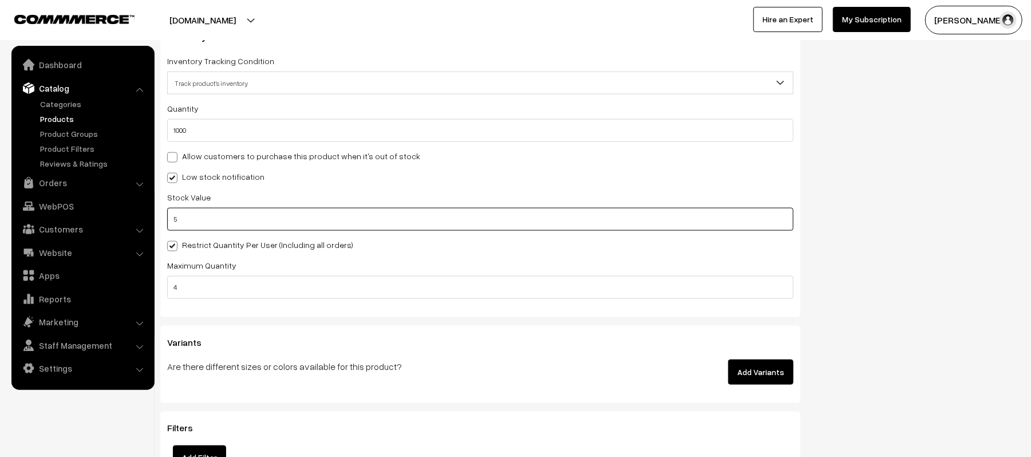
click at [237, 218] on input "5" at bounding box center [480, 219] width 626 height 23
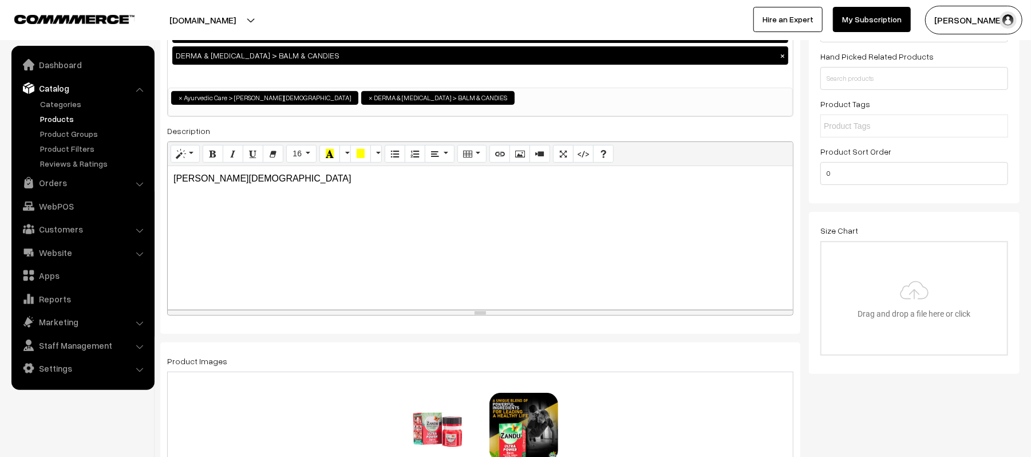
scroll to position [0, 0]
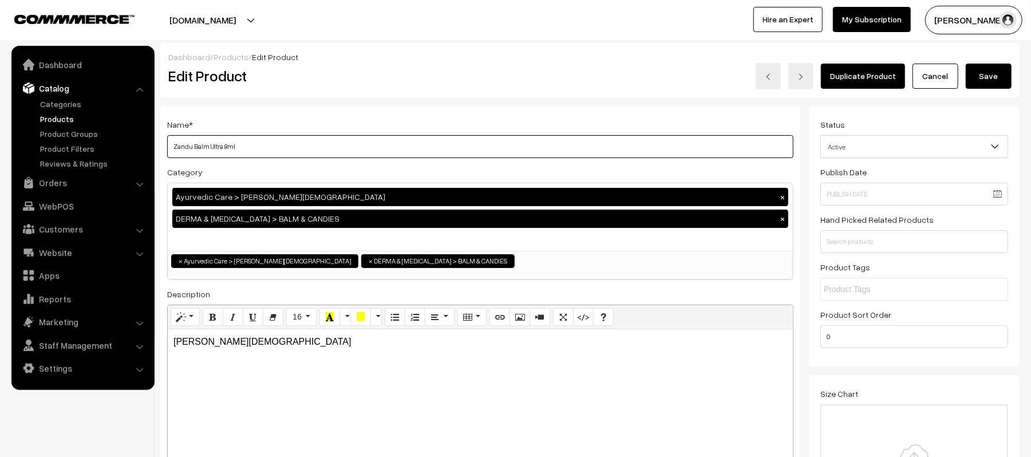
click at [279, 152] on input "Zandu Balm Ultra 8ml" at bounding box center [480, 146] width 626 height 23
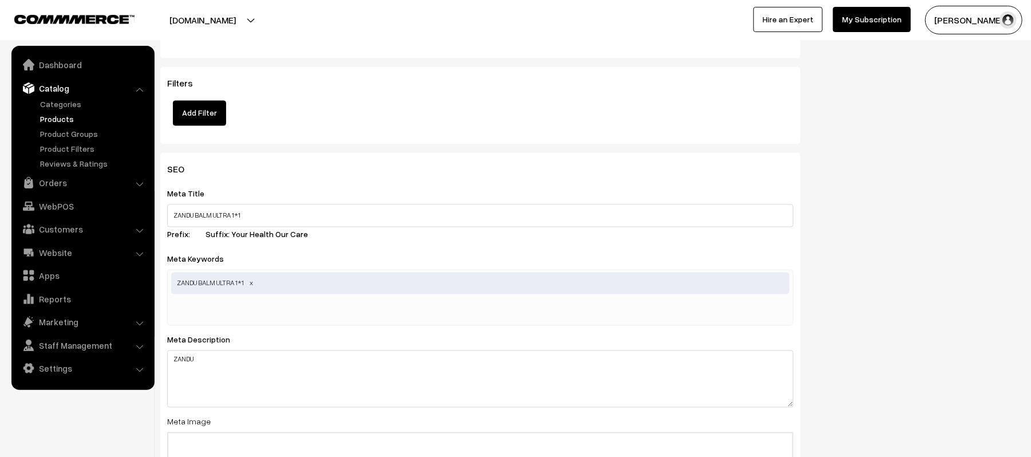
scroll to position [1603, 0]
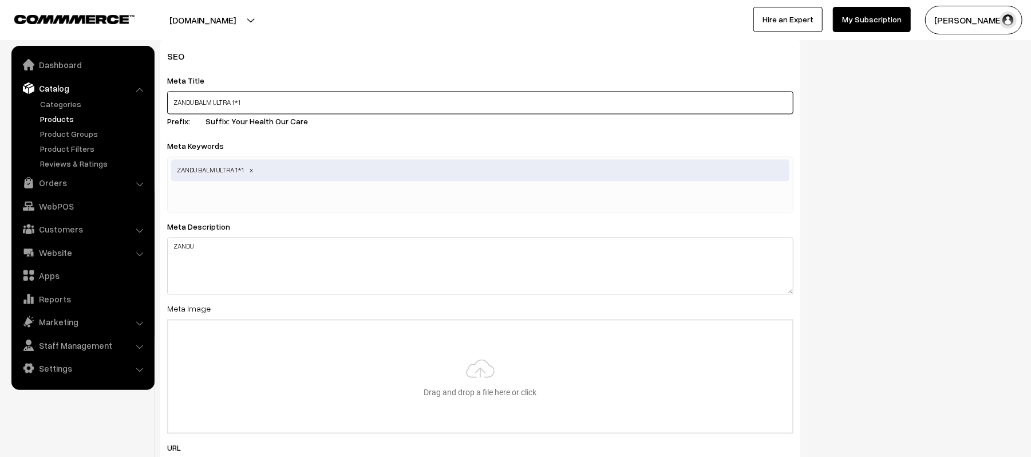
click at [280, 97] on input "ZANDU BALM ULTRA 1*1" at bounding box center [480, 102] width 626 height 23
paste input "andu Balm Ultra 8ml"
type input "Zandu Balm Ultra 8ml"
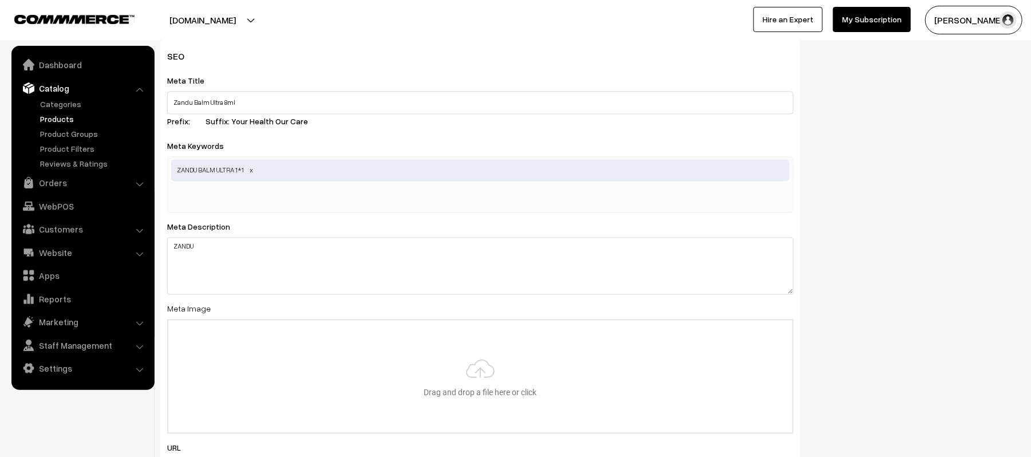
click at [269, 180] on span "ZANDU BALM ULTRA 1*1" at bounding box center [480, 170] width 618 height 22
paste input "Zandu Balm Ultra 8ml"
type input "Zandu Balm Ultra 8ml"
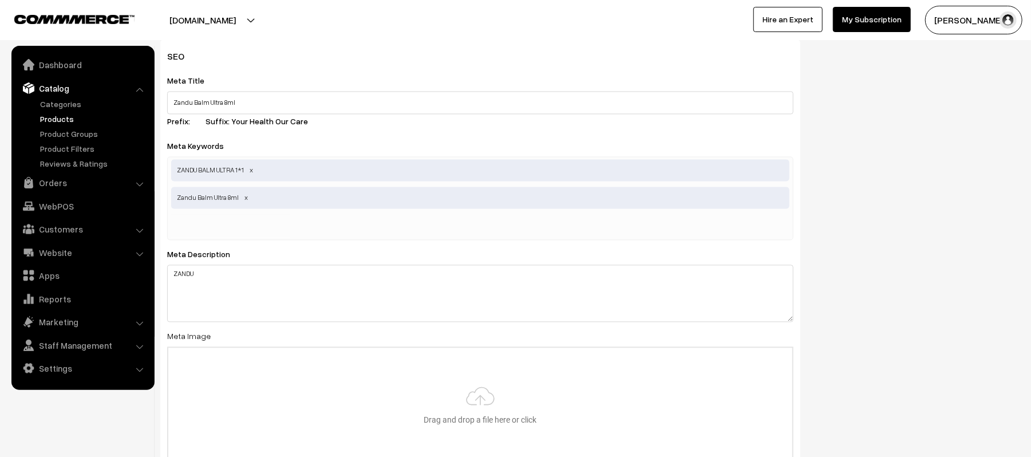
paste input "Zandu Balm Ultra 8ml"
type input "Zandu Balm Ultra"
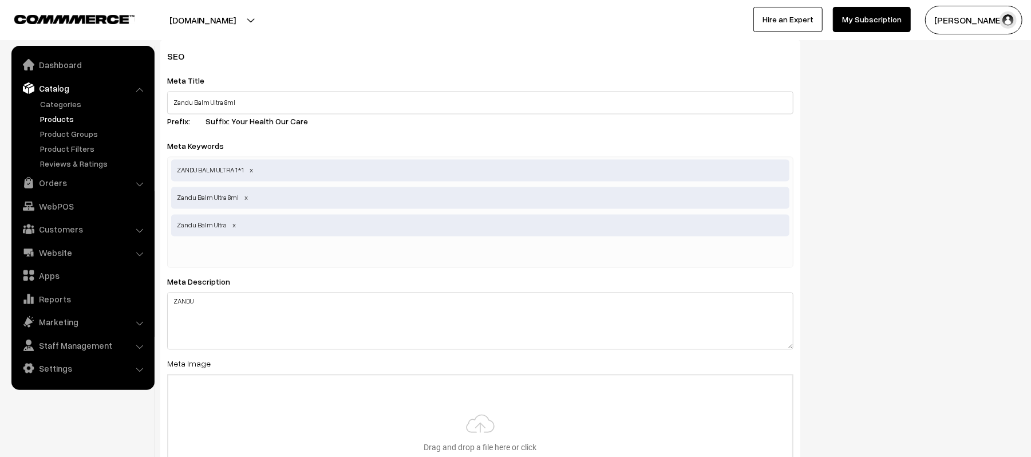
paste input "Zandu Balm Ultra 8ml"
type input "Zandu Balm Ultra 8 ml"
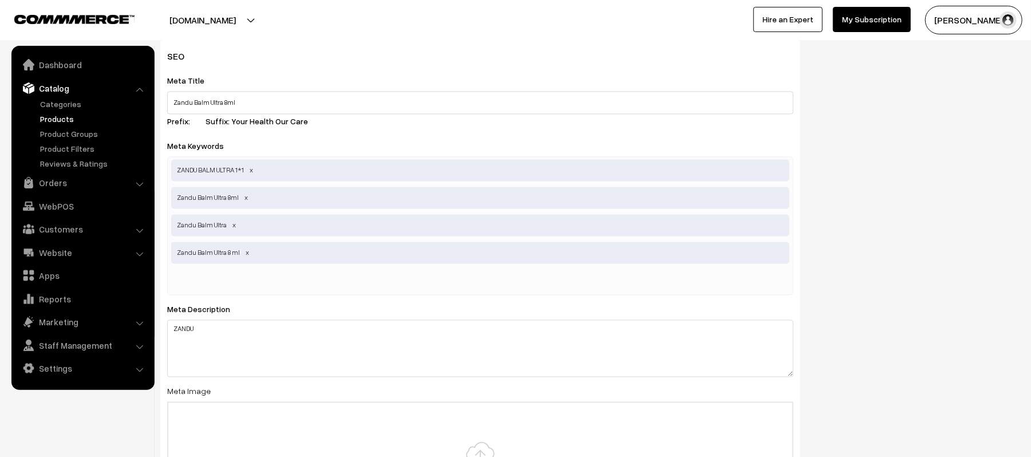
paste input "Zandu Balm Ultra 8ml"
type input "Zandu Balm 8ML"
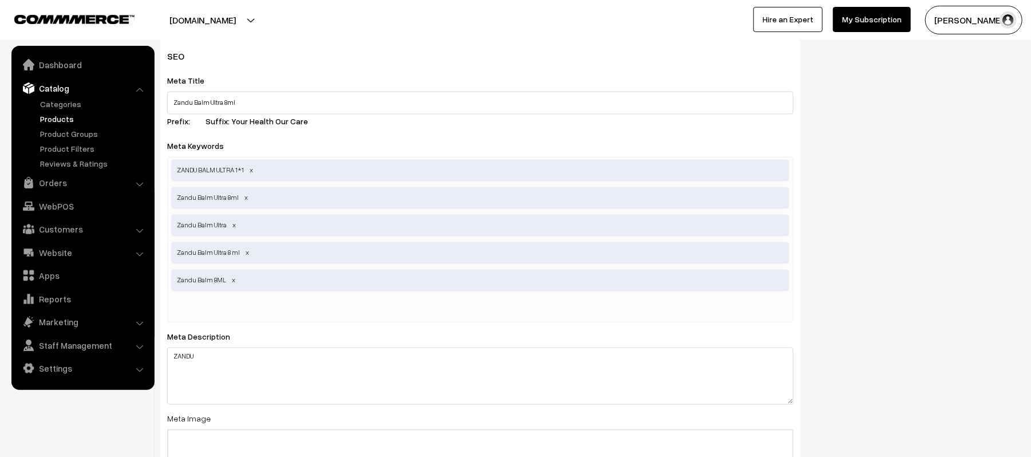
paste input "Zandu Balm Ultra 8ml"
type input "Zandu Balm 8 ml"
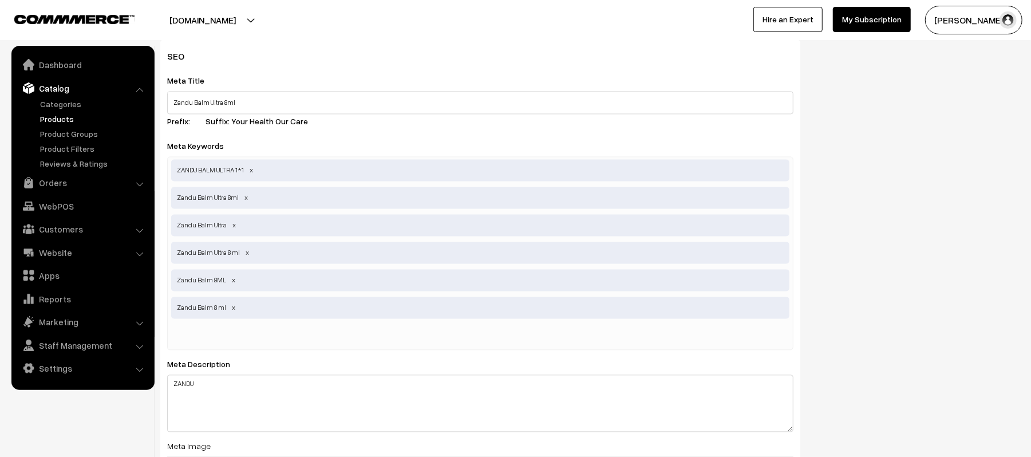
paste input "Zandu Balm Ultra 8ml"
type input "Zandu Balm Ultra8ML"
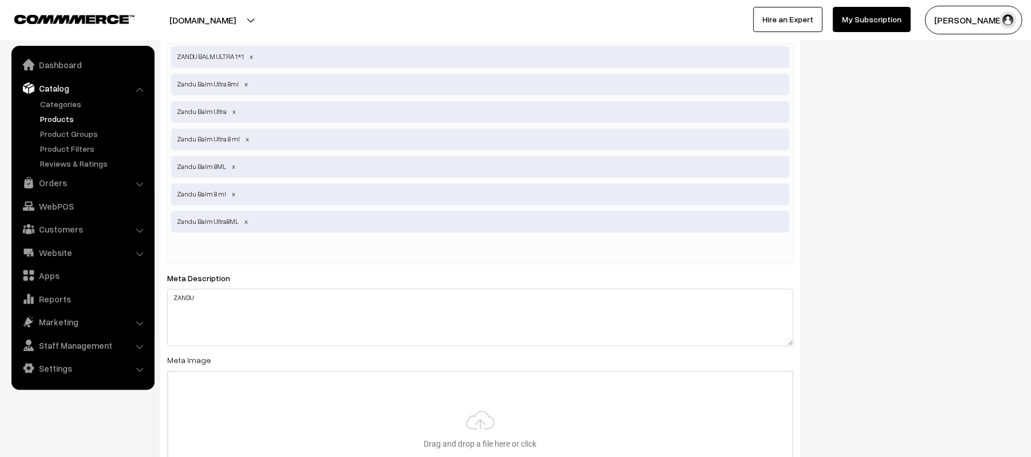
scroll to position [1832, 0]
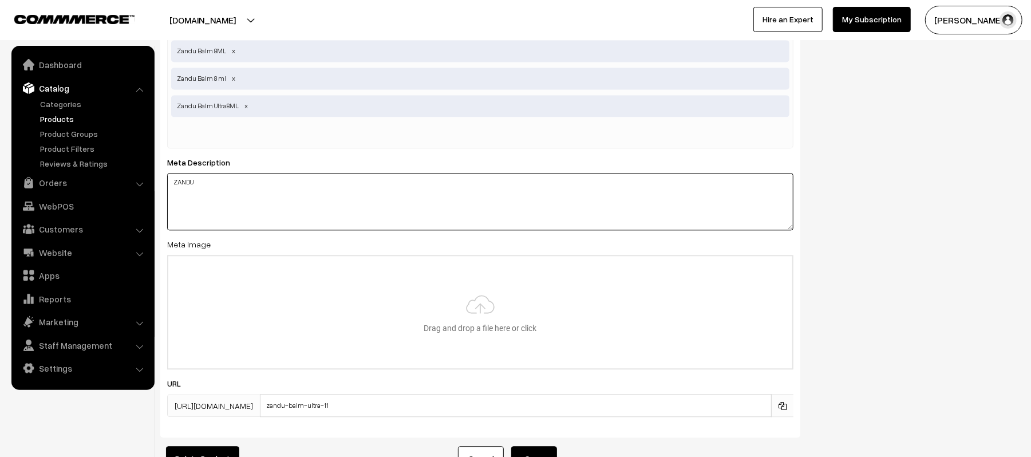
click at [294, 190] on textarea "ZANDU" at bounding box center [480, 201] width 626 height 57
paste textarea "andu Balm Ultra 8ml"
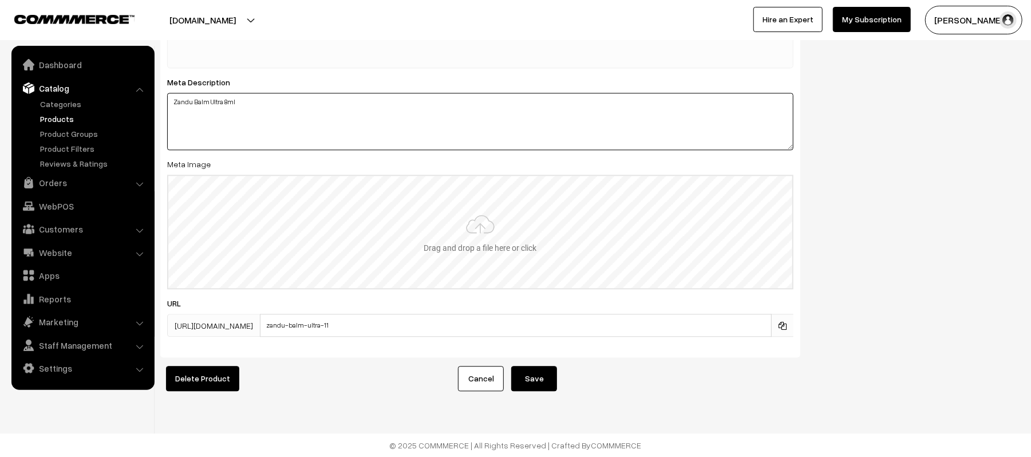
scroll to position [1922, 0]
type textarea "Zandu Balm Ultra 8ml"
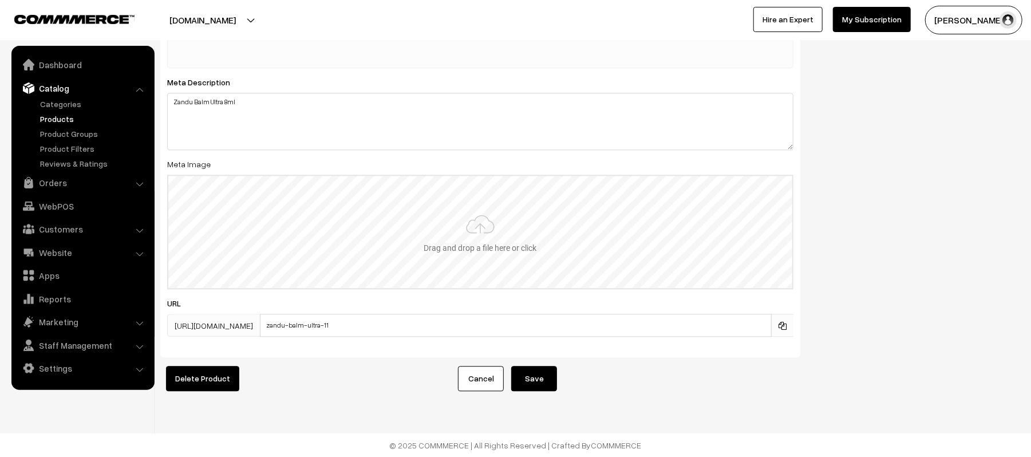
click at [472, 198] on input "file" at bounding box center [480, 232] width 624 height 112
type input "C:\fakepath\ZANDU BALM ULTRA.jpeg"
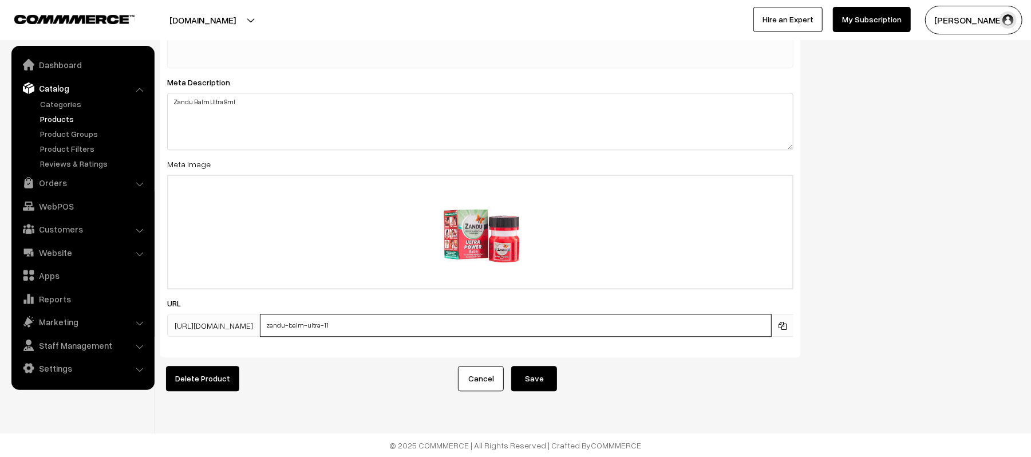
click at [384, 319] on input "zandu-balm-ultra-11" at bounding box center [516, 325] width 512 height 23
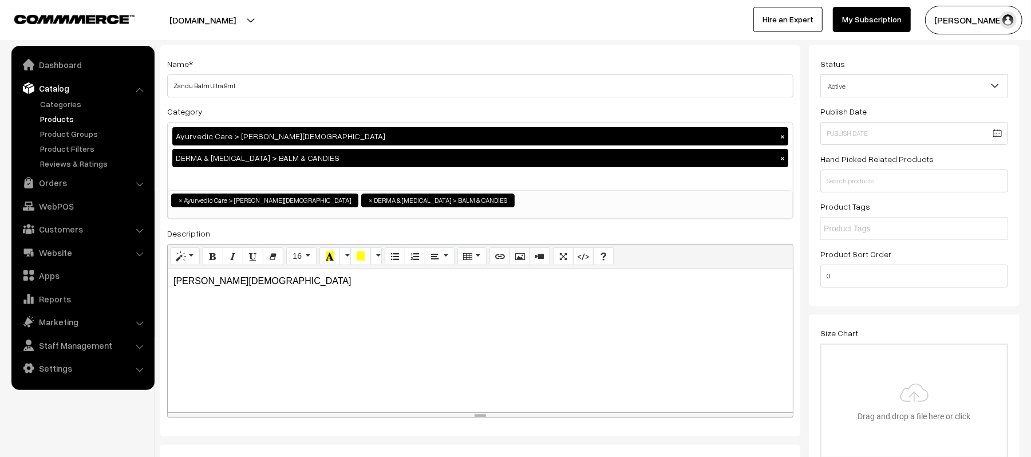
scroll to position [0, 0]
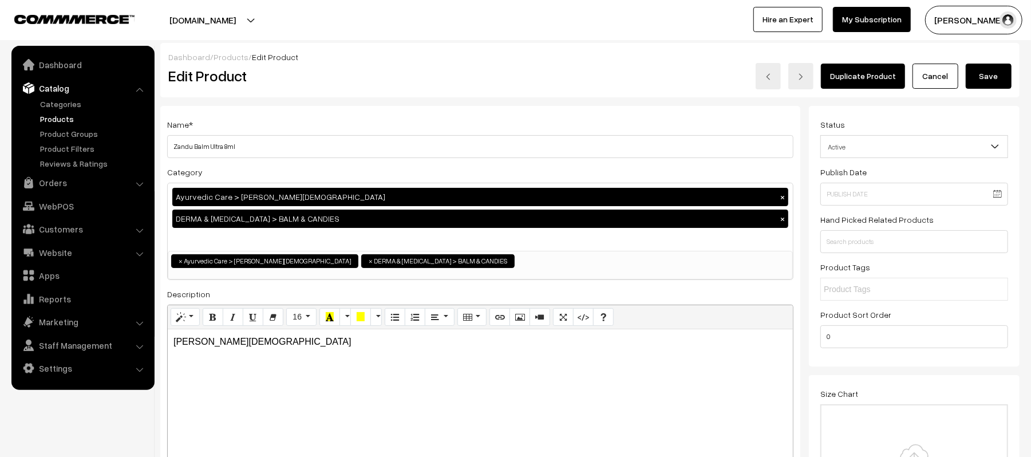
type input "Zandu_Balm_Ultra"
click at [906, 246] on input "text" at bounding box center [915, 241] width 188 height 23
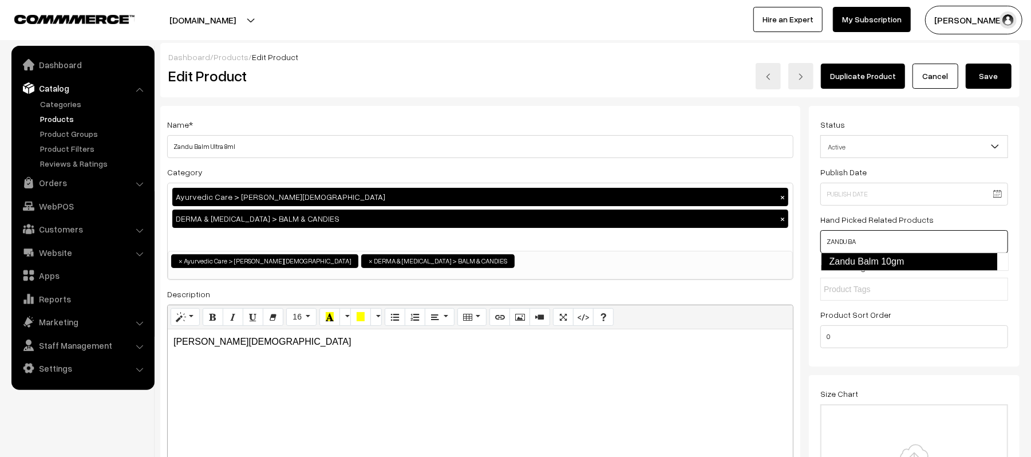
click at [906, 261] on link "Zandu Balm 10gm" at bounding box center [909, 262] width 176 height 18
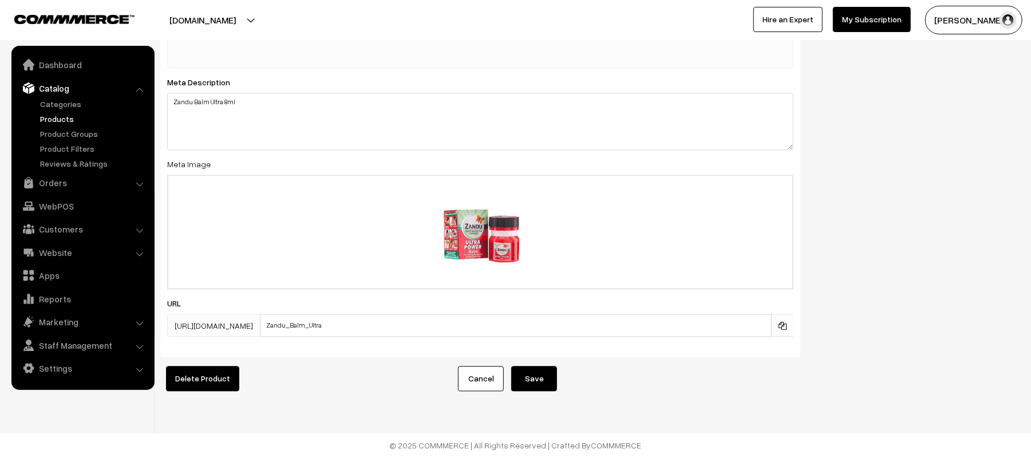
scroll to position [1922, 0]
type input "ZANDU BA"
click at [333, 333] on div "SEO Meta Title Zandu Balm Ultra 8ml Prefix: Suffix: Your Health Our Care Meta K…" at bounding box center [480, 43] width 640 height 627
click at [427, 315] on input "Zandu_Balm_Ultra" at bounding box center [516, 325] width 512 height 23
click at [243, 448] on footer "© 2025 COMMMERCE | All Rights Reserved | Crafted By COMMMERCE" at bounding box center [515, 444] width 1031 height 23
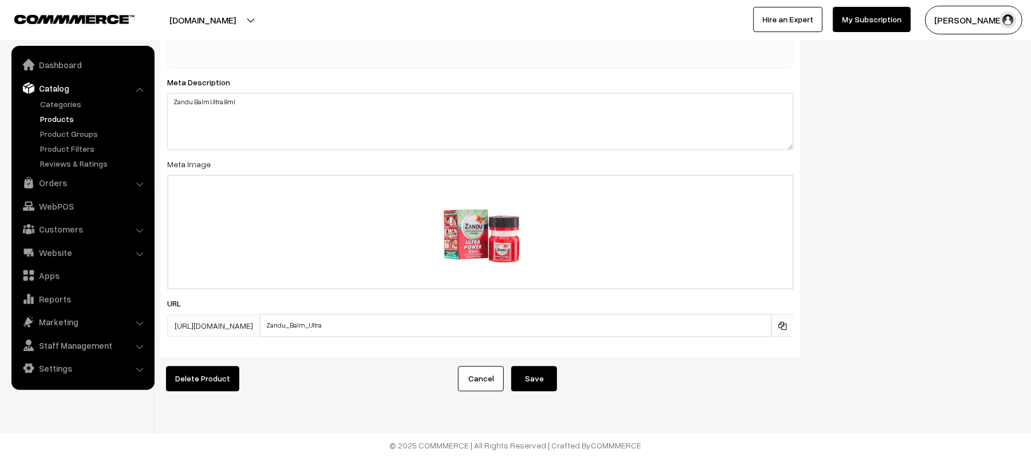
click at [520, 368] on button "Save" at bounding box center [534, 378] width 46 height 25
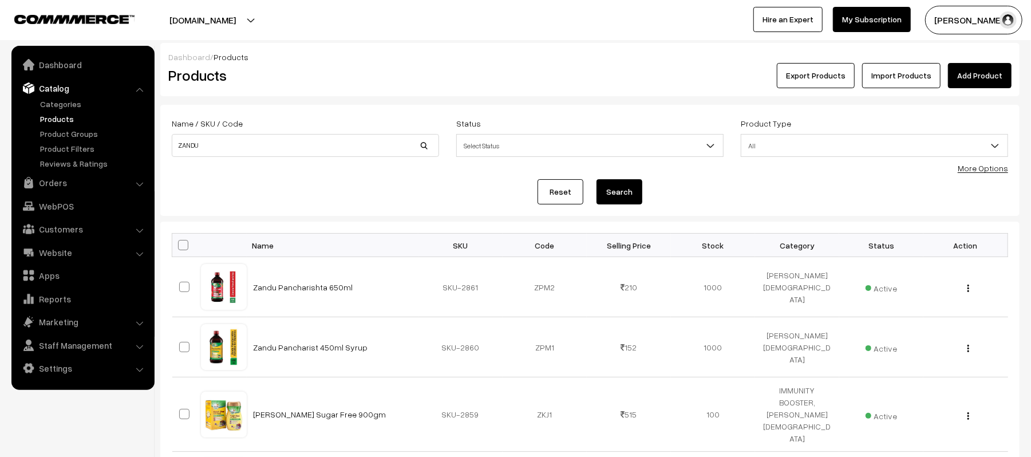
click at [67, 117] on link "Products" at bounding box center [93, 119] width 113 height 12
click at [60, 116] on link "Products" at bounding box center [93, 119] width 113 height 12
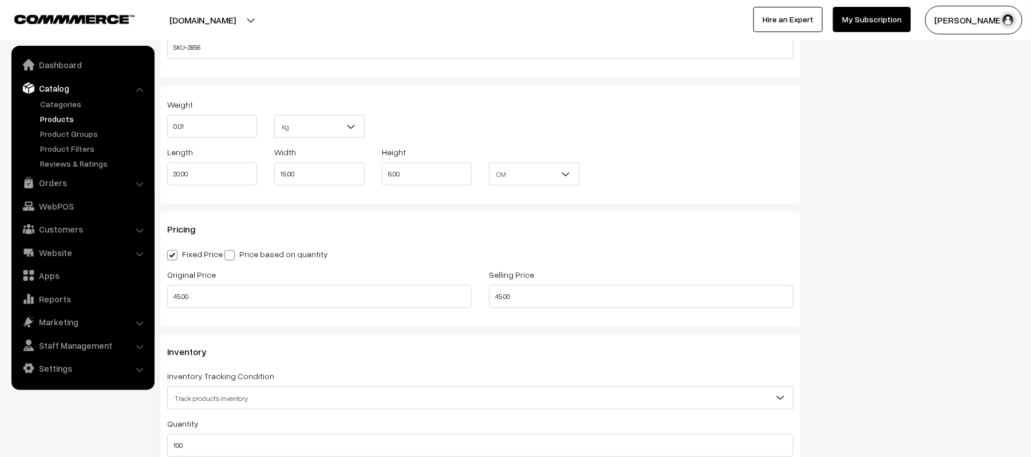
scroll to position [916, 0]
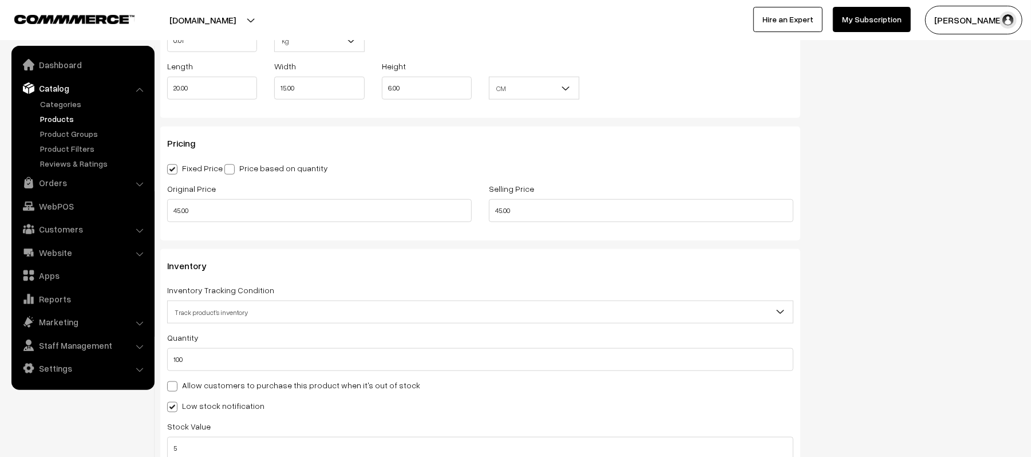
click at [218, 223] on div "Original Price 45.00" at bounding box center [320, 206] width 322 height 48
click at [221, 221] on input "45.00" at bounding box center [319, 210] width 305 height 23
type input "46.00"
click at [422, 154] on div "Pricing Fixed Price Price based on quantity Original Price 46.00 Selling Price …" at bounding box center [480, 183] width 640 height 113
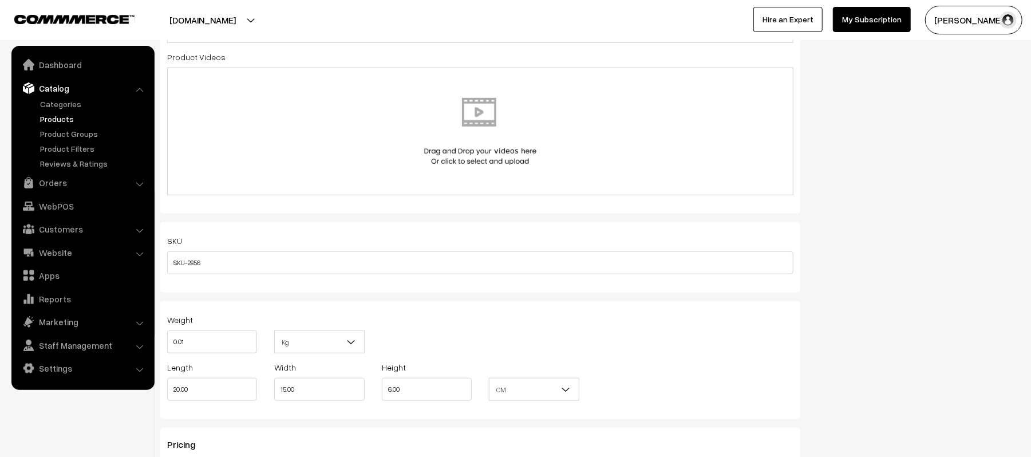
scroll to position [610, 0]
click at [216, 349] on input "0.01" at bounding box center [212, 346] width 90 height 23
type input "0.1"
click at [546, 340] on div "Weight 0.1 Kg Kg" at bounding box center [481, 341] width 644 height 48
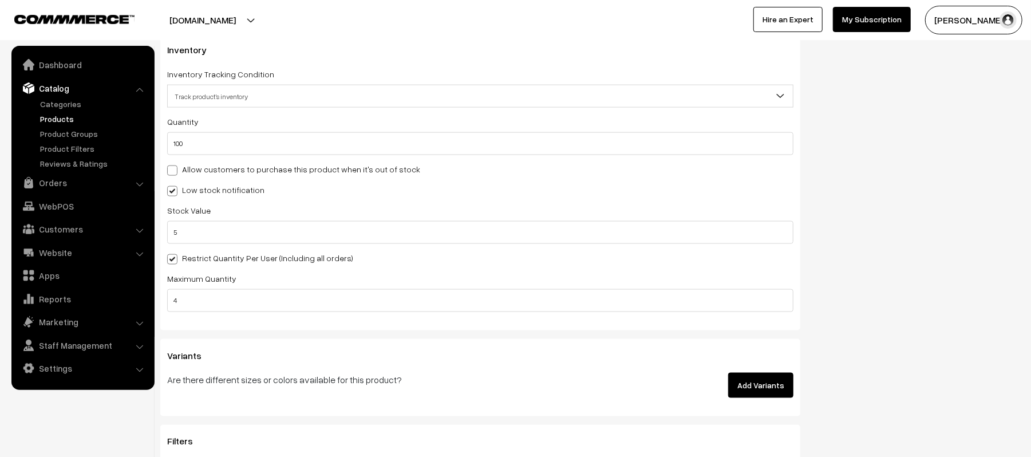
scroll to position [1145, 0]
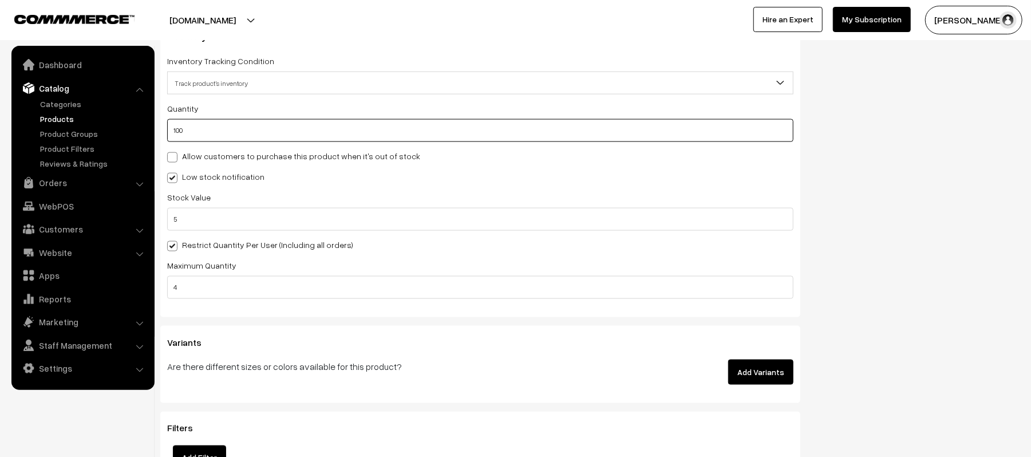
click at [224, 127] on input "100" at bounding box center [480, 130] width 626 height 23
type input "1000"
type input "1100"
type input "1000"
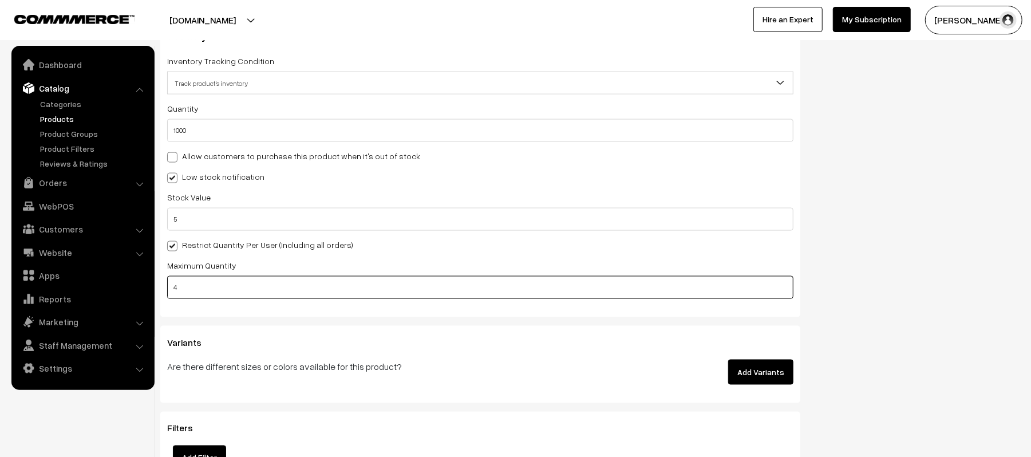
click at [232, 290] on input "4" at bounding box center [480, 287] width 626 height 23
click at [473, 339] on h3 "Variants" at bounding box center [480, 342] width 626 height 11
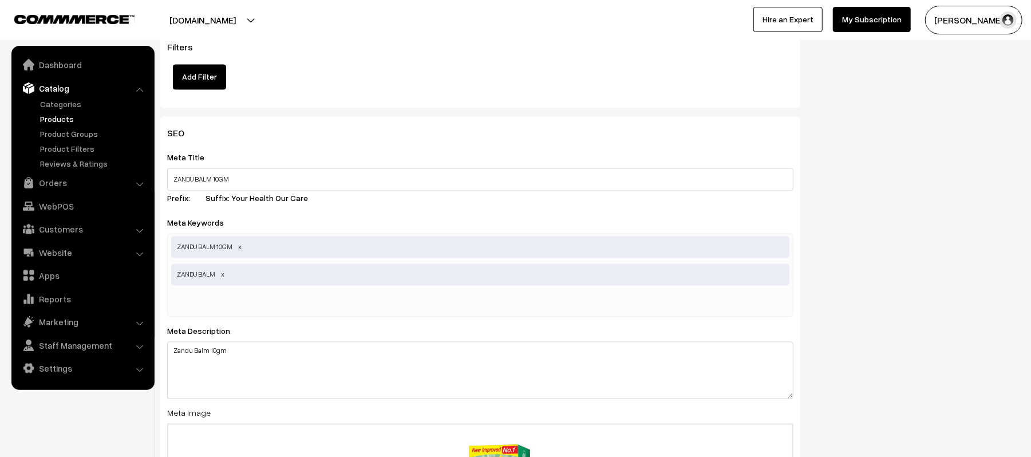
scroll to position [1527, 0]
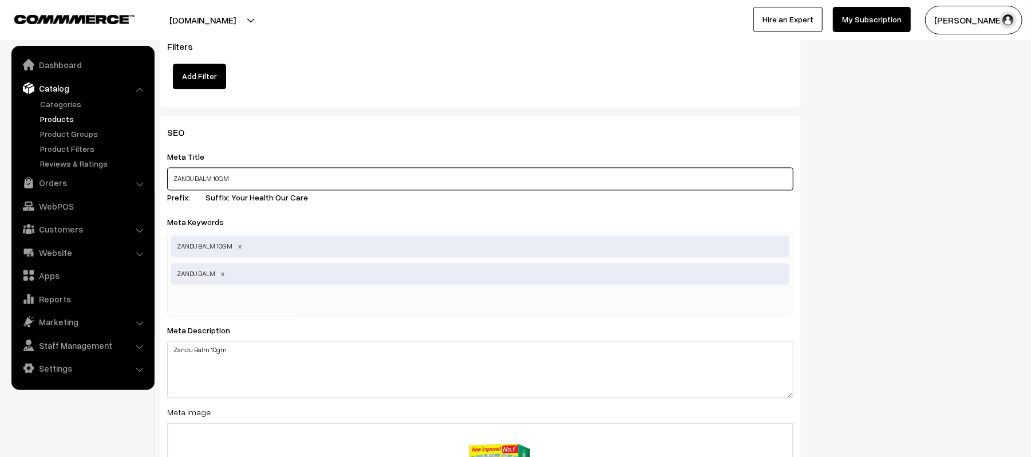
click at [258, 179] on input "ZANDU BALM 10GM" at bounding box center [480, 179] width 626 height 23
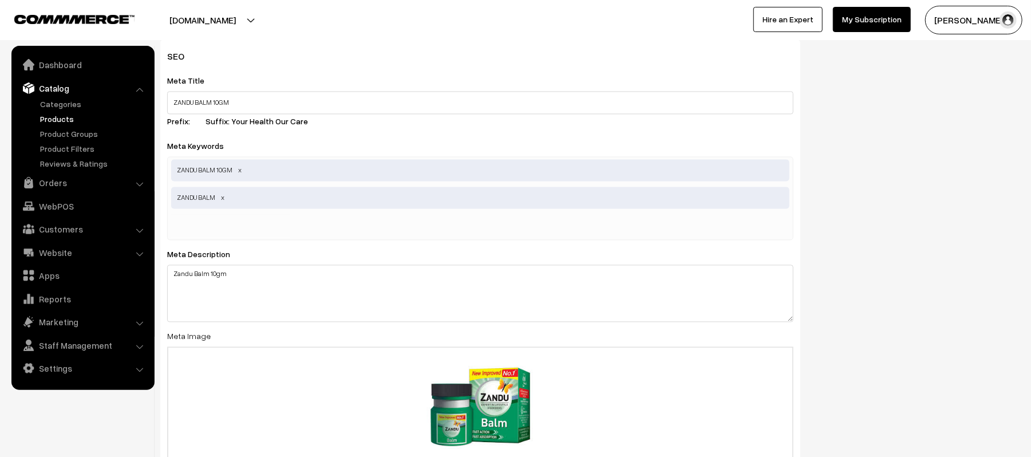
click at [271, 232] on input "text" at bounding box center [230, 225] width 119 height 23
paste input "Zandu Balm Ultra 8ml"
type input "Zandu Balm"
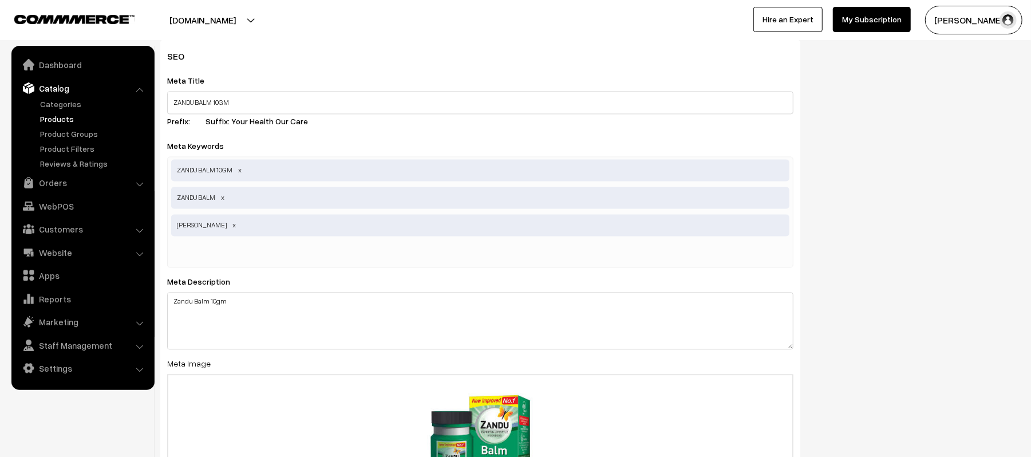
paste input "Zandu Balm Ultra 8ml"
click at [243, 257] on input "Zandu Balm Ultra 8ml" at bounding box center [230, 253] width 119 height 23
type input "Zandu Balm 10ml"
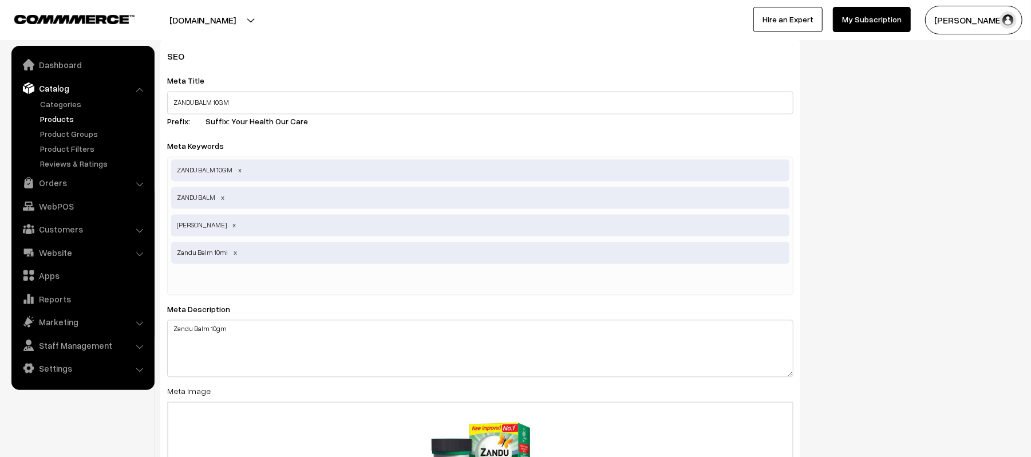
paste input "Zandu Balm 10ml"
type input "Zandu Balm 10 ml"
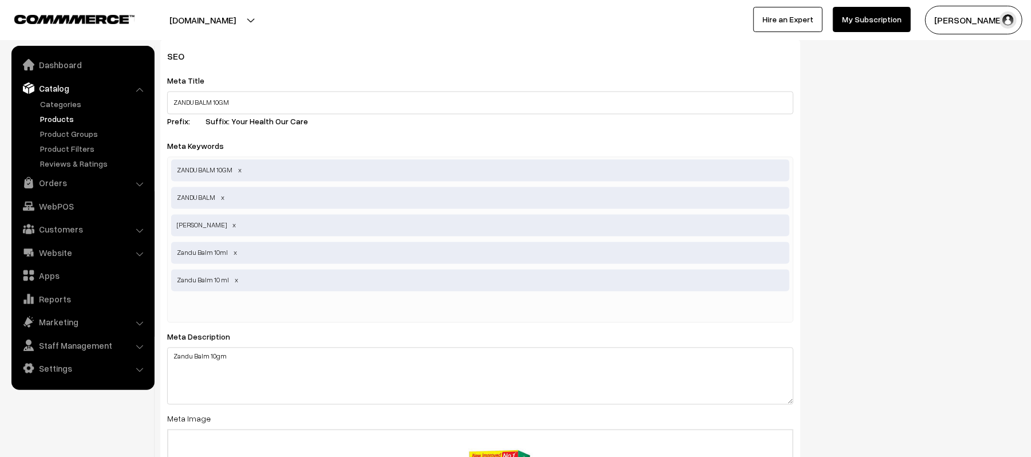
scroll to position [1756, 0]
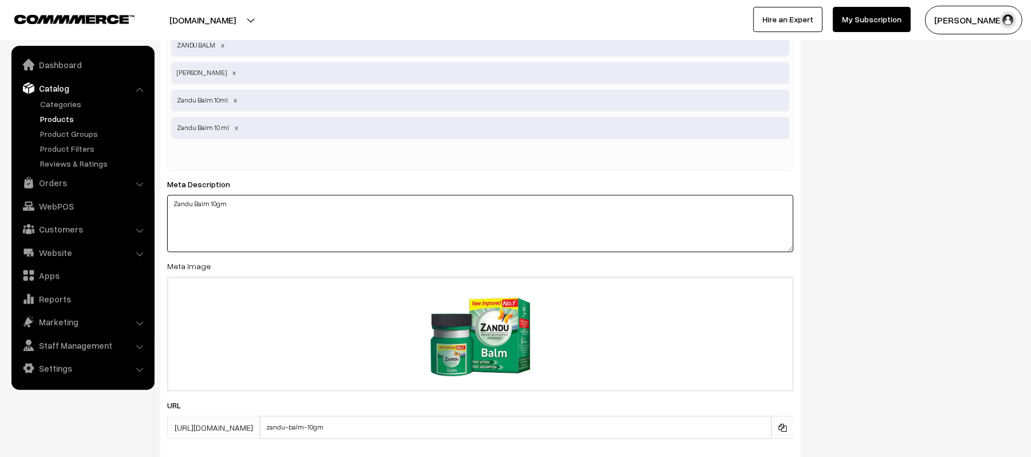
click at [277, 216] on textarea "Zandu Balm 10gm" at bounding box center [480, 223] width 626 height 57
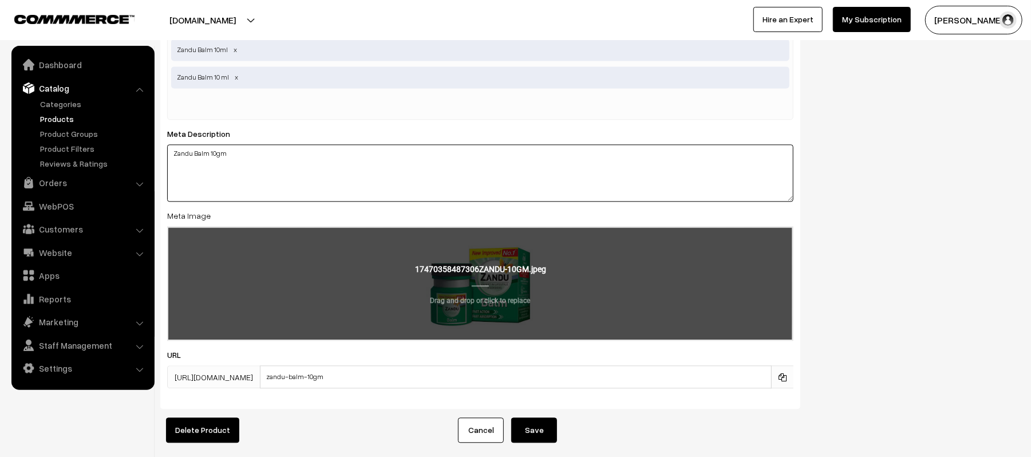
scroll to position [1867, 0]
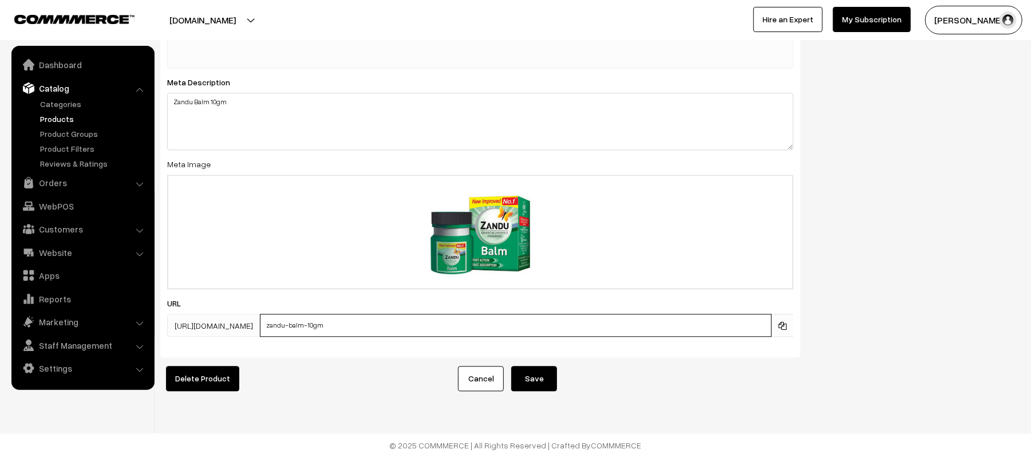
click at [419, 318] on input "zandu-balm-10gm" at bounding box center [516, 325] width 512 height 23
drag, startPoint x: 335, startPoint y: 316, endPoint x: 369, endPoint y: 385, distance: 77.3
click at [335, 316] on input "Zandu-balm-10gm" at bounding box center [516, 325] width 512 height 23
click at [436, 314] on input "Zandu_Balm_10gm" at bounding box center [516, 325] width 512 height 23
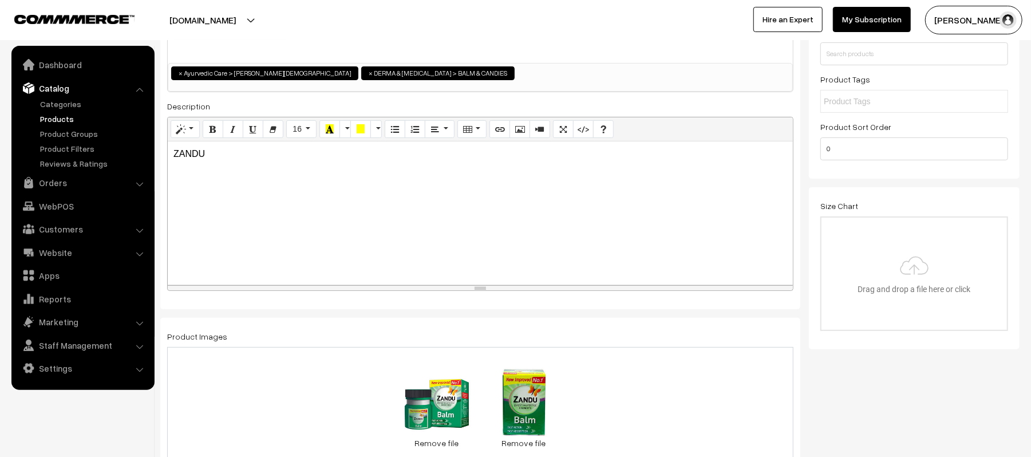
scroll to position [0, 0]
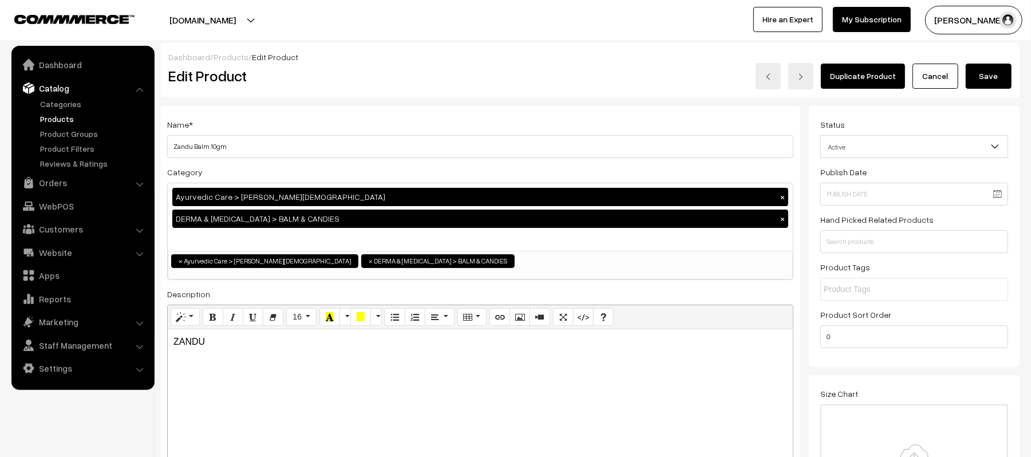
type input "Zandu_Balm_10gm"
click at [914, 241] on input "text" at bounding box center [915, 241] width 188 height 23
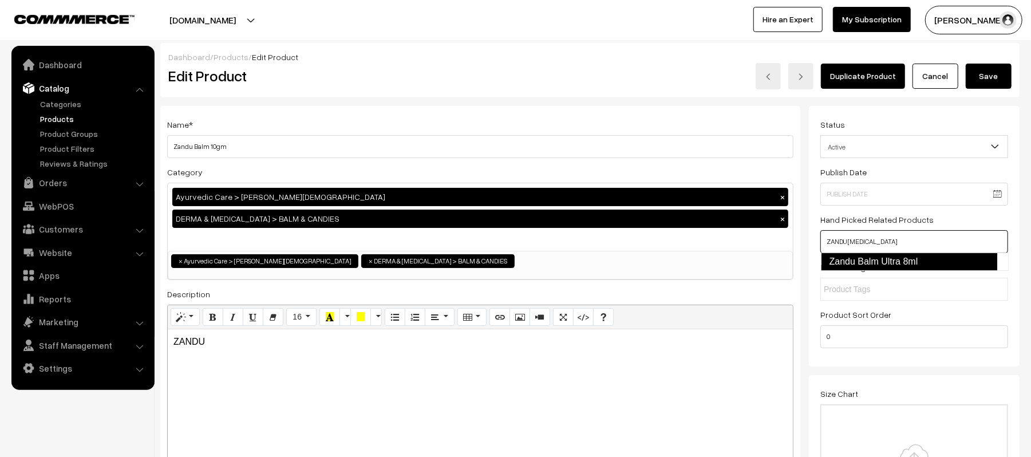
click at [924, 259] on link "Zandu Balm Ultra 8ml" at bounding box center [909, 262] width 176 height 18
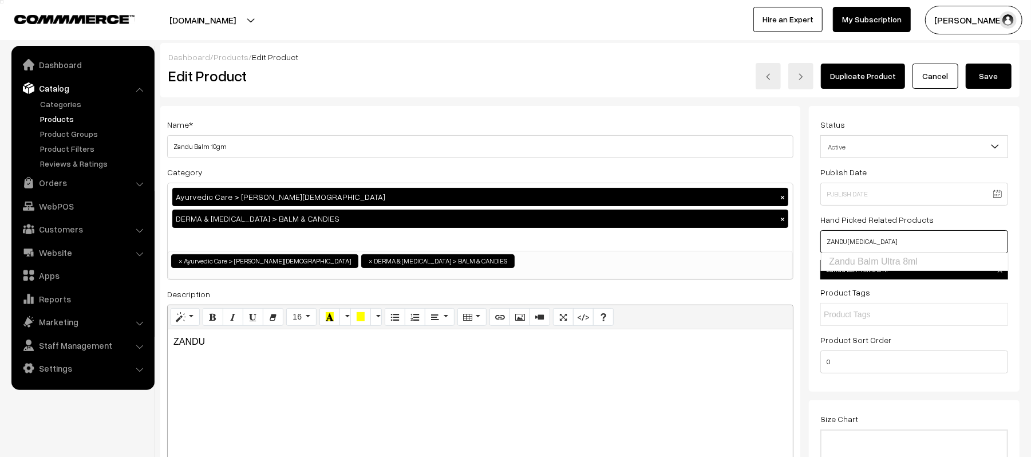
type input "ZANDU BAL"
click at [989, 79] on button "Save" at bounding box center [989, 76] width 46 height 25
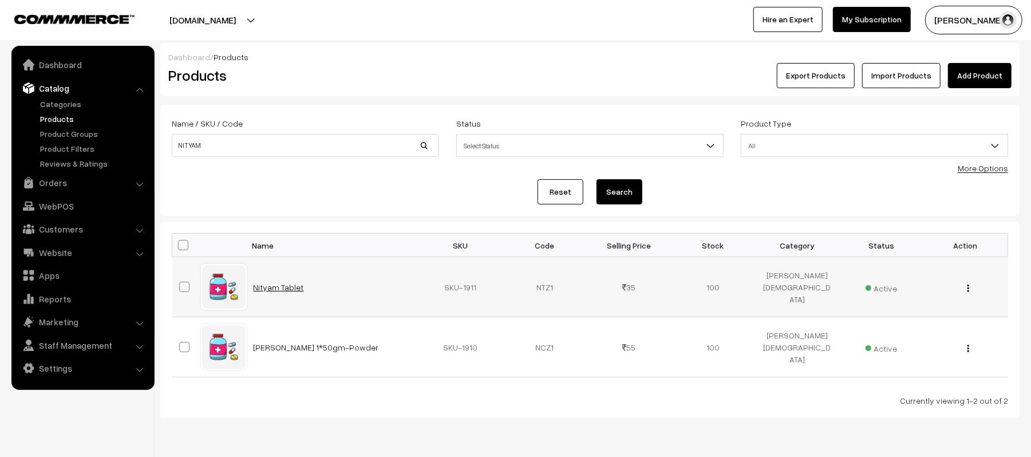
drag, startPoint x: 266, startPoint y: 292, endPoint x: 253, endPoint y: 291, distance: 12.6
click at [358, 385] on div "Bulk Options Edit Products Update Inventory Make all Active Make all Inactive A…" at bounding box center [590, 320] width 837 height 174
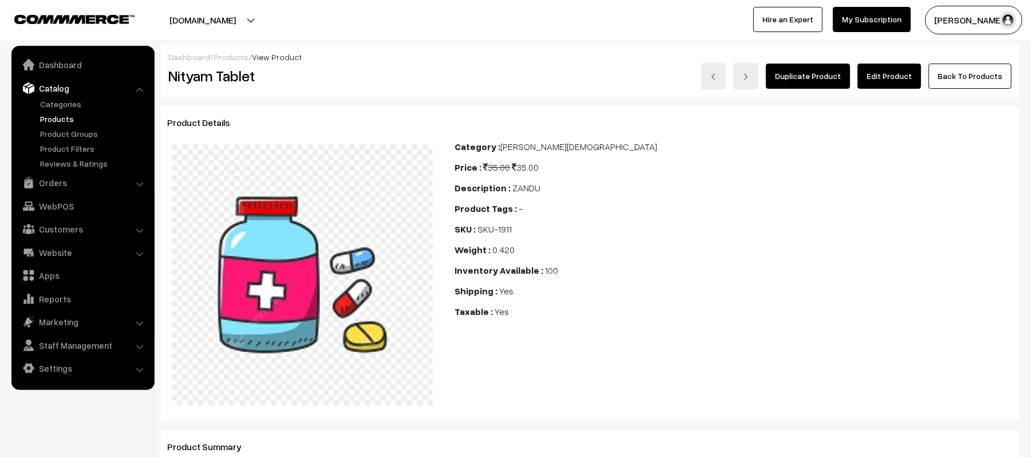
click at [908, 72] on link "Edit Product" at bounding box center [890, 76] width 64 height 25
click at [885, 77] on link "Edit Product" at bounding box center [890, 76] width 64 height 25
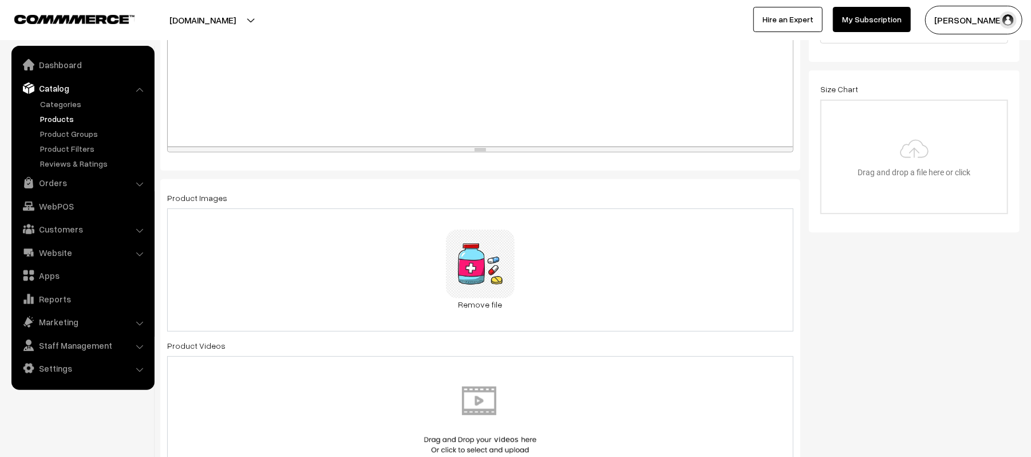
scroll to position [305, 0]
drag, startPoint x: 259, startPoint y: 69, endPoint x: 265, endPoint y: 78, distance: 11.3
click at [259, 68] on div "ZANDU" at bounding box center [480, 73] width 625 height 143
click at [463, 310] on link "Remove file" at bounding box center [480, 304] width 69 height 12
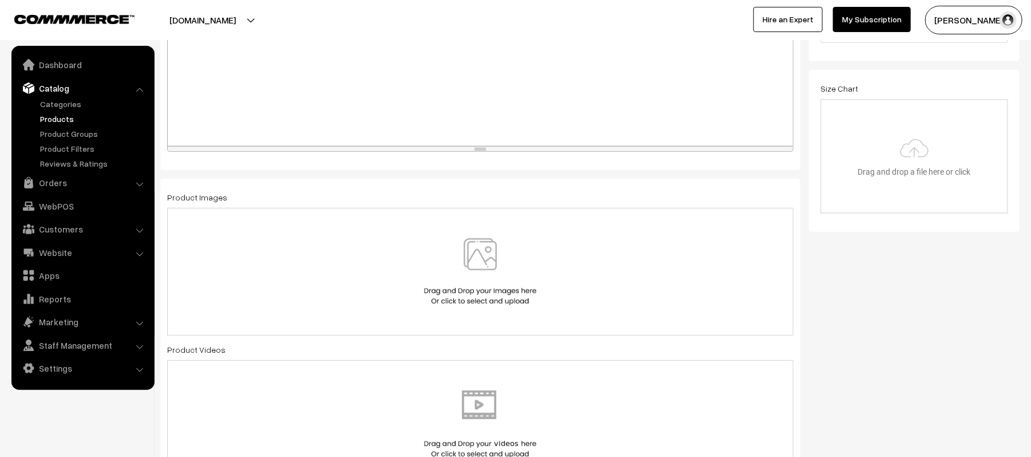
click at [396, 266] on div at bounding box center [480, 271] width 602 height 67
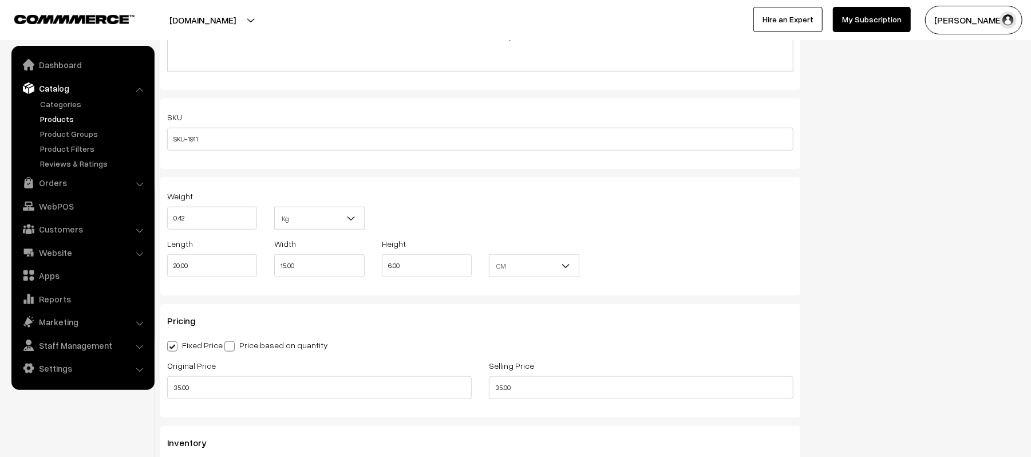
scroll to position [763, 0]
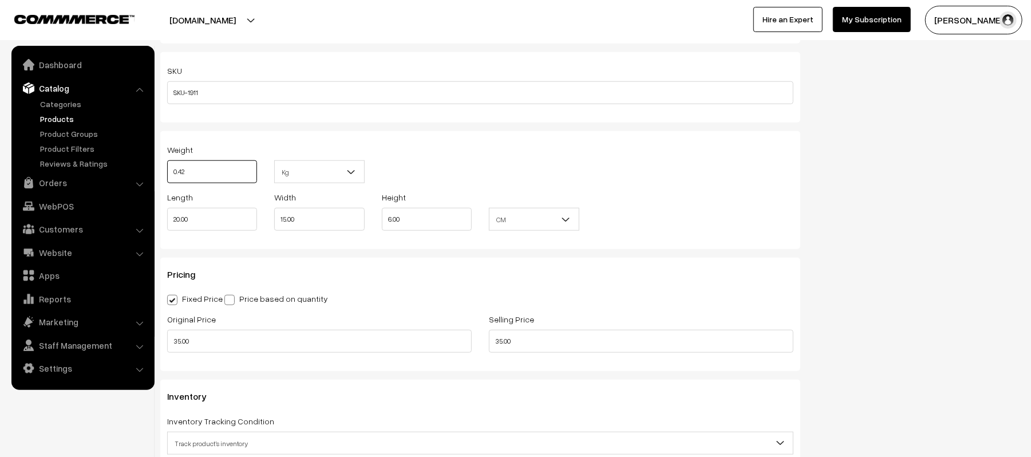
click at [234, 175] on input "0.42" at bounding box center [212, 171] width 90 height 23
type input "0.1"
click at [571, 170] on div "Weight 0.1 Kg Kg" at bounding box center [481, 167] width 644 height 48
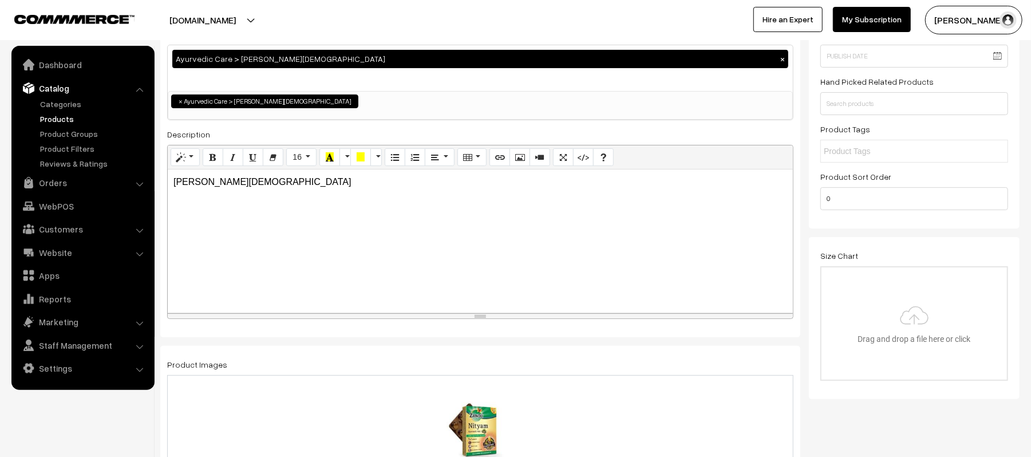
scroll to position [0, 0]
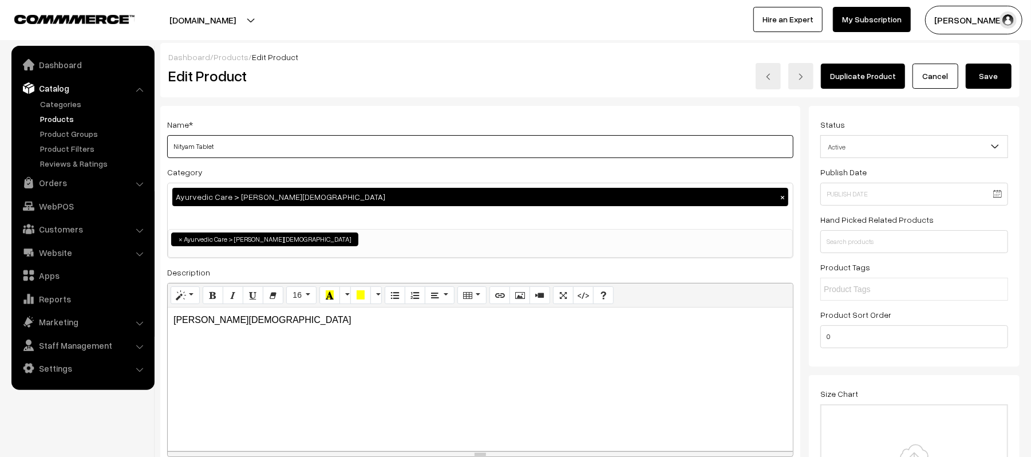
click at [388, 140] on input "Nityam Tablet" at bounding box center [480, 146] width 626 height 23
type input "Nityam Tablet"
click at [301, 340] on div "ZANDU AYURVEDA" at bounding box center [480, 378] width 625 height 143
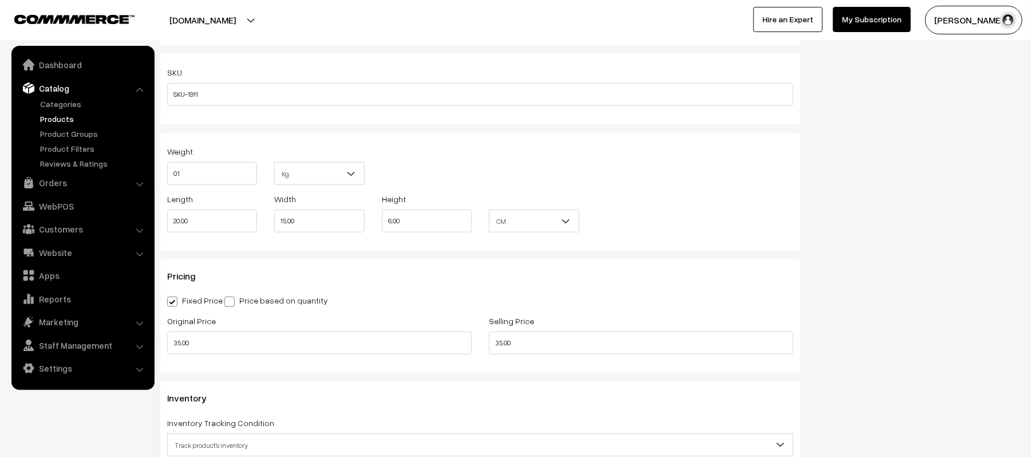
scroll to position [763, 0]
click at [250, 349] on input "35.00" at bounding box center [319, 341] width 305 height 23
type input "42.00"
click at [462, 295] on div "Fixed Price Price based on quantity" at bounding box center [480, 298] width 626 height 14
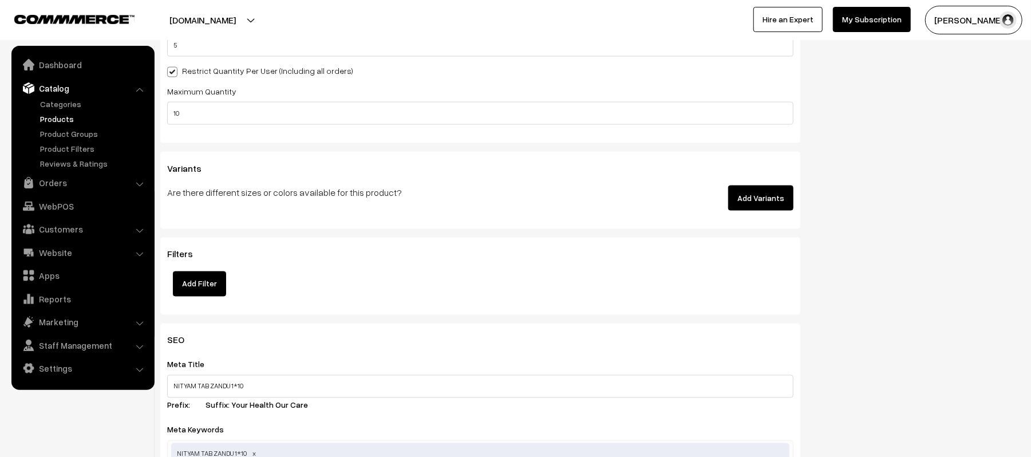
scroll to position [1145, 0]
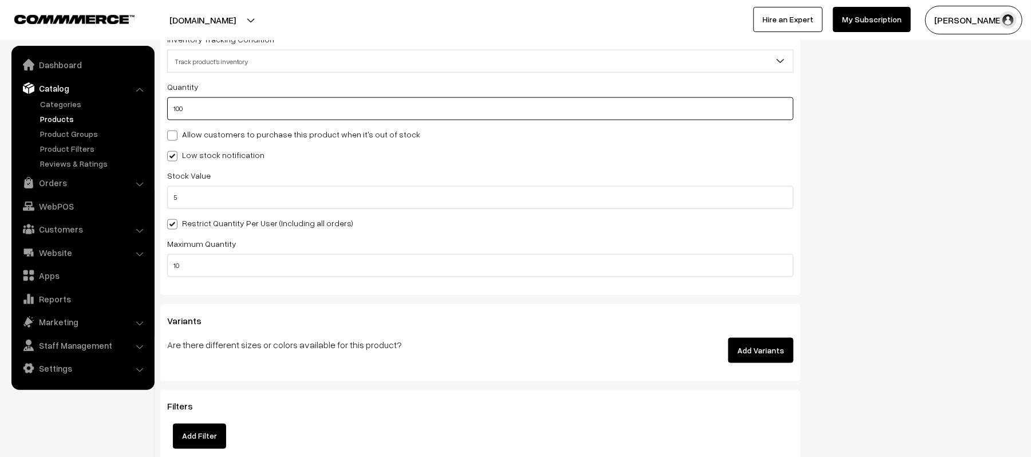
click at [227, 102] on input "100" at bounding box center [480, 108] width 626 height 23
type input "1000"
type input "1100"
type input "1000"
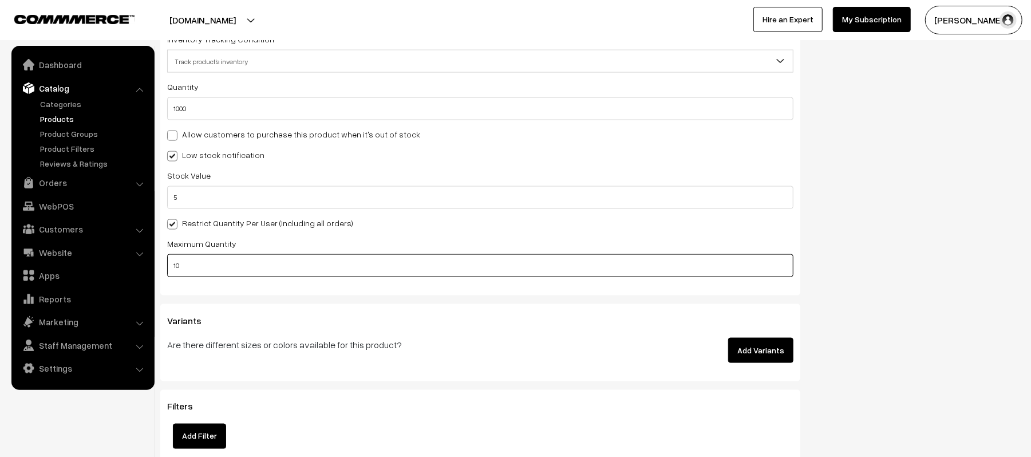
click at [194, 269] on input "10" at bounding box center [480, 265] width 626 height 23
type input "8"
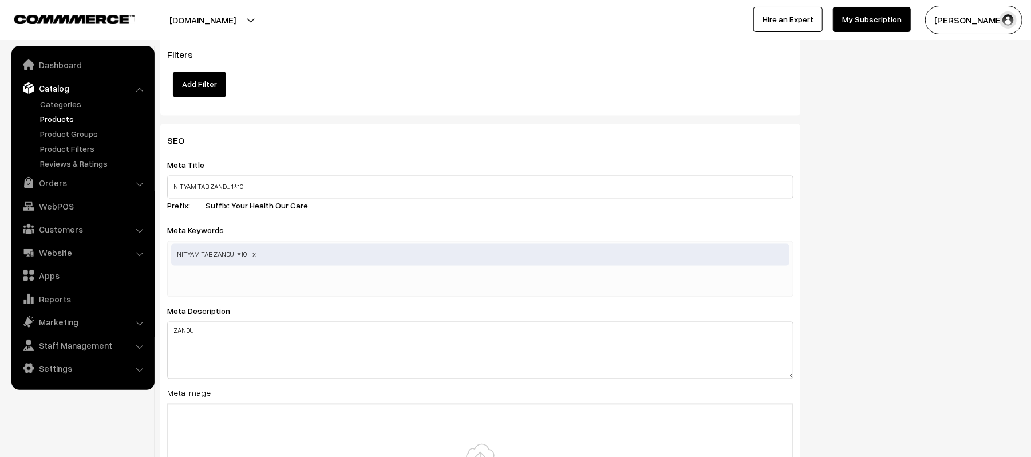
scroll to position [1527, 0]
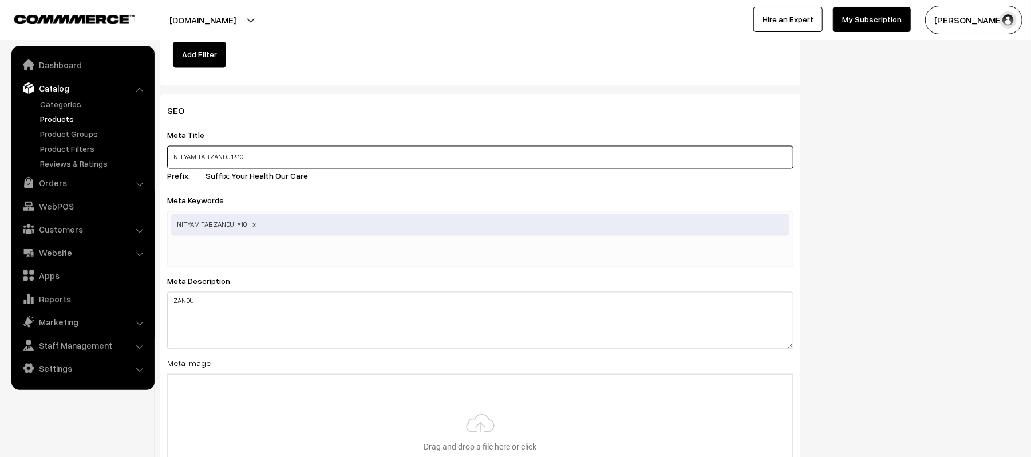
click at [353, 159] on input "NITYAM TAB ZANDU 1*10" at bounding box center [480, 157] width 626 height 23
type input "ZANDU NITYAM TABLET"
click at [346, 250] on div "NITYAM TAB ZANDU 1*10" at bounding box center [480, 239] width 626 height 56
paste input "ZANDU NITYAM TABLET"
type input "ZANDU NITYAM TABLET"
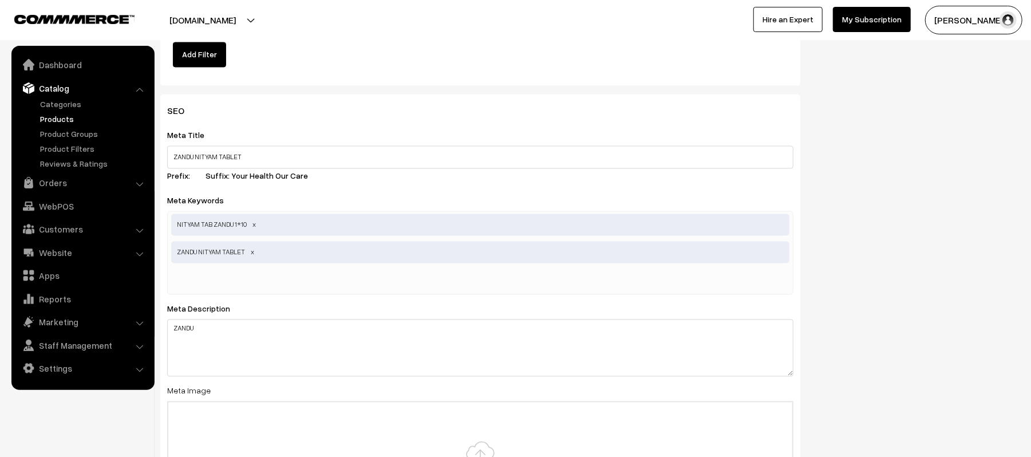
paste input "ZANDU NITYAM TABLET"
type input "ZANDU NITYAM TAB"
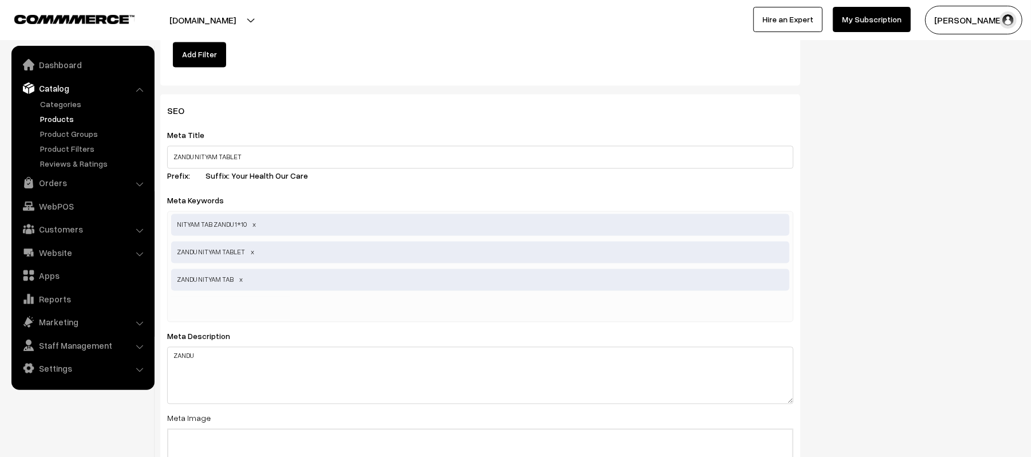
paste input "ZANDU NITYAM TABLET"
type input "ZANDU NITYAM"
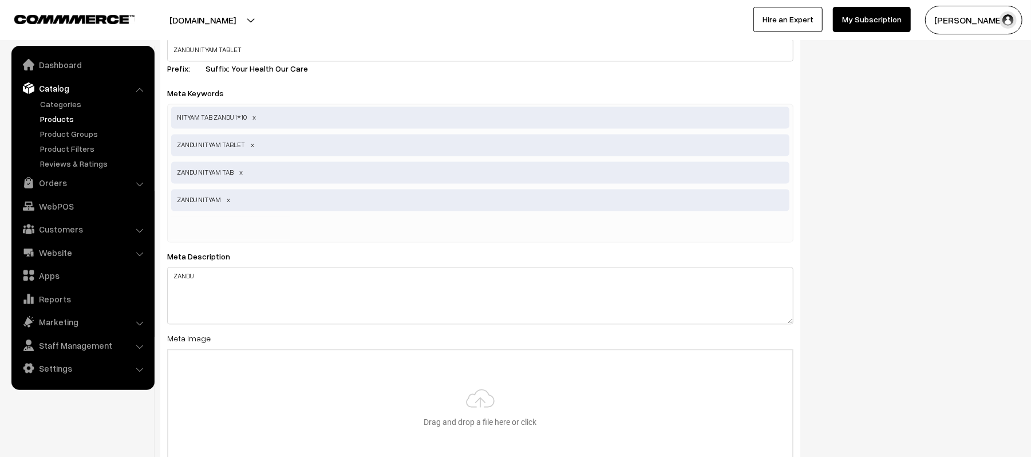
scroll to position [1679, 0]
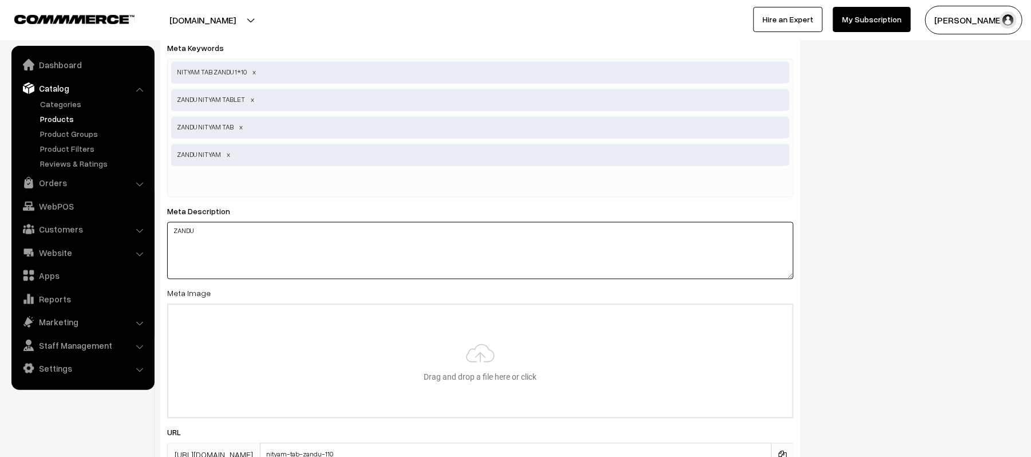
click at [395, 243] on textarea "ZANDU" at bounding box center [480, 250] width 626 height 57
paste textarea "NITYAM TABLET"
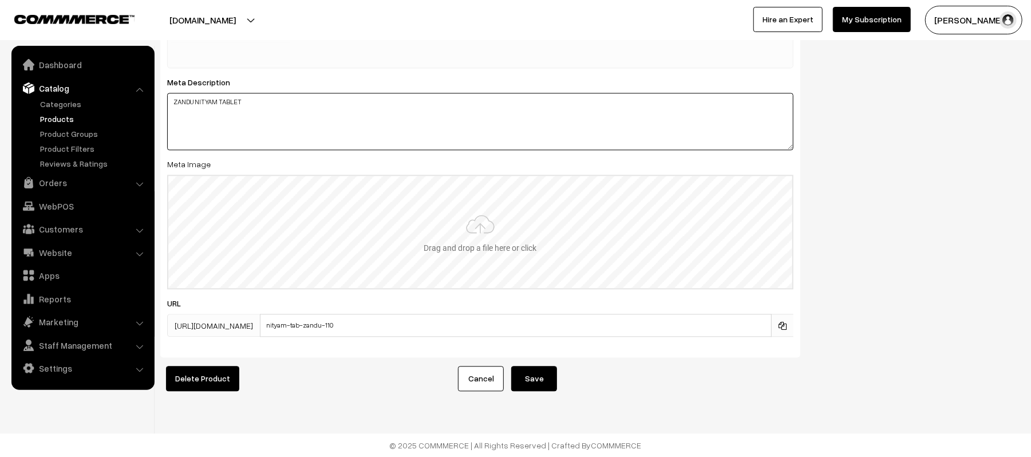
scroll to position [1817, 0]
type textarea "ZANDU NITYAM TABLET"
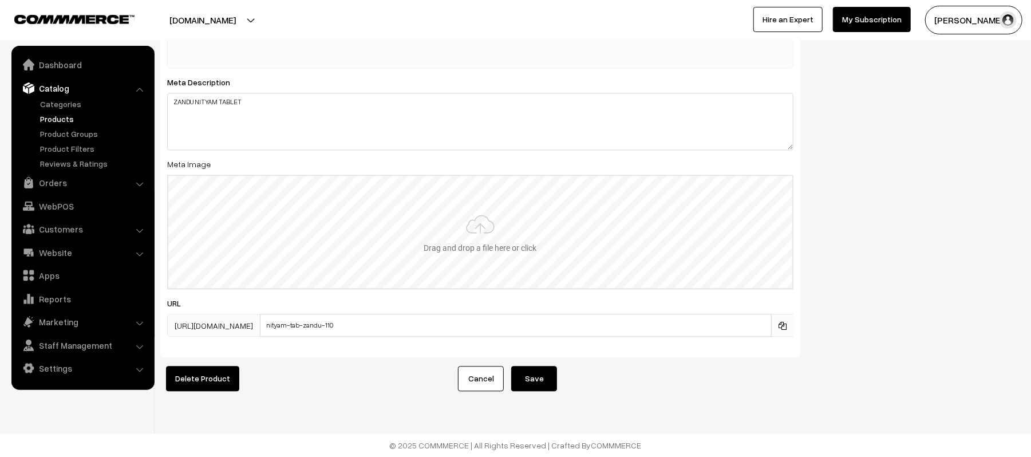
click at [404, 231] on input "file" at bounding box center [480, 232] width 624 height 112
type input "C:\fakepath\ZANDU NITYAM.jpeg"
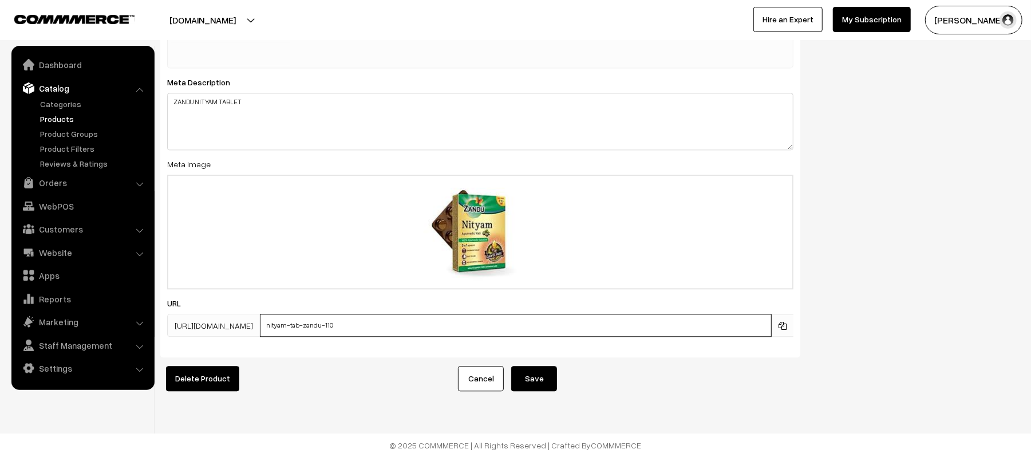
click at [404, 322] on input "nityam-tab-zandu-110" at bounding box center [516, 325] width 512 height 23
paste input "ZANDU NITYAM TABLET"
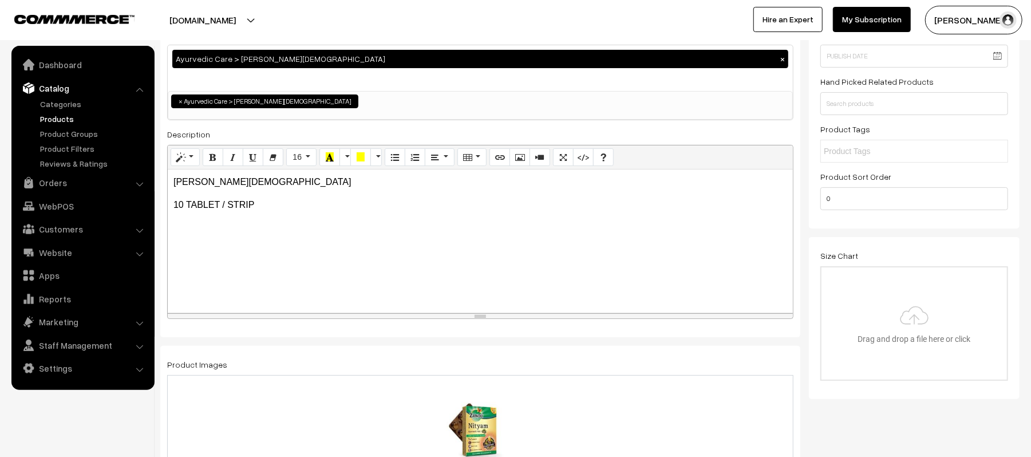
scroll to position [0, 0]
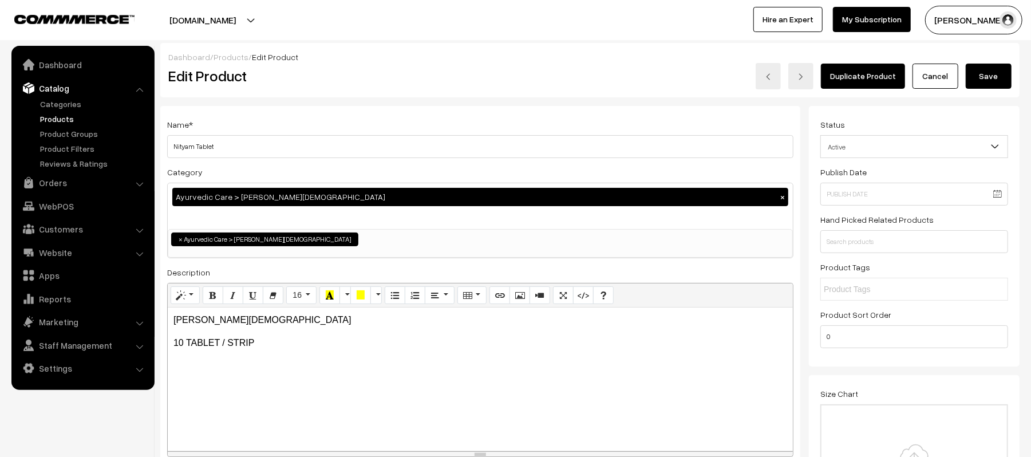
type input "ZANDU_NITYAM_TAB"
click at [287, 133] on div "Name * Nityam Tablet" at bounding box center [480, 137] width 626 height 41
click at [291, 145] on input "Nityam Tablet" at bounding box center [480, 146] width 626 height 23
type input "Zandu Nityam Tablet"
click at [985, 74] on button "Save" at bounding box center [989, 76] width 46 height 25
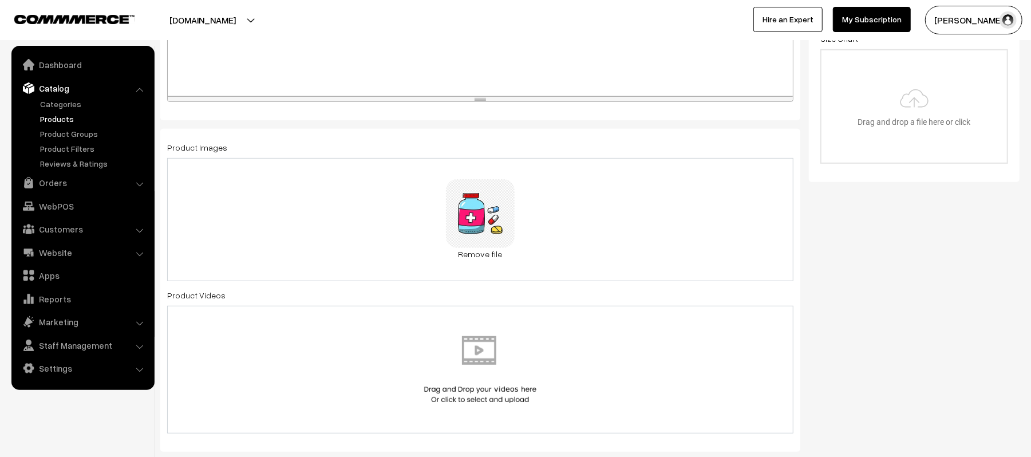
scroll to position [381, 0]
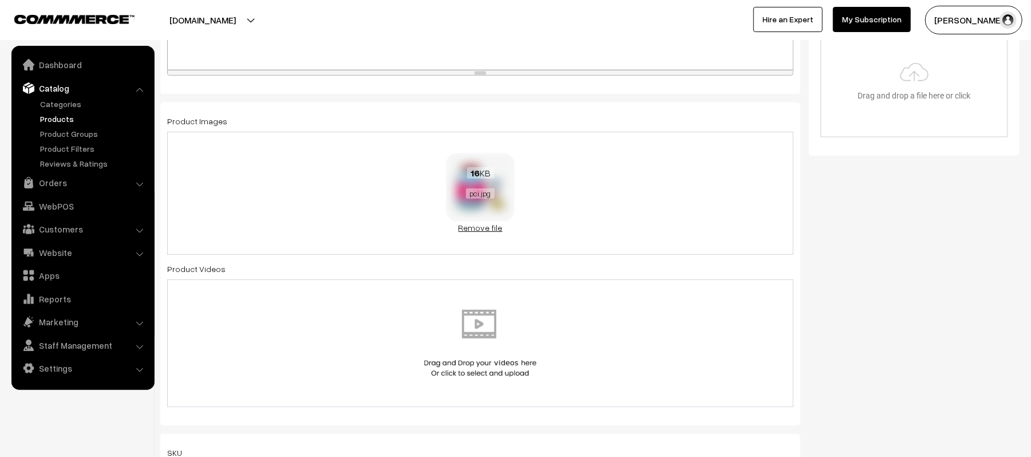
click at [471, 228] on link "Remove file" at bounding box center [480, 228] width 69 height 12
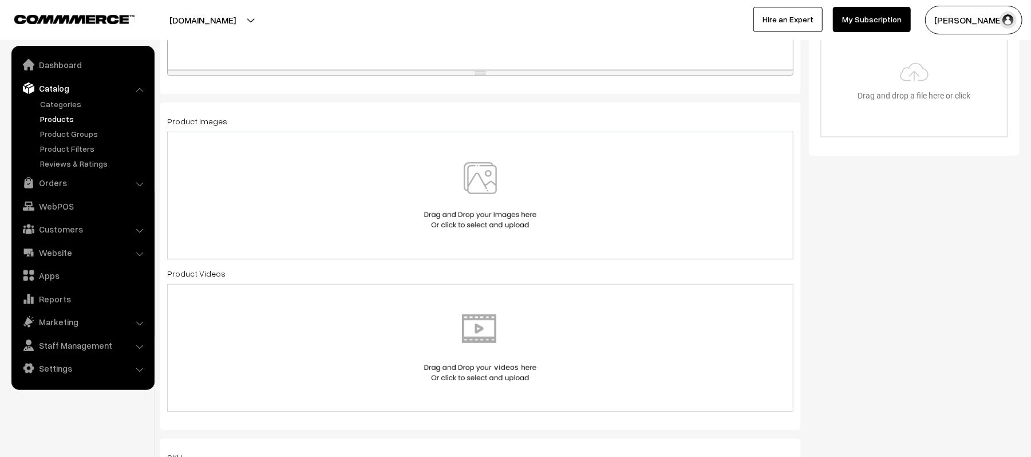
click at [350, 207] on div at bounding box center [480, 195] width 602 height 67
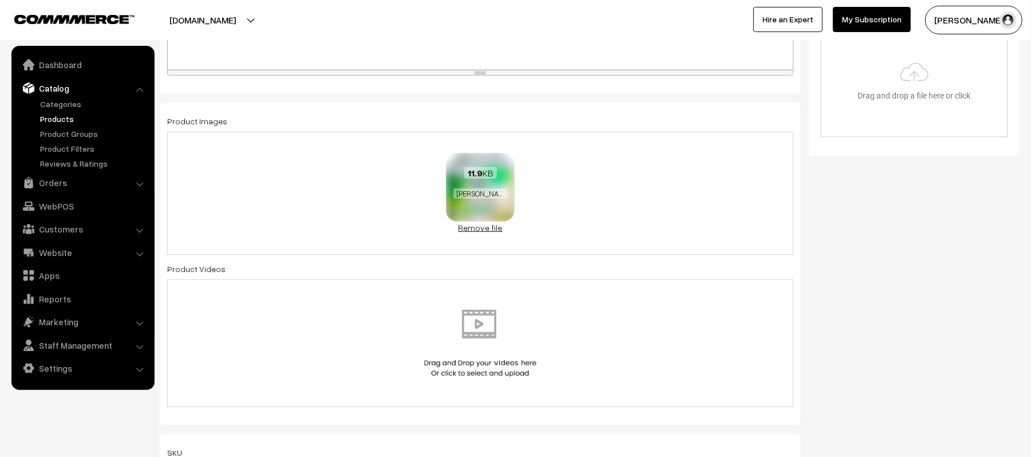
click at [482, 228] on link "Remove file" at bounding box center [480, 228] width 69 height 12
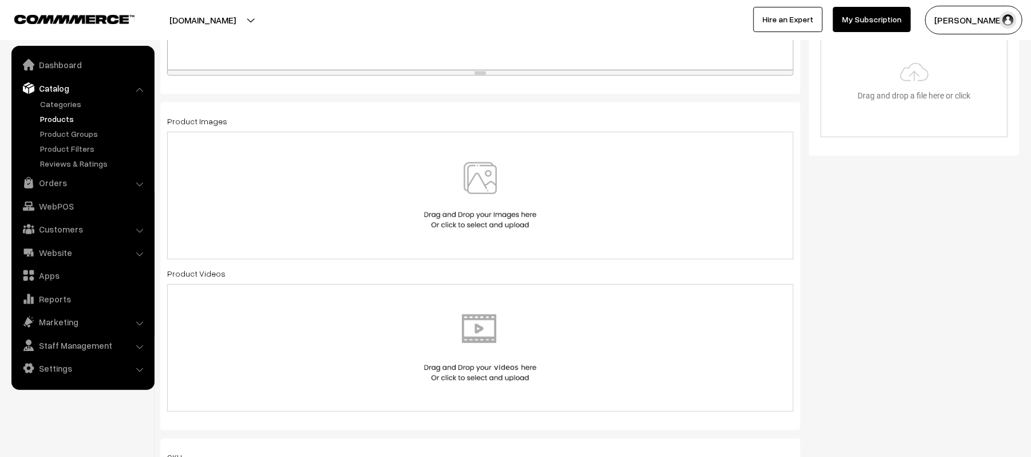
click at [500, 195] on img at bounding box center [480, 195] width 118 height 67
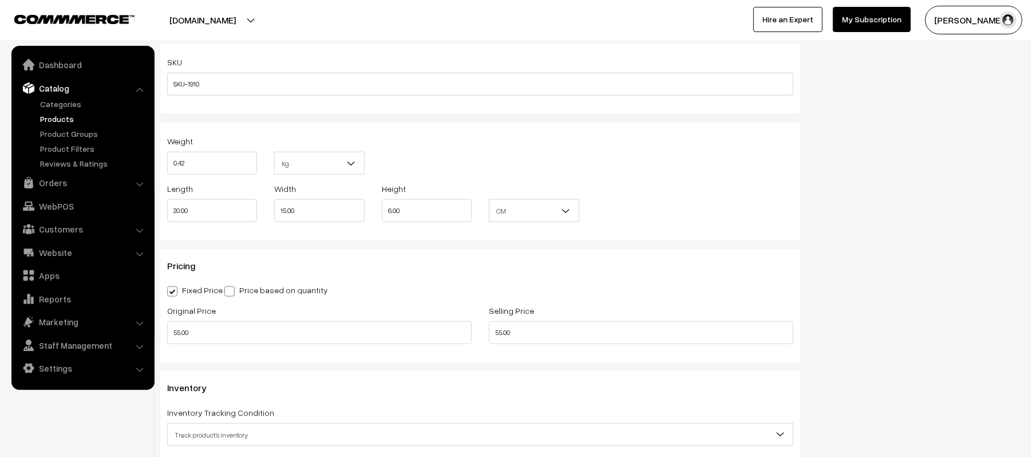
scroll to position [763, 0]
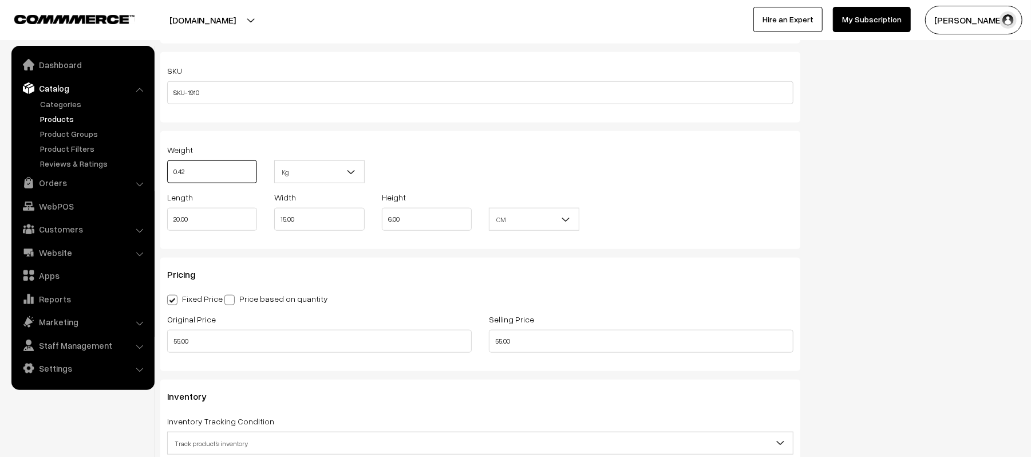
click at [210, 174] on input "0.42" at bounding box center [212, 171] width 90 height 23
type input "0.22"
click at [494, 173] on div "Weight 0.22 Kg Kg" at bounding box center [481, 167] width 644 height 48
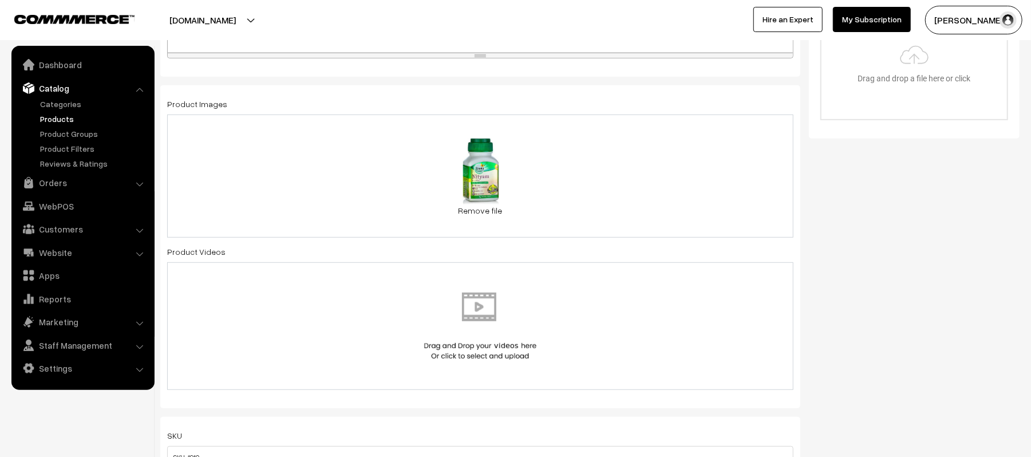
scroll to position [0, 0]
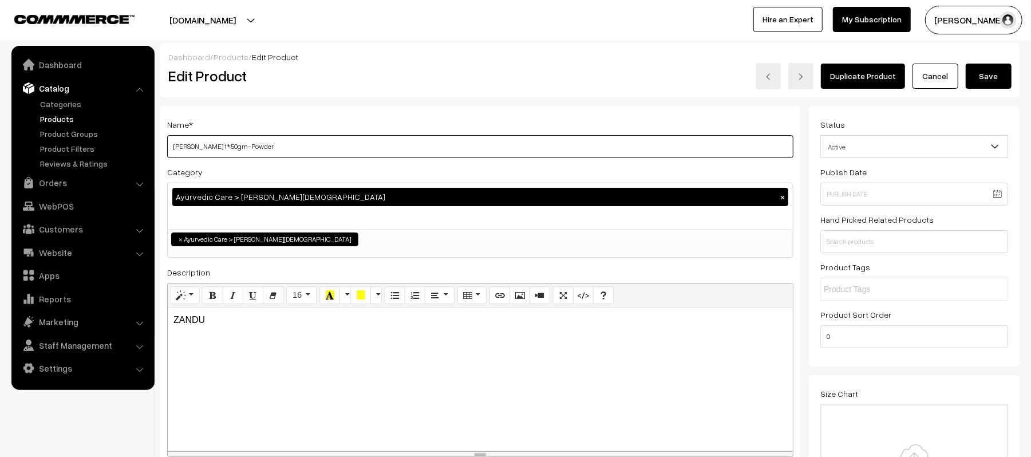
click at [340, 143] on input "Nityam Churn Zandu 1*50gm-Powder" at bounding box center [480, 146] width 626 height 23
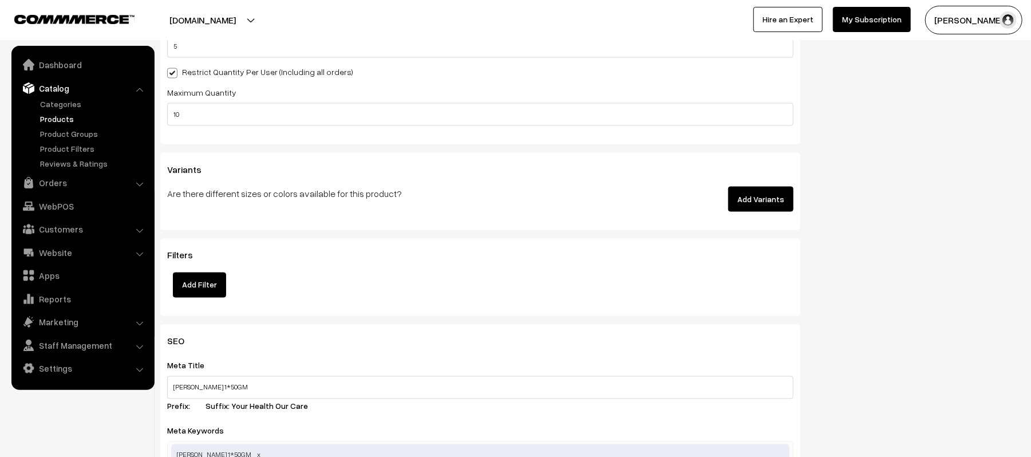
scroll to position [1298, 0]
type input "Zandu Nityam Churn 50gm"
click at [766, 195] on button "Add Variants" at bounding box center [760, 198] width 65 height 25
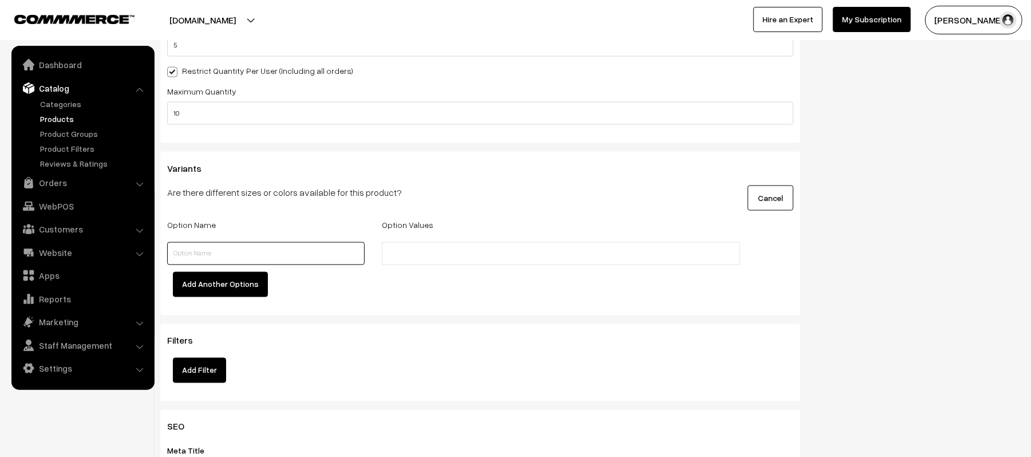
click at [218, 250] on input "text" at bounding box center [266, 253] width 198 height 23
type input "SIZE"
click at [443, 246] on li at bounding box center [436, 254] width 102 height 18
type input "50gm"
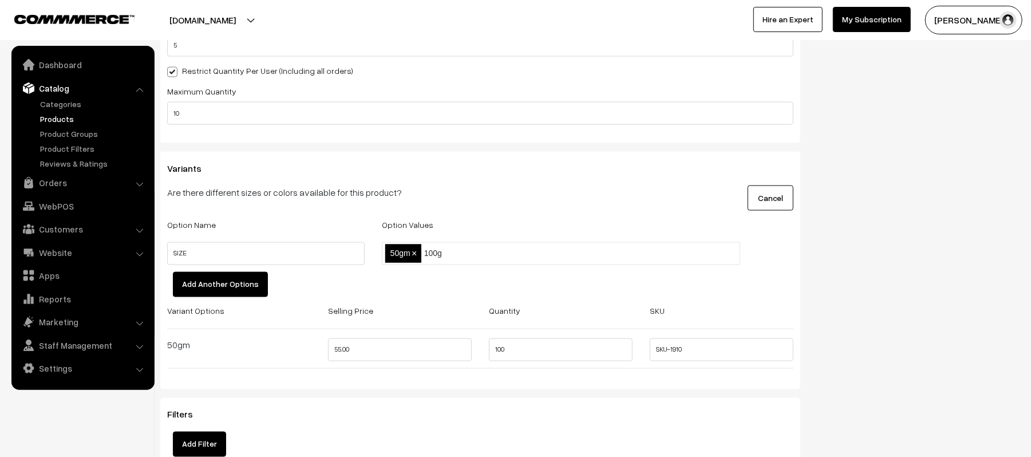
type input "100gm"
click at [374, 355] on input "55.00" at bounding box center [400, 349] width 144 height 23
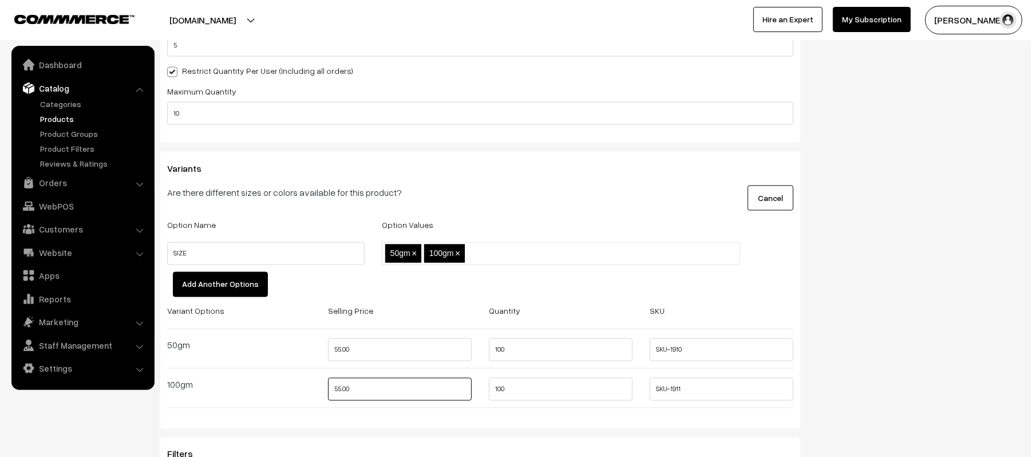
click at [394, 399] on input "55.00" at bounding box center [400, 389] width 144 height 23
type input "105"
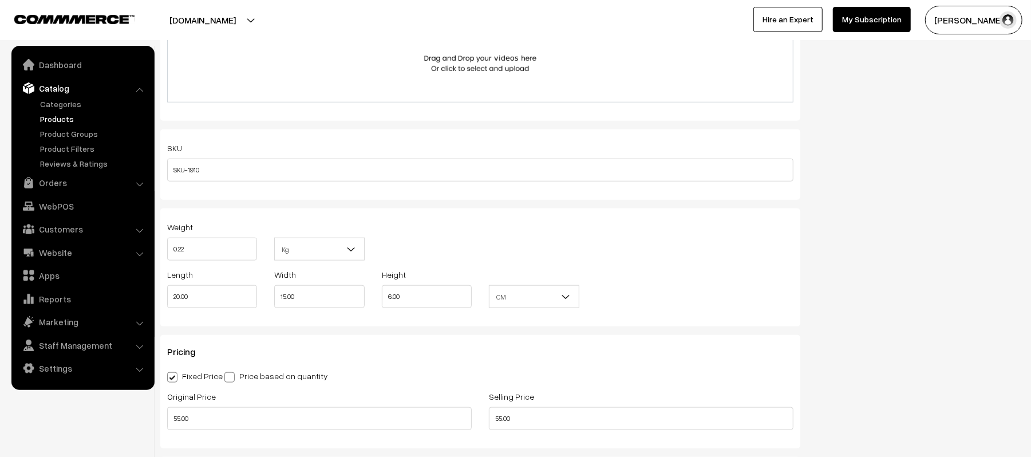
scroll to position [839, 0]
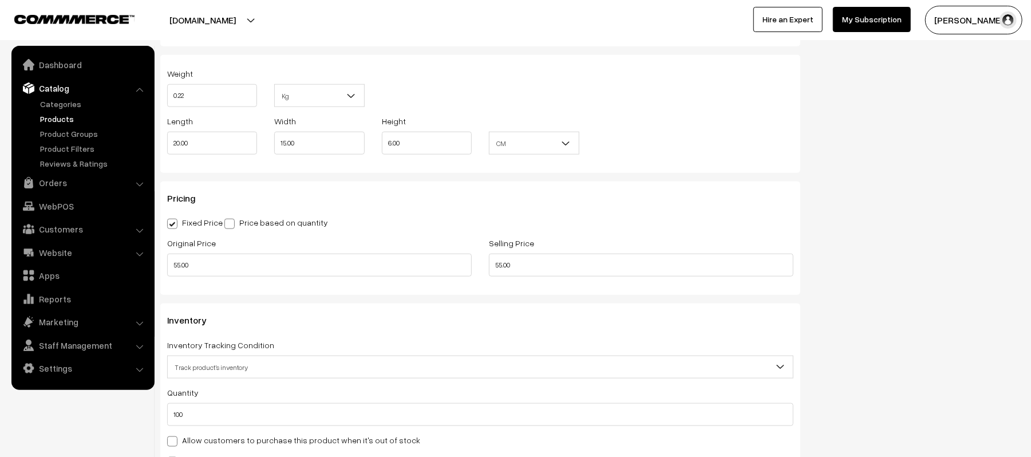
click at [168, 221] on span at bounding box center [172, 224] width 10 height 10
click at [168, 221] on input "Fixed Price" at bounding box center [170, 221] width 7 height 7
click at [170, 224] on span at bounding box center [172, 224] width 10 height 10
click at [170, 224] on input "Fixed Price" at bounding box center [170, 221] width 7 height 7
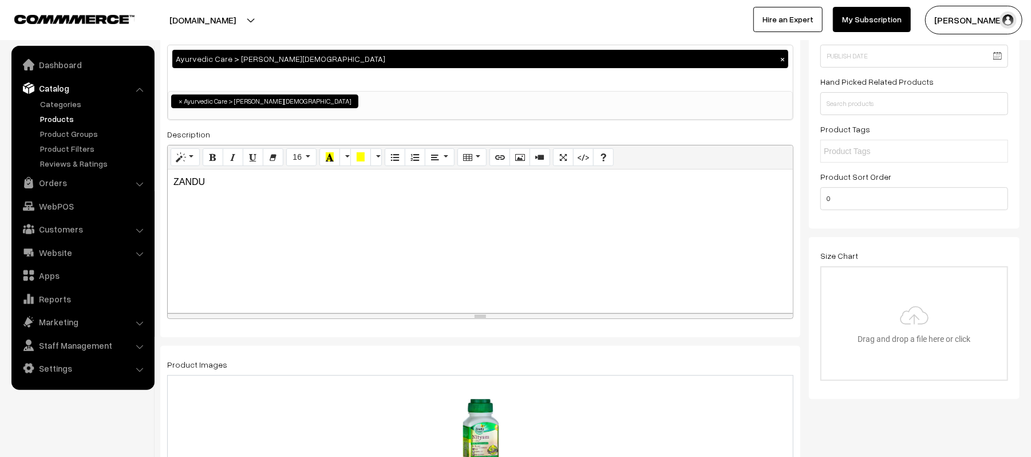
scroll to position [0, 0]
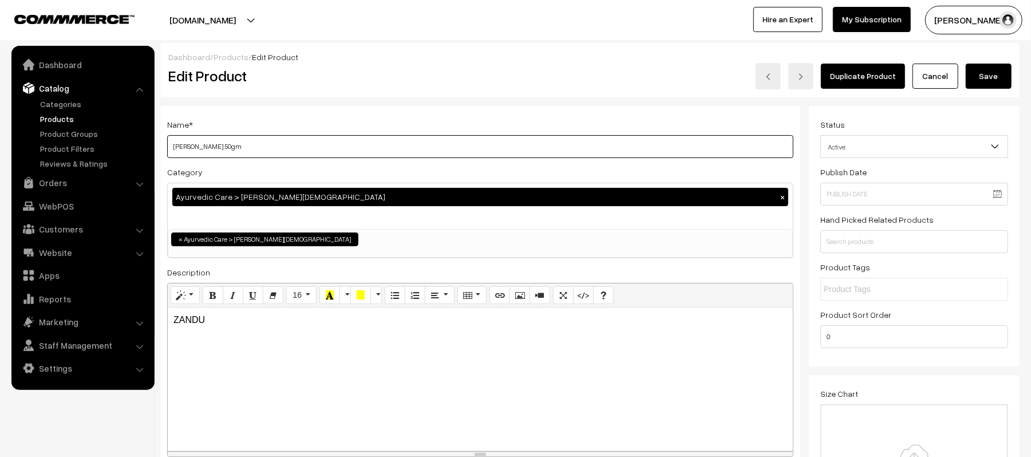
click at [296, 147] on input "Zandu Nityam Churn 50gm" at bounding box center [480, 146] width 626 height 23
type input "[PERSON_NAME]"
click at [349, 110] on div "Name * Zandu Nityam Churn Category Ayurvedic Care > Zandu Ayurveda × BEST SELLI…" at bounding box center [480, 291] width 640 height 370
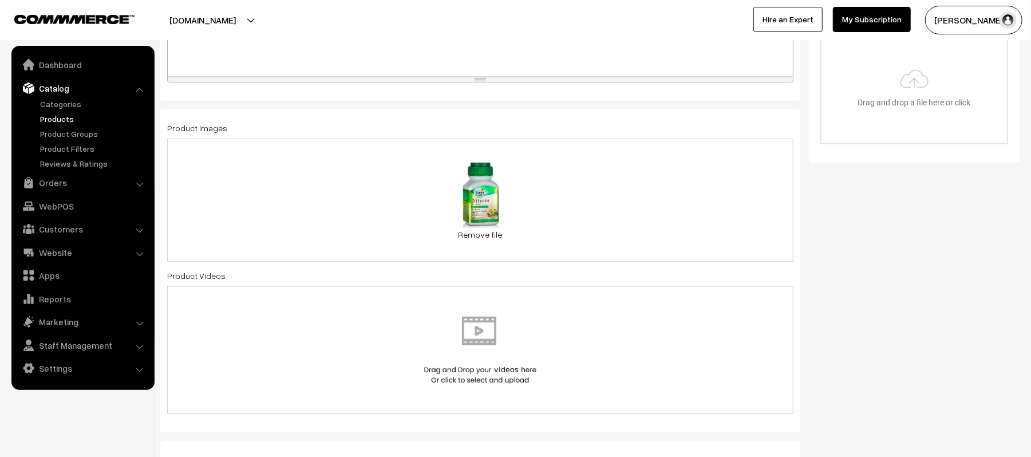
scroll to position [458, 0]
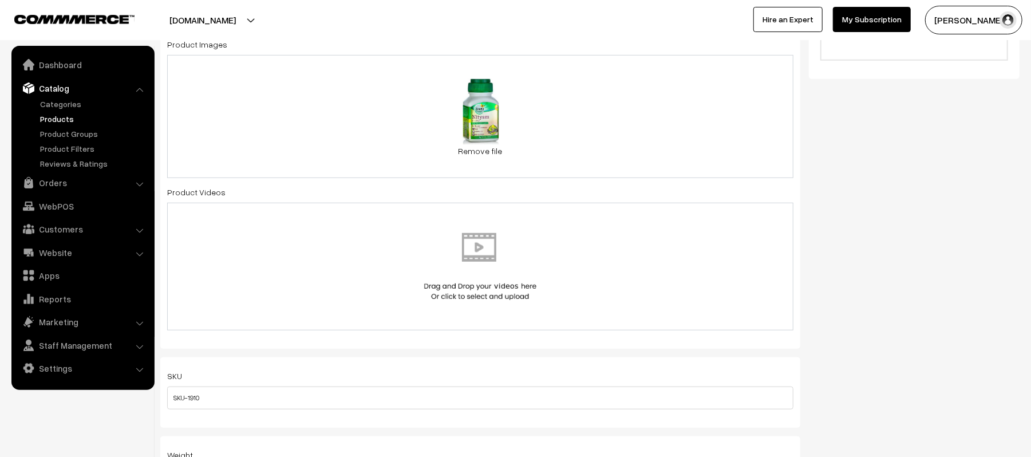
click at [619, 122] on div "22.7 KB nityam churn.jpeg Check Error Remove file" at bounding box center [480, 116] width 626 height 123
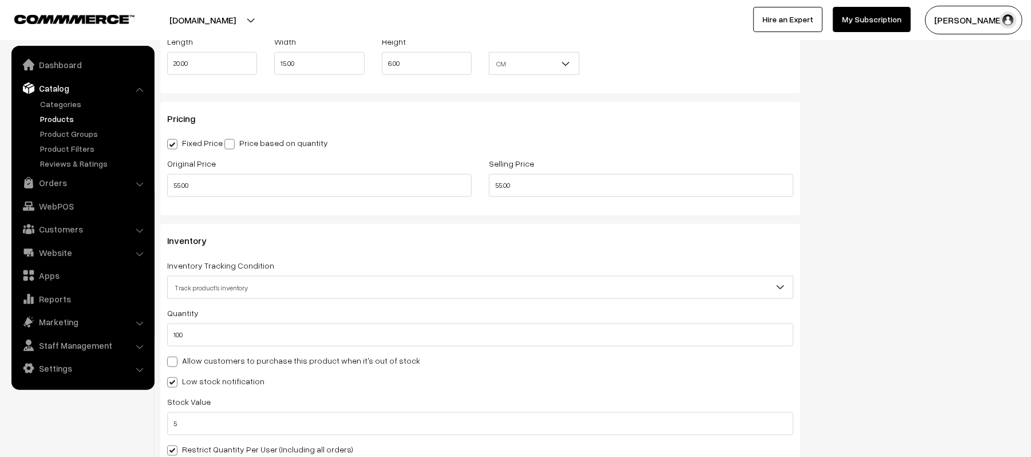
scroll to position [992, 0]
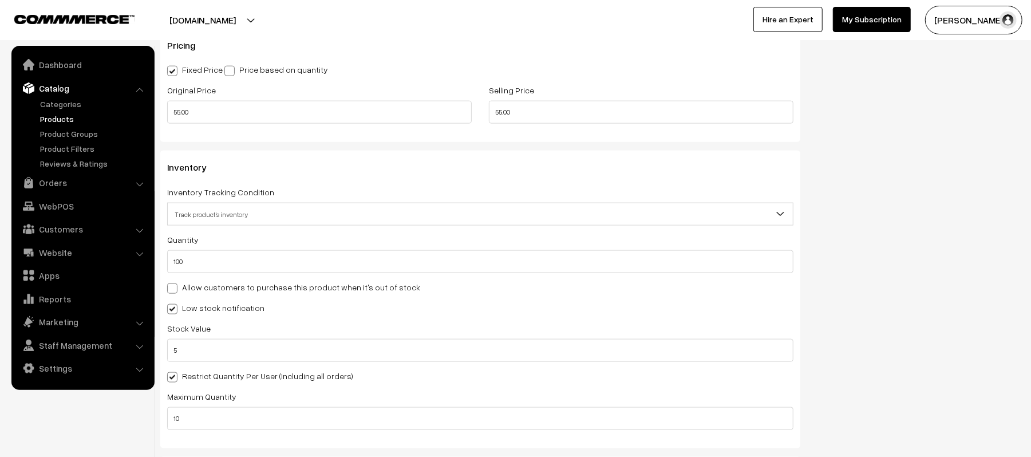
click at [229, 219] on span "Track product's inventory" at bounding box center [480, 214] width 625 height 20
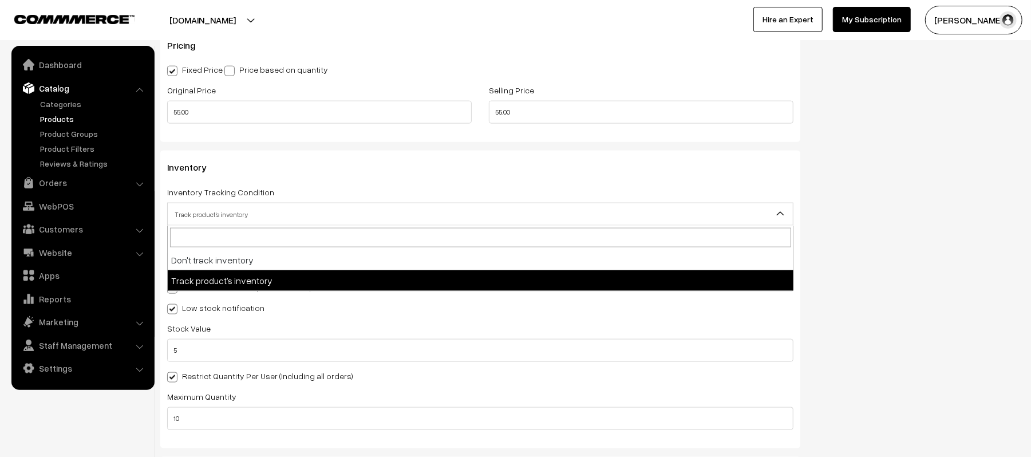
click at [229, 219] on span "Track product's inventory" at bounding box center [480, 214] width 625 height 20
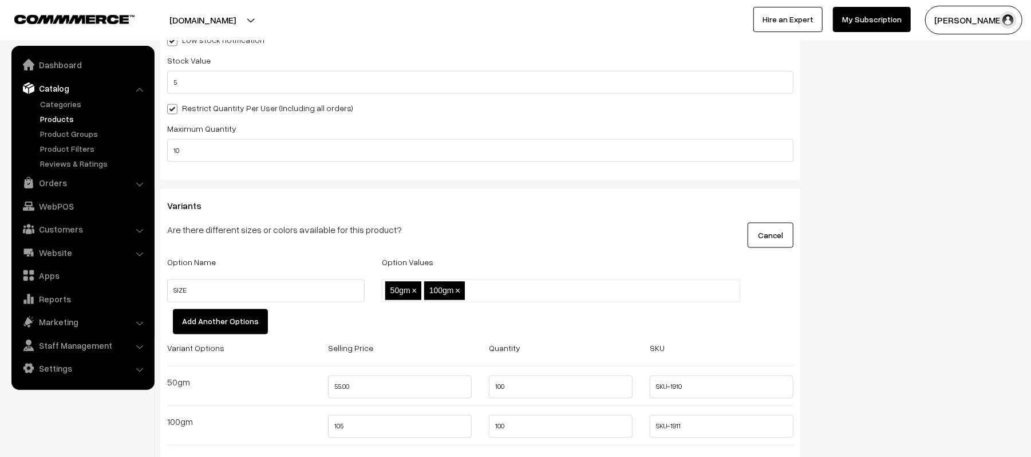
scroll to position [1298, 0]
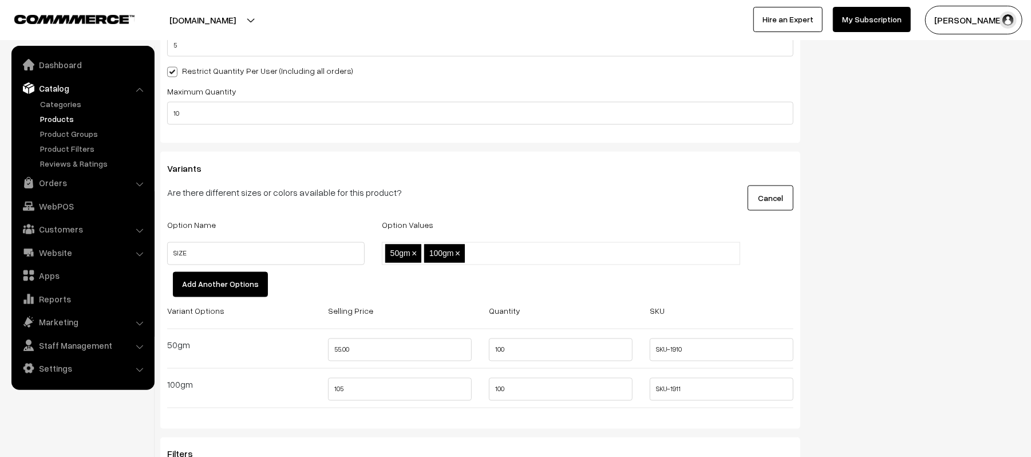
drag, startPoint x: 173, startPoint y: 190, endPoint x: 466, endPoint y: 172, distance: 293.2
click at [466, 172] on div "Variants Are there different sizes or colors available for this product? Cancel…" at bounding box center [480, 291] width 640 height 278
click at [590, 176] on div "Variants Are there different sizes or colors available for this product? Cancel…" at bounding box center [480, 291] width 640 height 278
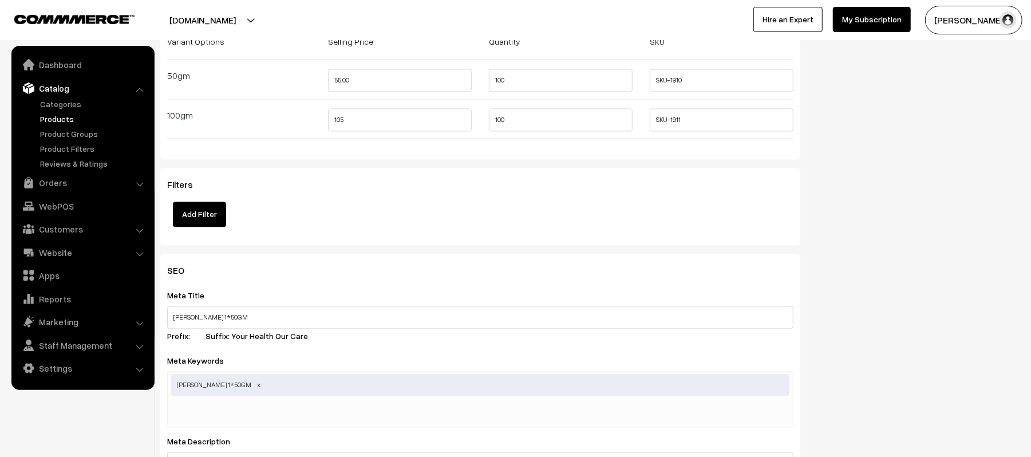
scroll to position [1603, 0]
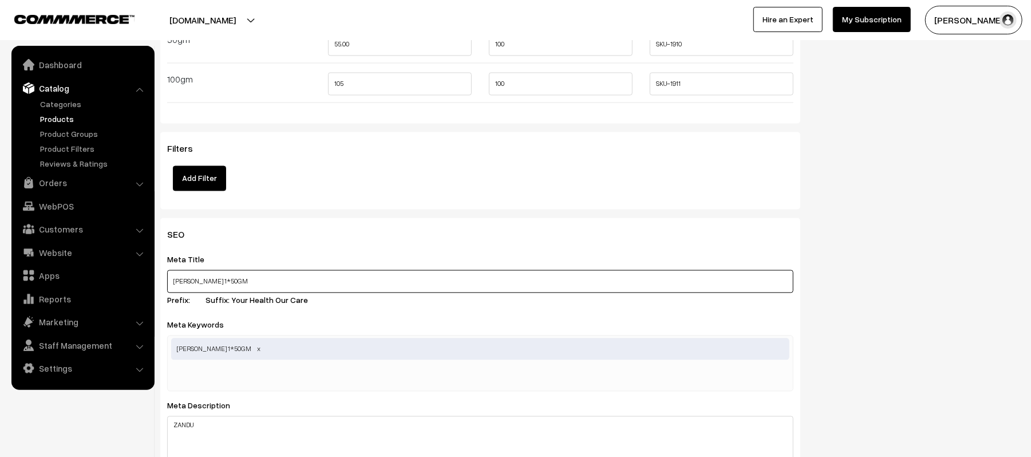
drag, startPoint x: 240, startPoint y: 282, endPoint x: 392, endPoint y: 271, distance: 152.1
click at [392, 271] on input "NITYAM CHURN ZANDU 1*50GM" at bounding box center [480, 281] width 626 height 23
type input "NITYAM CHURN ZANDU"
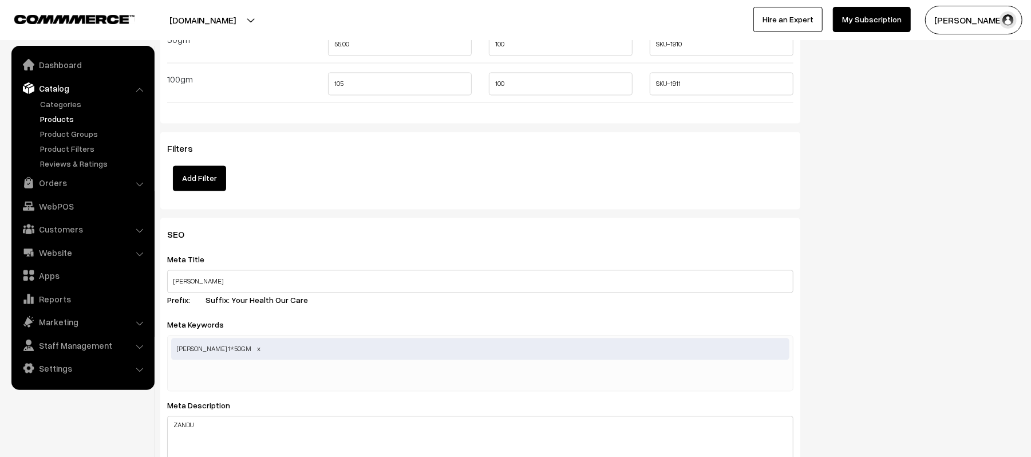
click at [366, 249] on div "SEO Meta Title NITYAM CHURN ZANDU Prefix: Suffix: Your Health Our Care Meta Key…" at bounding box center [480, 449] width 640 height 462
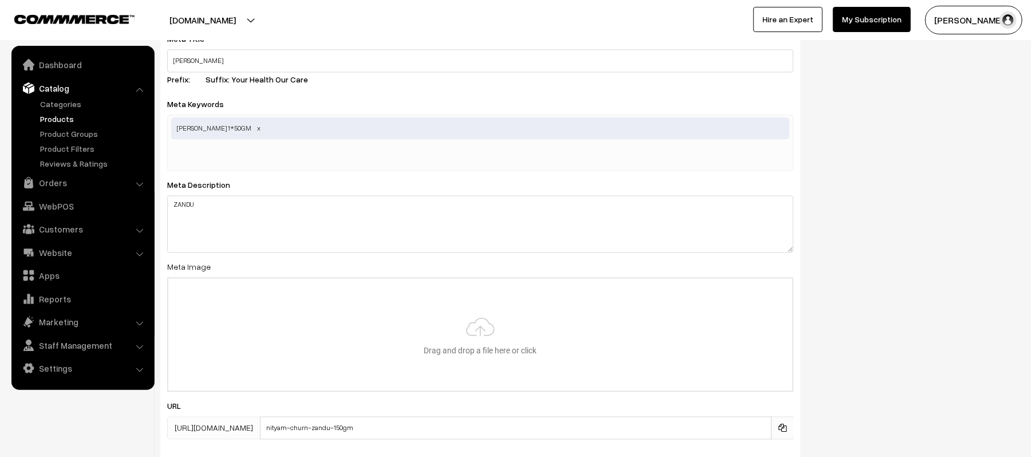
scroll to position [1832, 0]
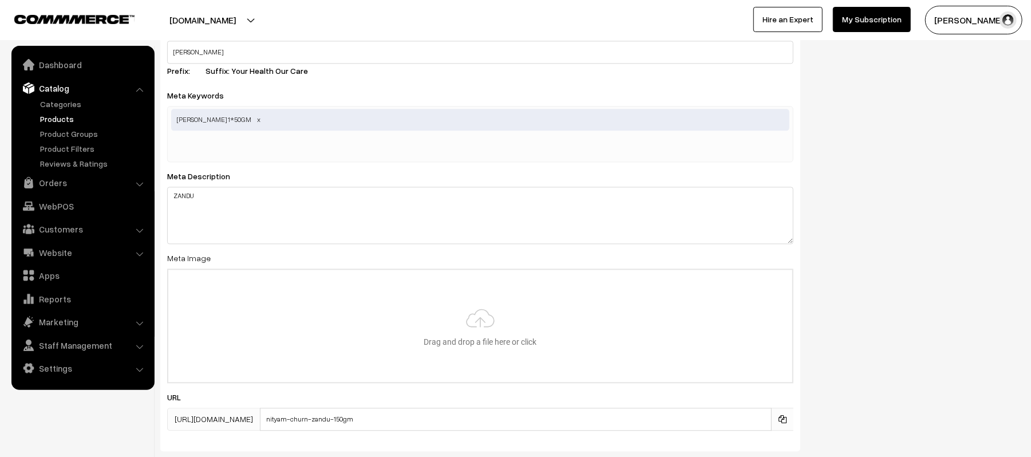
click at [271, 133] on div "NITYAM CHURN ZANDU 1*50GM" at bounding box center [480, 134] width 626 height 56
paste input "Zandu Nityam Churn 50gm"
type input "Zandu Nityam Churn"
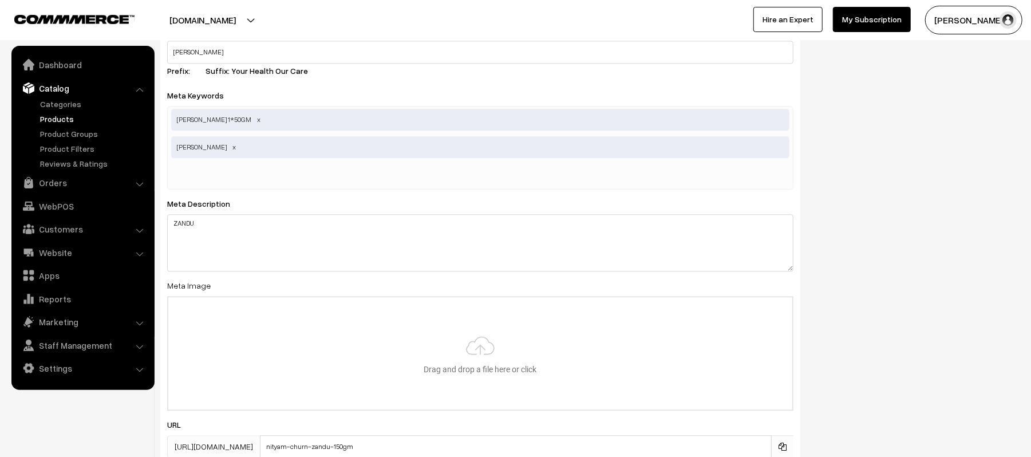
paste input "Zandu Nityam Churn 50gm"
type input "Zandu Nityam Churn 50gm"
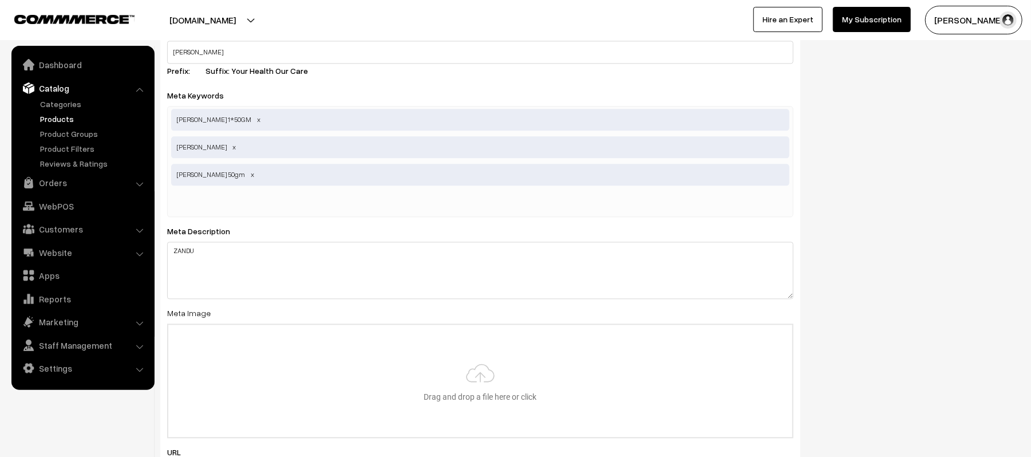
paste input "Zandu Nityam Churn 50gm"
click at [258, 198] on input "Zandu Nityam Churn 50gm" at bounding box center [230, 202] width 119 height 23
type input "Zandu Nityam Churn 100gm"
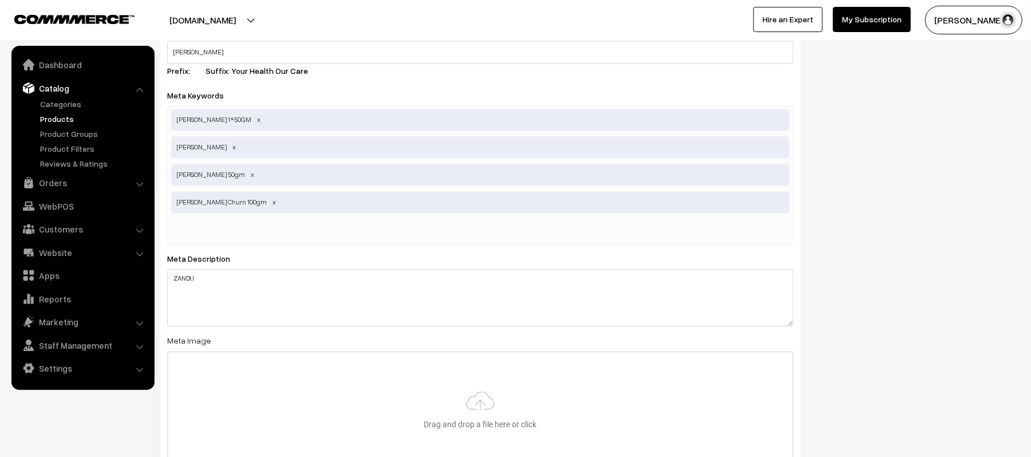
paste input "Zandu Nityam Churn 50gm"
type input "Zandu Nityam Churn 50 gm"
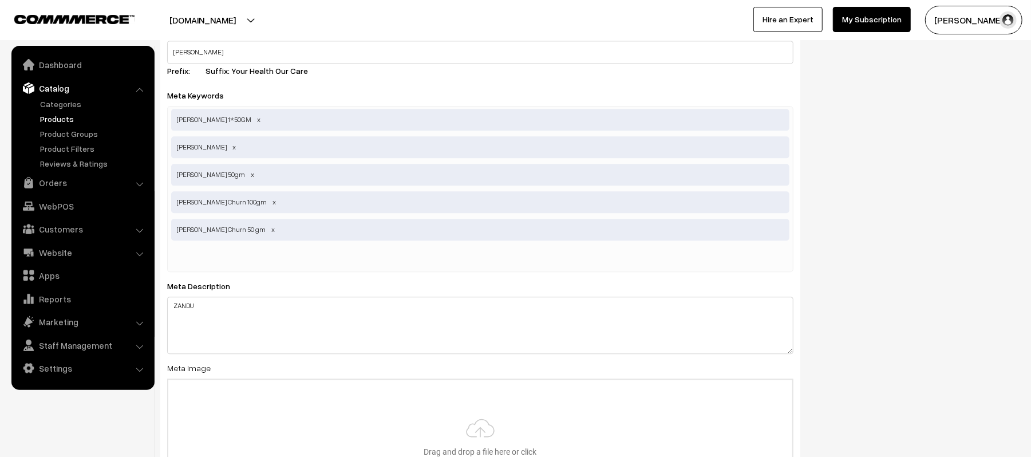
paste input "Zandu Nityam Churn 50gm"
type input "Zandu Nityam Churn 100 gm"
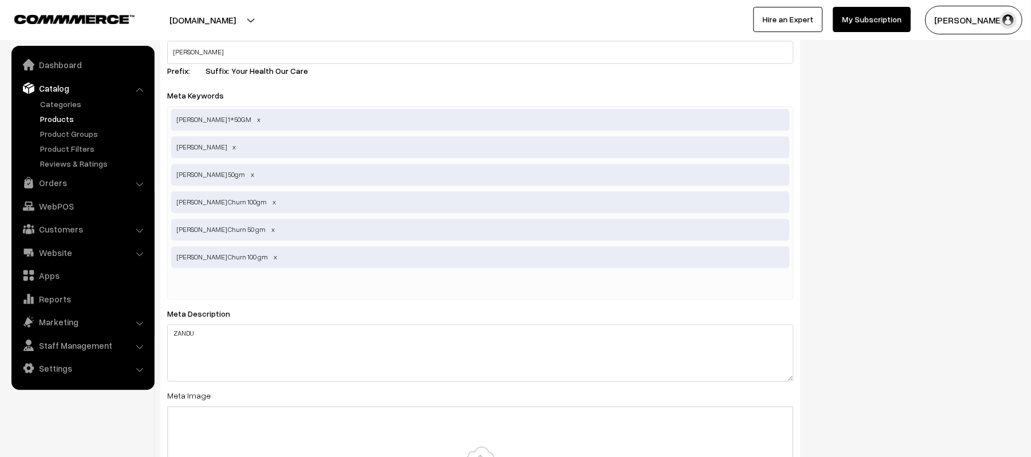
paste input "Zandu Nityam Churn 50gm"
type input "Zandu Nityam Churn small"
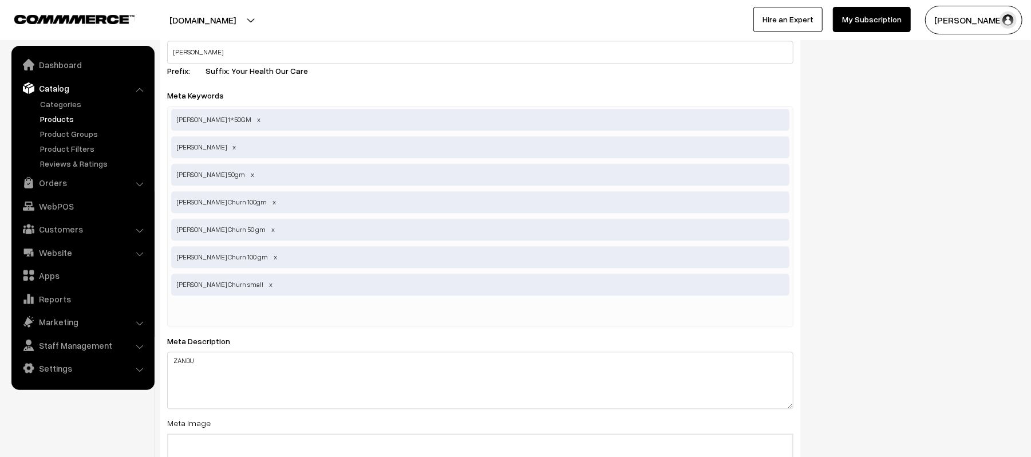
paste input "Zandu Nityam Churn 50gm"
type input "Zandu Nityam Churn big"
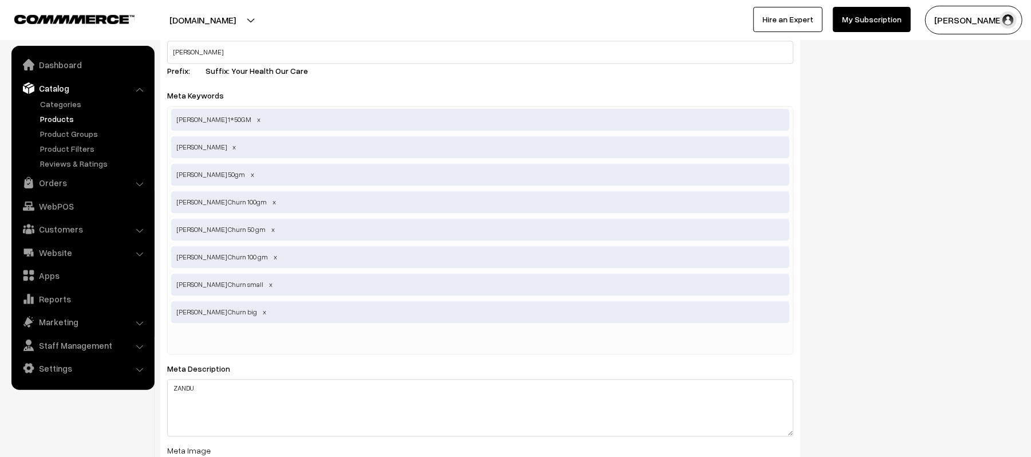
paste input "Zandu Nityam Churn 50gm"
type input "Zandu Nityam Churn SMALL"
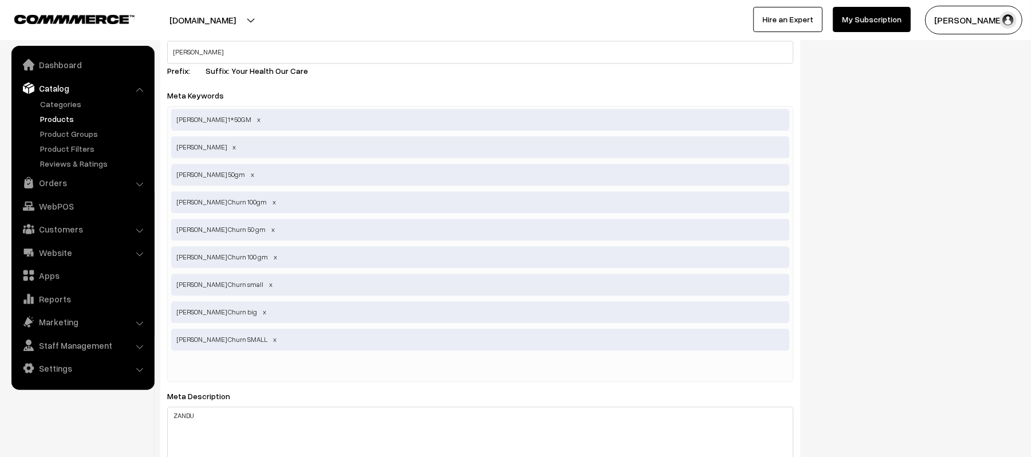
paste input "Zandu Nityam Churn 50gm"
type input "Zandu Nityam Churn BIG"
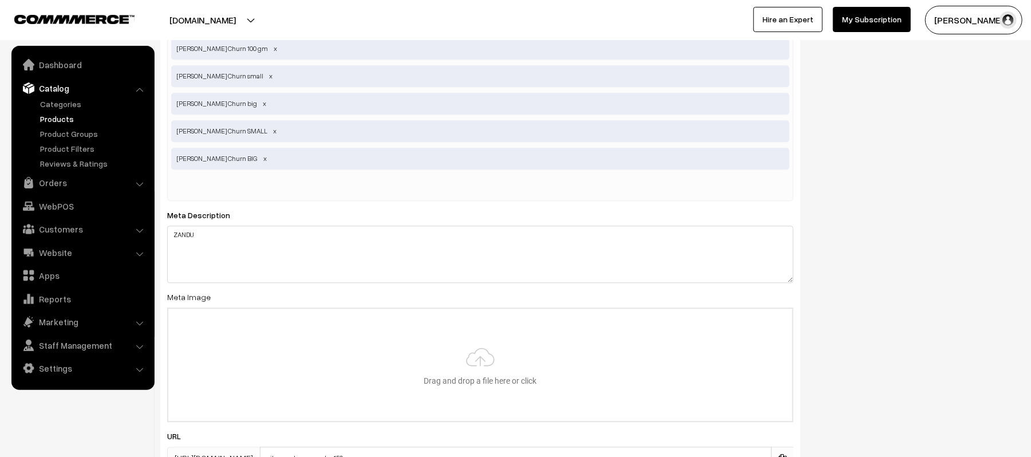
scroll to position [2061, 0]
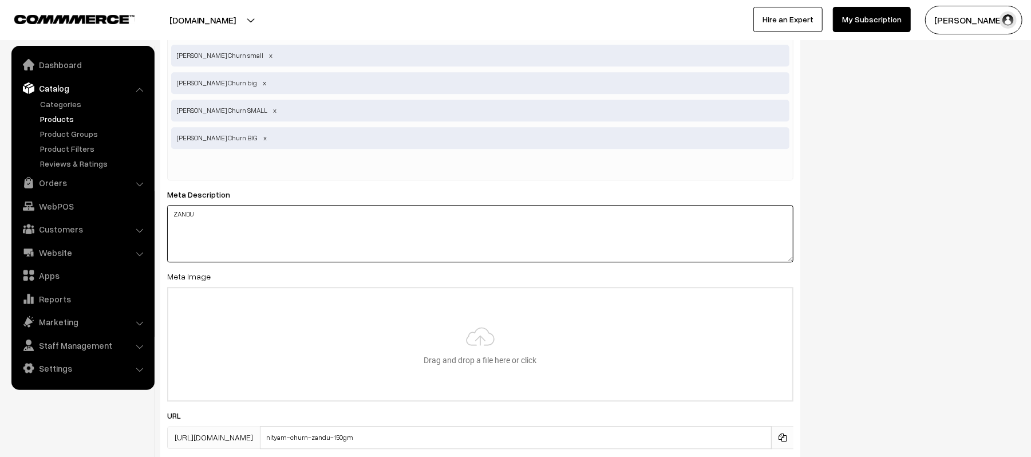
click at [287, 245] on textarea "ZANDU" at bounding box center [480, 233] width 626 height 57
paste textarea "andu Nityam Churn 50gm"
drag, startPoint x: 234, startPoint y: 213, endPoint x: 336, endPoint y: 213, distance: 101.9
click at [336, 213] on textarea "ZANDU" at bounding box center [480, 233] width 626 height 57
type textarea "Zandu Nityam Churn"
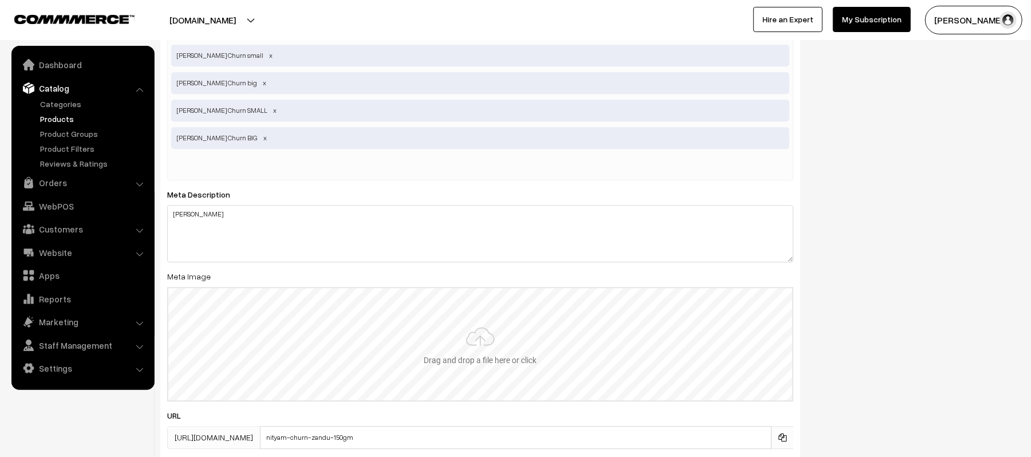
click at [397, 333] on input "file" at bounding box center [480, 344] width 624 height 112
type input "C:\fakepath\nityam churn.jpeg"
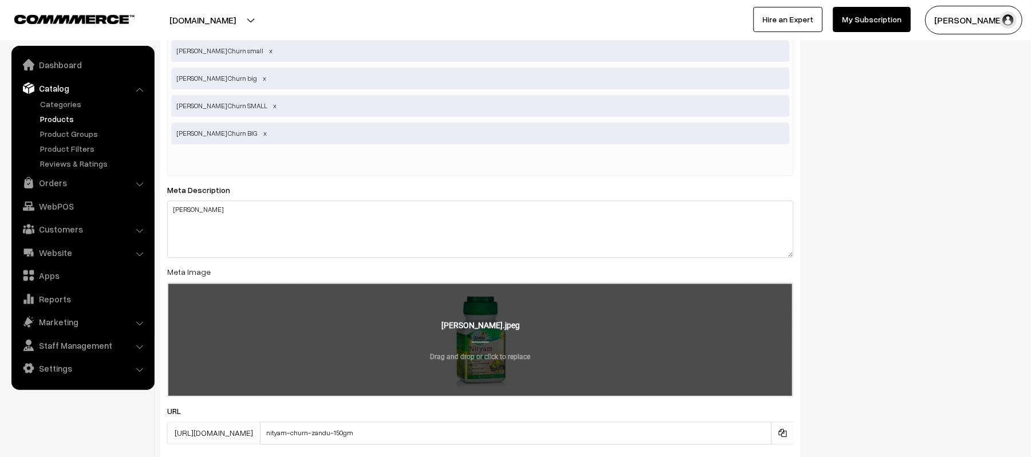
scroll to position [2183, 0]
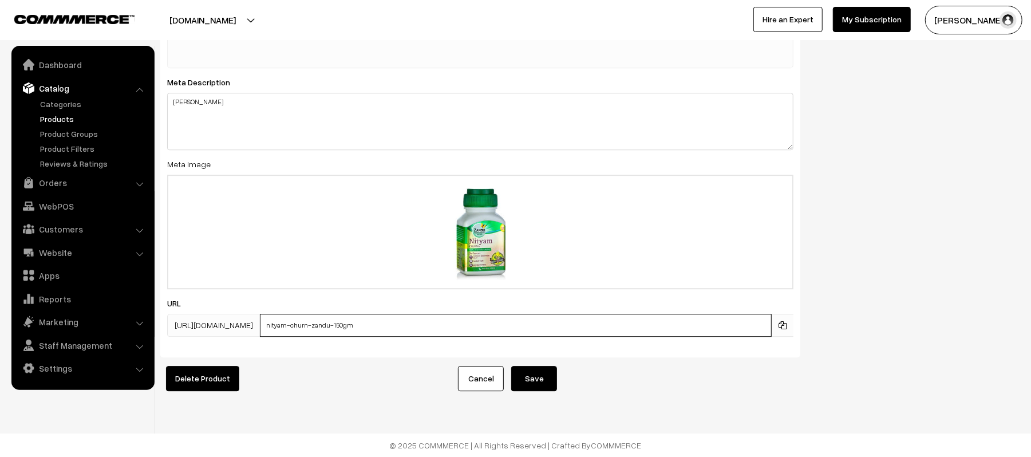
click at [445, 314] on input "nityam-churn-zandu-150gm" at bounding box center [516, 325] width 512 height 23
paste input "Zandu Nityam Churn"
type input "Zandu Nityam Churn"
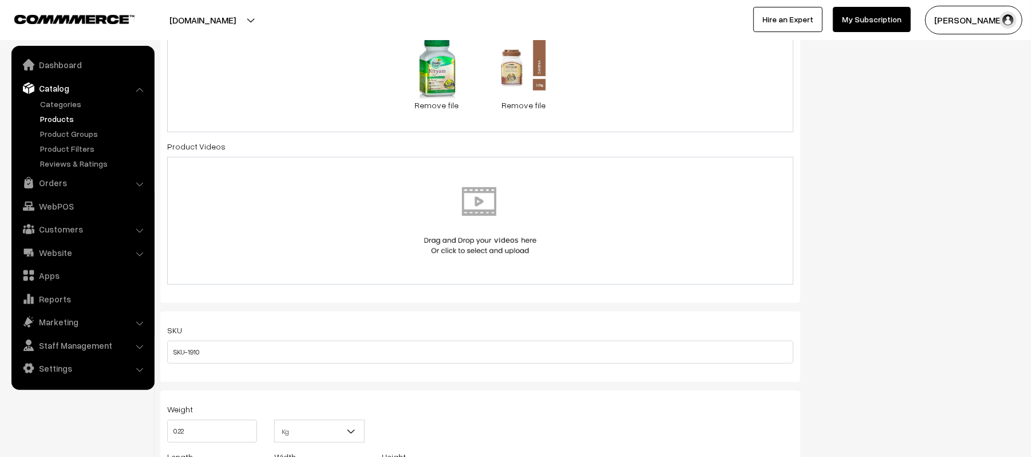
scroll to position [0, 0]
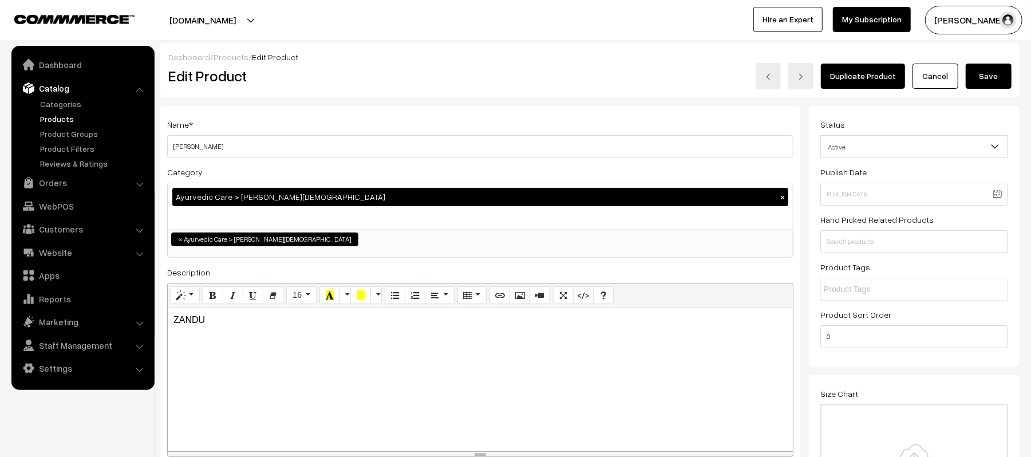
drag, startPoint x: 1002, startPoint y: 67, endPoint x: 497, endPoint y: 131, distance: 508.5
click at [1002, 67] on button "Save" at bounding box center [989, 76] width 46 height 25
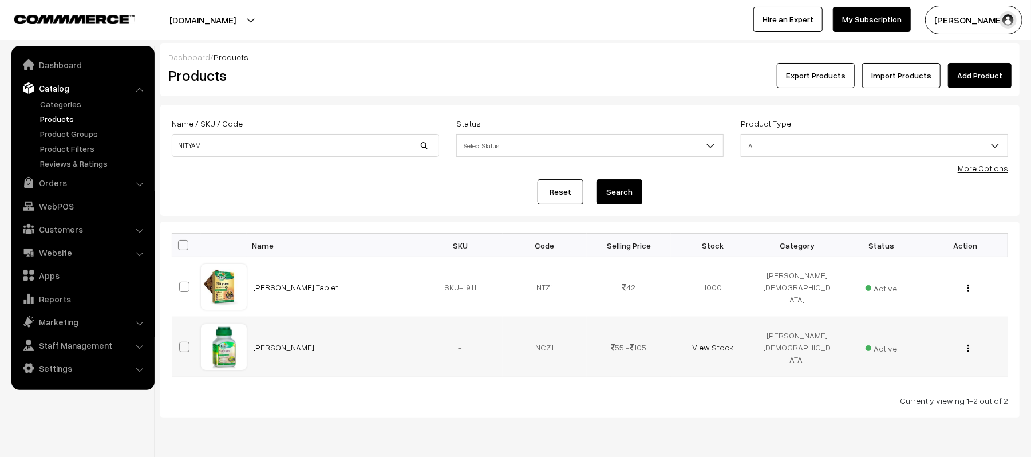
click at [459, 341] on td "-" at bounding box center [461, 347] width 84 height 60
click at [53, 118] on link "Products" at bounding box center [93, 119] width 113 height 12
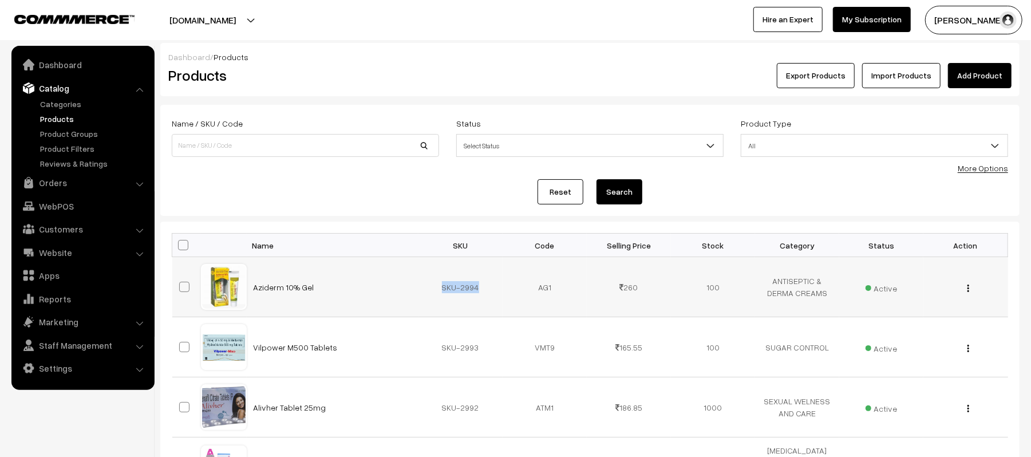
click at [429, 296] on td "SKU-2994" at bounding box center [461, 287] width 84 height 60
copy td "SKU-2994"
click at [983, 79] on link "Add Product" at bounding box center [980, 75] width 64 height 25
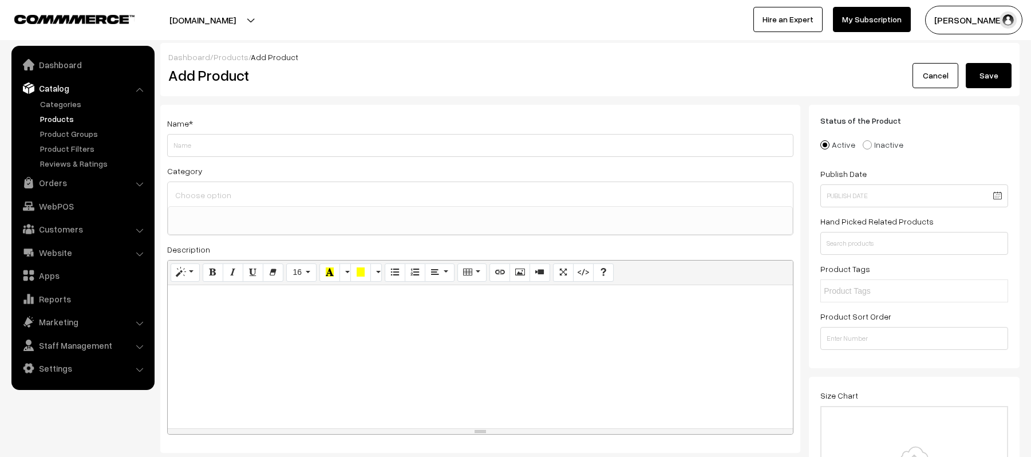
select select
type input "Zandu Cough Syrup 5ml Pouch"
click at [337, 227] on span at bounding box center [480, 220] width 625 height 29
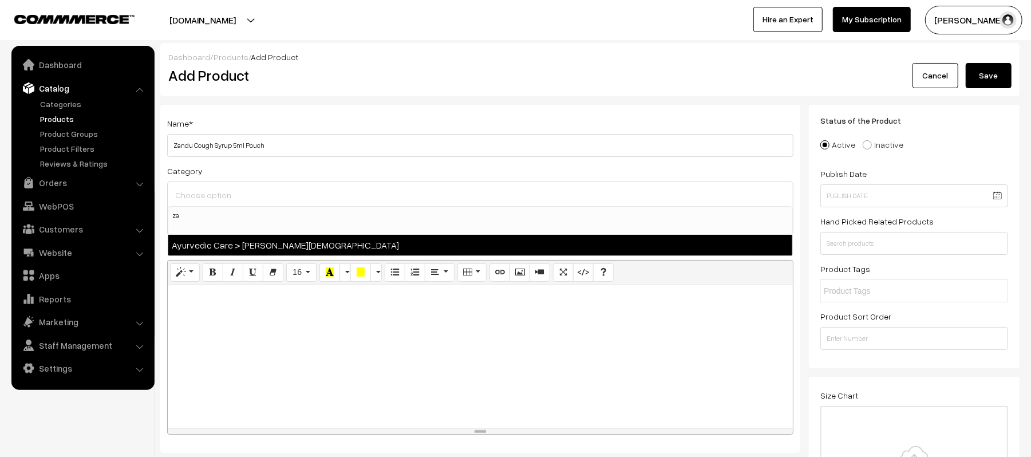
type input "za"
select select "202"
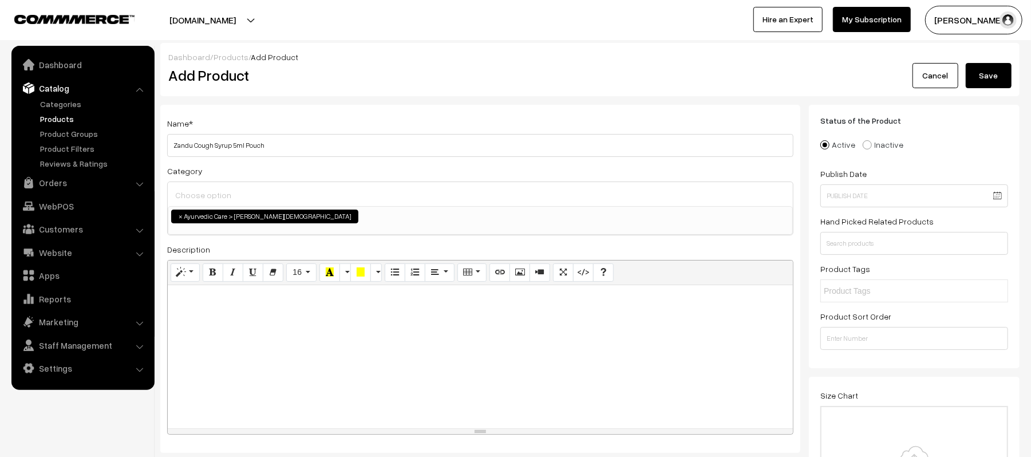
click at [302, 319] on div at bounding box center [480, 356] width 625 height 143
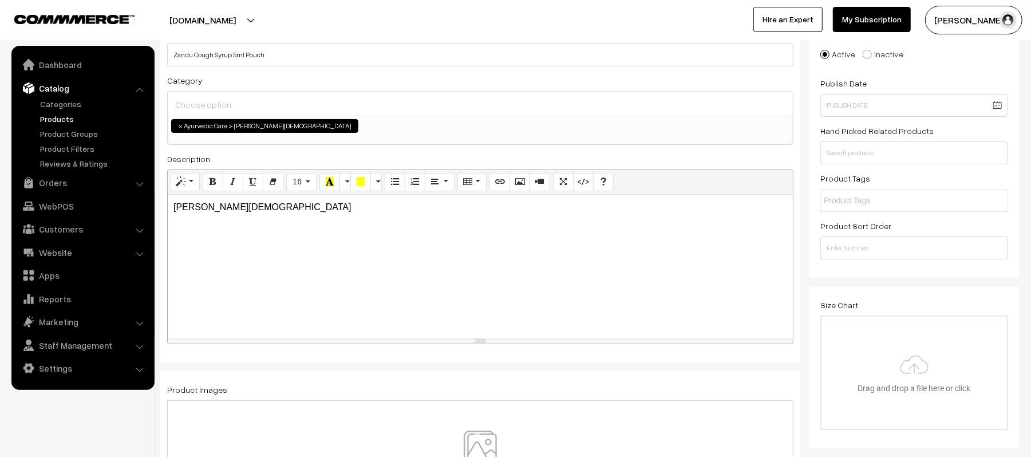
scroll to position [229, 0]
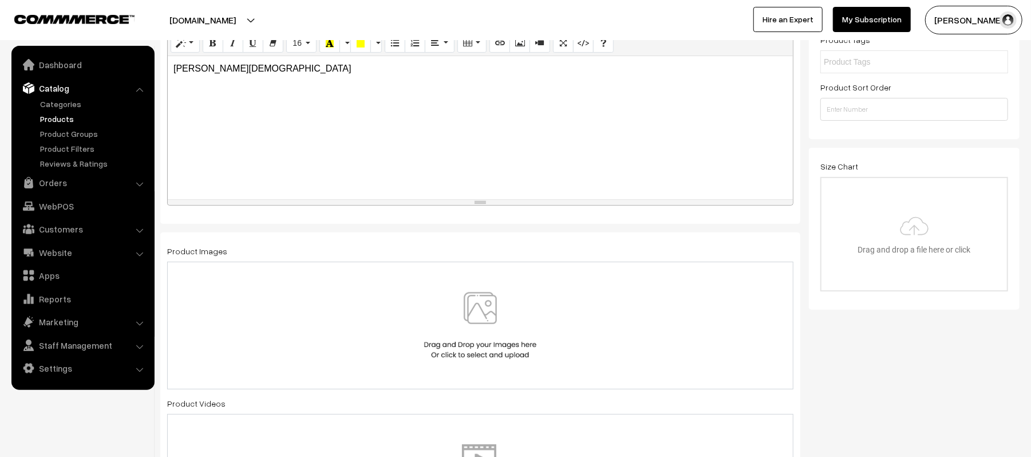
click at [500, 333] on img at bounding box center [480, 325] width 118 height 67
click at [661, 326] on div "7.6 KB ZANDU POUCH.jpeg Check Error Remove file" at bounding box center [480, 323] width 626 height 123
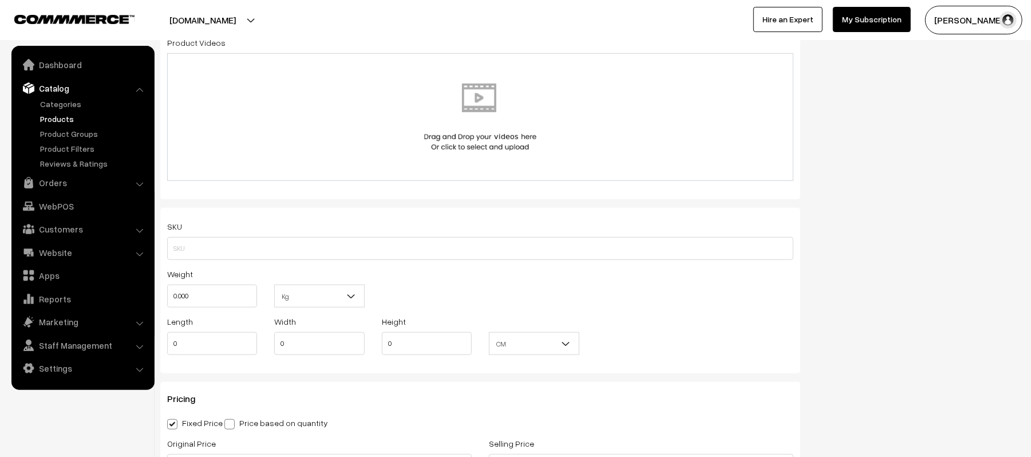
scroll to position [610, 0]
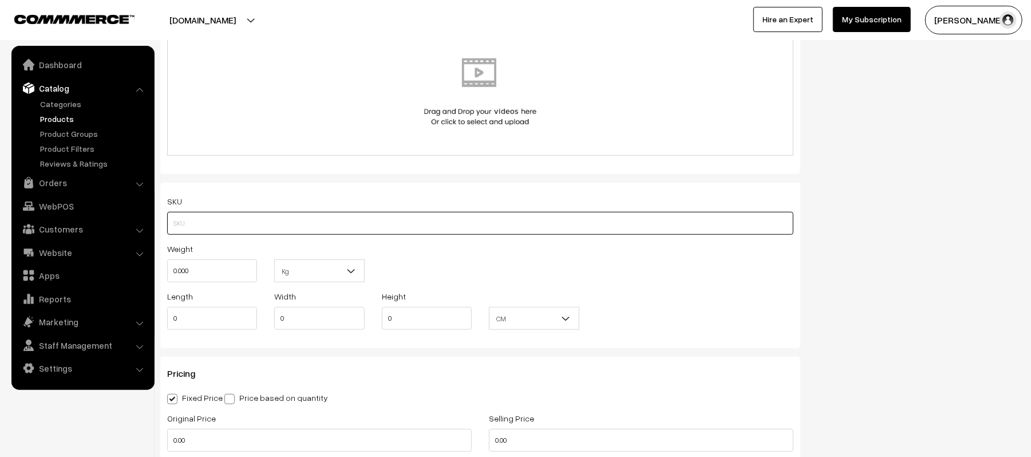
click at [259, 224] on input "text" at bounding box center [480, 223] width 626 height 23
paste input "SKU-2994"
type input "SKU-2995"
click at [238, 270] on input "0.000" at bounding box center [212, 270] width 90 height 23
type input "0.05"
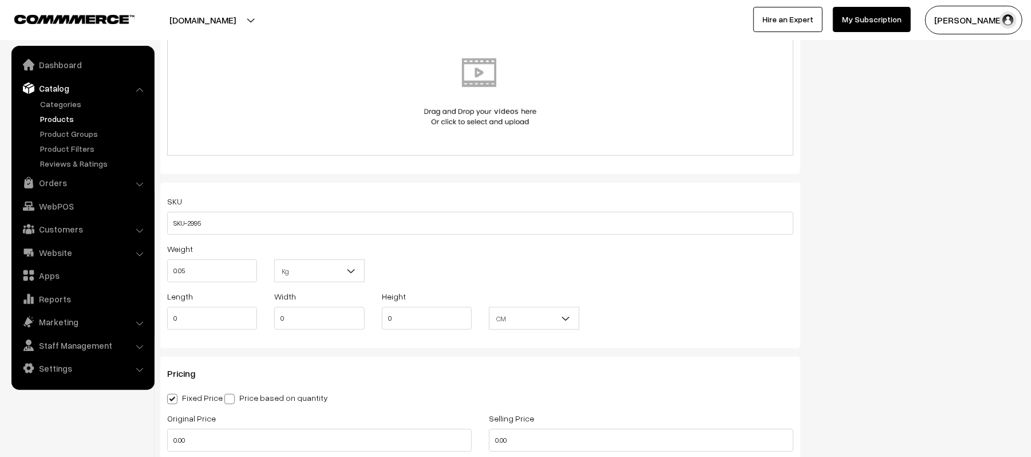
click at [466, 260] on div "Weight 0.05 Kg Kg" at bounding box center [481, 266] width 644 height 48
click at [190, 337] on div "SKU SKU-2995 Weight 0.05 Kg Kg Length 0 Width 0 Height 0" at bounding box center [480, 265] width 640 height 165
click at [199, 330] on div "Length 0" at bounding box center [212, 313] width 107 height 48
click at [207, 325] on input "0" at bounding box center [212, 318] width 90 height 23
type input "5"
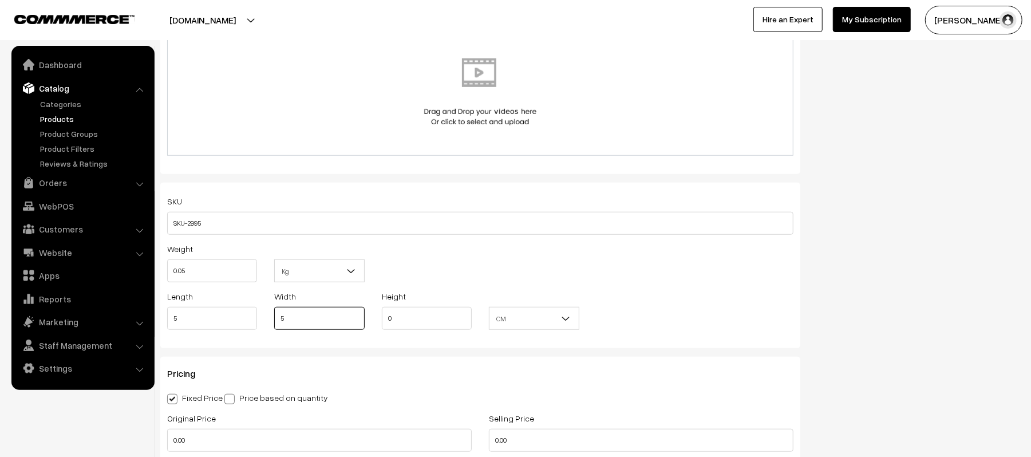
type input "5"
type input "1"
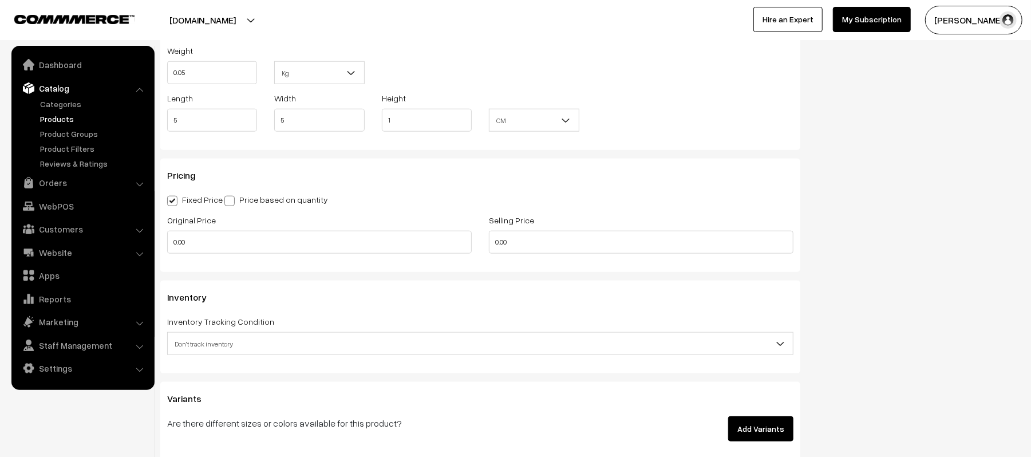
scroll to position [839, 0]
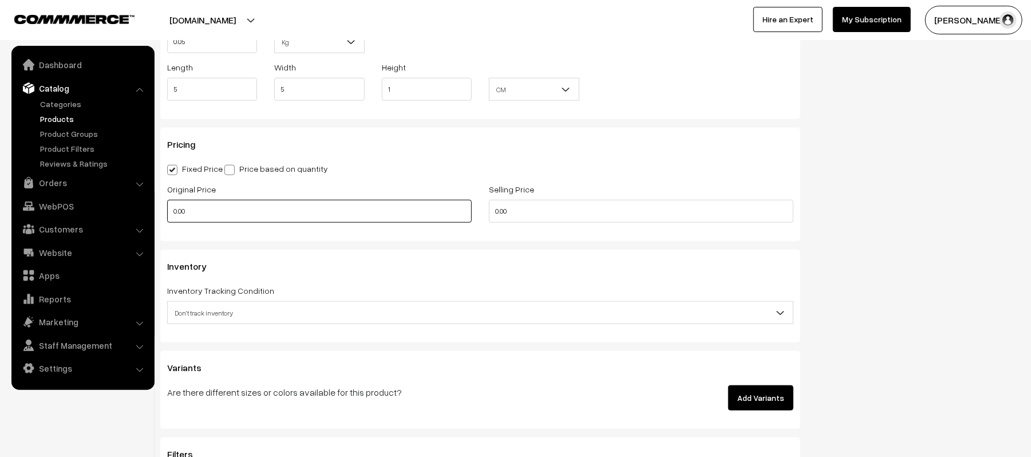
click at [281, 216] on input "0.00" at bounding box center [319, 211] width 305 height 23
type input "5"
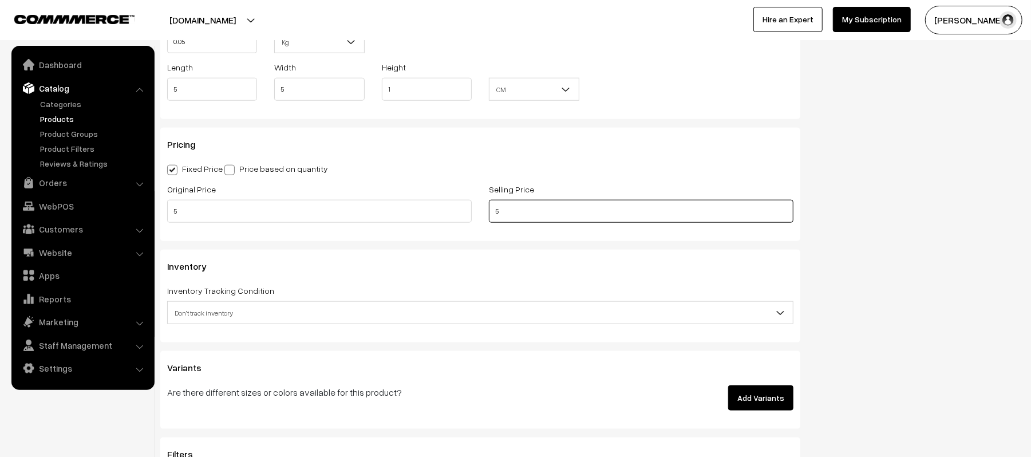
type input "5"
click at [232, 172] on span at bounding box center [229, 170] width 10 height 10
click at [232, 172] on input "Price based on quantity" at bounding box center [227, 167] width 7 height 7
radio input "true"
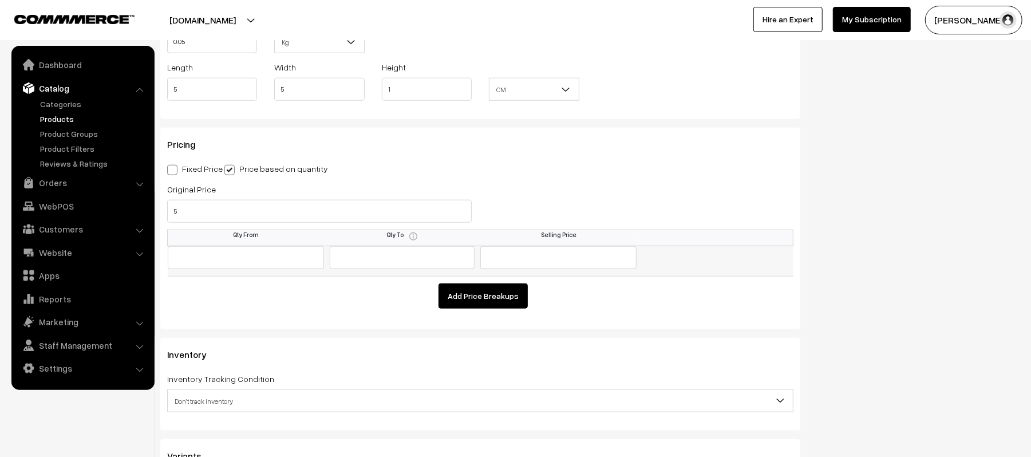
click at [227, 257] on input "text" at bounding box center [246, 257] width 156 height 23
type input "6"
type input "15"
type input "5"
click at [487, 298] on button "Add Price Breakups" at bounding box center [483, 295] width 89 height 25
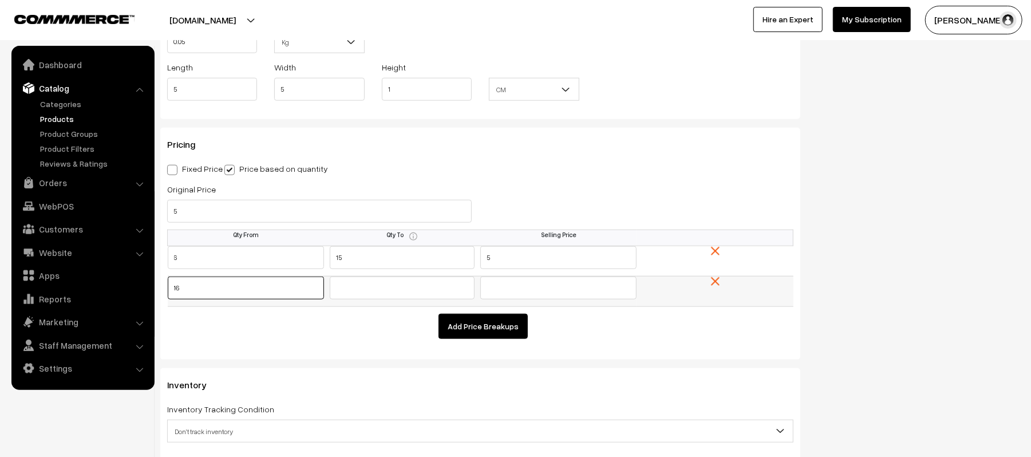
type input "16"
type input "35"
type input "4.75"
click at [486, 326] on button "Add Price Breakups" at bounding box center [483, 326] width 89 height 25
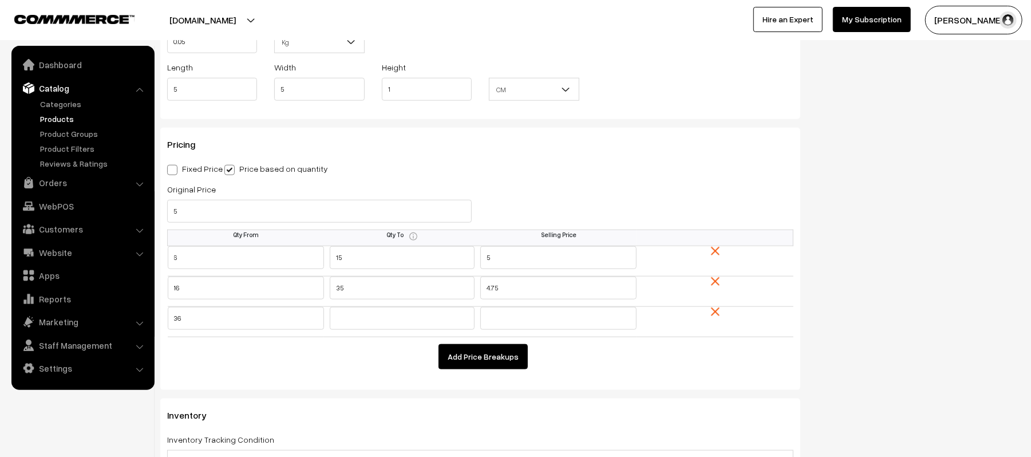
type input "36"
type input "100"
type input "4"
type input "4.25"
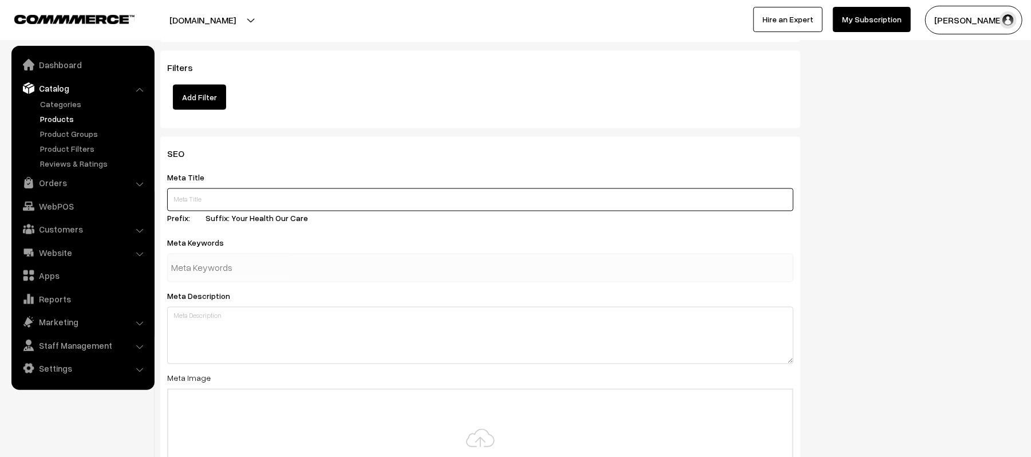
click at [322, 191] on input "text" at bounding box center [480, 199] width 626 height 23
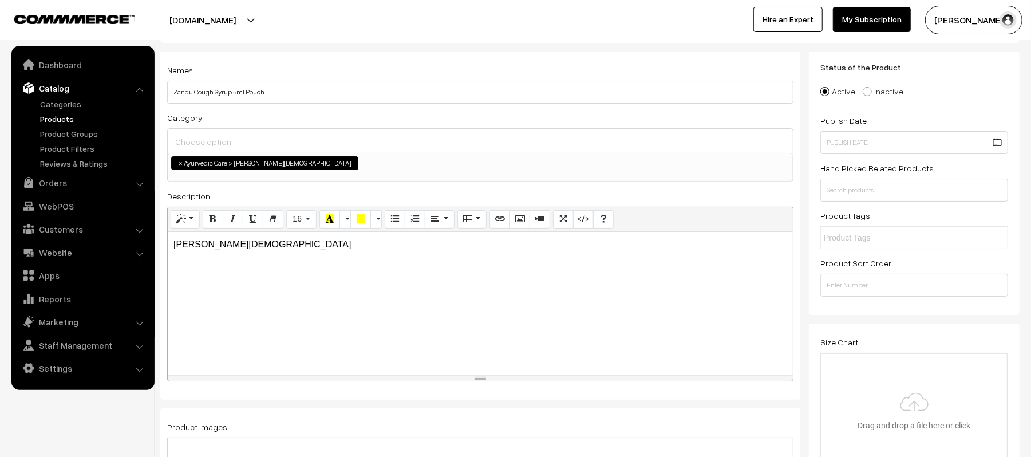
scroll to position [0, 0]
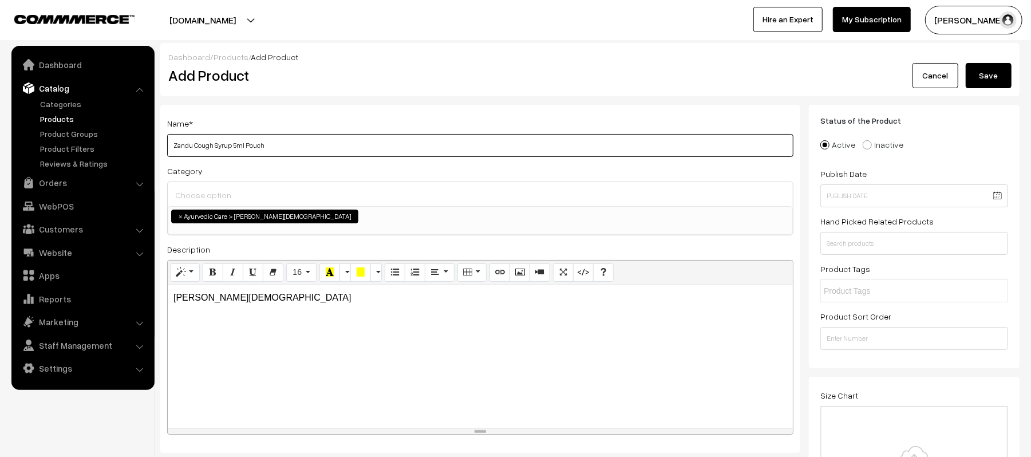
click at [313, 144] on input "Zandu Cough Syrup 5ml Pouch" at bounding box center [480, 145] width 626 height 23
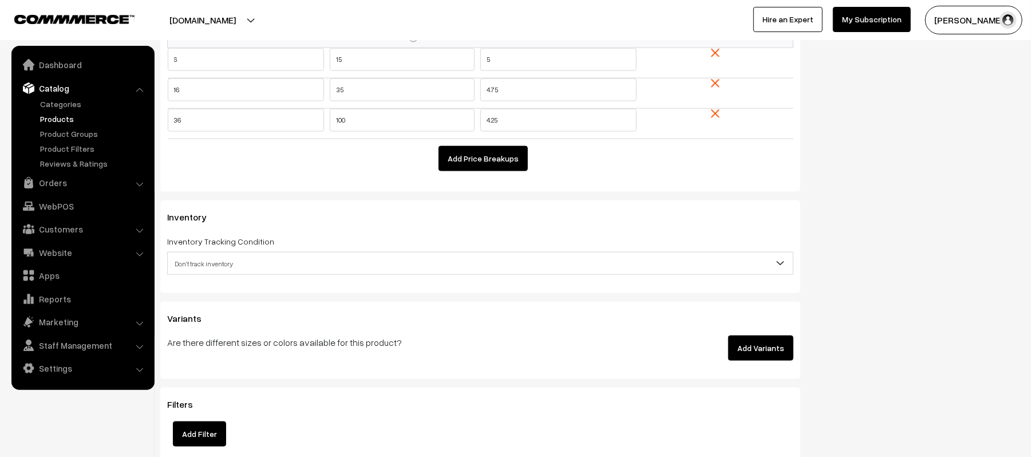
scroll to position [1069, 0]
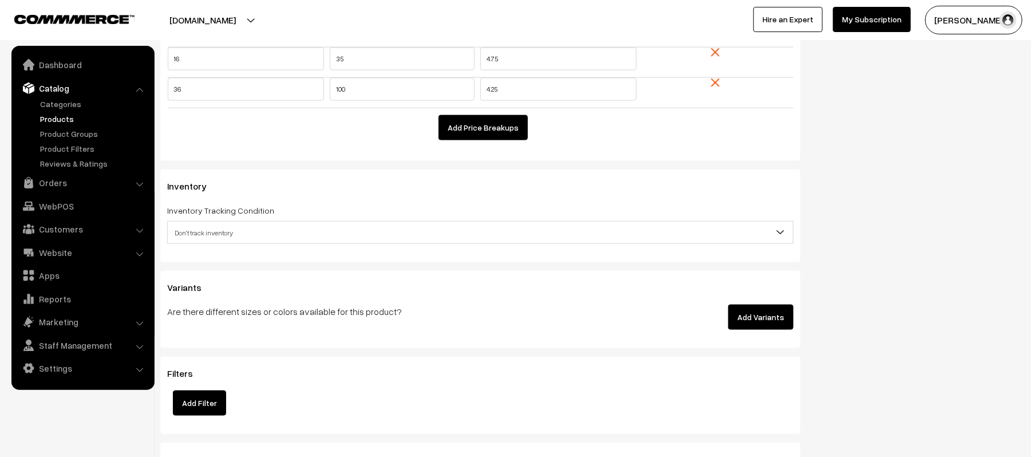
click at [246, 222] on span "Don't track inventory" at bounding box center [480, 232] width 626 height 23
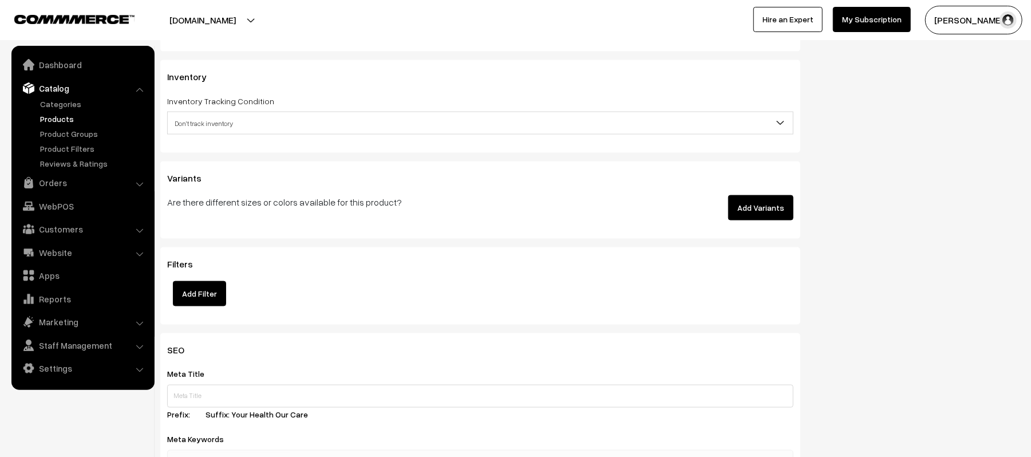
scroll to position [1374, 0]
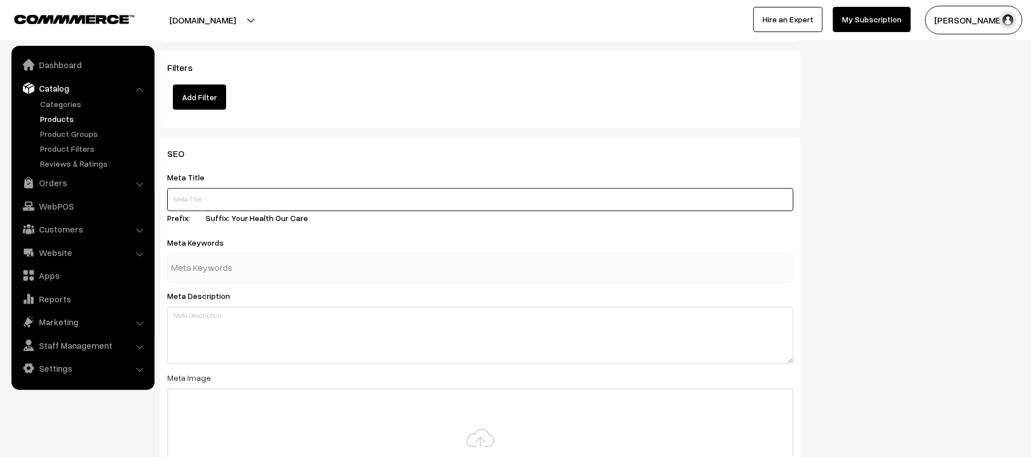
click at [253, 197] on input "text" at bounding box center [480, 199] width 626 height 23
paste input "Zandu Cough Syrup 5ml Pouch"
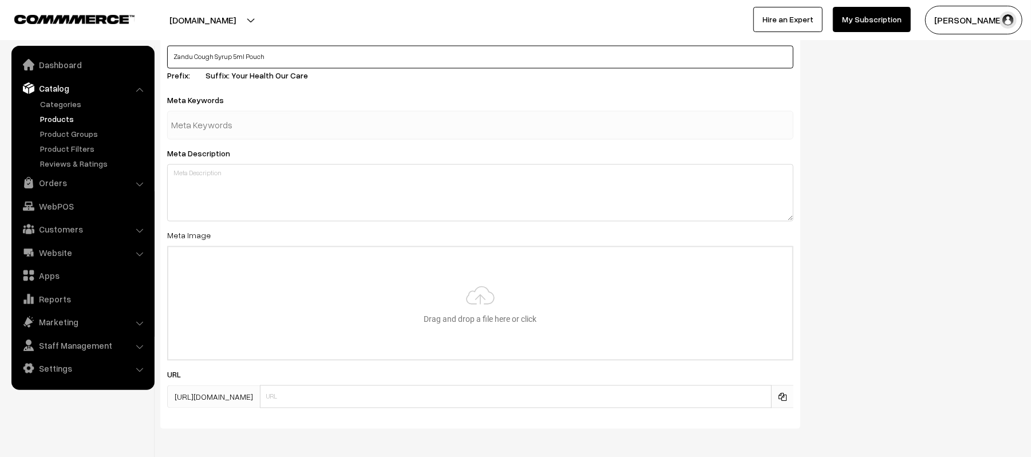
scroll to position [1527, 0]
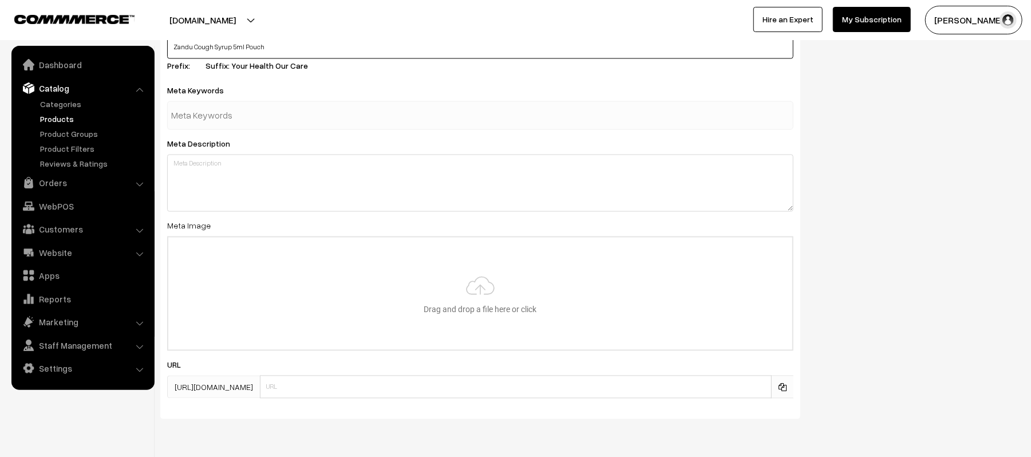
type input "Zandu Cough Syrup 5ml Pouch"
click at [282, 139] on div "Meta Description" at bounding box center [480, 174] width 626 height 75
click at [274, 122] on input "text" at bounding box center [230, 115] width 119 height 23
paste input "Zandu Cough Syrup 5ml Pouch"
type input "Zandu Cough Syrup 5ml Pouch"
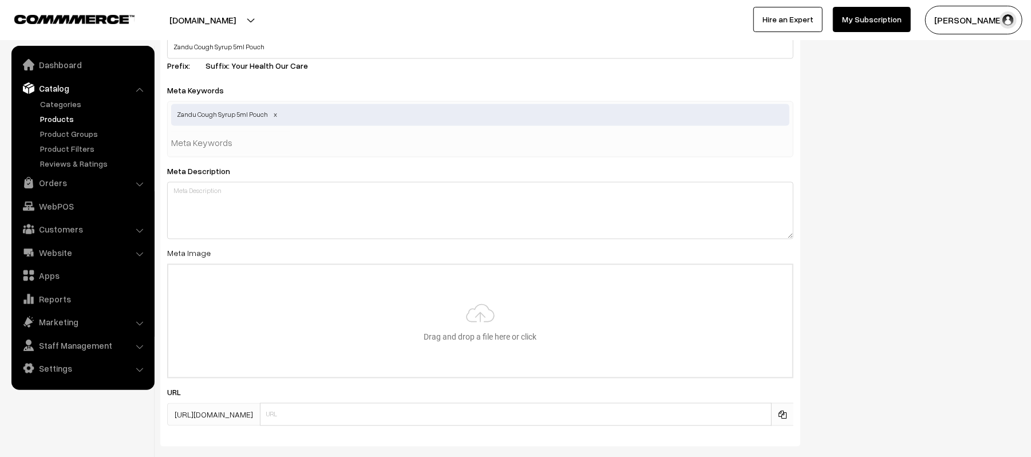
paste input "Zandu Cough Syrup 5ml Pouch"
type input "Zandu Cough Syrup 5ml"
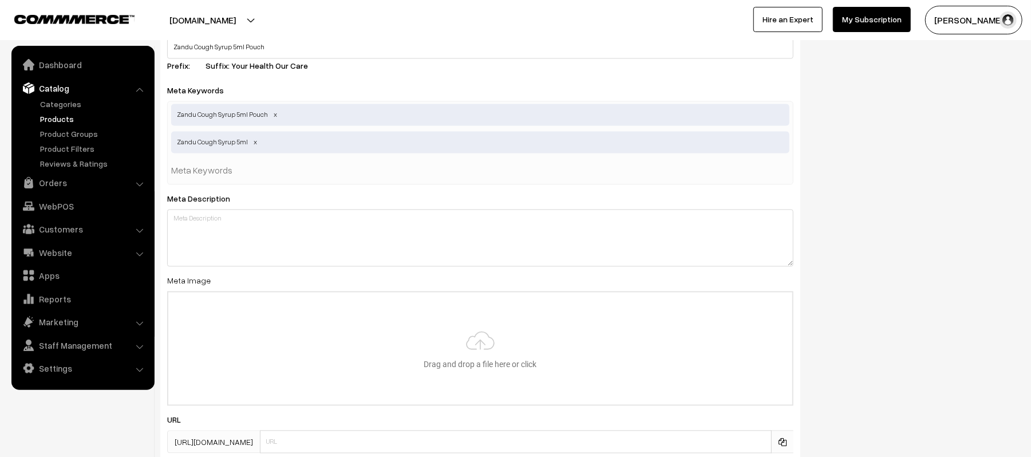
paste input "Zandu Cough Syrup 5ml Pouch"
type input "Zandu Cough Syrup Pouch"
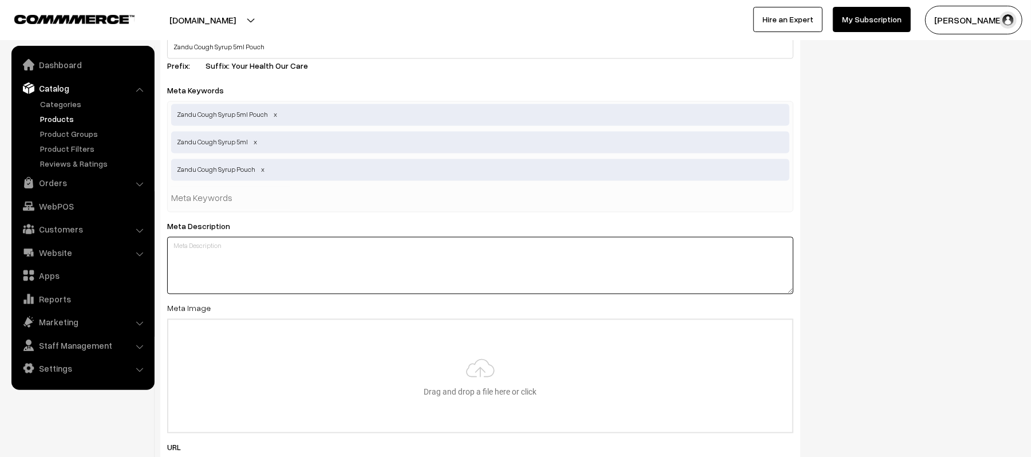
click at [325, 258] on textarea at bounding box center [480, 265] width 626 height 57
paste textarea "Zandu Cough Syrup 5ml Pouch"
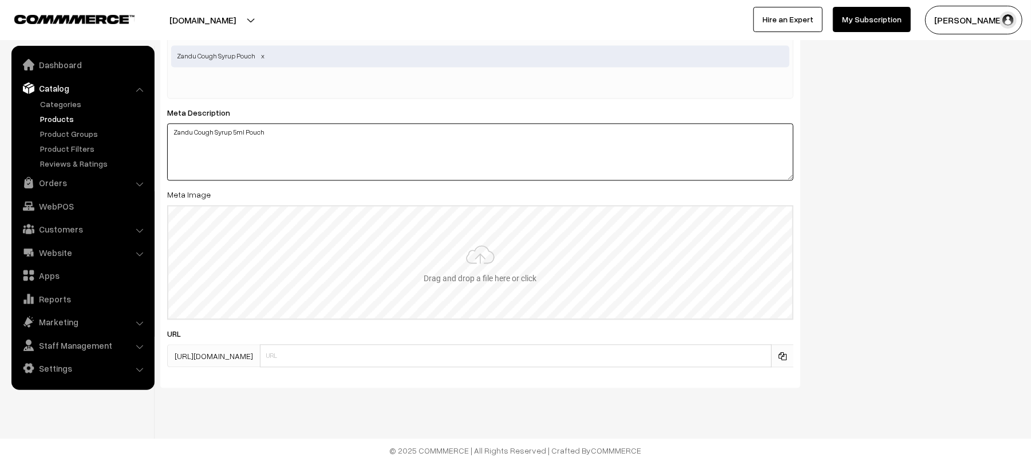
scroll to position [1645, 0]
type textarea "Zandu Cough Syrup 5ml Pouch"
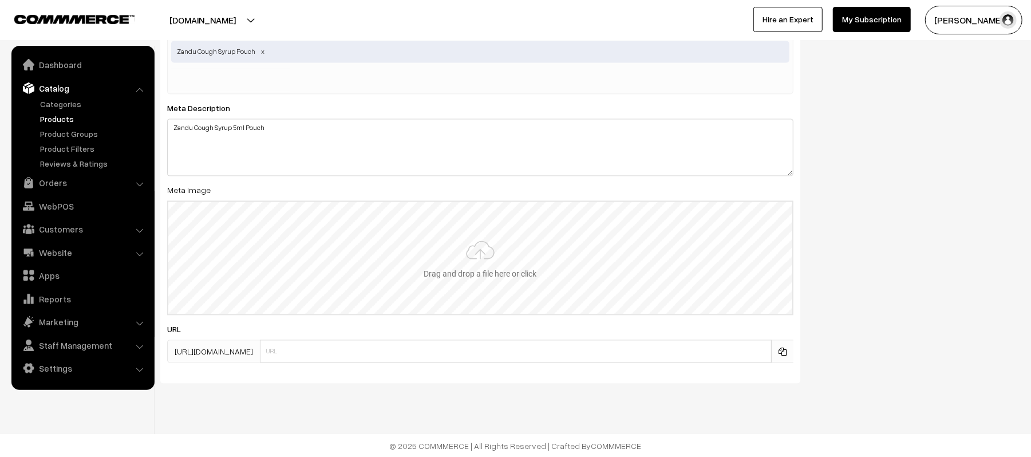
click at [338, 234] on input "file" at bounding box center [480, 258] width 624 height 112
type input "C:\fakepath\ZANDU POUCH.jpeg"
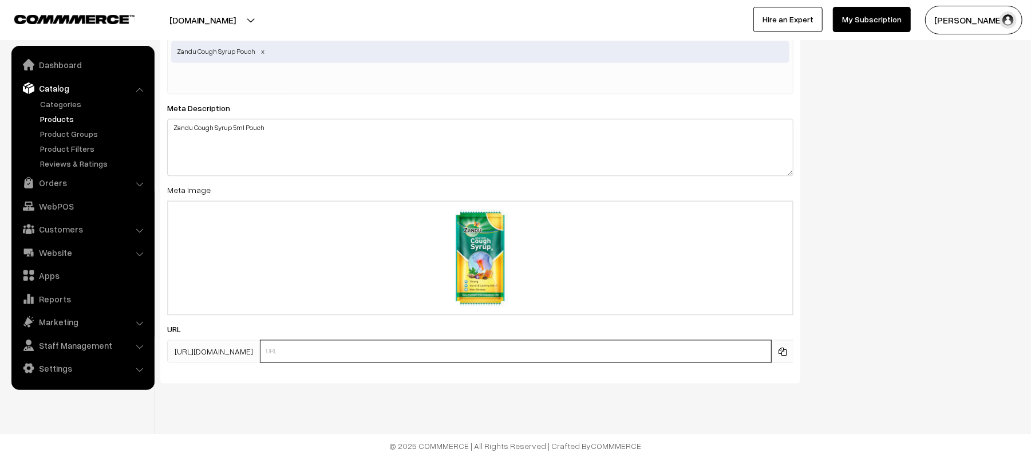
click at [377, 350] on input "text" at bounding box center [516, 351] width 512 height 23
type input "z"
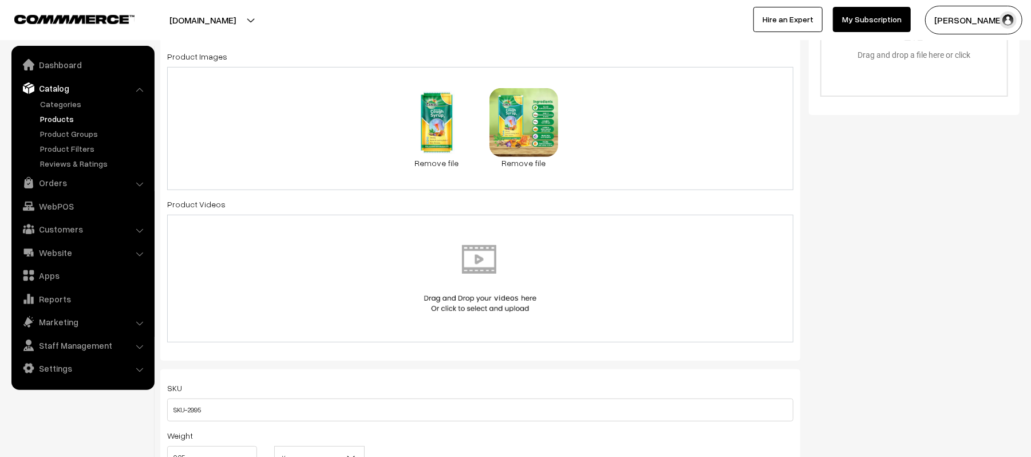
scroll to position [0, 0]
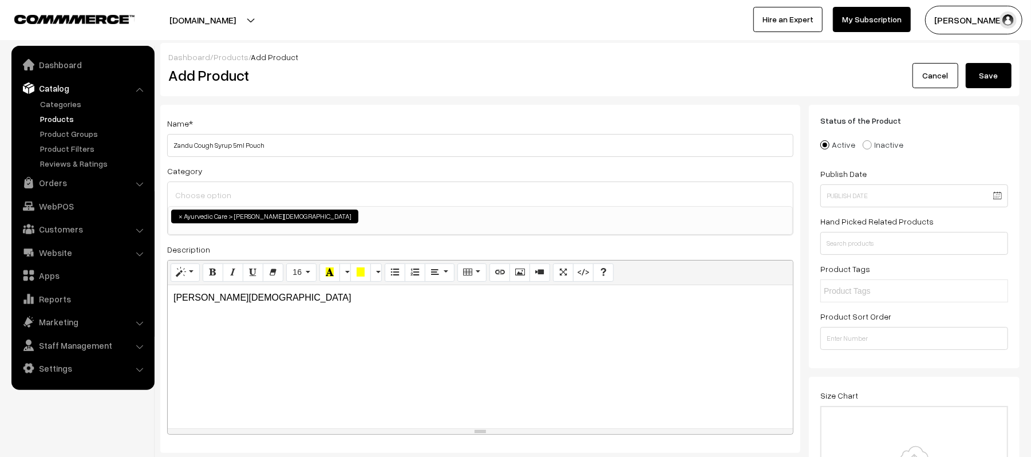
type input "Zandu_Cough_Pouch"
click at [875, 246] on input "text" at bounding box center [915, 243] width 188 height 23
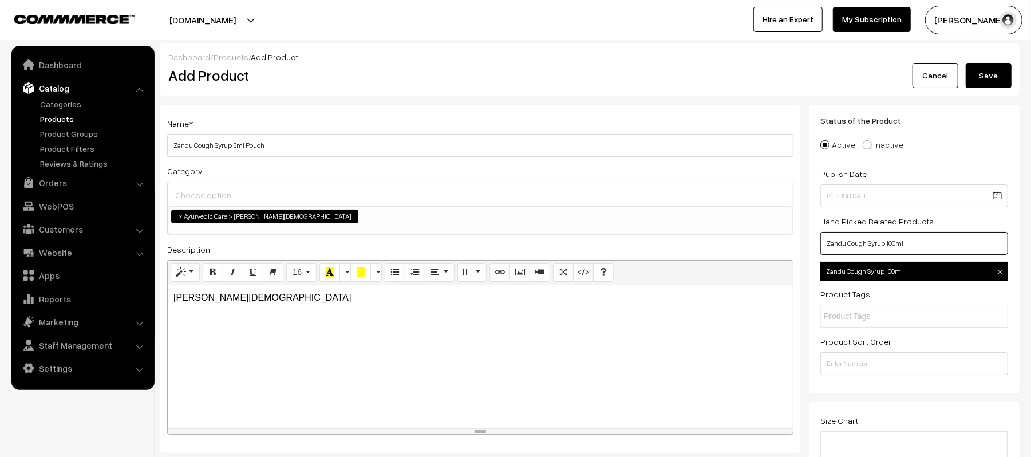
type input "Zandu Cough Syrup 100ml"
click at [981, 74] on button "Save" at bounding box center [989, 75] width 46 height 25
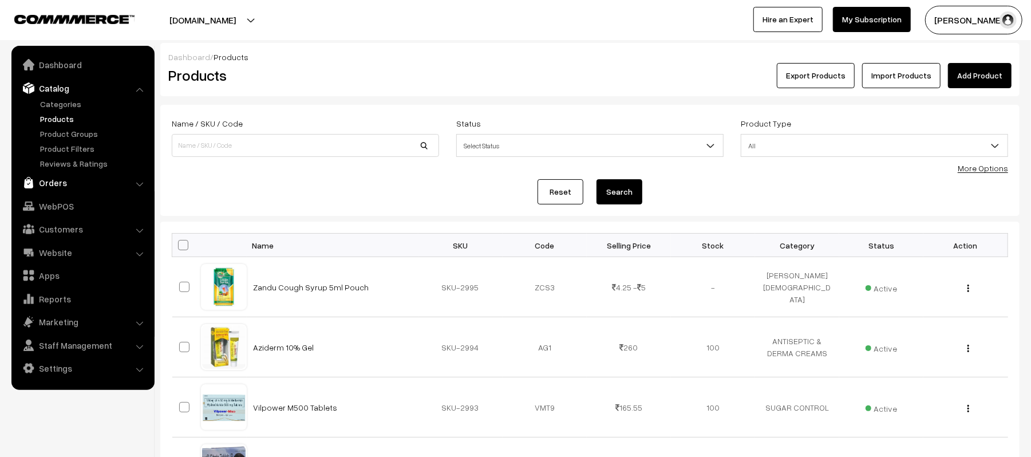
click at [47, 183] on link "Orders" at bounding box center [82, 182] width 136 height 21
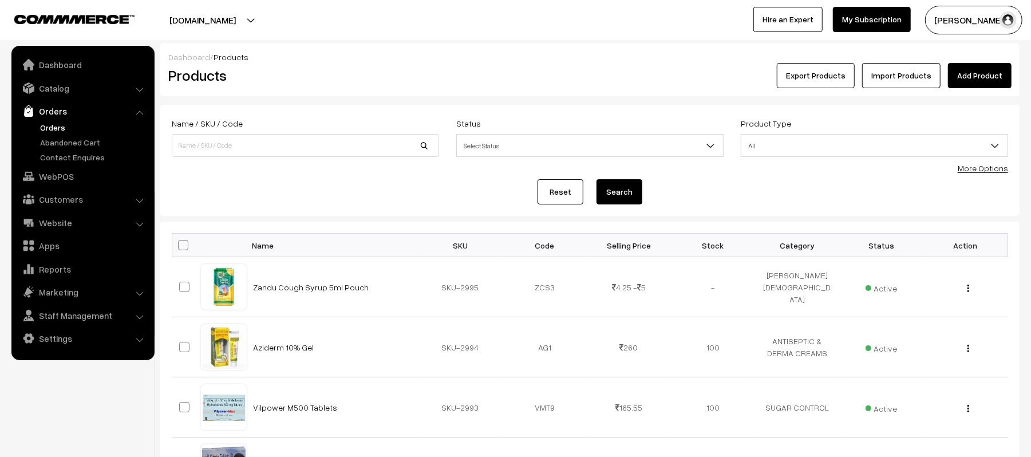
click at [50, 125] on link "Orders" at bounding box center [93, 127] width 113 height 12
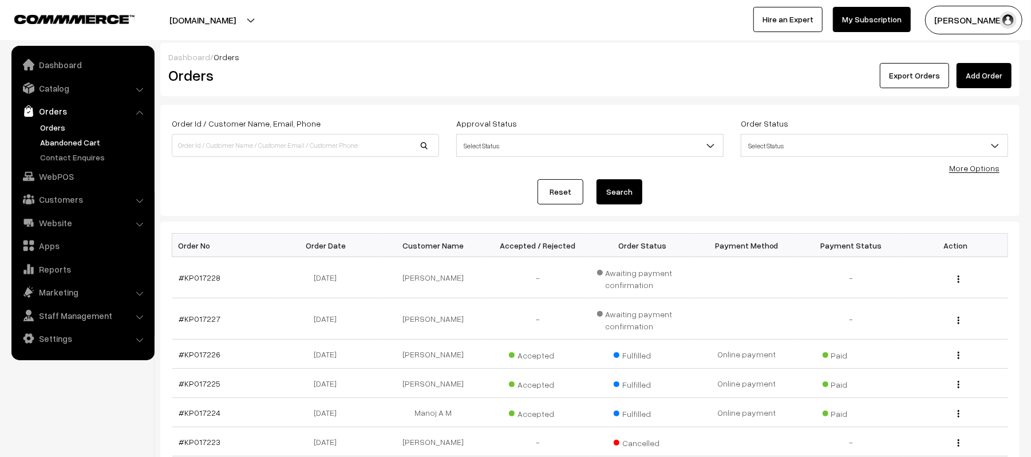
click at [56, 145] on link "Abandoned Cart" at bounding box center [93, 142] width 113 height 12
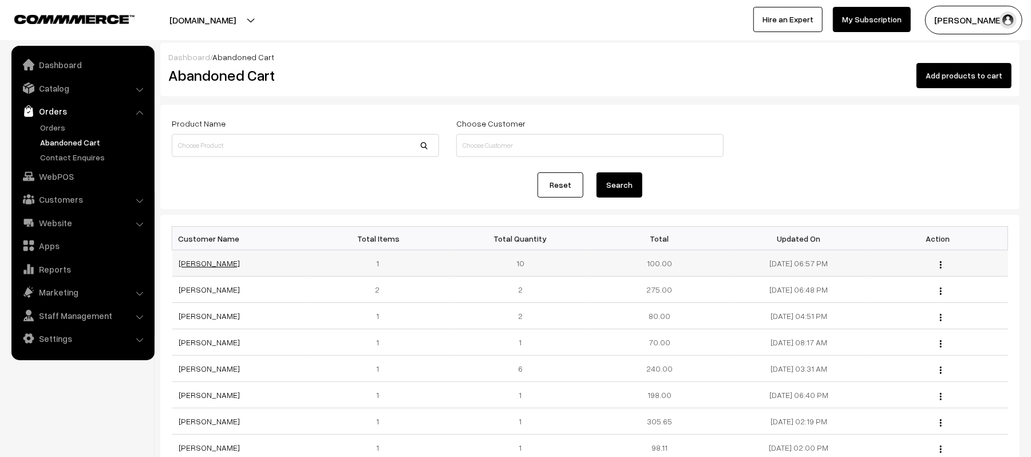
click at [207, 259] on link "[PERSON_NAME]" at bounding box center [209, 263] width 61 height 10
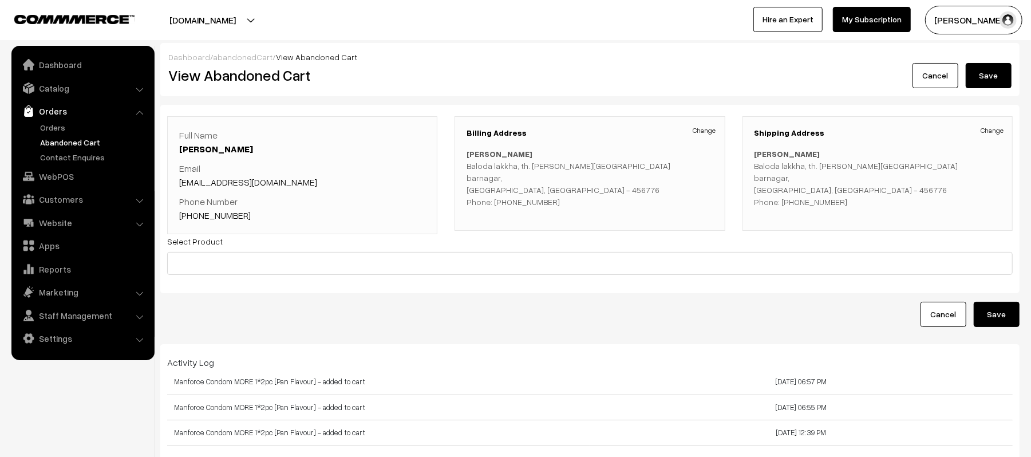
click at [215, 216] on link "+91 9399573237" at bounding box center [215, 215] width 72 height 11
click at [63, 124] on link "Orders" at bounding box center [93, 127] width 113 height 12
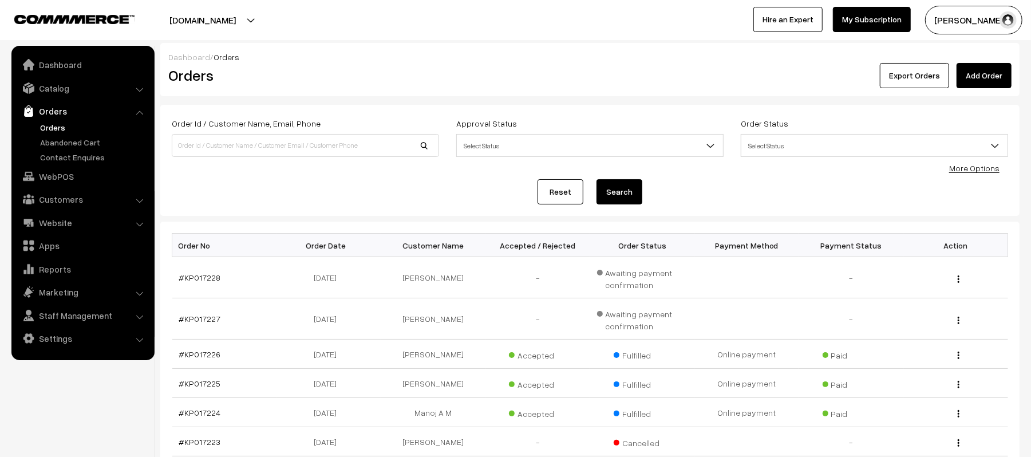
click at [278, 193] on div "Reset Search" at bounding box center [590, 191] width 837 height 25
click at [189, 278] on link "#KP017228" at bounding box center [200, 278] width 42 height 10
click at [263, 142] on input at bounding box center [305, 145] width 267 height 23
click at [54, 92] on link "Catalog" at bounding box center [82, 88] width 136 height 21
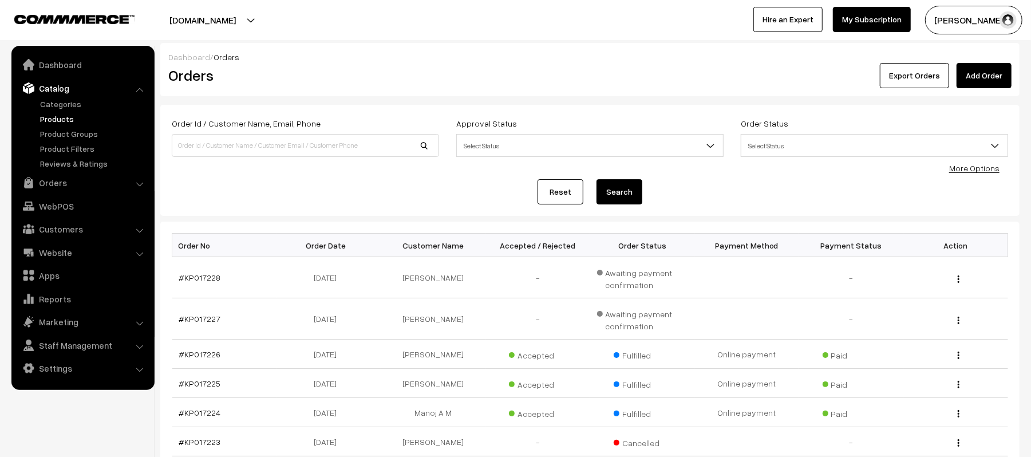
click at [54, 121] on link "Products" at bounding box center [93, 119] width 113 height 12
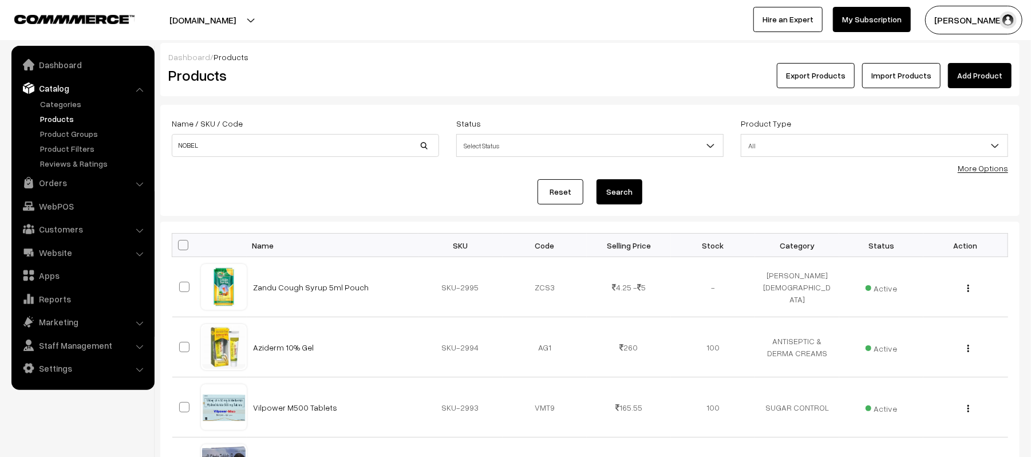
type input "NOBEL"
click at [597, 179] on button "Search" at bounding box center [620, 191] width 46 height 25
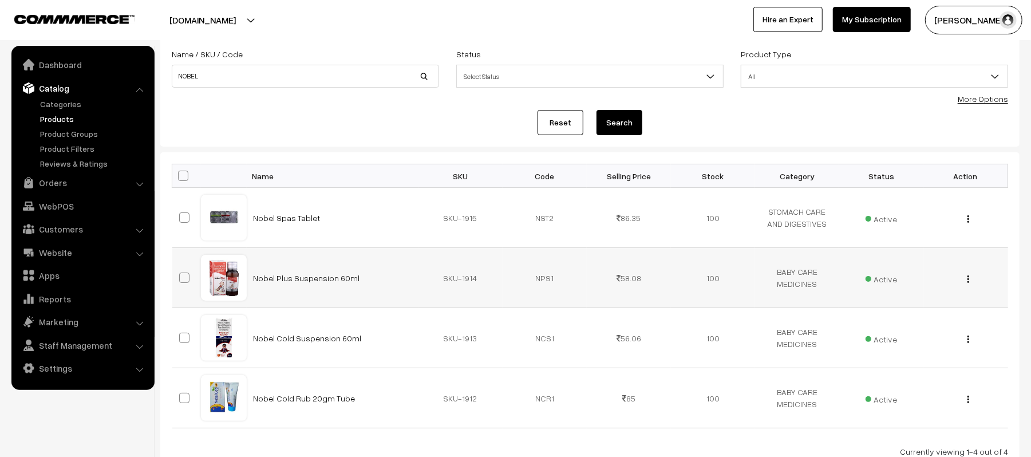
scroll to position [152, 0]
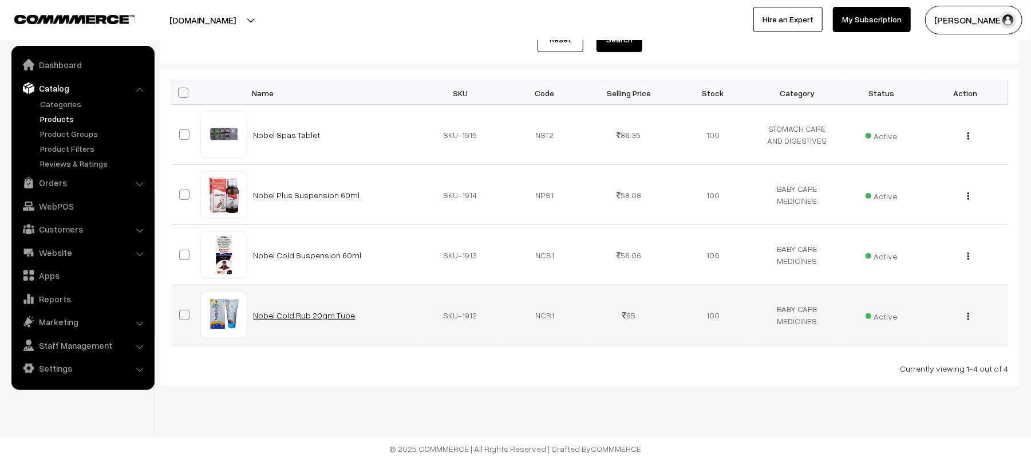
click at [312, 314] on link "Nobel Cold Rub 20gm Tube" at bounding box center [305, 315] width 102 height 10
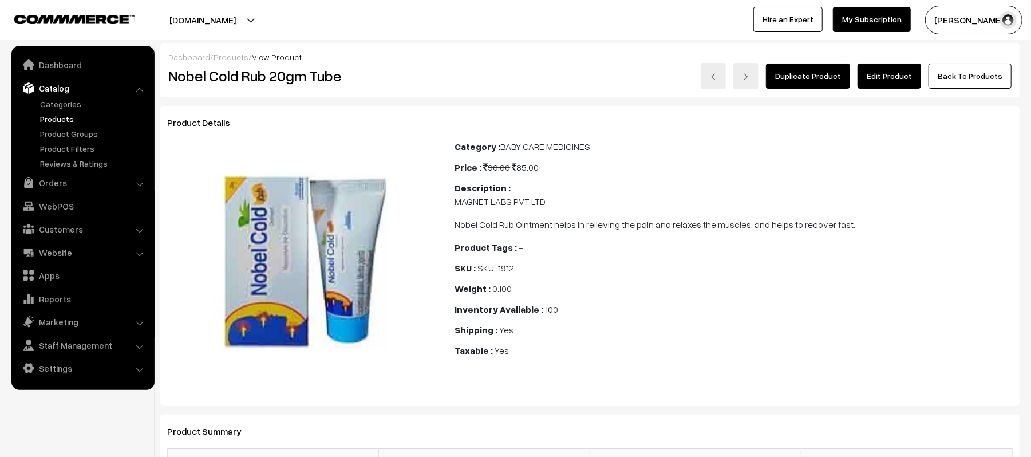
click at [893, 85] on link "Edit Product" at bounding box center [890, 76] width 64 height 25
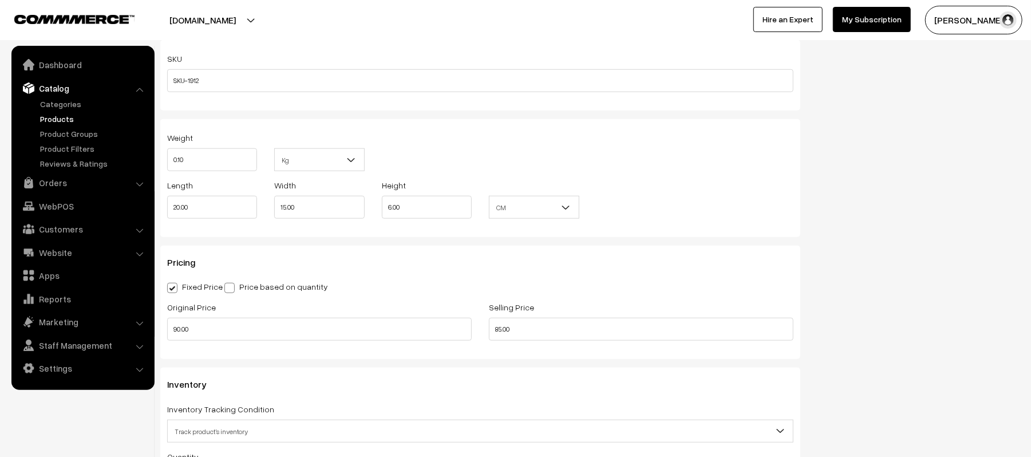
scroll to position [916, 0]
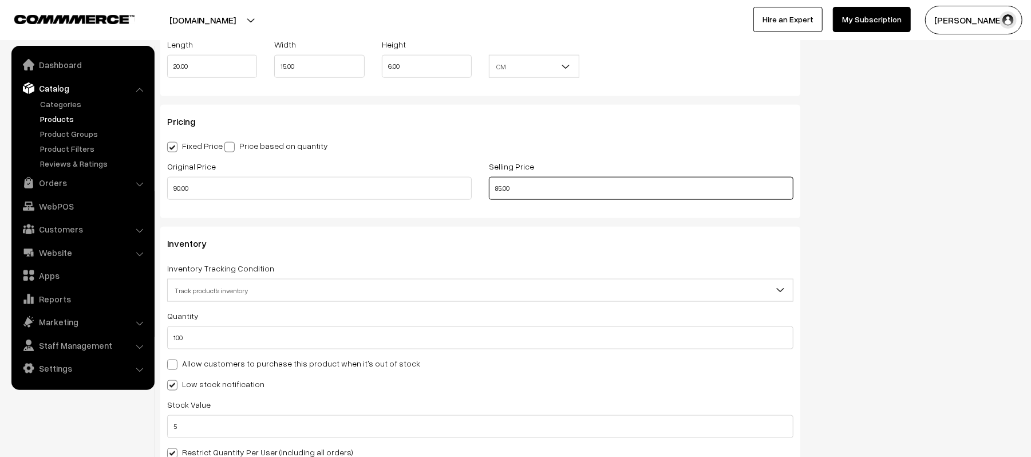
click at [575, 188] on input "85.00" at bounding box center [641, 188] width 305 height 23
type input "75.00"
click at [590, 147] on div "Fixed Price Price based on quantity" at bounding box center [480, 146] width 626 height 14
click at [603, 147] on div "Fixed Price Price based on quantity" at bounding box center [480, 146] width 626 height 14
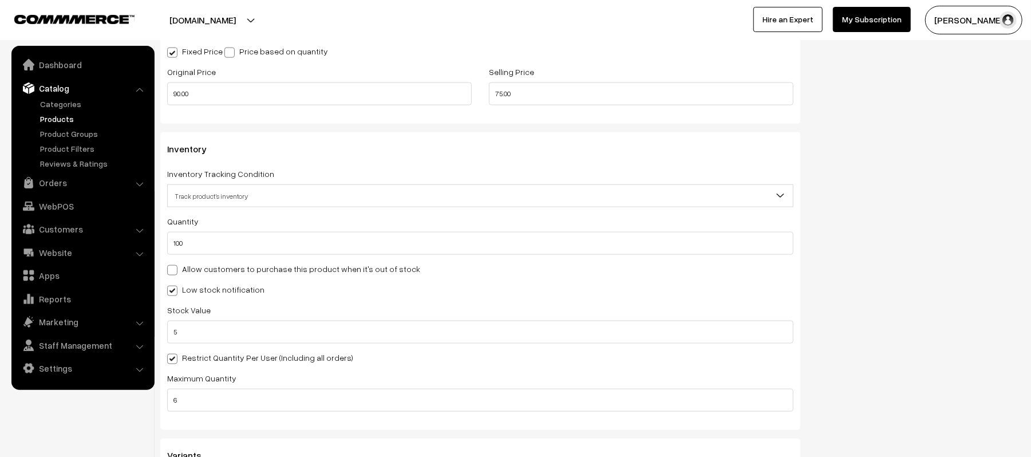
scroll to position [1145, 0]
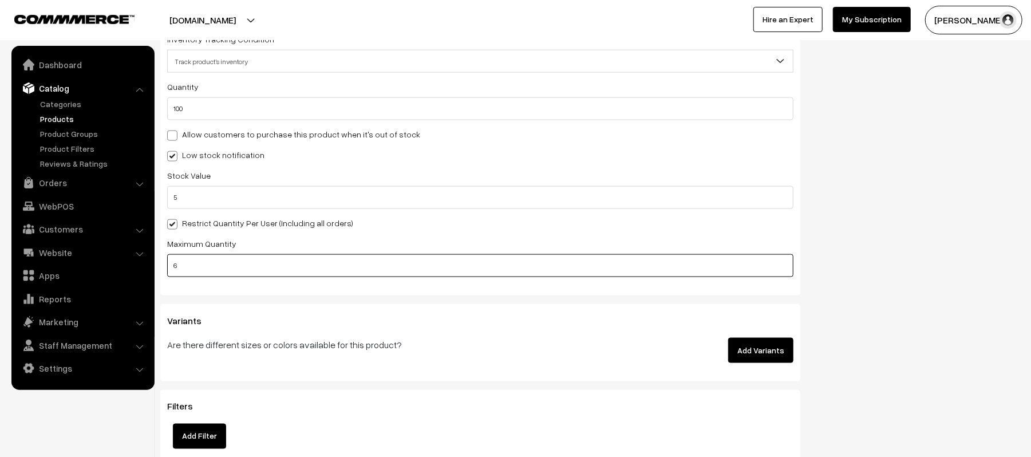
click at [225, 271] on input "6" at bounding box center [480, 265] width 626 height 23
type input "3"
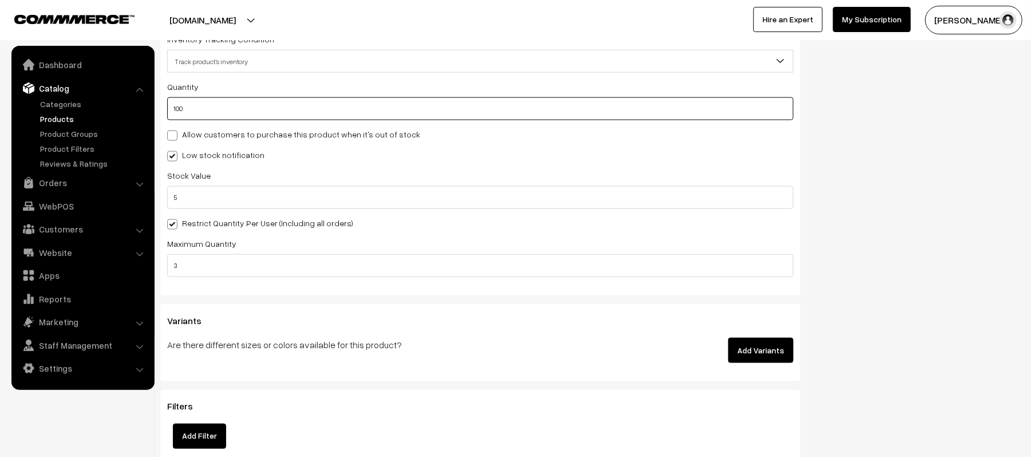
click at [303, 104] on input "100" at bounding box center [480, 108] width 626 height 23
type input "1000"
type input "1100"
type input "1000"
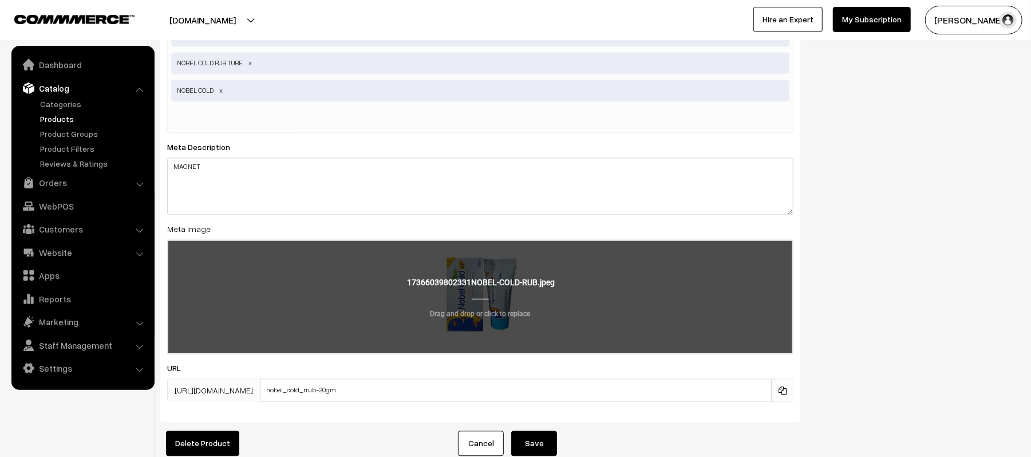
scroll to position [1845, 0]
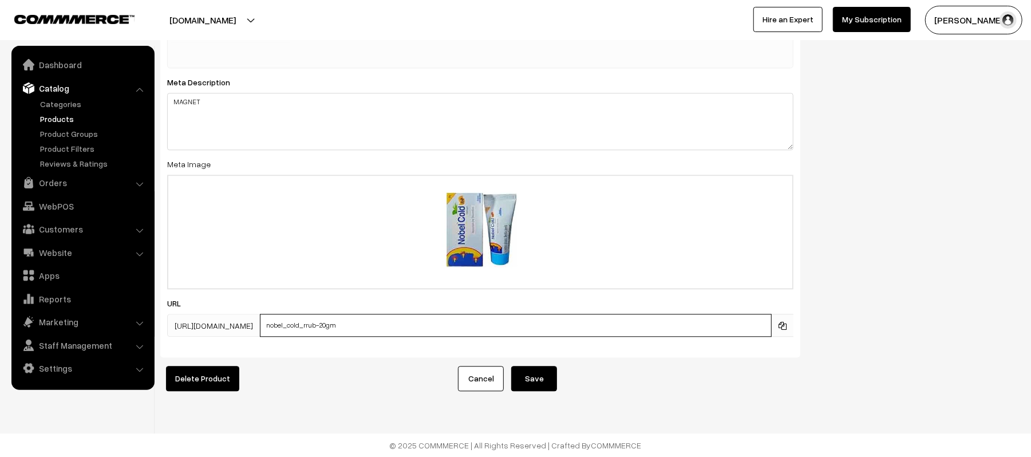
click at [431, 317] on input "nobel_cold_rrub-20gm" at bounding box center [516, 325] width 512 height 23
click at [352, 314] on input "Nobel_Cold_Rrub-20gm" at bounding box center [516, 325] width 512 height 23
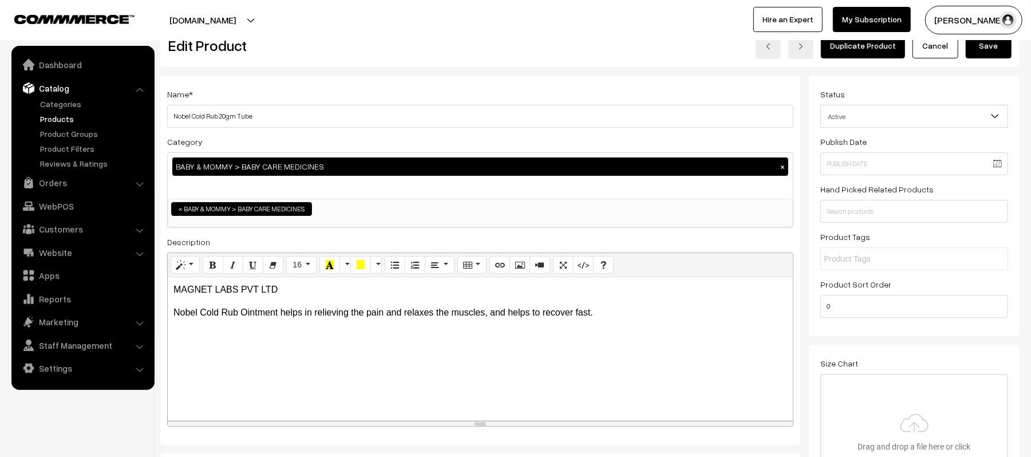
scroll to position [0, 0]
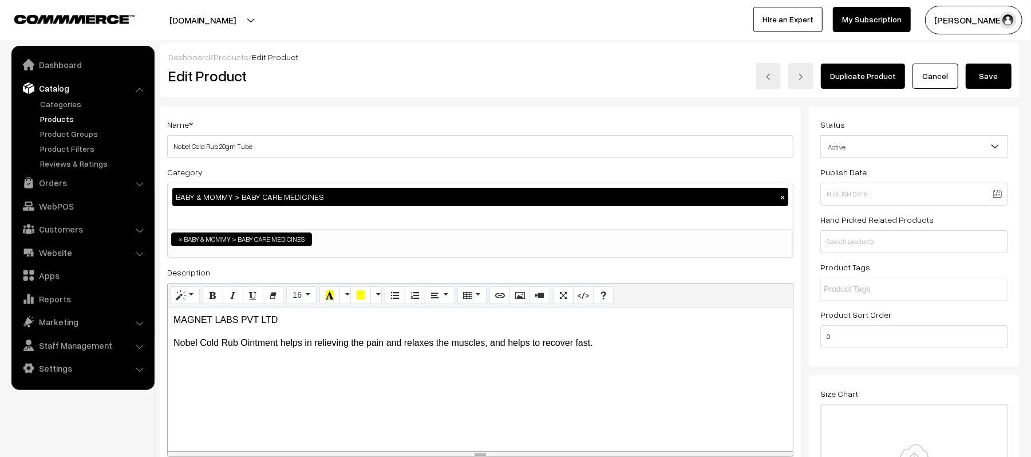
type input "Nobel_Cold_Rub-20gm"
click at [993, 77] on button "Save" at bounding box center [989, 76] width 46 height 25
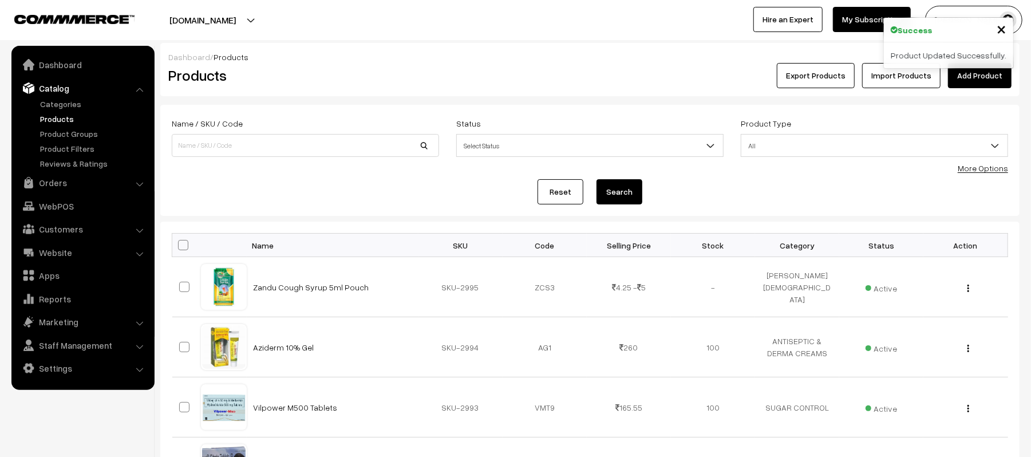
click at [250, 131] on div "Name / SKU / Code" at bounding box center [305, 136] width 267 height 41
click at [252, 140] on input at bounding box center [305, 145] width 267 height 23
type input "MEDIS"
click at [597, 179] on button "Search" at bounding box center [620, 191] width 46 height 25
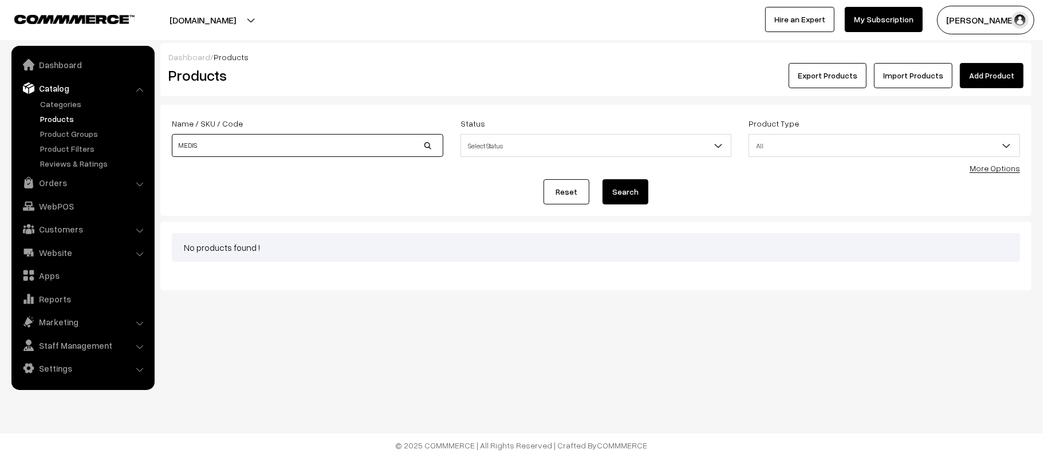
click at [251, 140] on input "MEDIS" at bounding box center [307, 145] width 271 height 23
type input "MEDI"
click at [602, 179] on button "Search" at bounding box center [625, 191] width 46 height 25
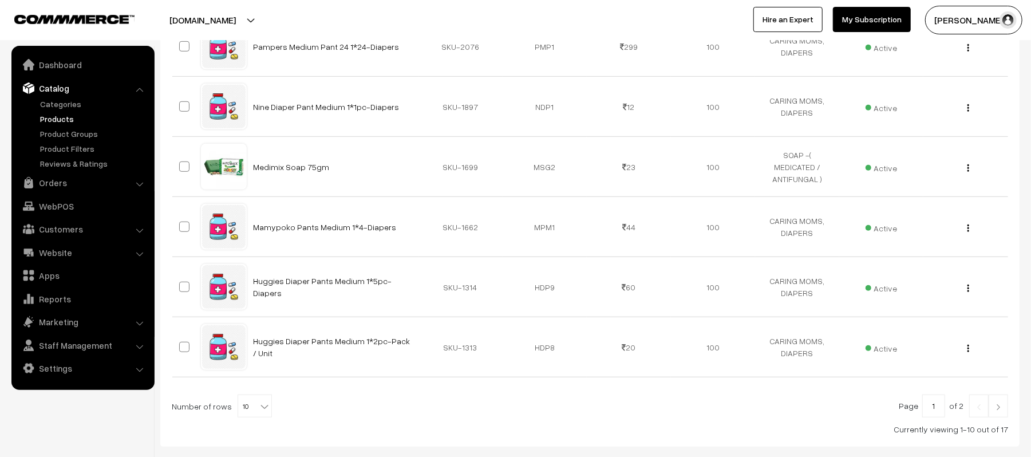
scroll to position [548, 0]
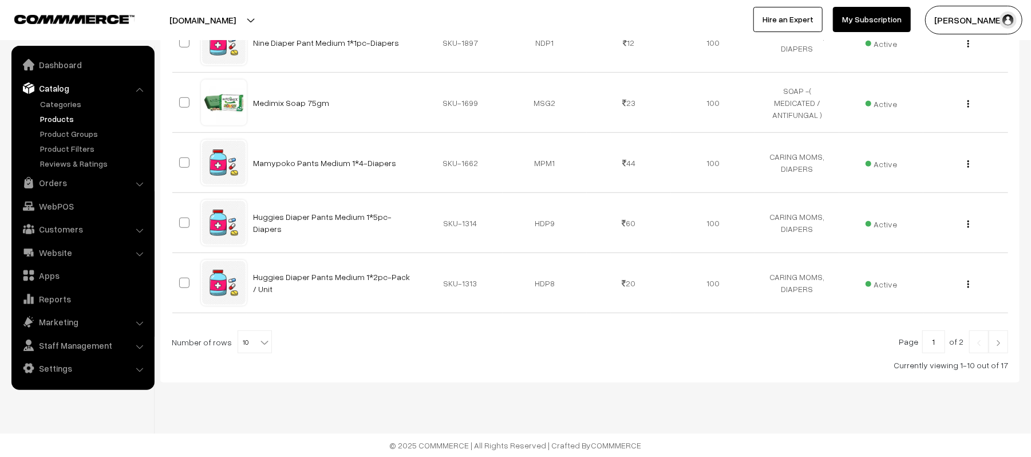
click at [998, 341] on img at bounding box center [998, 343] width 10 height 7
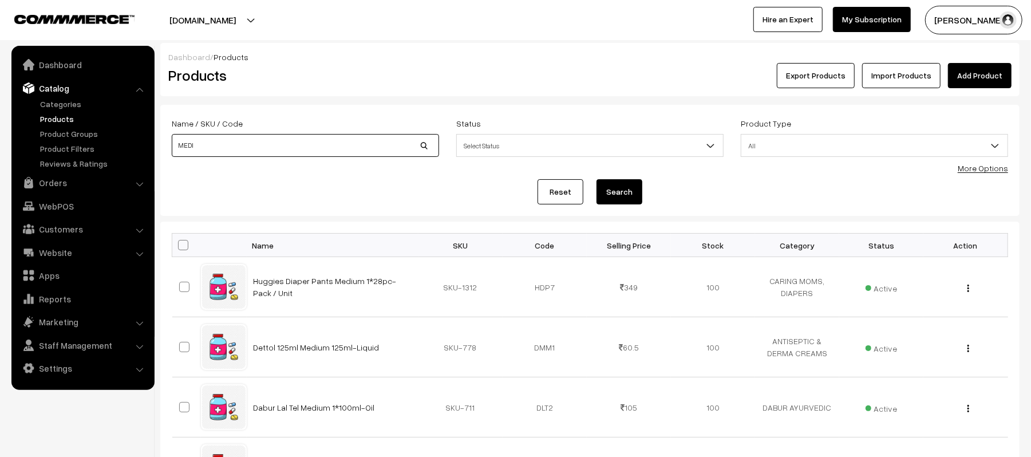
click at [239, 141] on input "MEDI" at bounding box center [305, 145] width 267 height 23
type input "MEDISALIC"
click at [597, 179] on button "Search" at bounding box center [620, 191] width 46 height 25
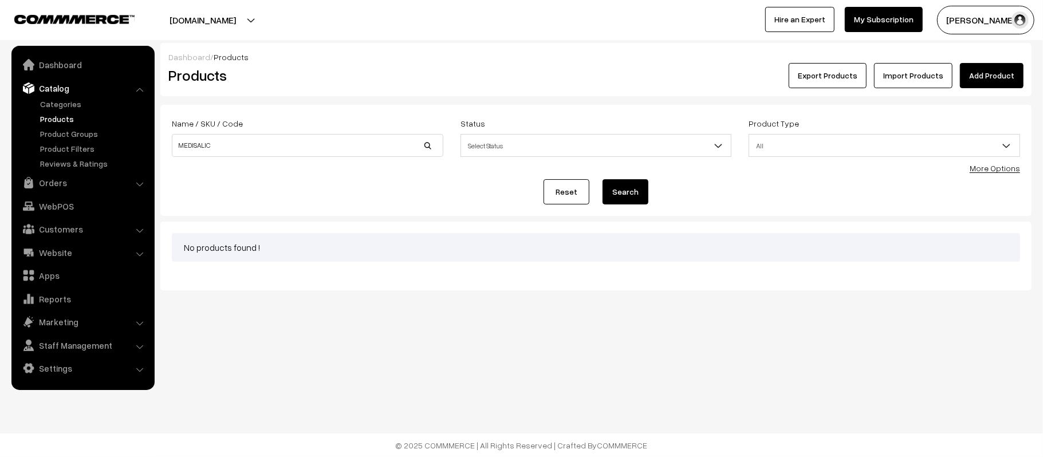
click at [62, 118] on link "Products" at bounding box center [93, 119] width 113 height 12
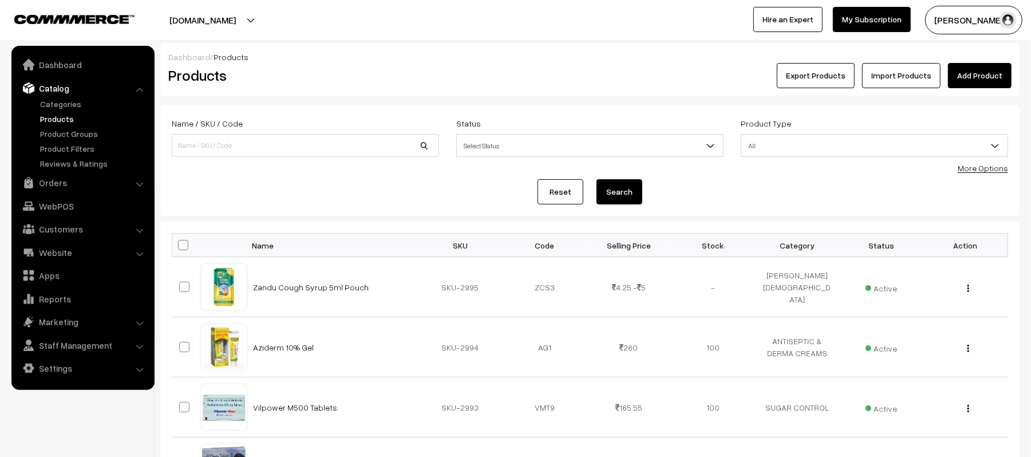
click at [974, 72] on link "Add Product" at bounding box center [980, 75] width 64 height 25
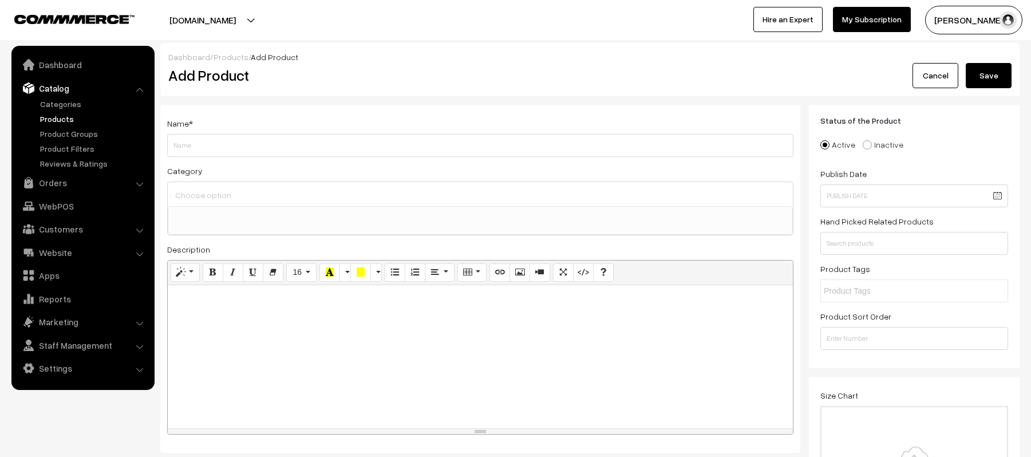
select select
type input "Medisalic Ointment"
click at [261, 224] on span at bounding box center [480, 220] width 625 height 29
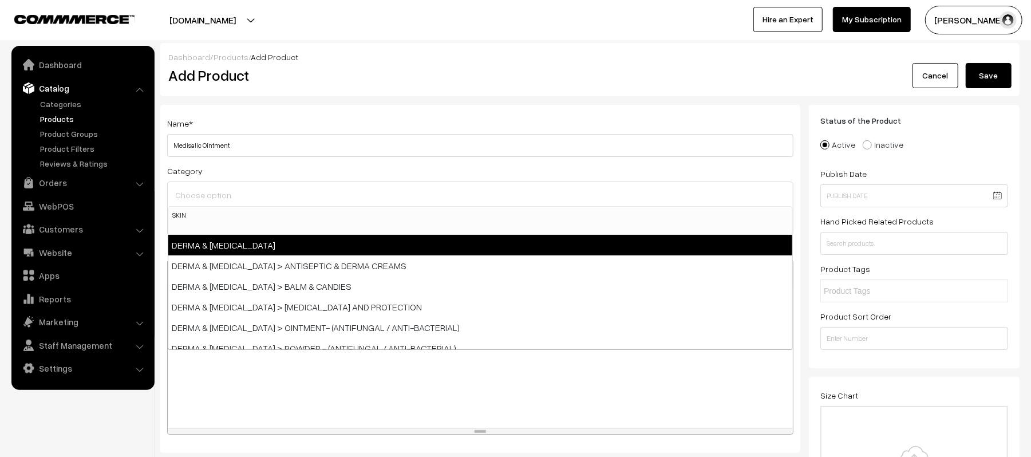
type input "SKIN"
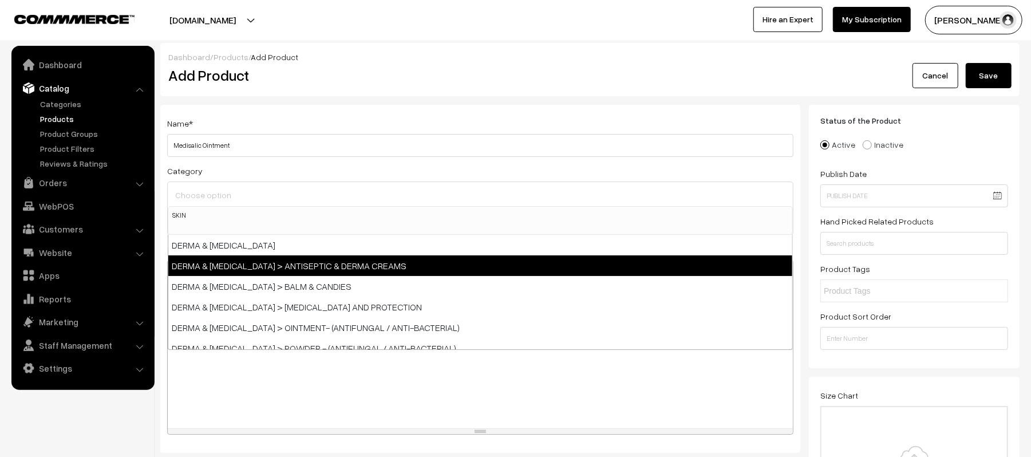
select select "153"
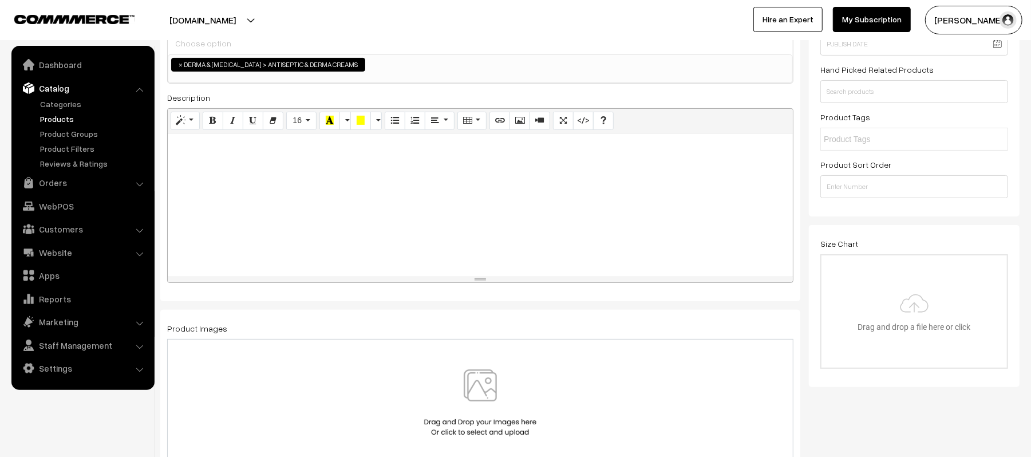
scroll to position [152, 0]
click at [302, 230] on div at bounding box center [480, 204] width 625 height 143
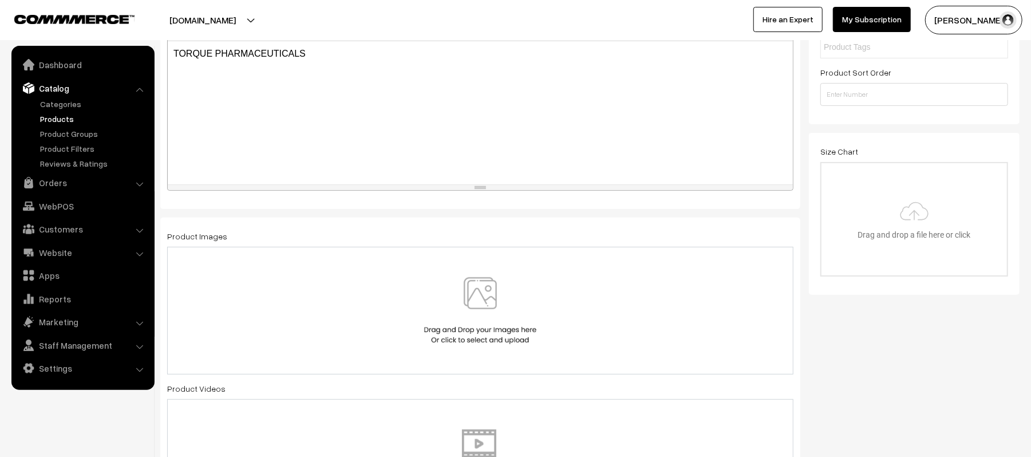
scroll to position [381, 0]
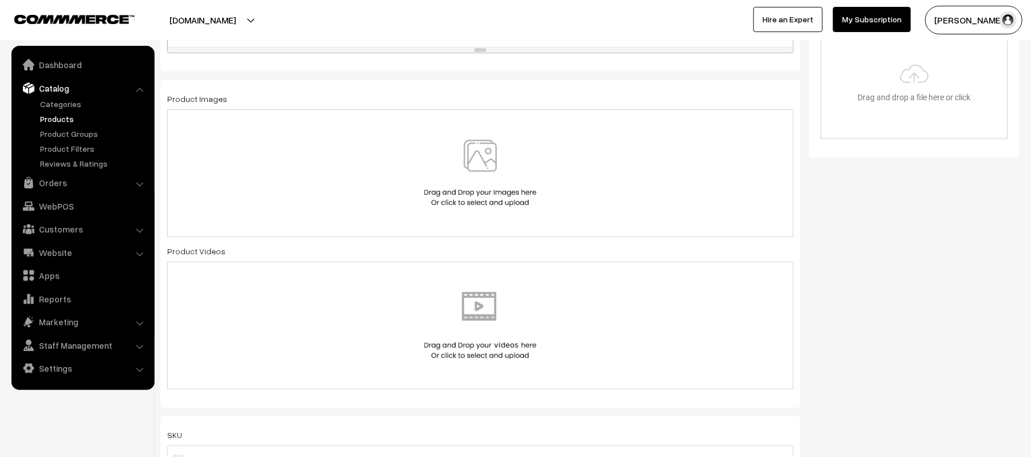
click at [502, 168] on img at bounding box center [480, 173] width 118 height 67
click at [433, 159] on img at bounding box center [480, 173] width 118 height 67
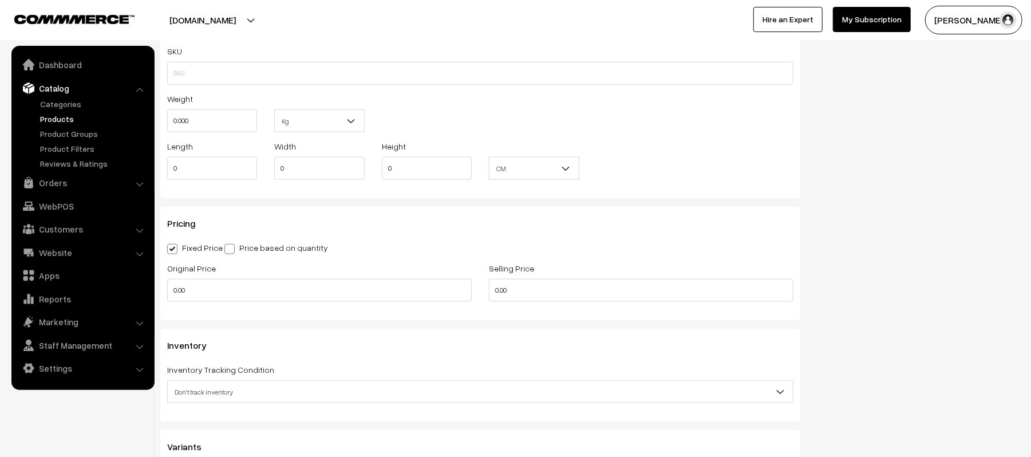
scroll to position [763, 0]
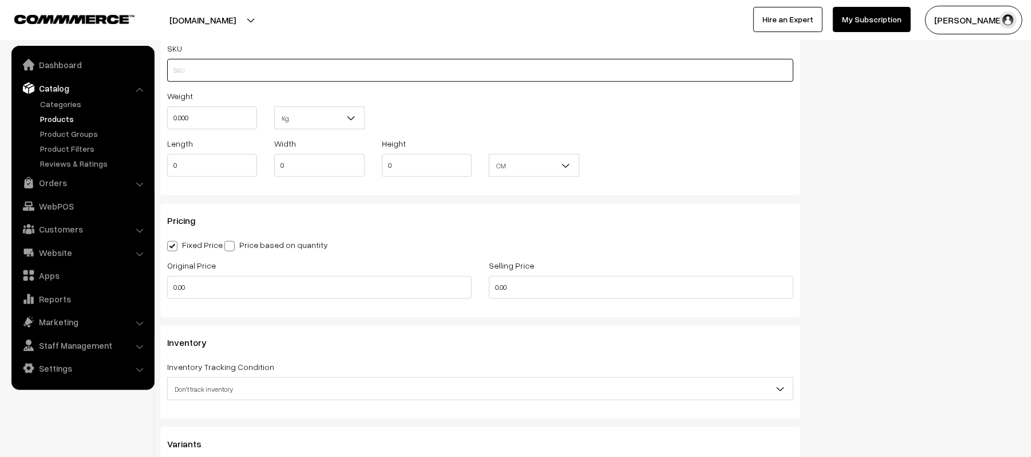
click at [228, 79] on input "text" at bounding box center [480, 70] width 626 height 23
type input "SKU-2996"
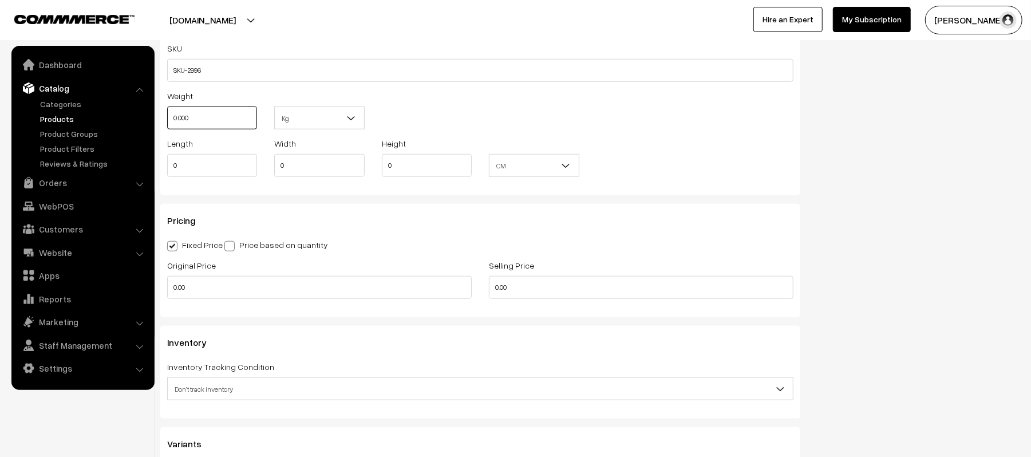
click at [195, 126] on input "0.000" at bounding box center [212, 118] width 90 height 23
type input "0.10"
click at [413, 115] on div "Weight 0.10 Kg Kg" at bounding box center [481, 113] width 644 height 48
click at [226, 160] on input "0" at bounding box center [212, 165] width 90 height 23
type input "10"
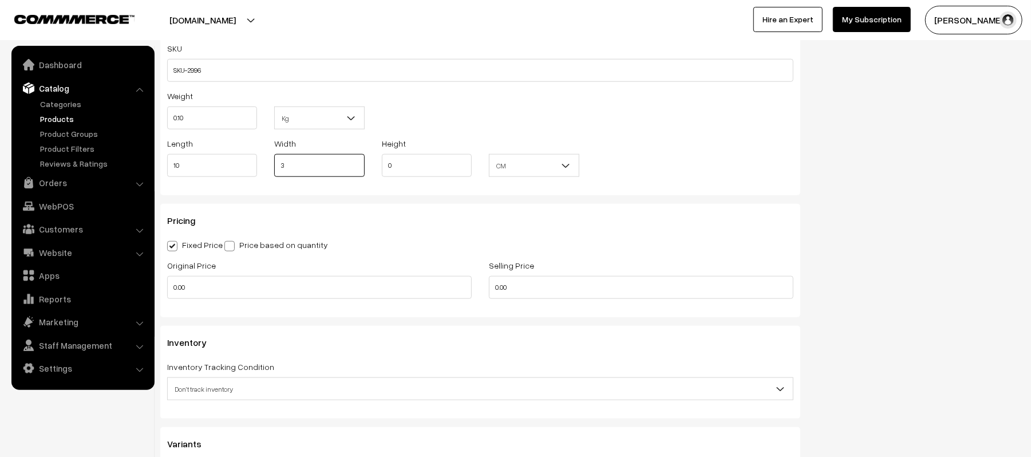
type input "3"
type input "2"
click at [232, 287] on input "0.00" at bounding box center [319, 287] width 305 height 23
type input "159"
type input "125"
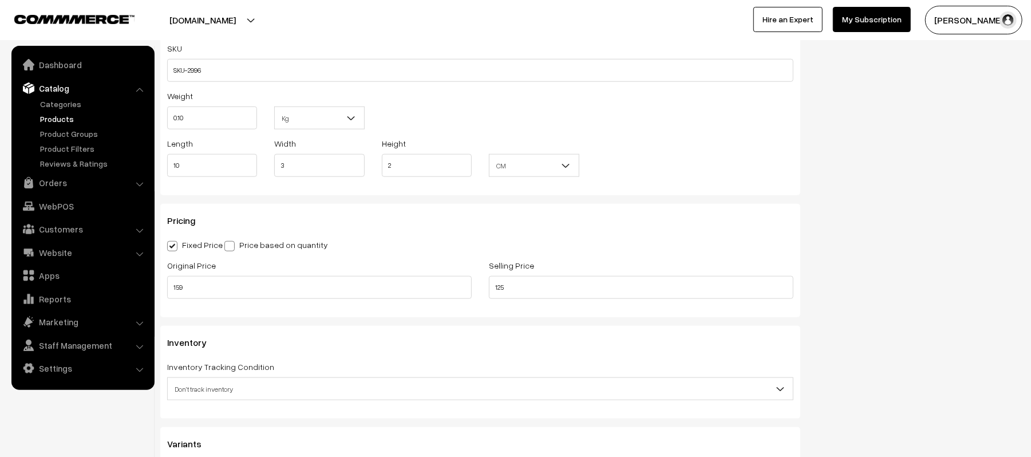
click at [370, 248] on div "Fixed Price Price based on quantity" at bounding box center [480, 245] width 626 height 14
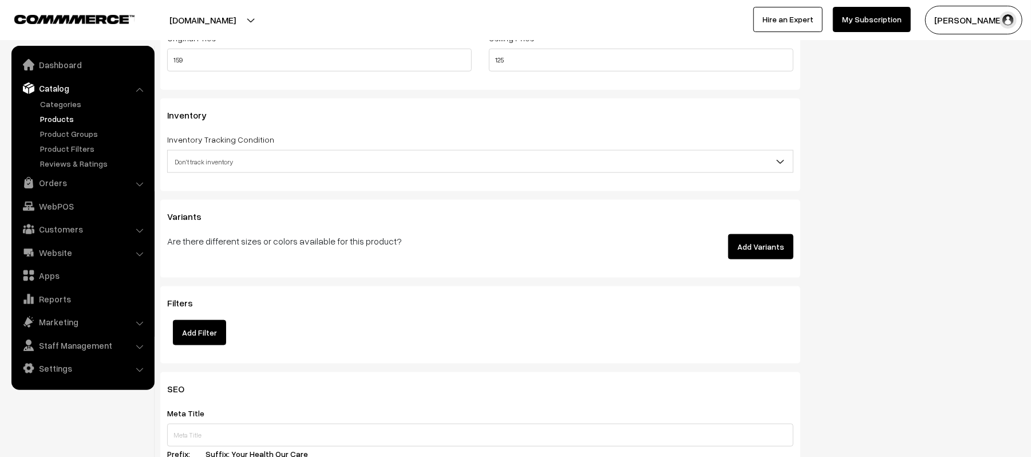
scroll to position [992, 0]
click at [255, 156] on span "Don't track inventory" at bounding box center [480, 160] width 625 height 20
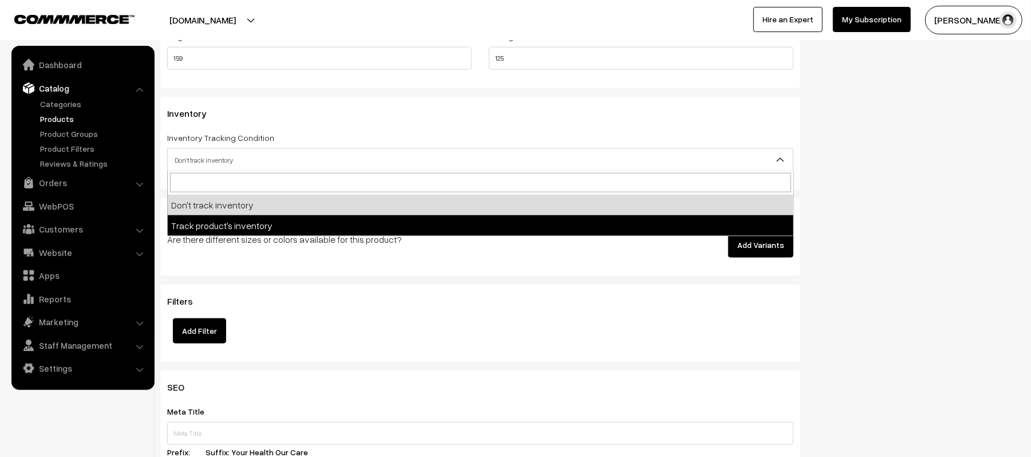
select select "2"
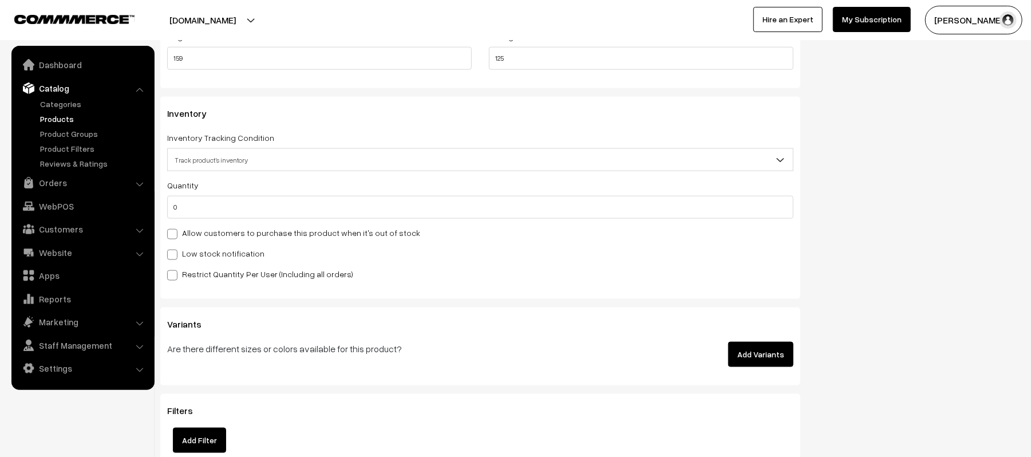
click at [227, 230] on label "Allow customers to purchase this product when it's out of stock" at bounding box center [293, 233] width 253 height 12
click at [175, 230] on input "Allow customers to purchase this product when it's out of stock" at bounding box center [170, 231] width 7 height 7
checkbox input "true"
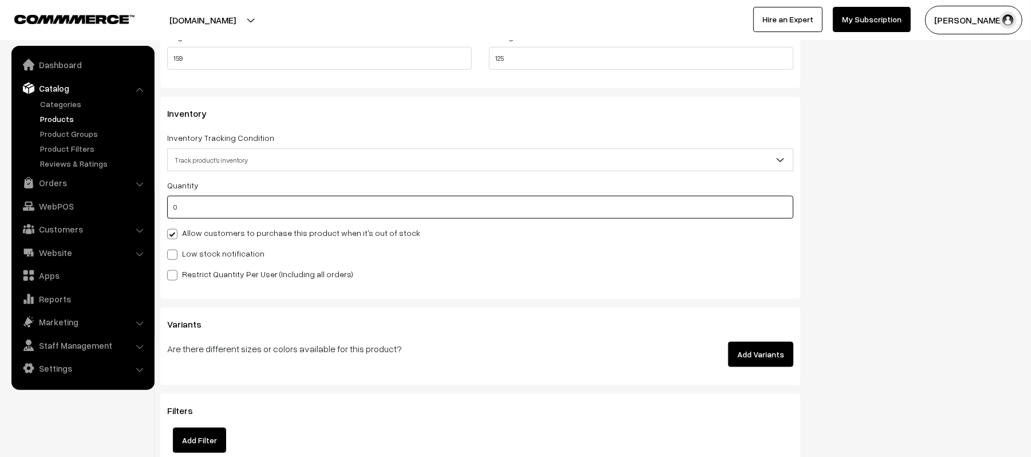
click at [198, 200] on input "0" at bounding box center [480, 207] width 626 height 23
type input "1000"
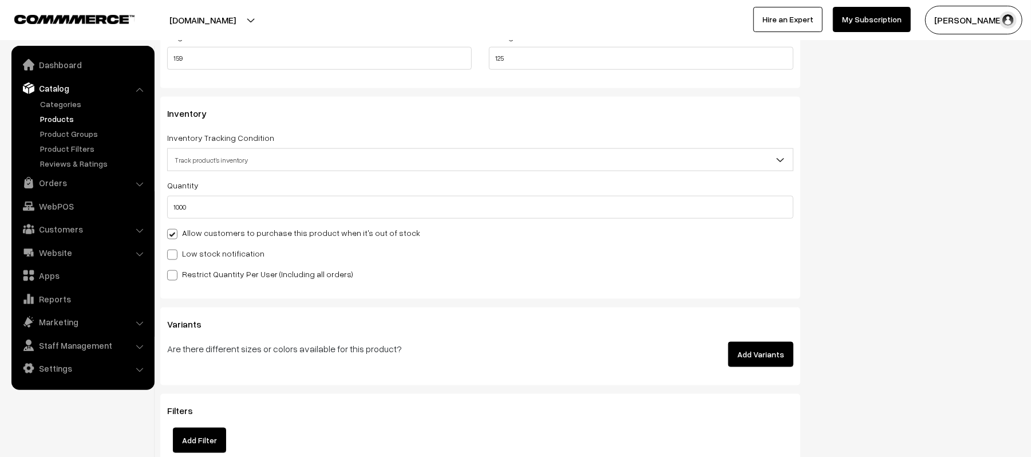
click at [232, 278] on label "Restrict Quantity Per User (Including all orders)" at bounding box center [260, 274] width 186 height 12
click at [175, 277] on input "Restrict Quantity Per User (Including all orders)" at bounding box center [170, 273] width 7 height 7
checkbox input "true"
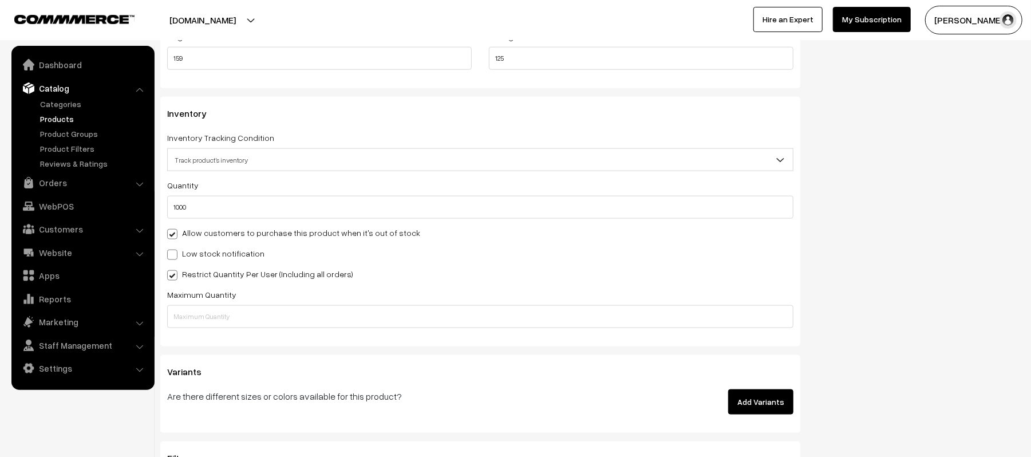
click at [213, 328] on div "Inventory Inventory Tracking Condition Don't track inventory Track product's in…" at bounding box center [480, 222] width 640 height 250
drag, startPoint x: 230, startPoint y: 321, endPoint x: 239, endPoint y: 319, distance: 10.0
click at [235, 320] on input "text" at bounding box center [480, 316] width 626 height 23
type input "4"
click at [400, 374] on h3 "Variants" at bounding box center [480, 371] width 626 height 11
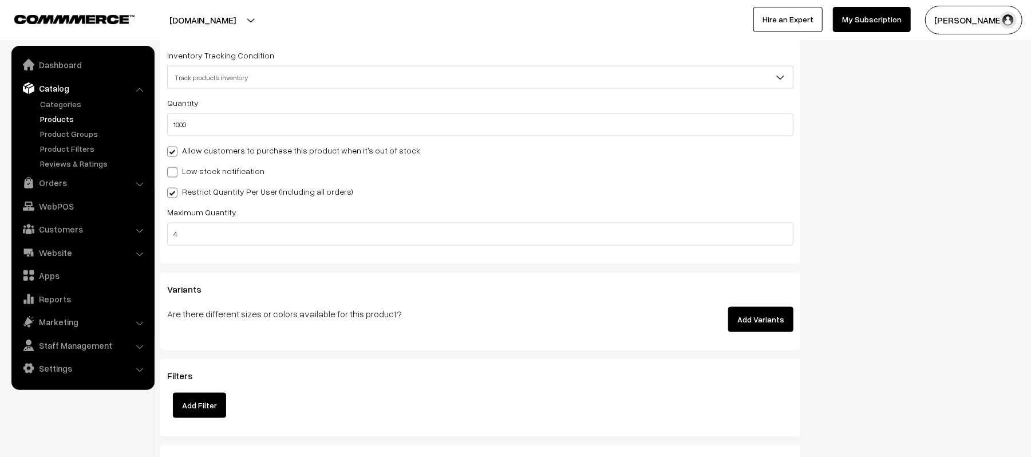
scroll to position [1069, 0]
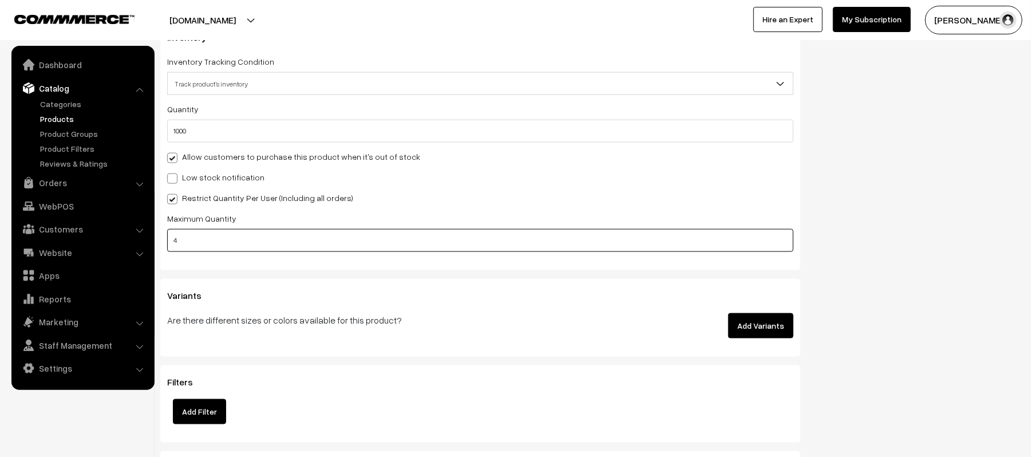
click at [230, 236] on input "4" at bounding box center [480, 240] width 626 height 23
type input "5"
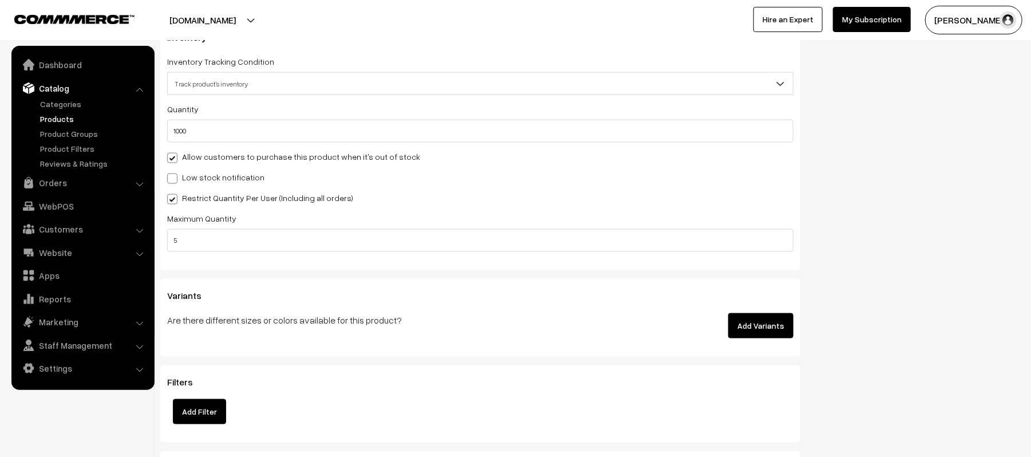
click at [277, 290] on h3 "Variants" at bounding box center [480, 295] width 626 height 11
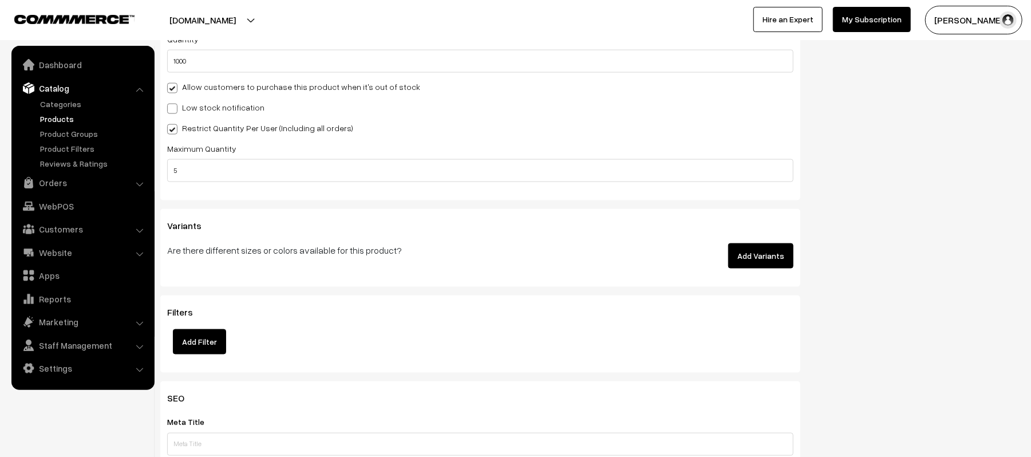
scroll to position [1298, 0]
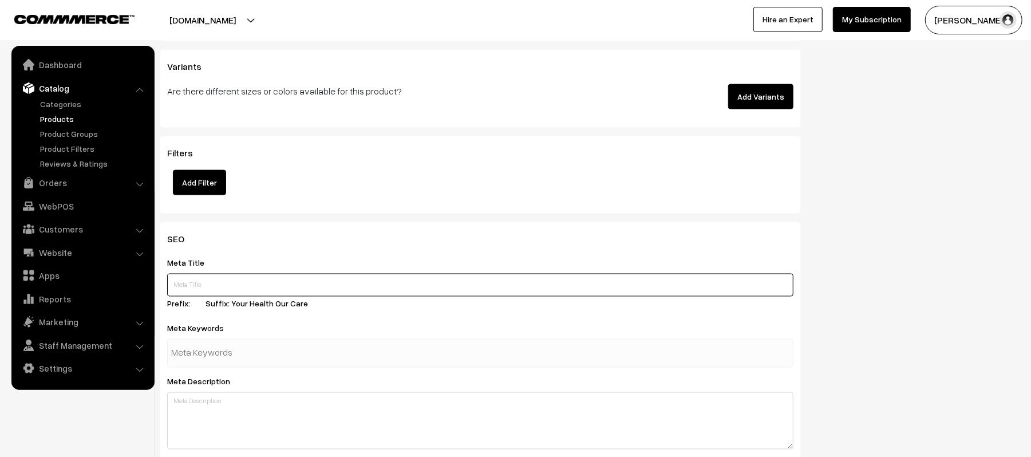
click at [278, 276] on input "text" at bounding box center [480, 285] width 626 height 23
paste input "Medisalic Ointment"
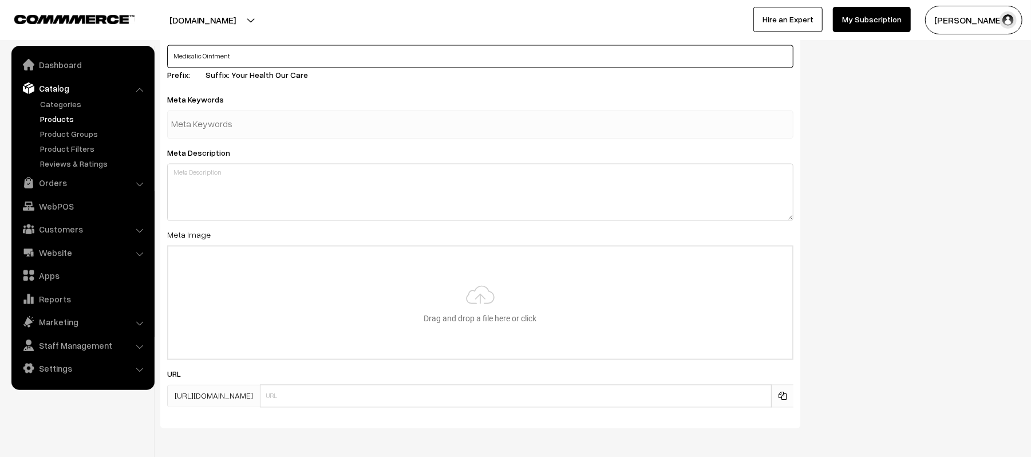
scroll to position [1527, 0]
type input "Medisalic Ointment"
click at [257, 127] on input "text" at bounding box center [230, 124] width 119 height 23
paste input "Medisalic Ointment"
type input "Medisalic Ointment"
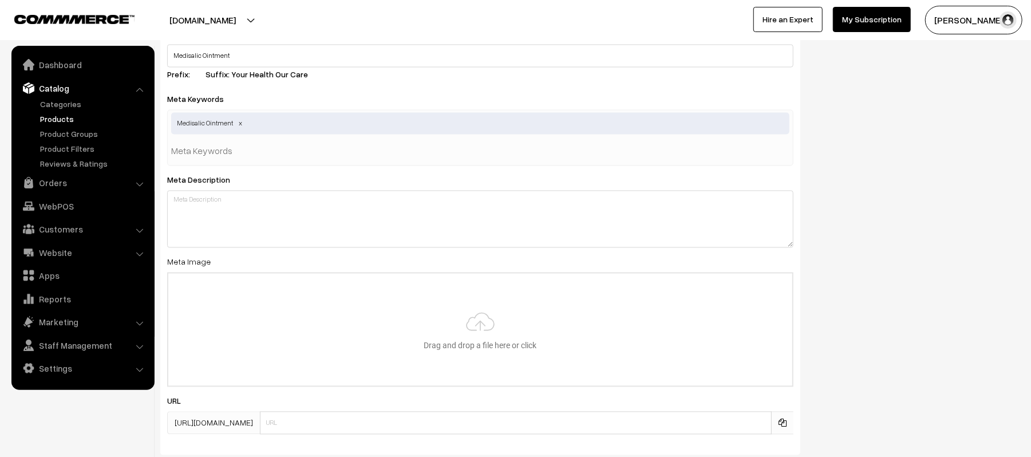
paste input "Medisalic Ointment"
type input "Medisalic Ointment SMALL"
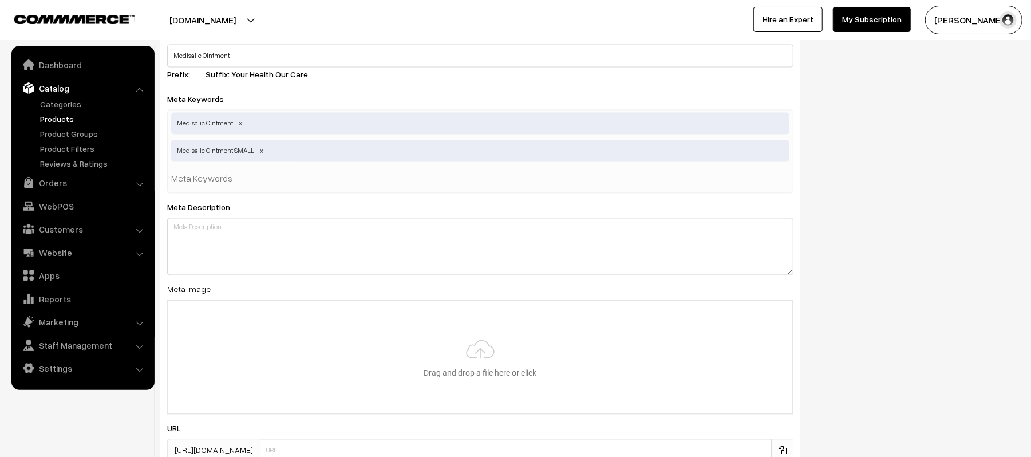
paste input "Medisalic Ointment"
type input "Medisalic Oint"
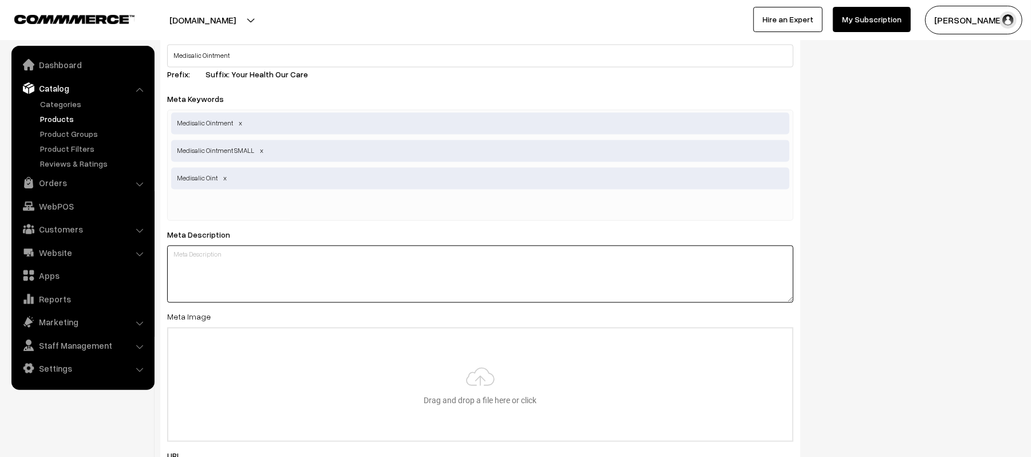
click at [282, 253] on textarea at bounding box center [480, 274] width 626 height 57
paste textarea "Medisalic Ointment"
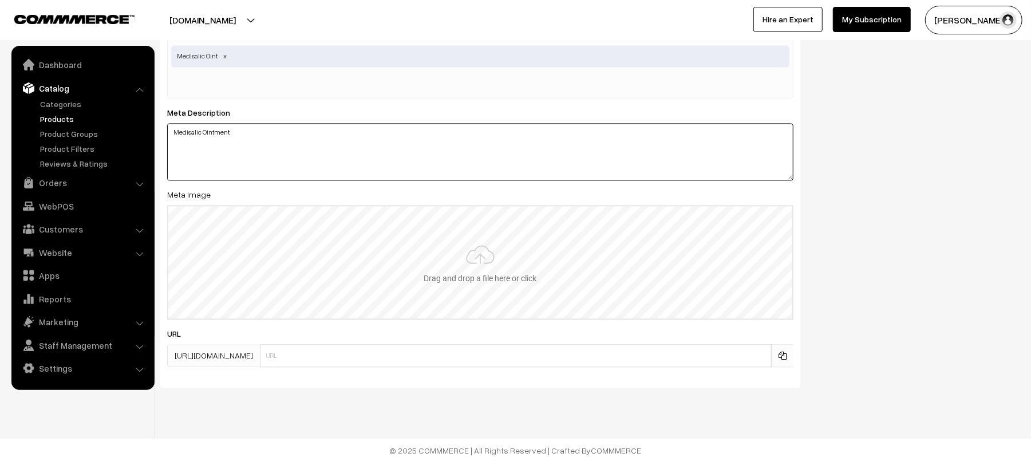
scroll to position [1651, 0]
type textarea "Medisalic Ointment"
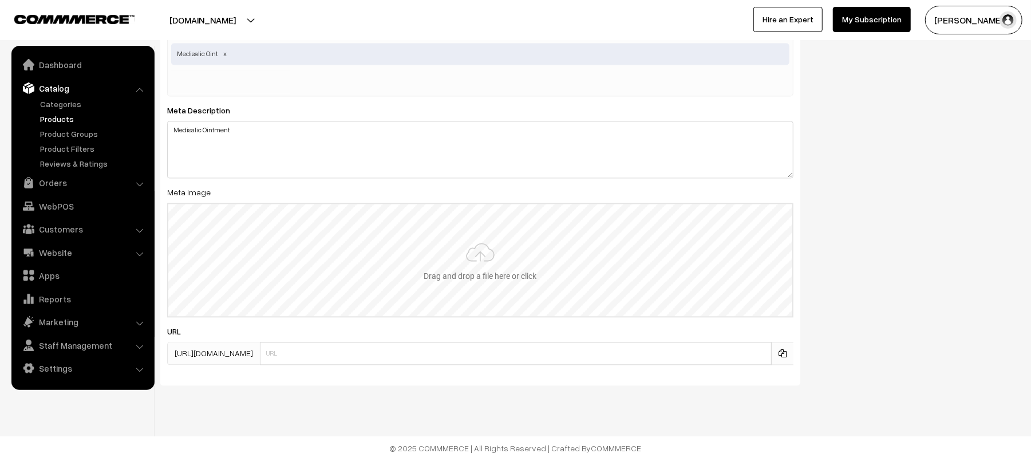
click at [473, 255] on input "file" at bounding box center [480, 260] width 624 height 112
type input "C:\fakepath\MEDISALIC OINTMENT.jpeg"
click at [417, 360] on input "text" at bounding box center [516, 353] width 512 height 23
paste input "Medisalic Ointment"
type input "Medisalic_Oint"
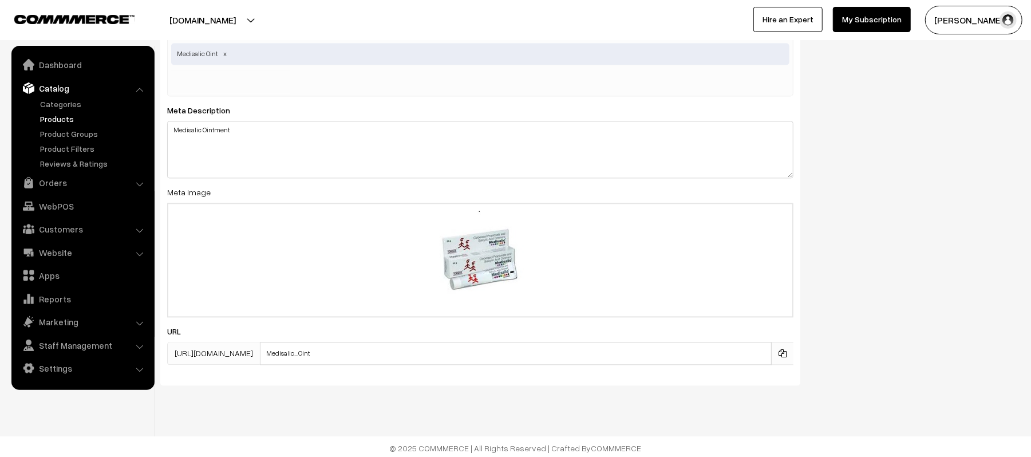
click at [951, 303] on div "SEO Meta Title Medisalic Ointment Prefix: Suffix: Your Health Our Care Meta Key…" at bounding box center [590, 131] width 877 height 526
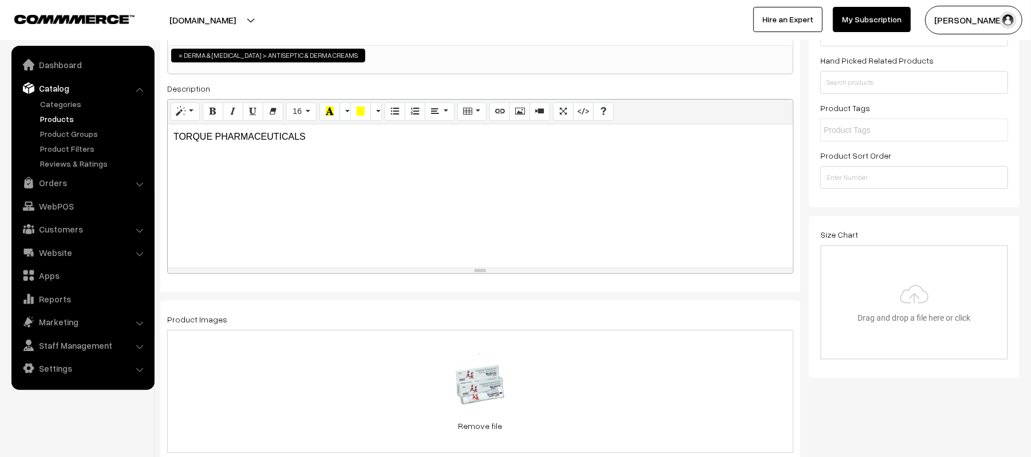
scroll to position [0, 0]
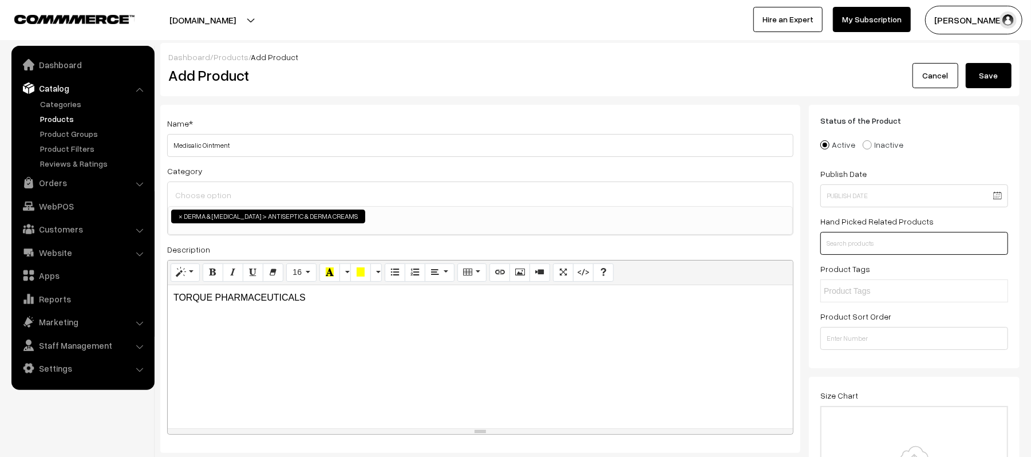
click at [849, 241] on input "text" at bounding box center [915, 243] width 188 height 23
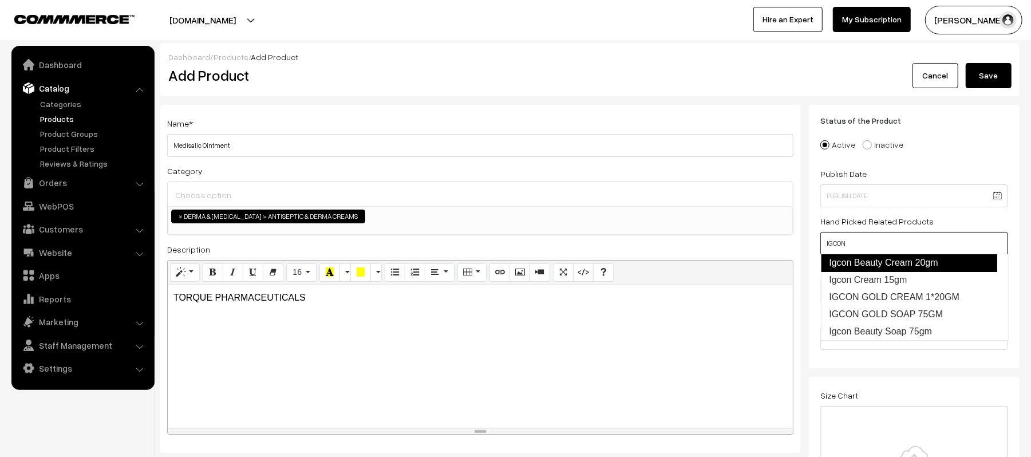
click at [864, 259] on link "Igcon Beauty Cream 20gm" at bounding box center [909, 263] width 176 height 18
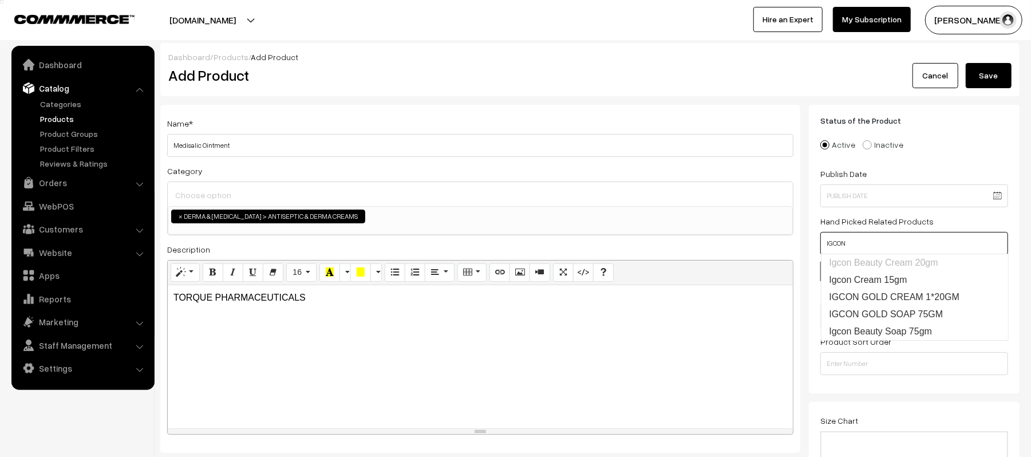
type input "IGCON"
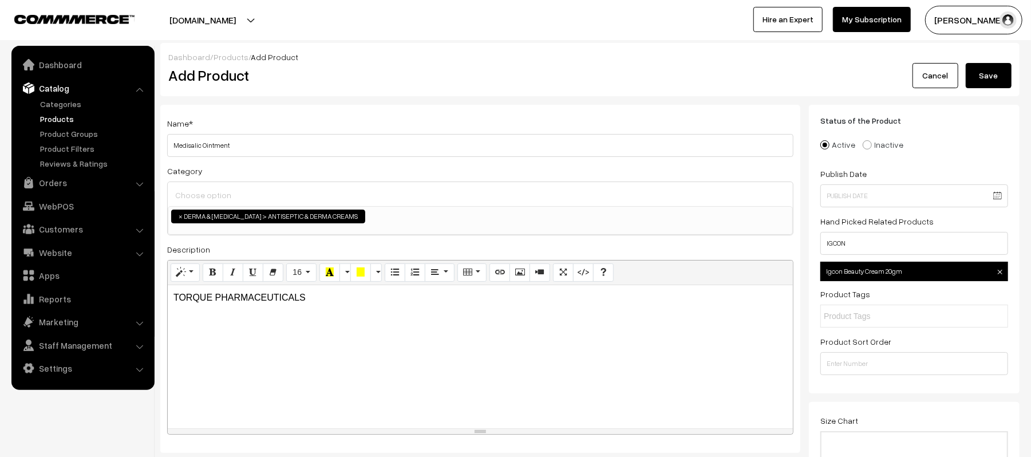
click at [645, 63] on div "Add Product" at bounding box center [482, 75] width 645 height 25
click at [1010, 66] on button "Save" at bounding box center [989, 75] width 46 height 25
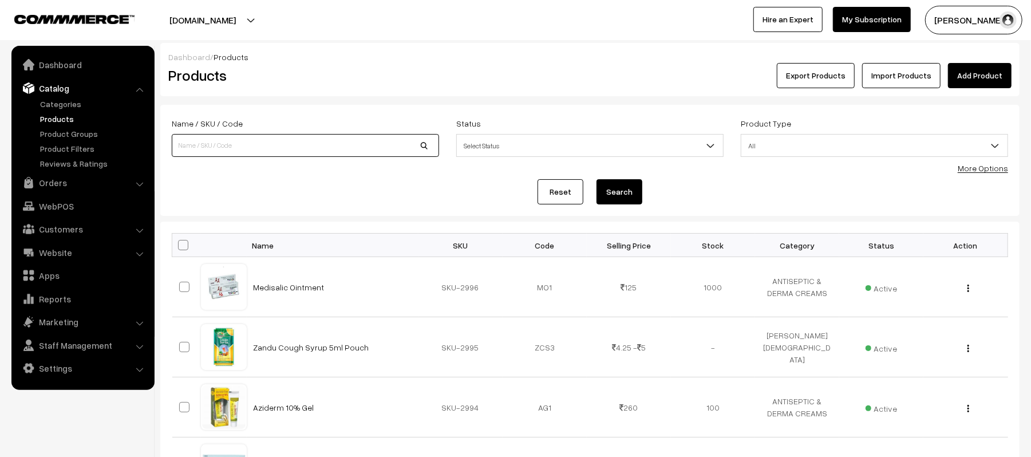
click at [267, 145] on input at bounding box center [305, 145] width 267 height 23
click at [383, 289] on td "Medisalic Ointment" at bounding box center [333, 287] width 172 height 60
click at [297, 290] on link "Medisalic Ointment" at bounding box center [289, 287] width 71 height 10
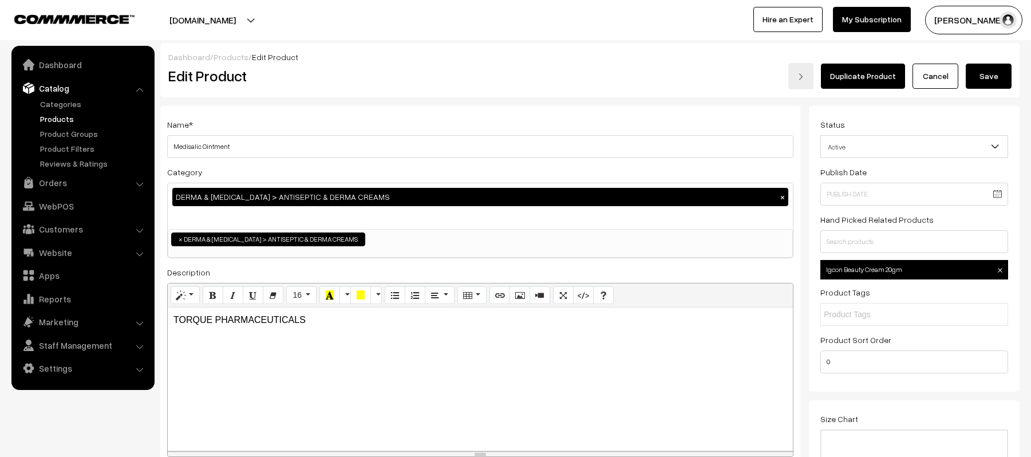
scroll to position [152, 0]
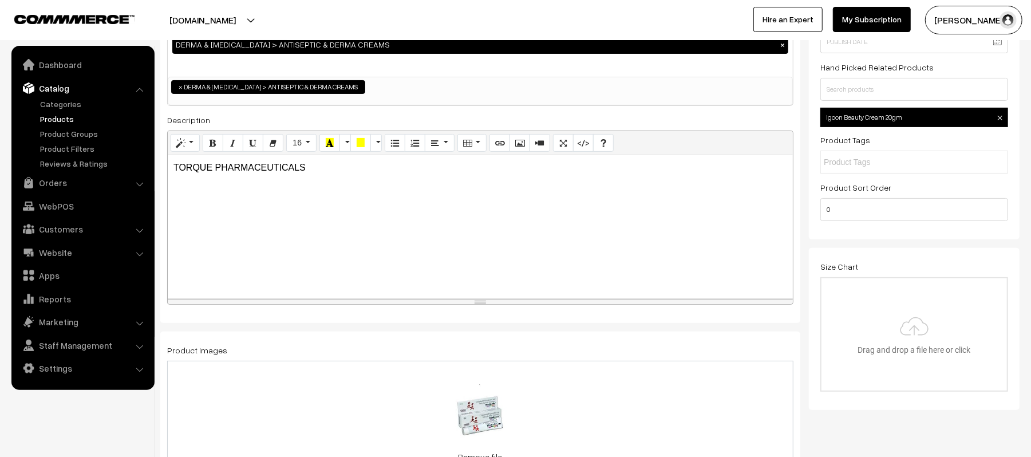
click at [389, 186] on div "TORQUE PHARMACEUTICALS" at bounding box center [480, 226] width 625 height 143
paste div
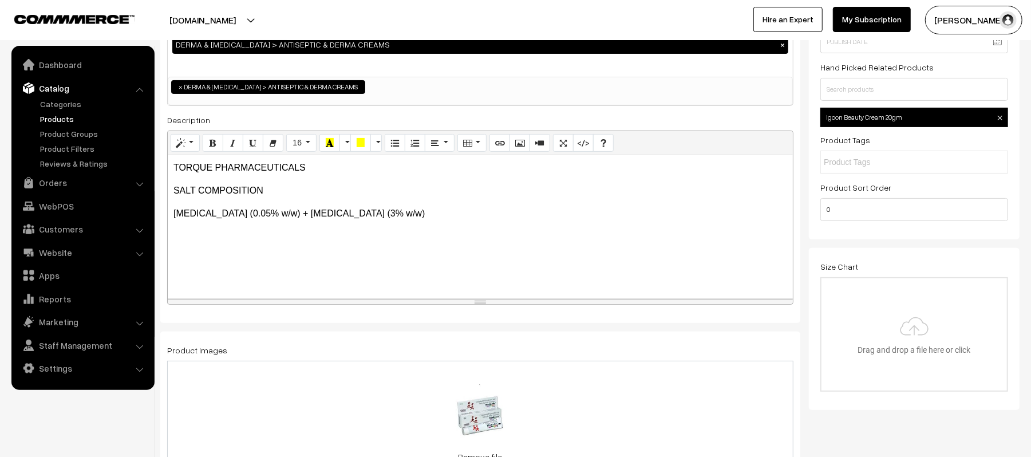
scroll to position [0, 0]
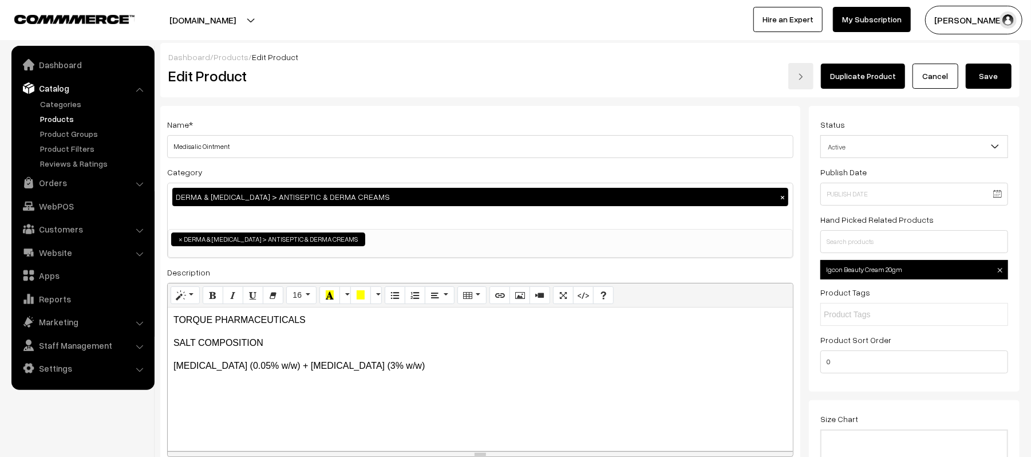
click at [977, 72] on button "Save" at bounding box center [989, 76] width 46 height 25
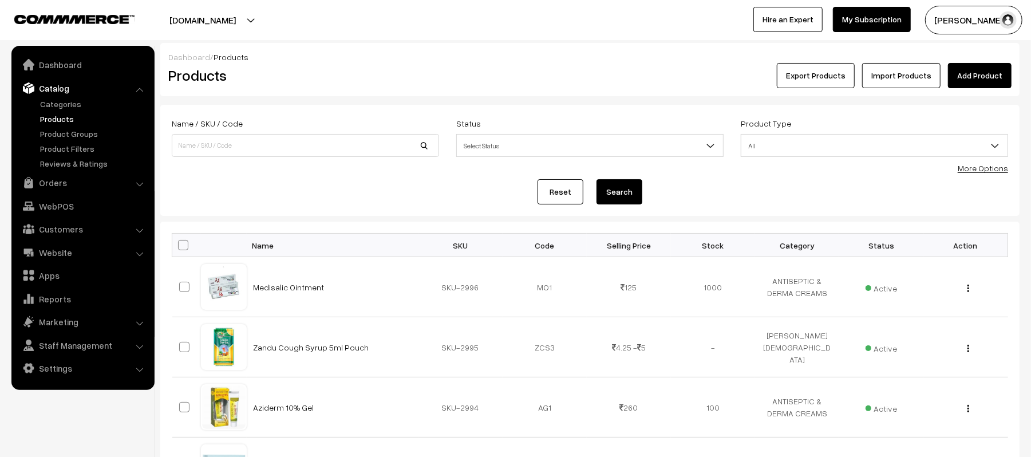
click at [307, 178] on form "Name / SKU / Code Status Select Status Active Inactive Select Status Product Ty…" at bounding box center [590, 160] width 860 height 111
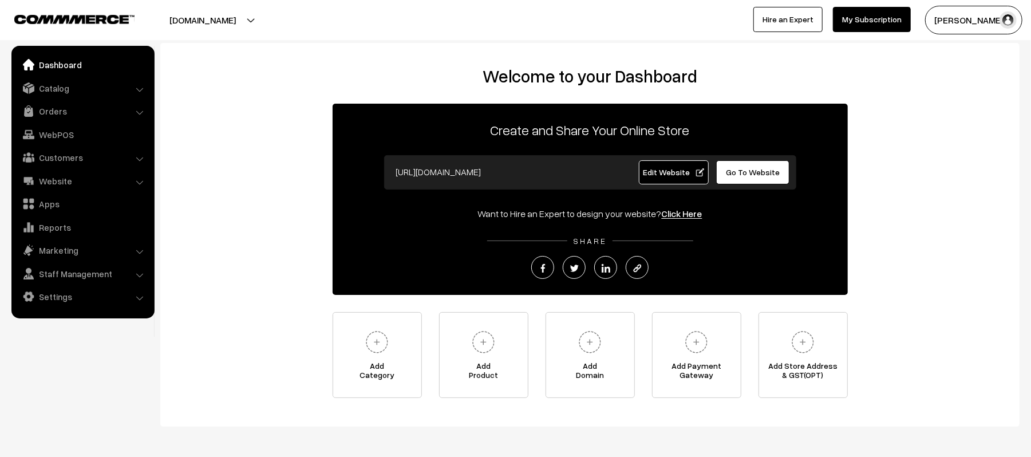
click at [44, 99] on ul "Dashboard Catalog" at bounding box center [82, 182] width 143 height 273
click at [48, 111] on link "Orders" at bounding box center [82, 111] width 136 height 21
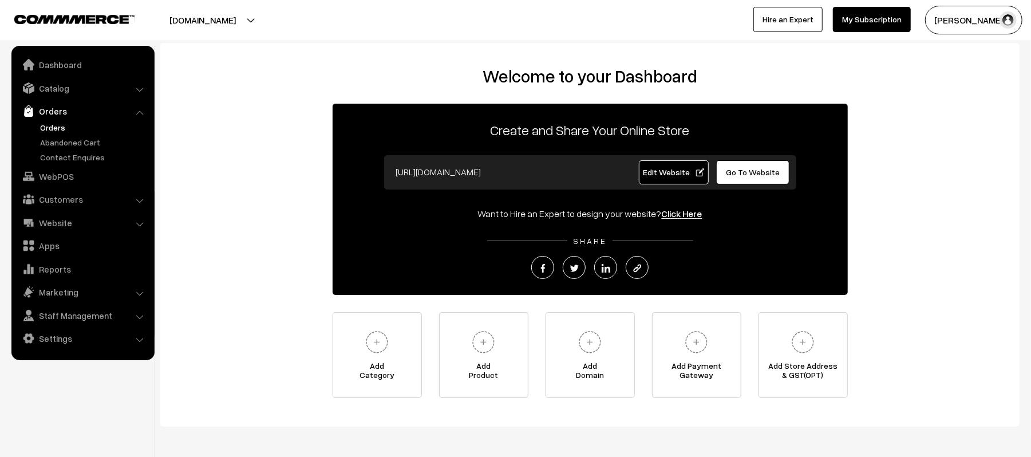
click at [50, 124] on link "Orders" at bounding box center [93, 127] width 113 height 12
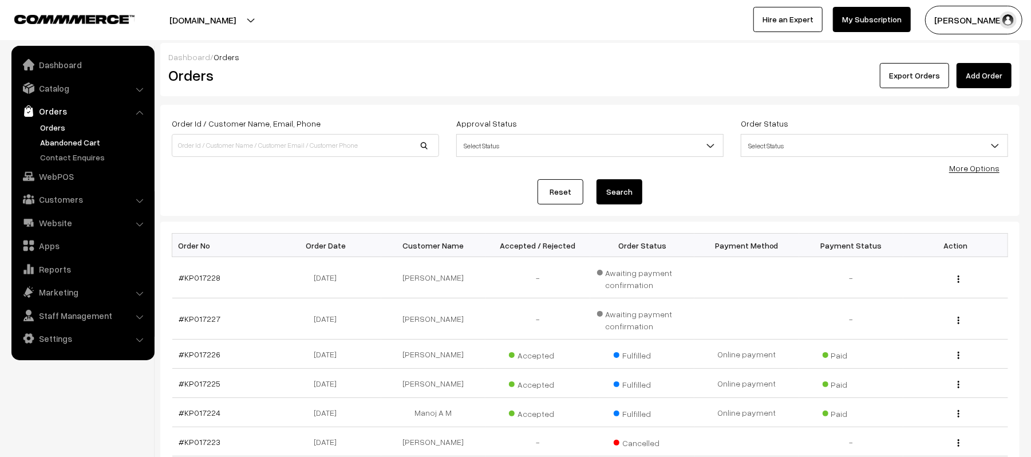
click at [55, 138] on link "Abandoned Cart" at bounding box center [93, 142] width 113 height 12
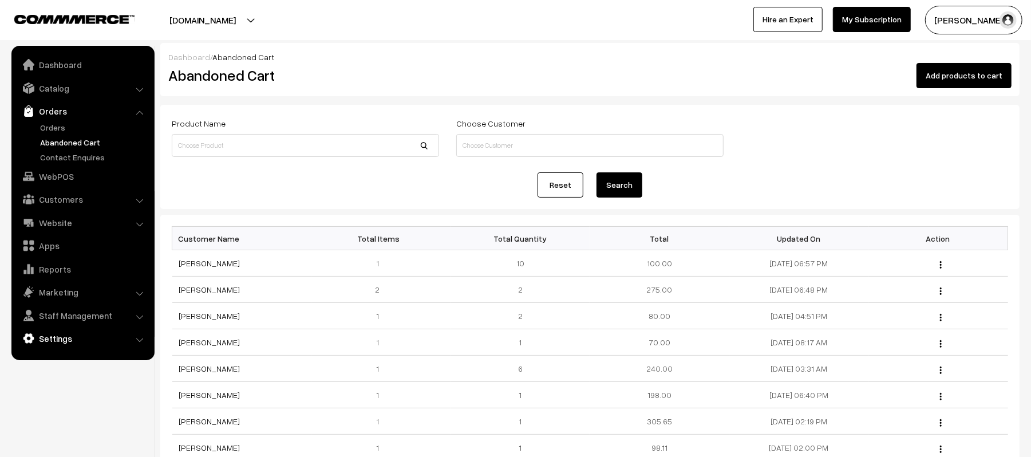
click at [30, 333] on img at bounding box center [28, 338] width 11 height 11
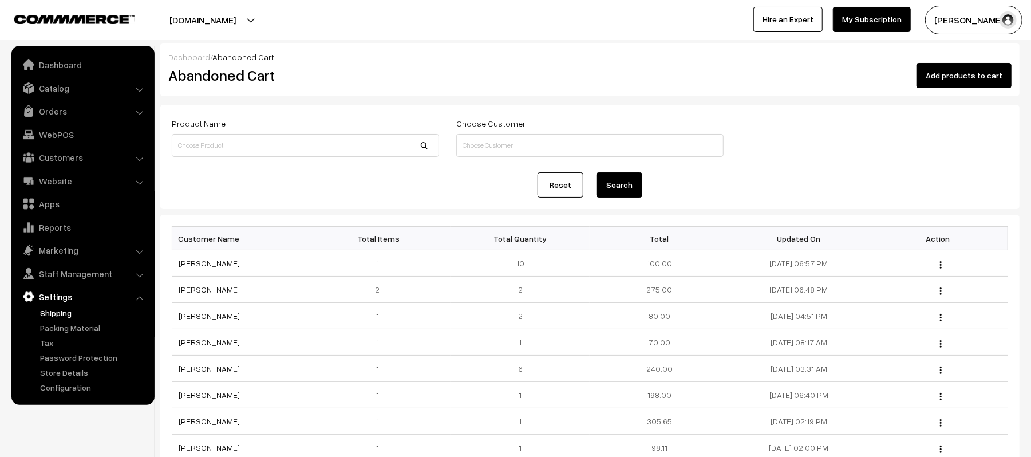
click at [54, 313] on link "Shipping" at bounding box center [93, 313] width 113 height 12
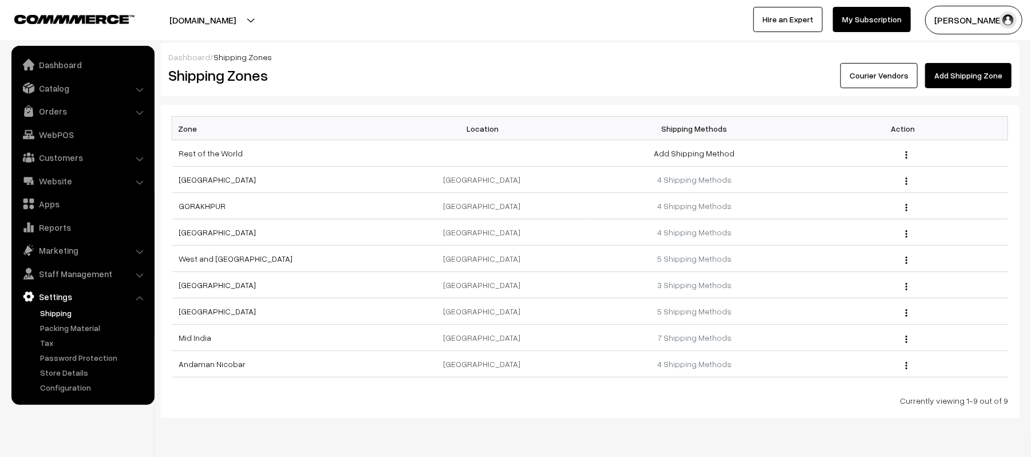
drag, startPoint x: 166, startPoint y: 72, endPoint x: 1042, endPoint y: 407, distance: 937.8
click at [1031, 407] on html "Thank you for showing interest. Our team will call you shortly. Close [DOMAIN_N…" at bounding box center [515, 228] width 1031 height 457
click at [605, 439] on div "Dashboard / Shipping Zones Shipping Zones Courier Vendors Add Shipping Zone Zon…" at bounding box center [515, 246] width 1031 height 492
click at [628, 407] on div "Currently viewing 1-9 out of 9" at bounding box center [590, 401] width 837 height 12
click at [44, 108] on link "Orders" at bounding box center [82, 111] width 136 height 21
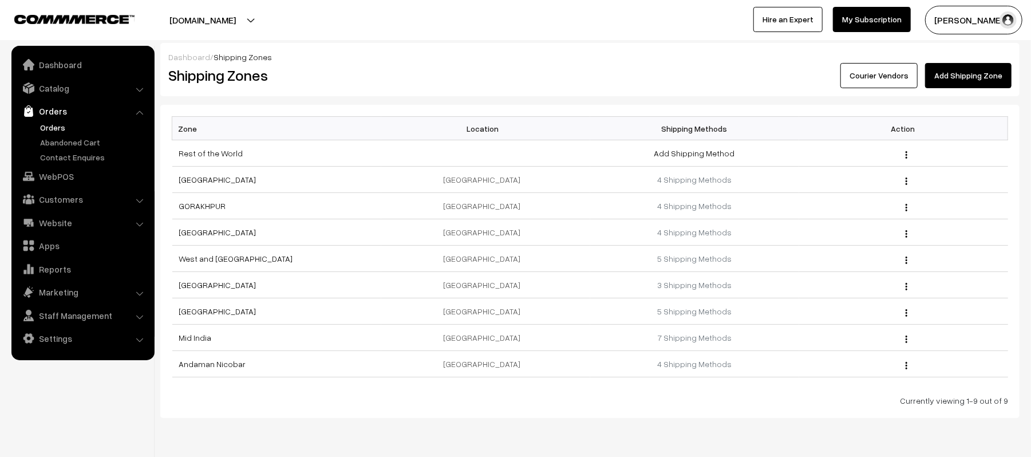
click at [47, 127] on link "Orders" at bounding box center [93, 127] width 113 height 12
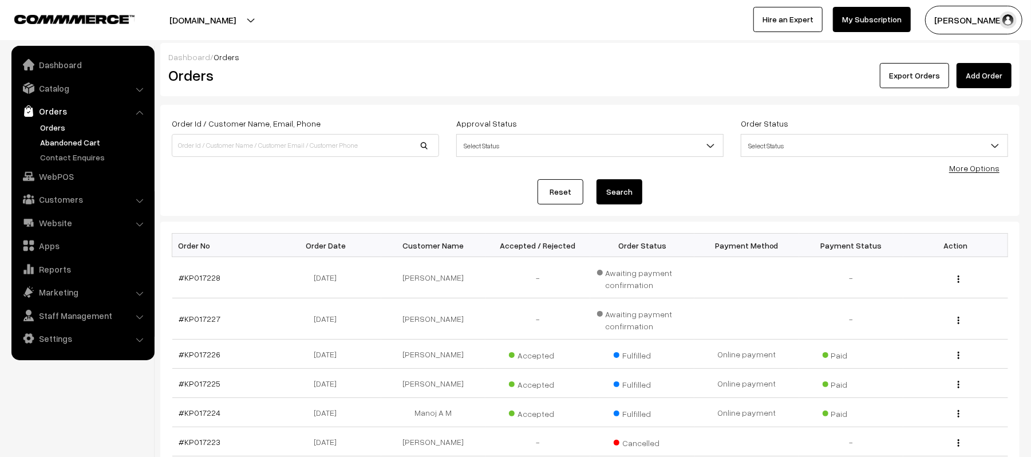
click at [60, 145] on link "Abandoned Cart" at bounding box center [93, 142] width 113 height 12
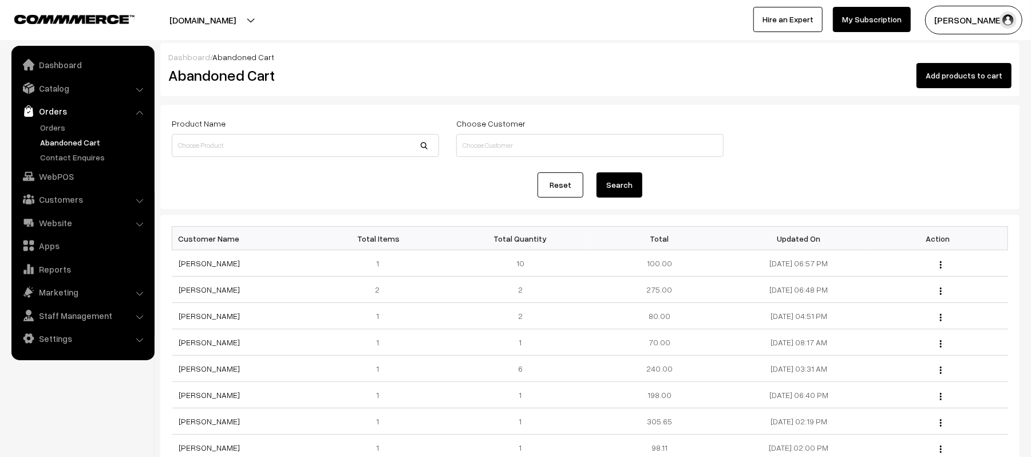
click at [420, 60] on div "Dashboard / Abandoned Cart" at bounding box center [589, 57] width 843 height 12
